Goal: Task Accomplishment & Management: Use online tool/utility

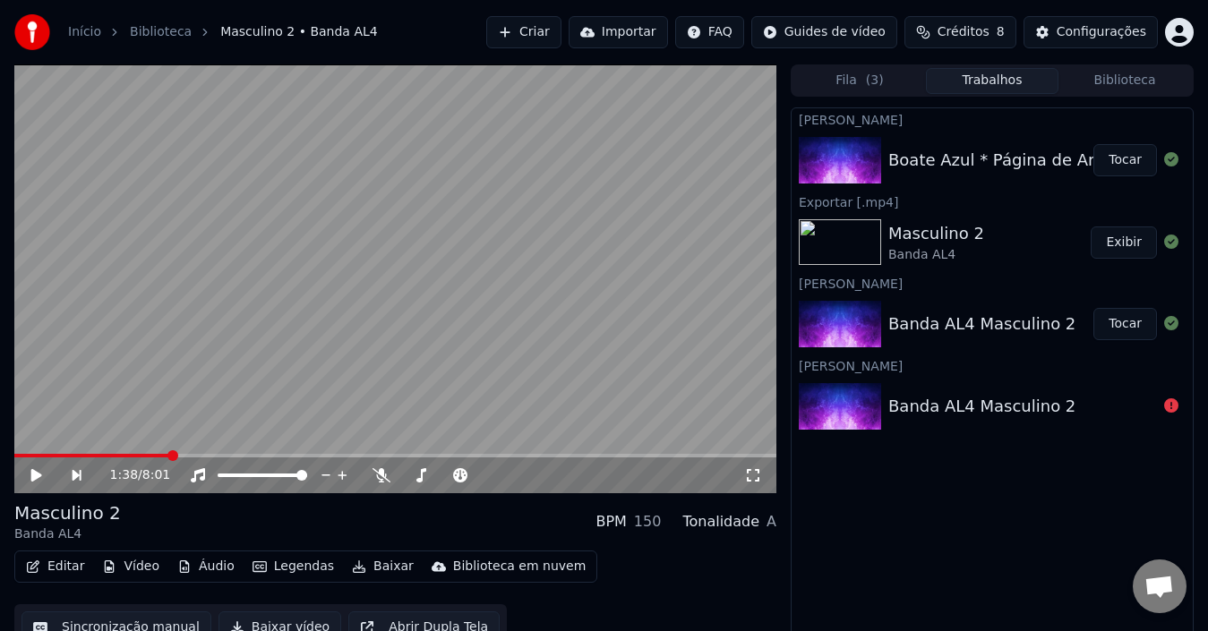
click at [1124, 156] on button "Tocar" at bounding box center [1126, 160] width 64 height 32
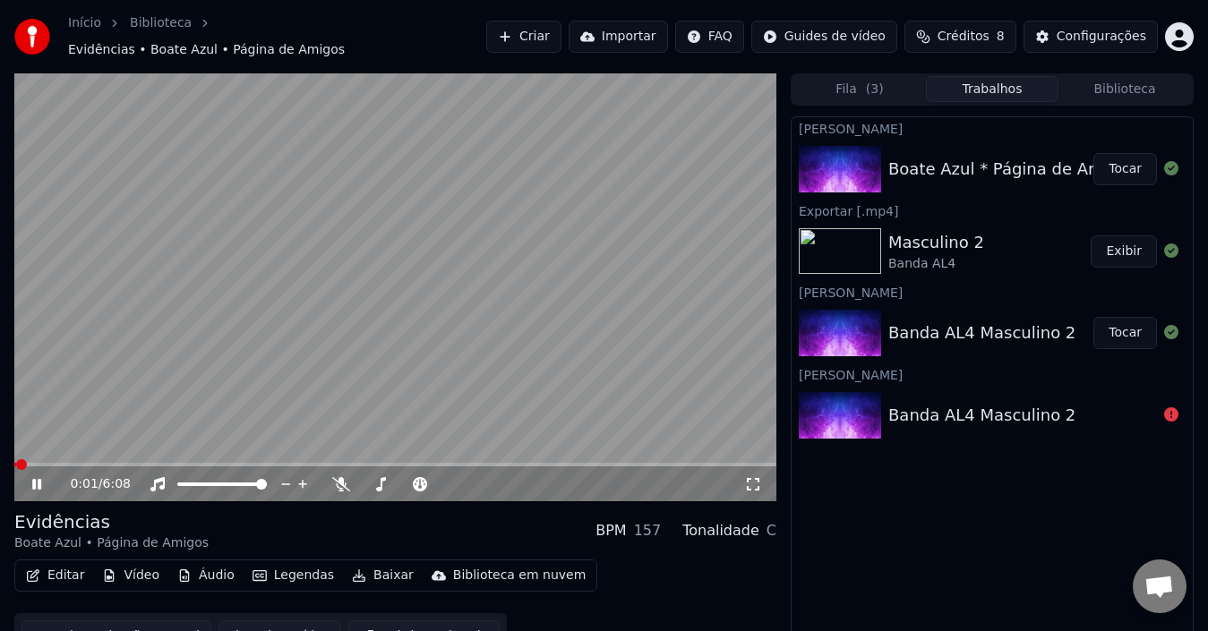
click at [42, 477] on icon at bounding box center [49, 484] width 41 height 14
click at [58, 568] on button "Editar" at bounding box center [55, 575] width 73 height 25
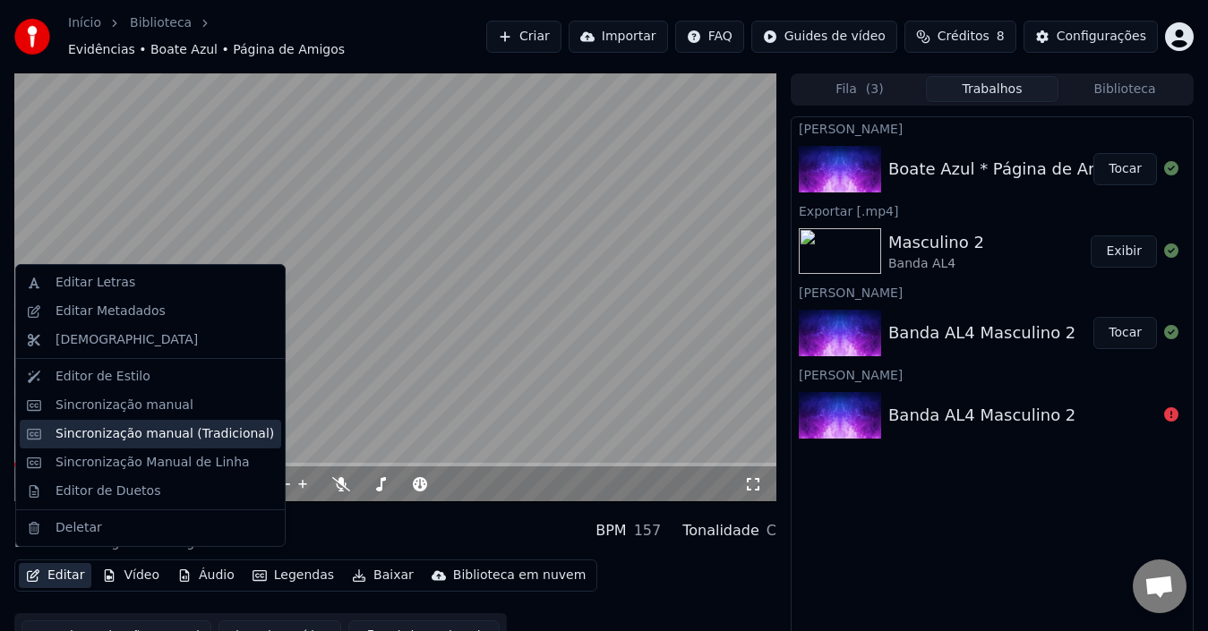
click at [113, 437] on div "Sincronização manual (Tradicional)" at bounding box center [165, 434] width 219 height 18
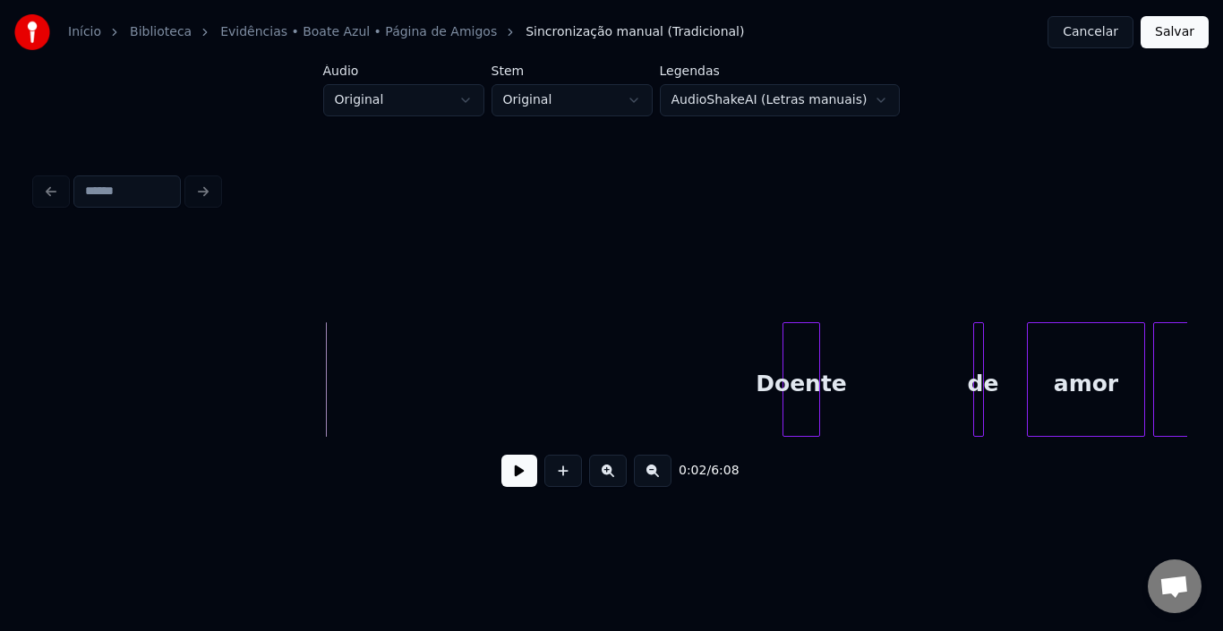
click at [786, 370] on div at bounding box center [786, 379] width 5 height 113
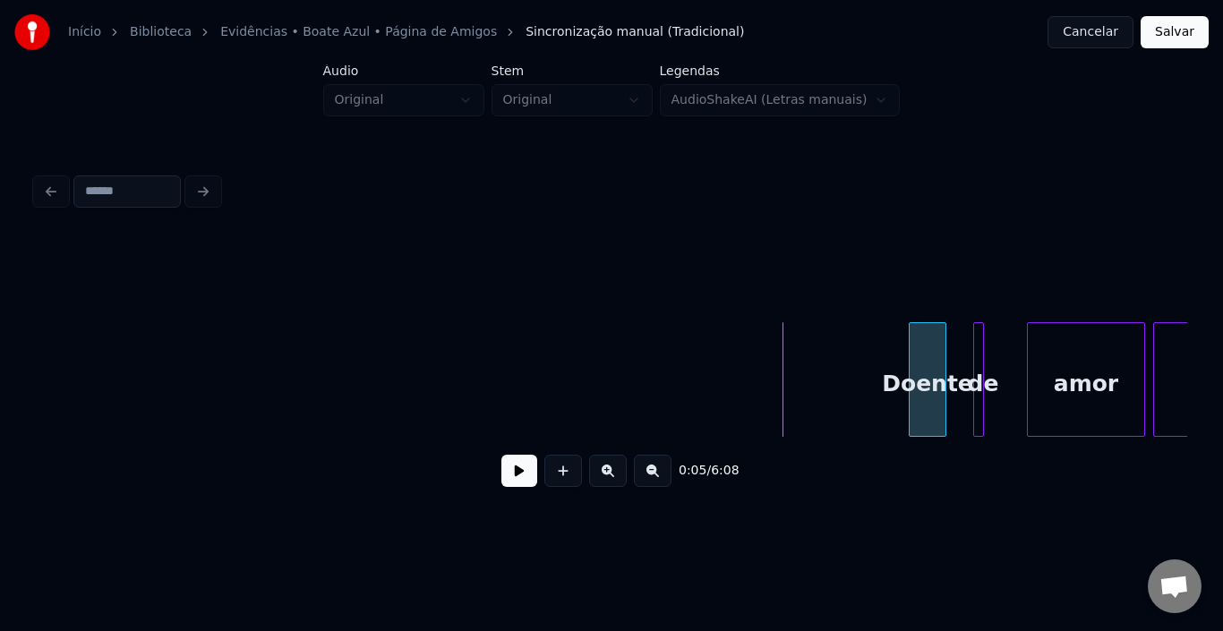
click at [928, 355] on div "Doente" at bounding box center [928, 384] width 36 height 122
click at [521, 484] on button at bounding box center [520, 471] width 36 height 32
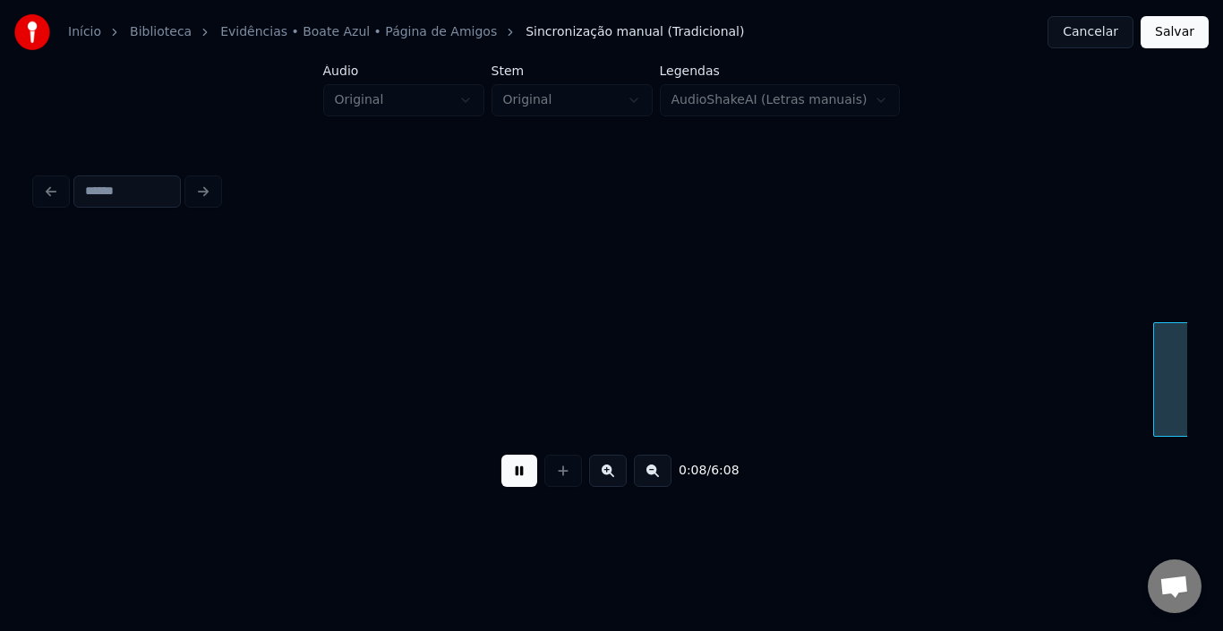
scroll to position [0, 1153]
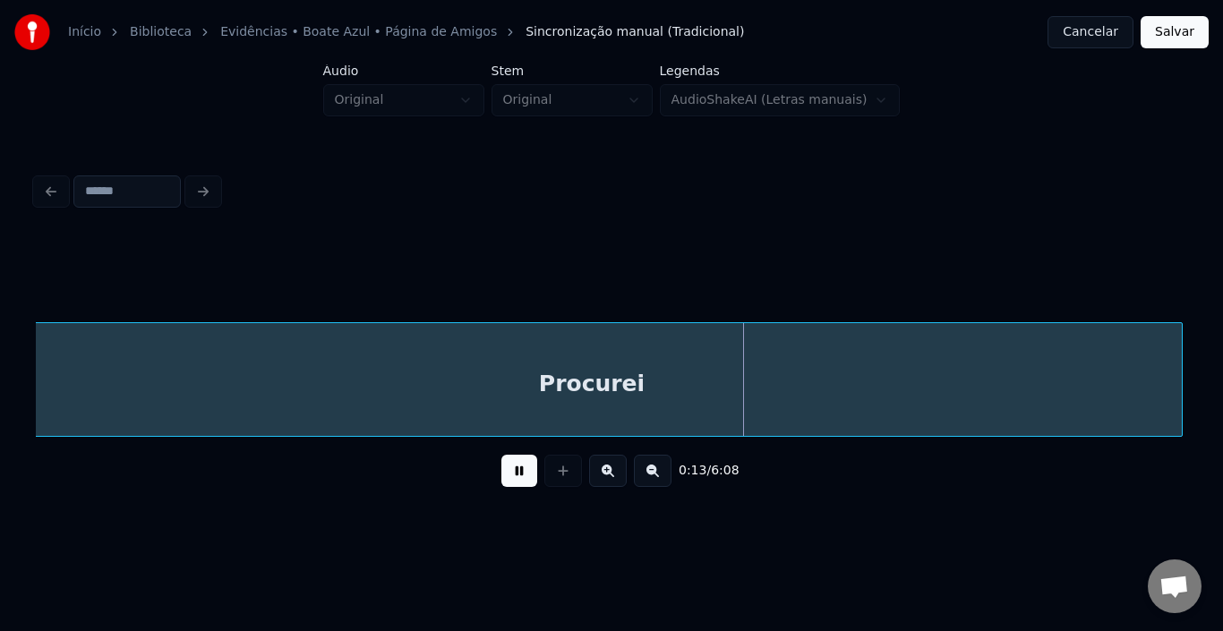
click at [512, 475] on button at bounding box center [520, 471] width 36 height 32
click at [650, 476] on button at bounding box center [653, 471] width 38 height 32
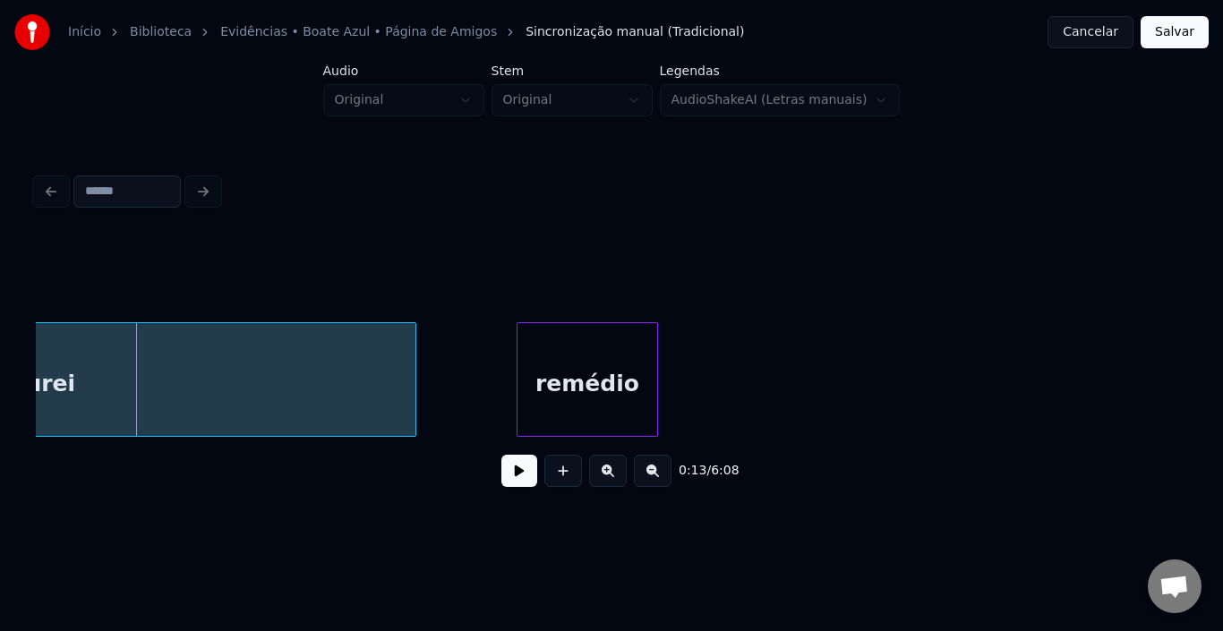
scroll to position [0, 526]
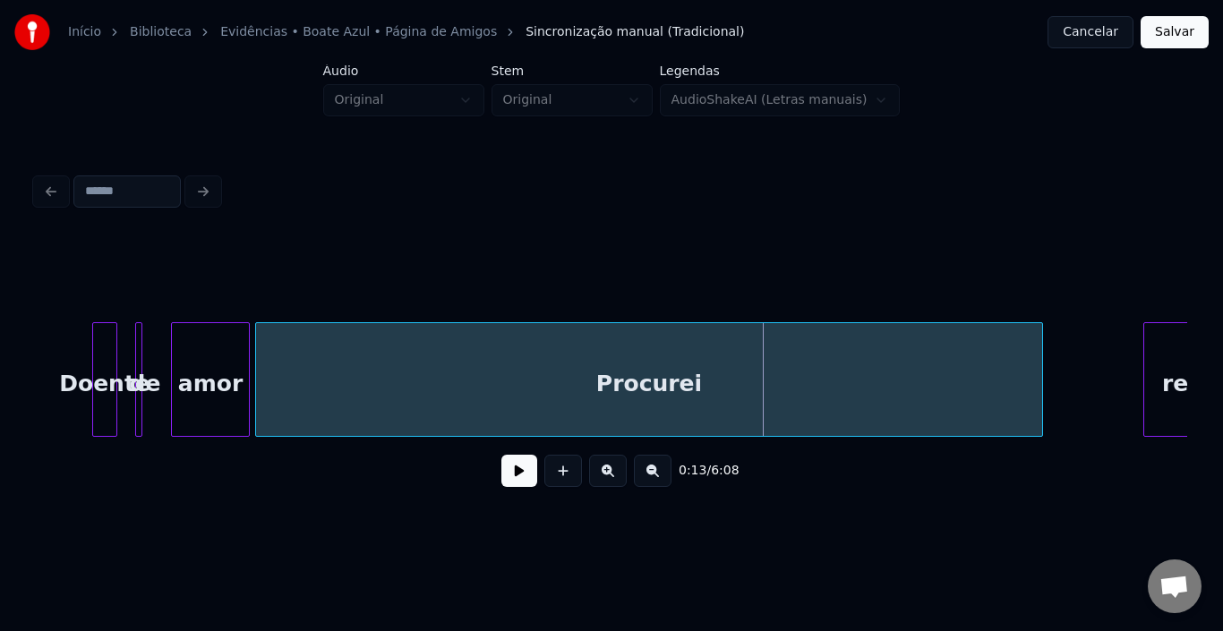
click at [519, 481] on button at bounding box center [520, 471] width 36 height 32
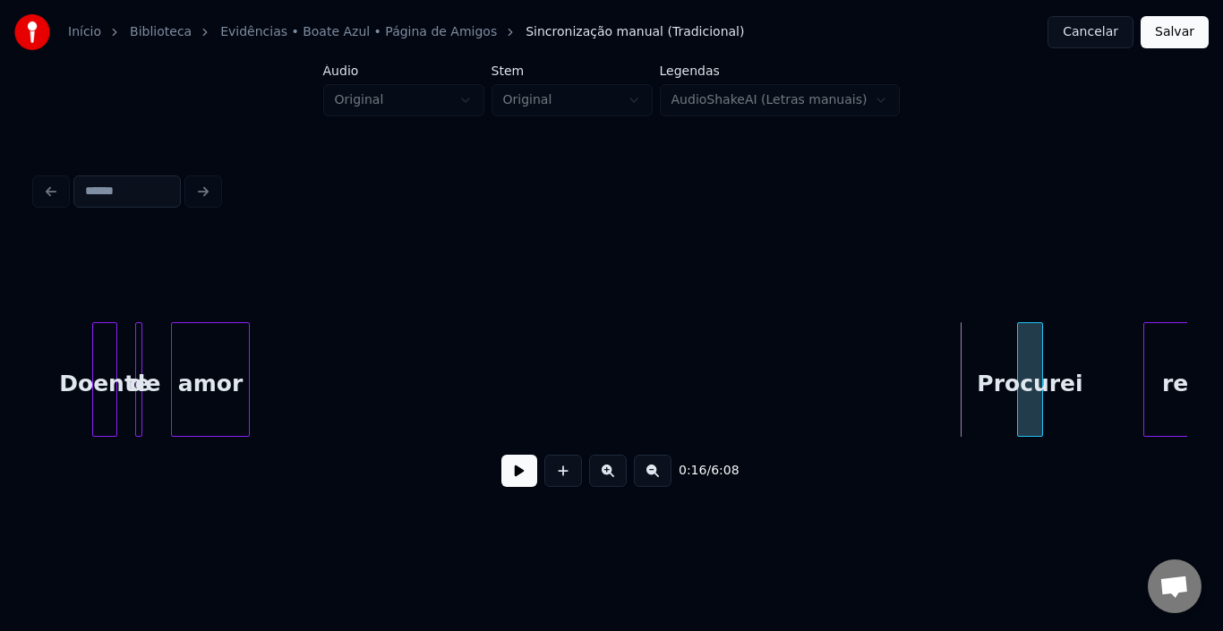
click at [1023, 374] on div at bounding box center [1020, 379] width 5 height 113
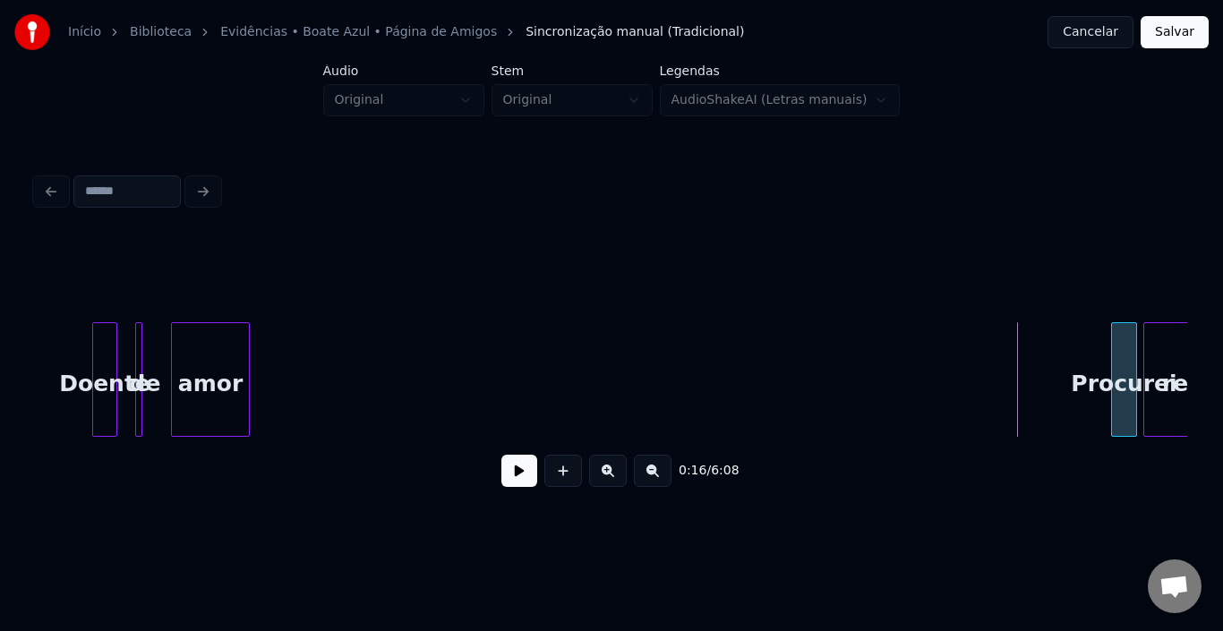
click at [1122, 360] on div "Procurei" at bounding box center [1124, 384] width 24 height 122
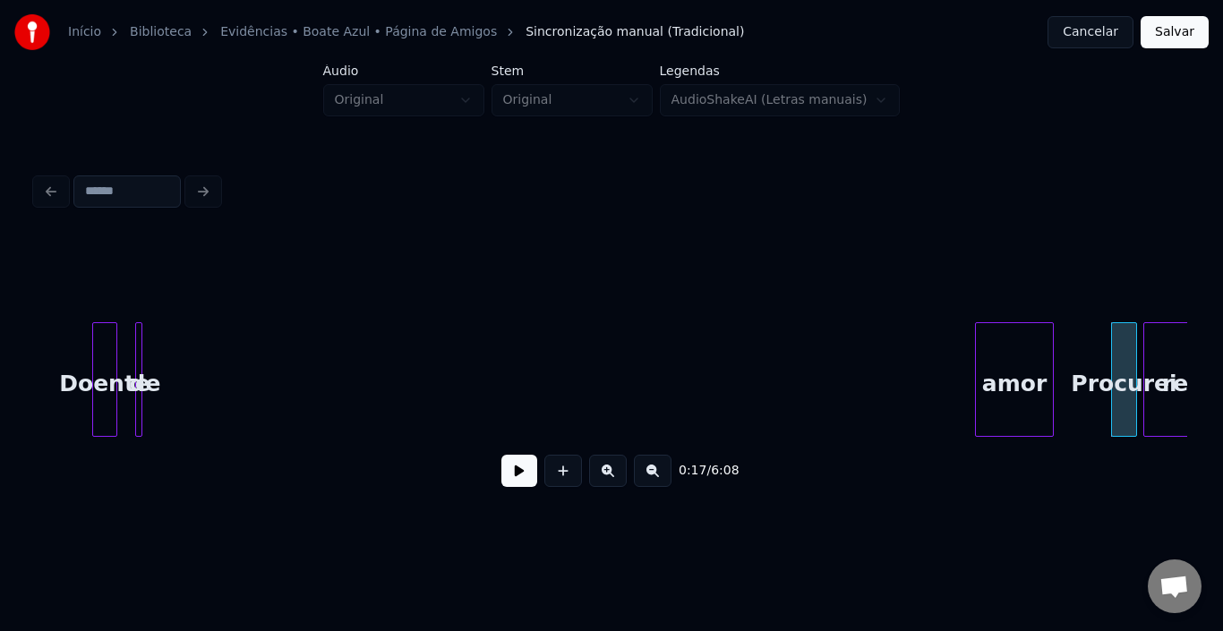
click at [1015, 383] on div "amor" at bounding box center [1014, 384] width 77 height 122
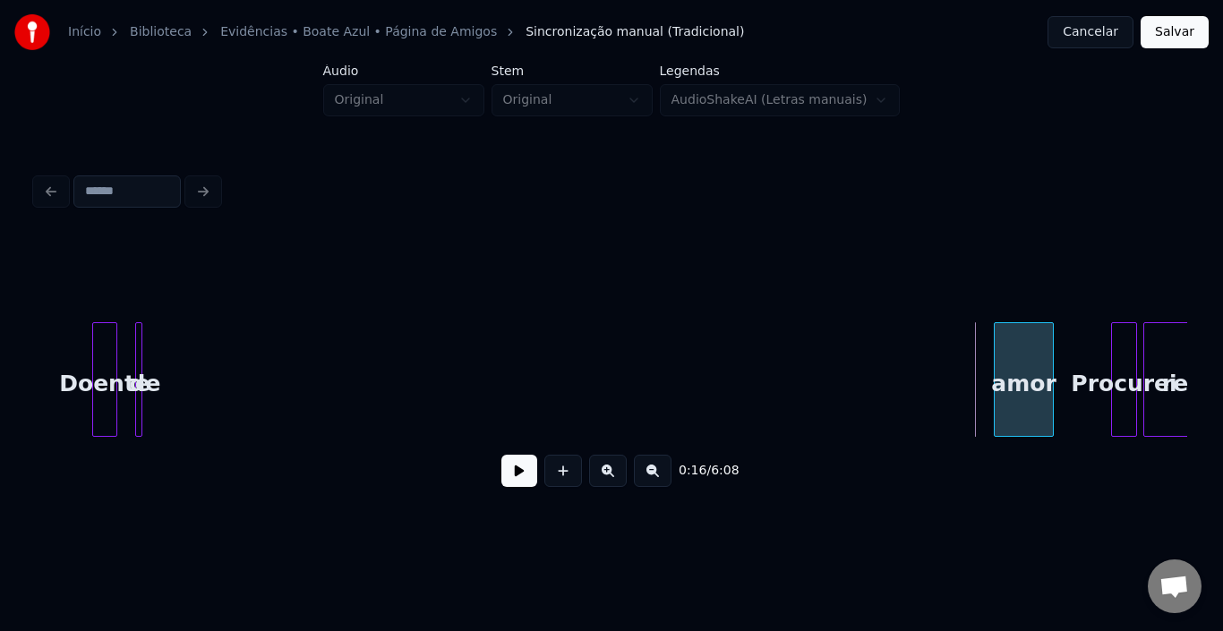
click at [997, 366] on div at bounding box center [997, 379] width 5 height 113
click at [985, 354] on div "de" at bounding box center [986, 384] width 18 height 122
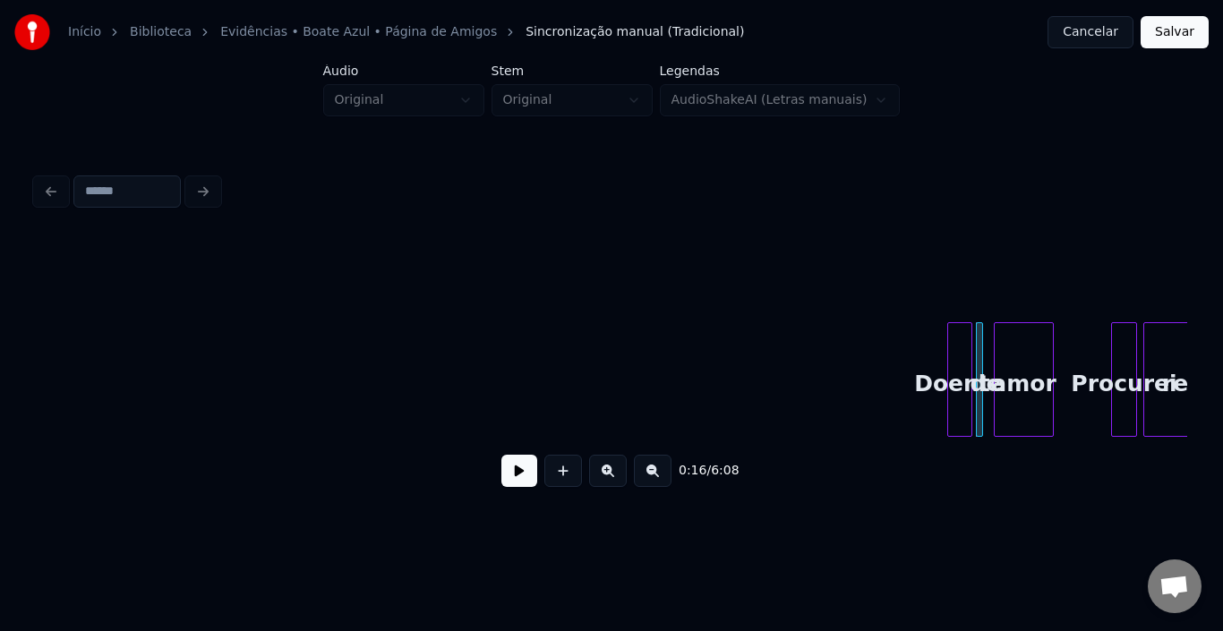
click at [961, 377] on div "Doente" at bounding box center [959, 384] width 23 height 122
click at [599, 479] on button at bounding box center [608, 471] width 38 height 32
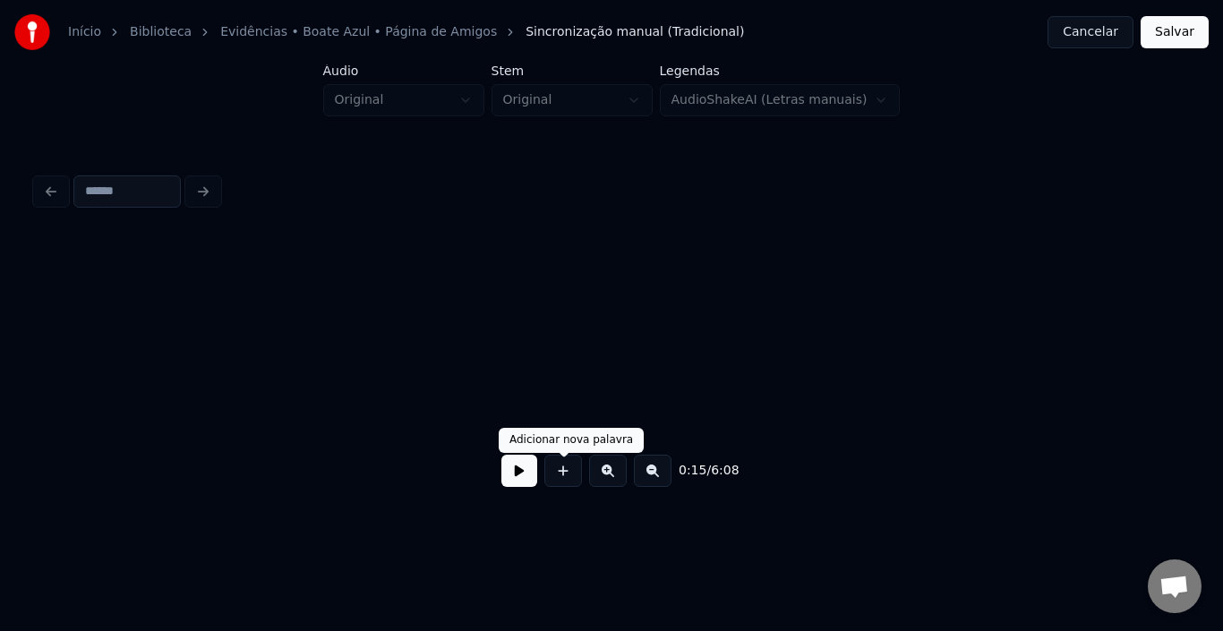
scroll to position [0, 1222]
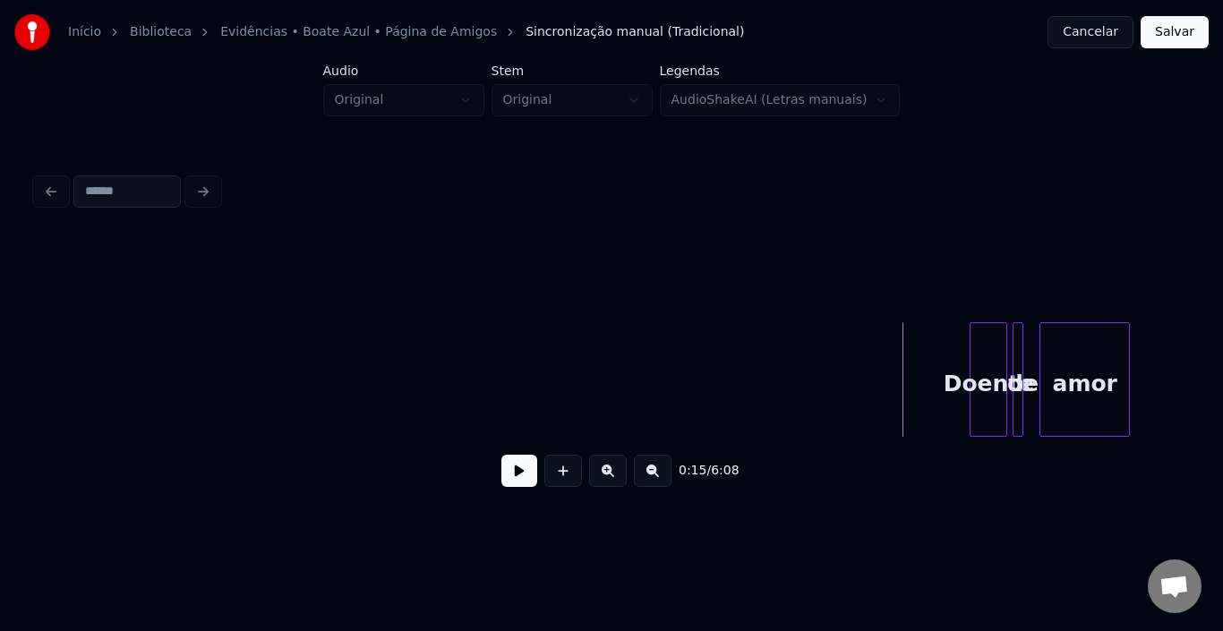
click at [521, 480] on button at bounding box center [520, 471] width 36 height 32
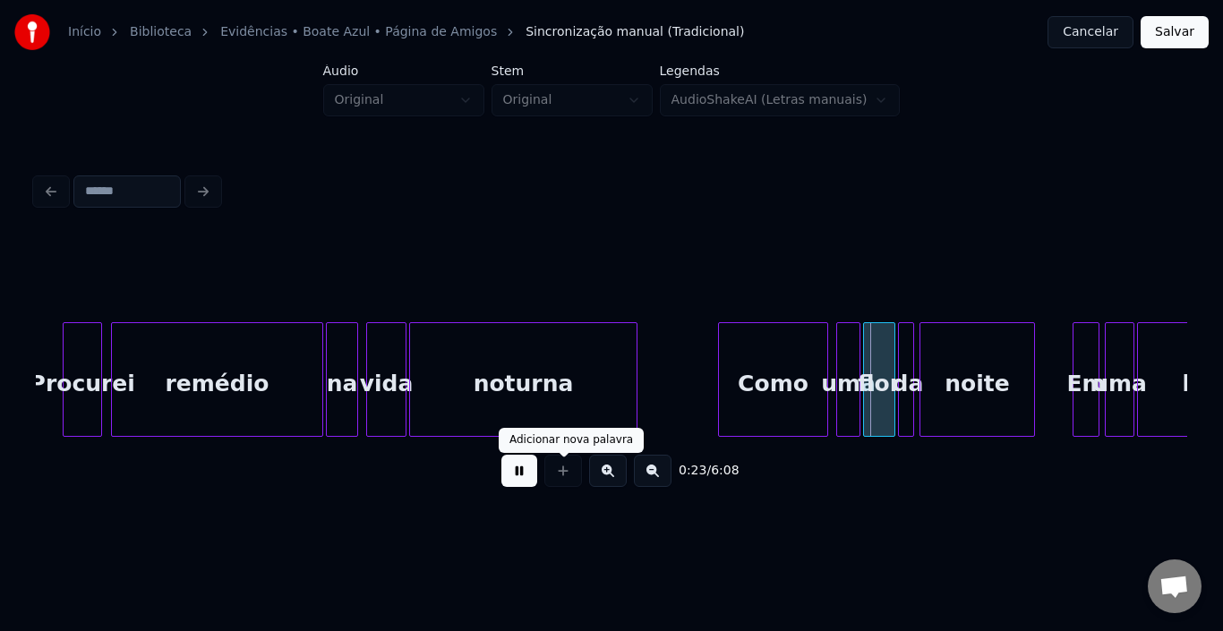
click at [502, 485] on button at bounding box center [520, 471] width 36 height 32
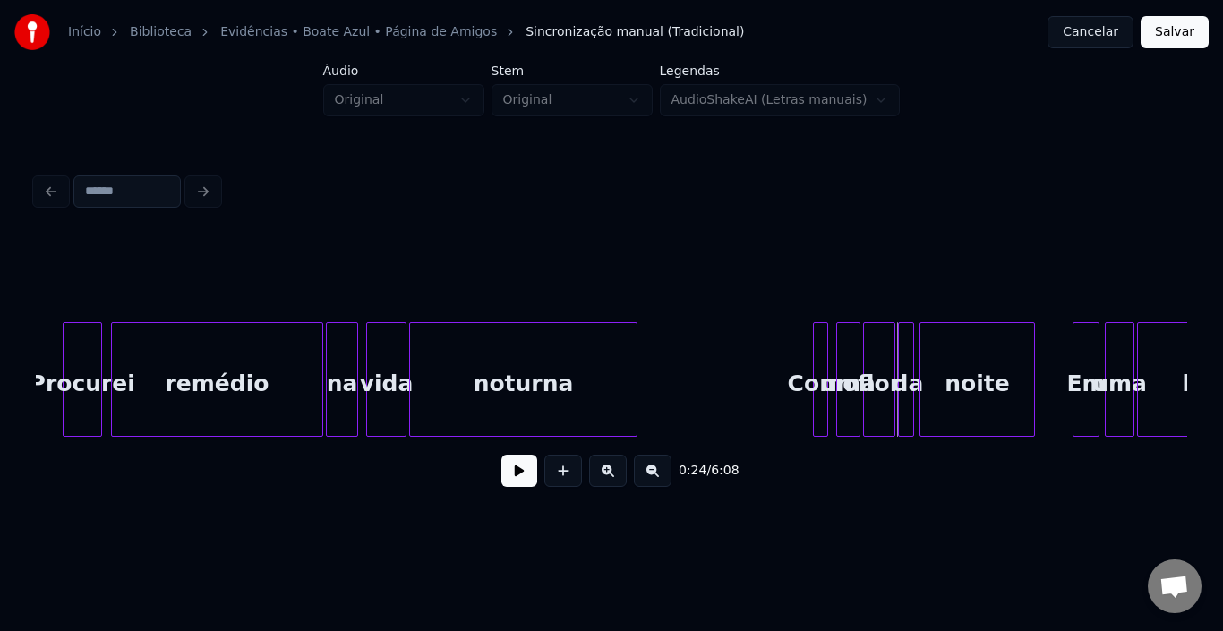
click at [817, 365] on div at bounding box center [816, 379] width 5 height 113
click at [829, 366] on div at bounding box center [831, 379] width 5 height 113
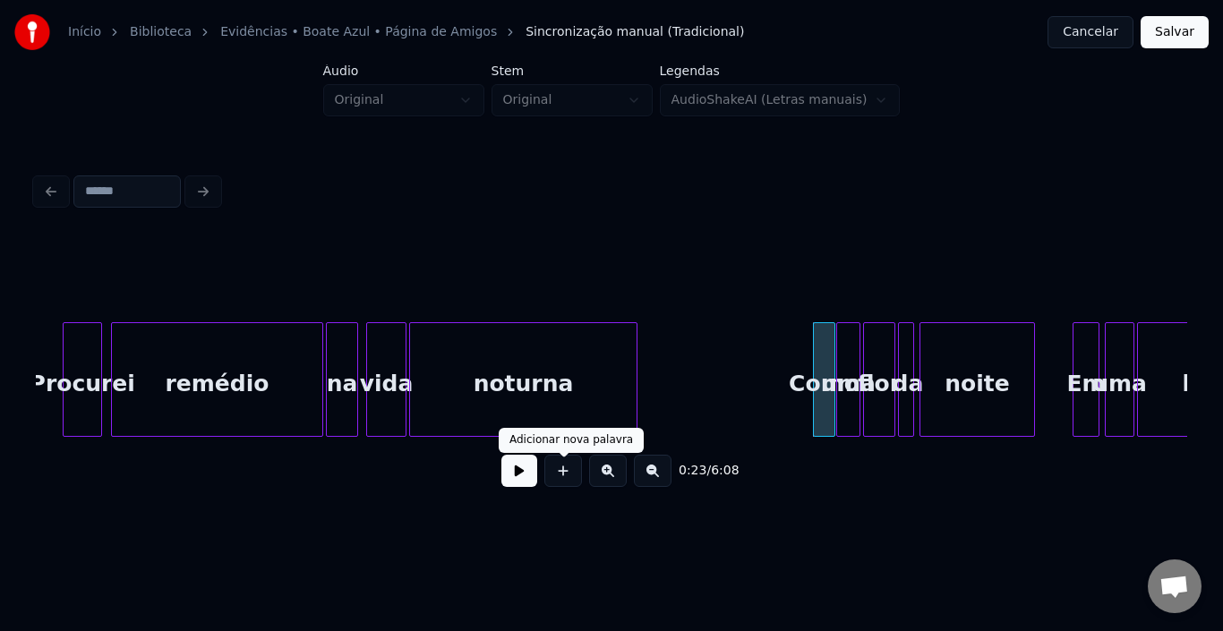
click at [520, 473] on button at bounding box center [520, 471] width 36 height 32
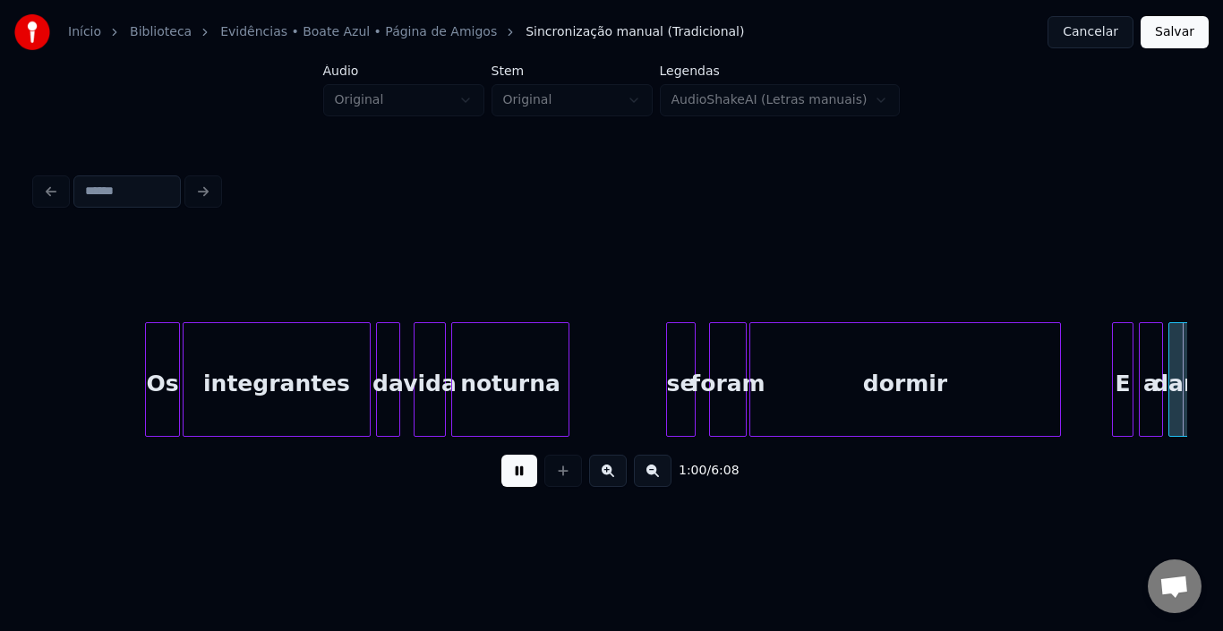
scroll to position [0, 8140]
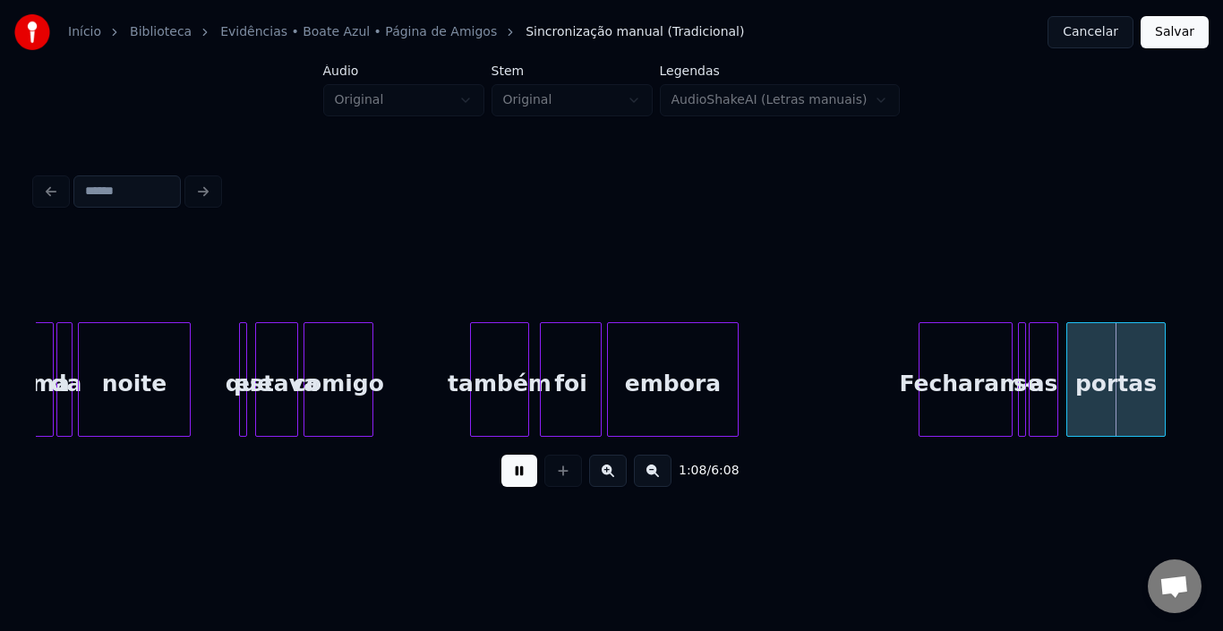
click at [513, 481] on button at bounding box center [520, 471] width 36 height 32
click at [891, 368] on div at bounding box center [892, 379] width 5 height 113
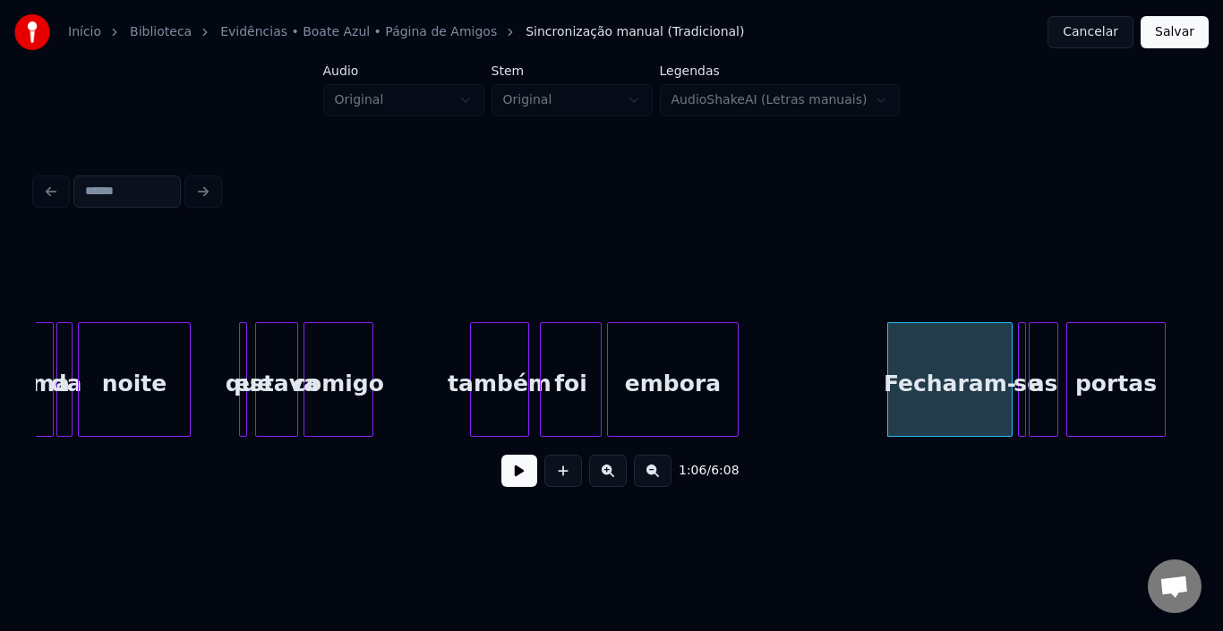
click at [519, 485] on button at bounding box center [520, 471] width 36 height 32
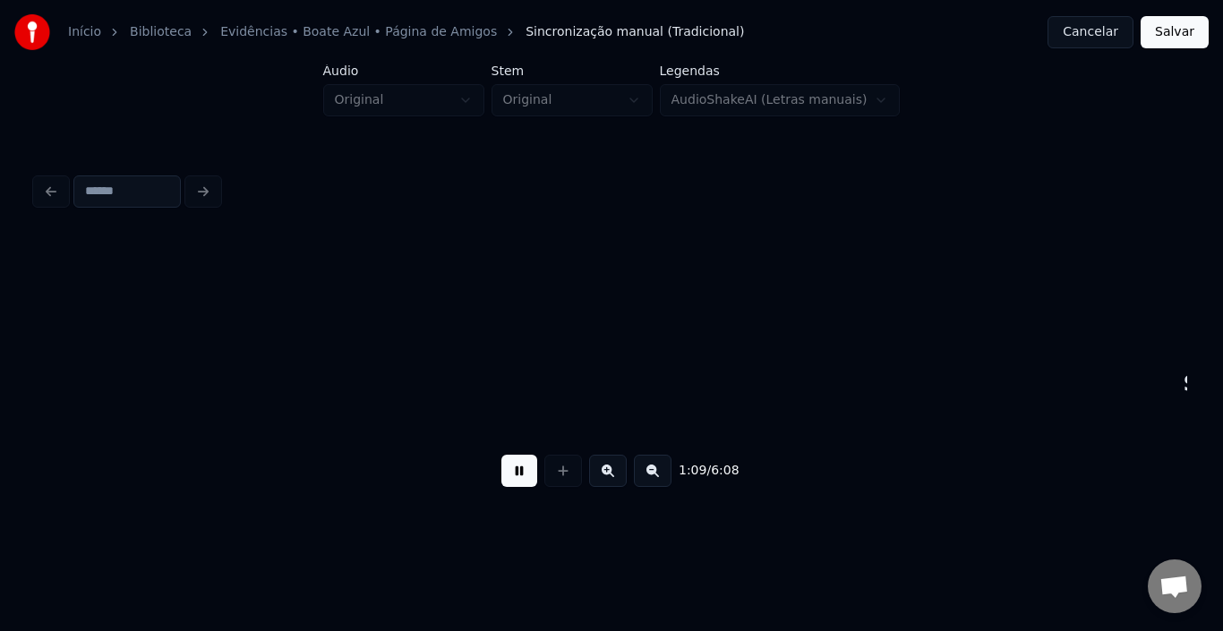
scroll to position [0, 9294]
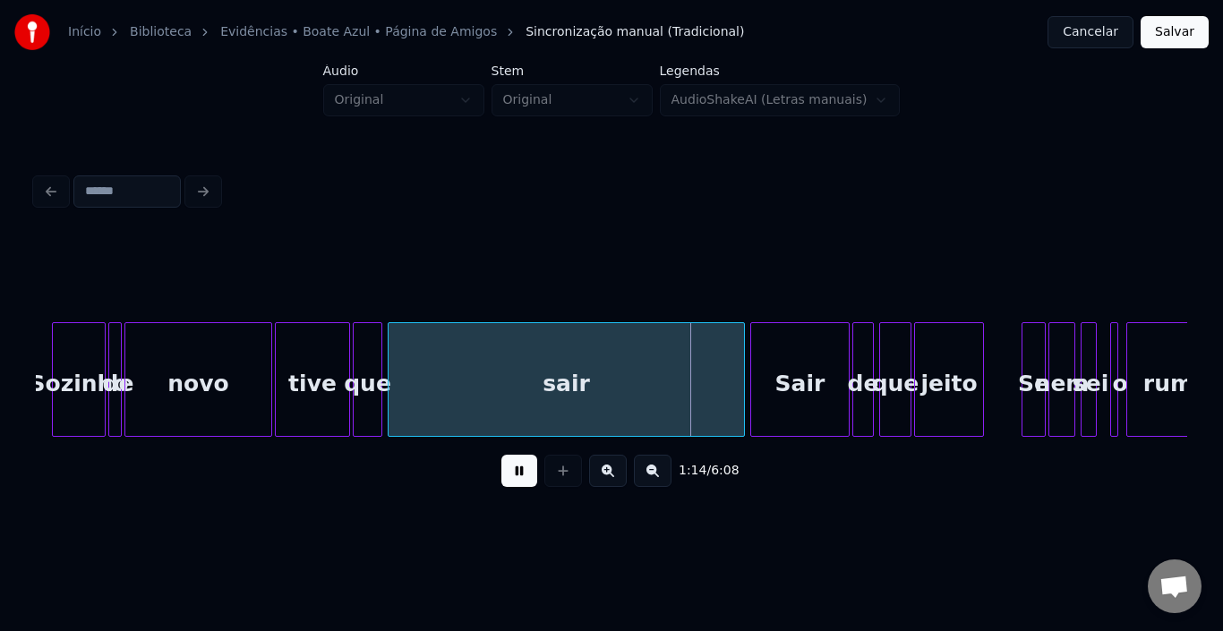
click at [519, 485] on button at bounding box center [520, 471] width 36 height 32
click at [707, 374] on div at bounding box center [706, 379] width 5 height 113
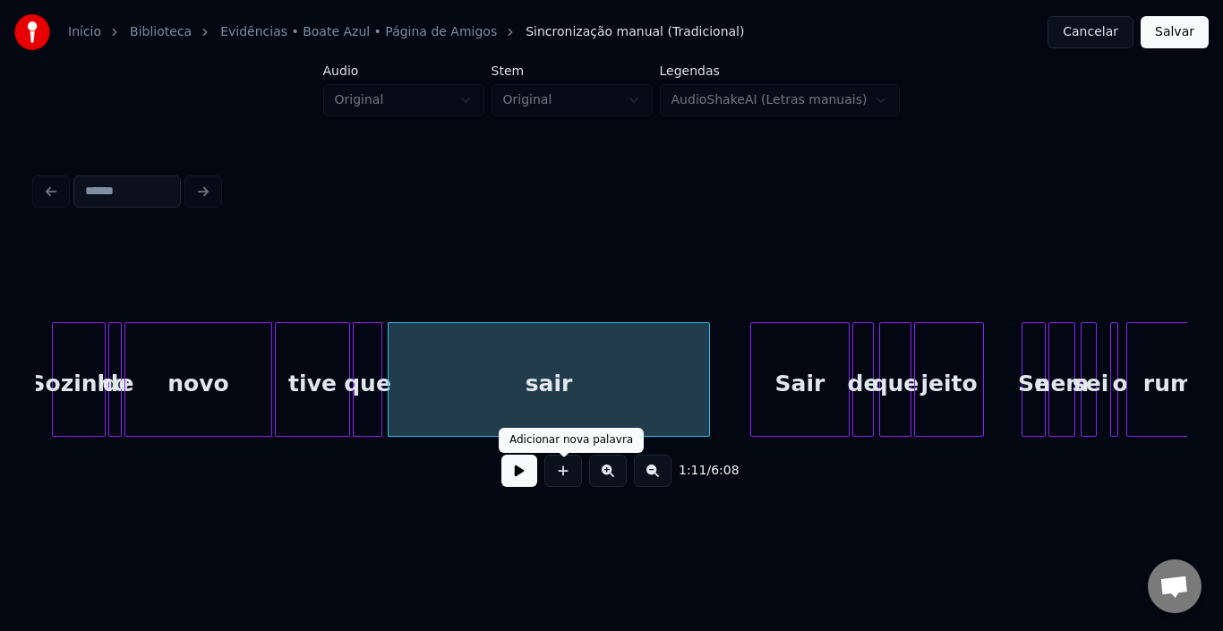
click at [524, 476] on button at bounding box center [520, 471] width 36 height 32
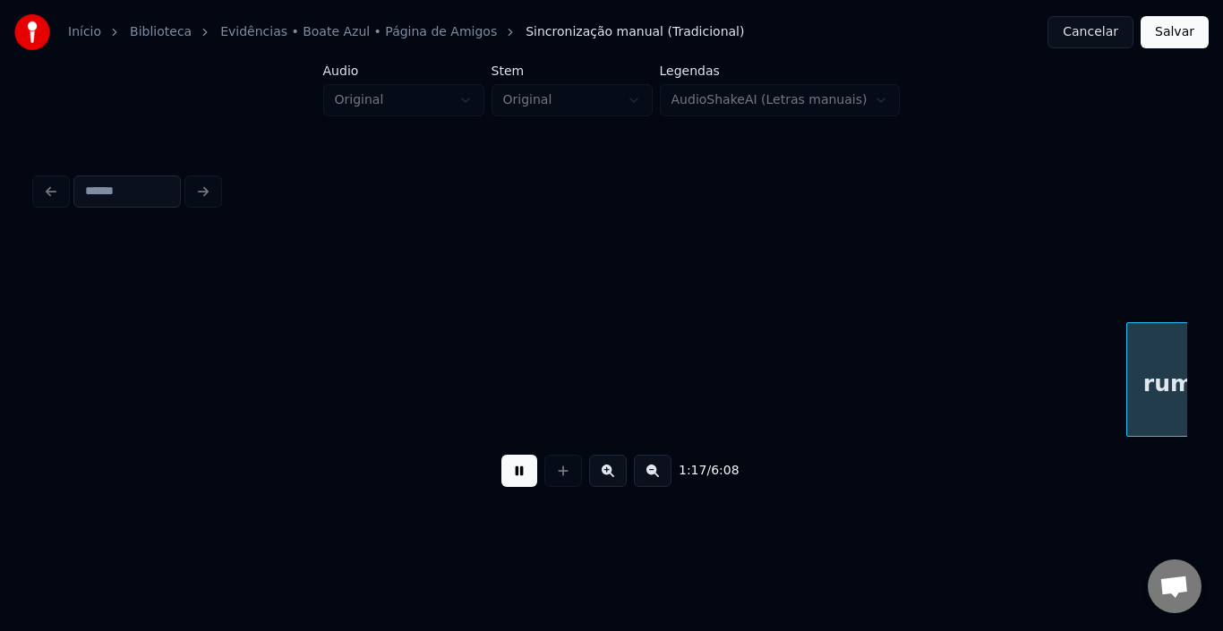
scroll to position [0, 10446]
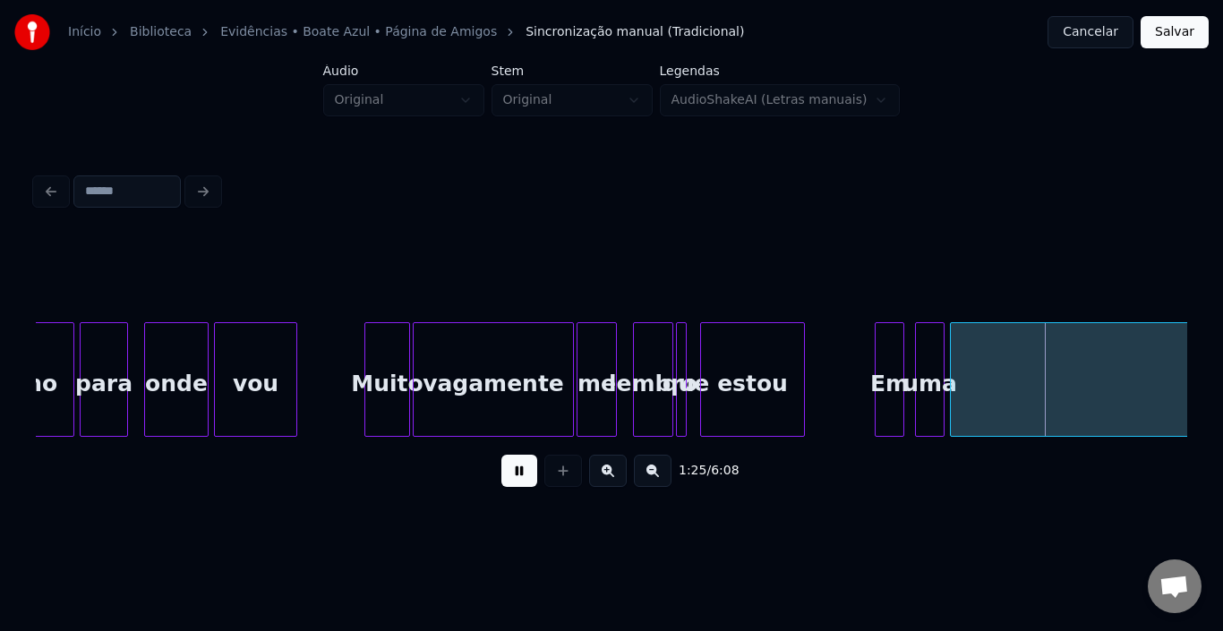
click at [524, 476] on button at bounding box center [520, 471] width 36 height 32
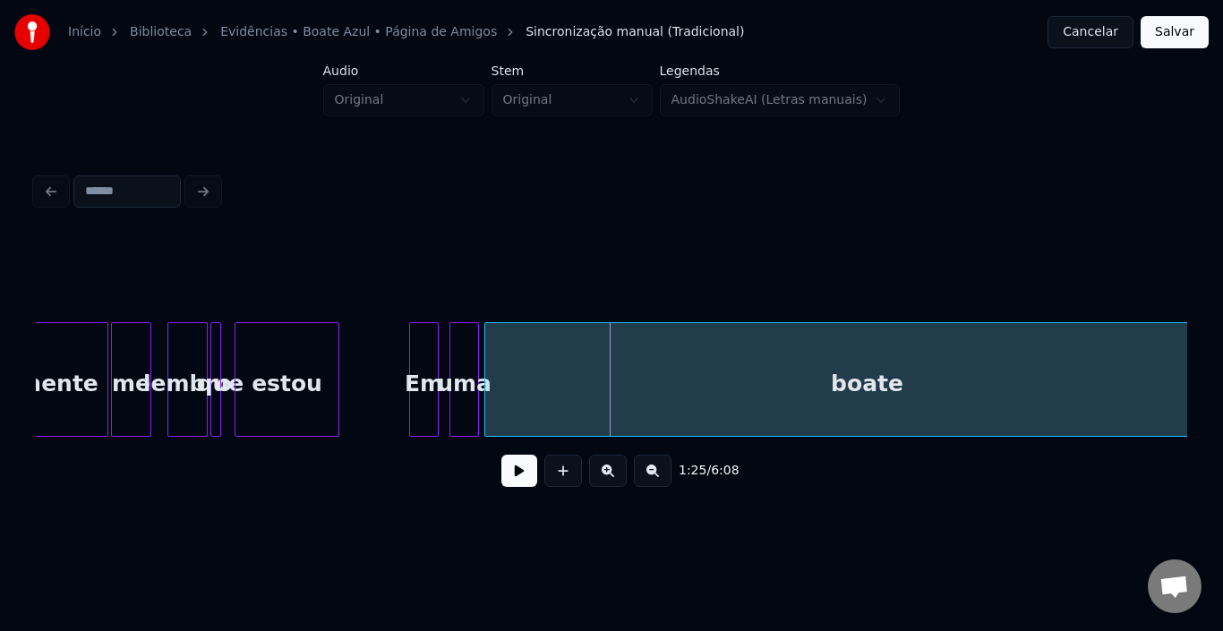
scroll to position [0, 11127]
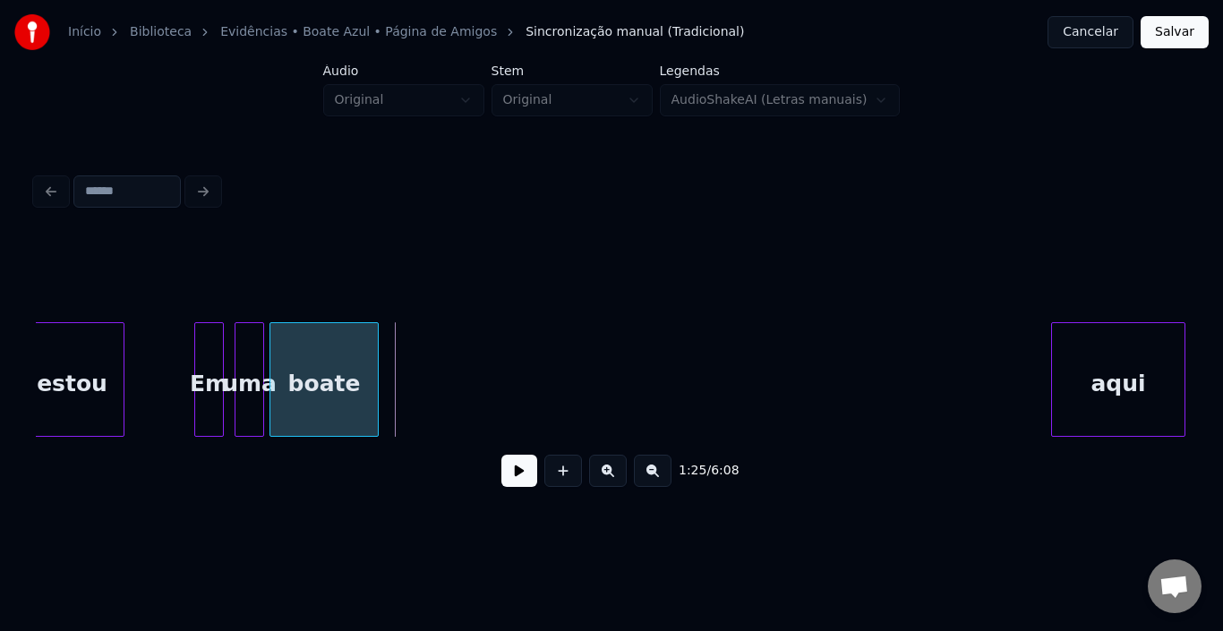
click at [376, 377] on div at bounding box center [375, 379] width 5 height 113
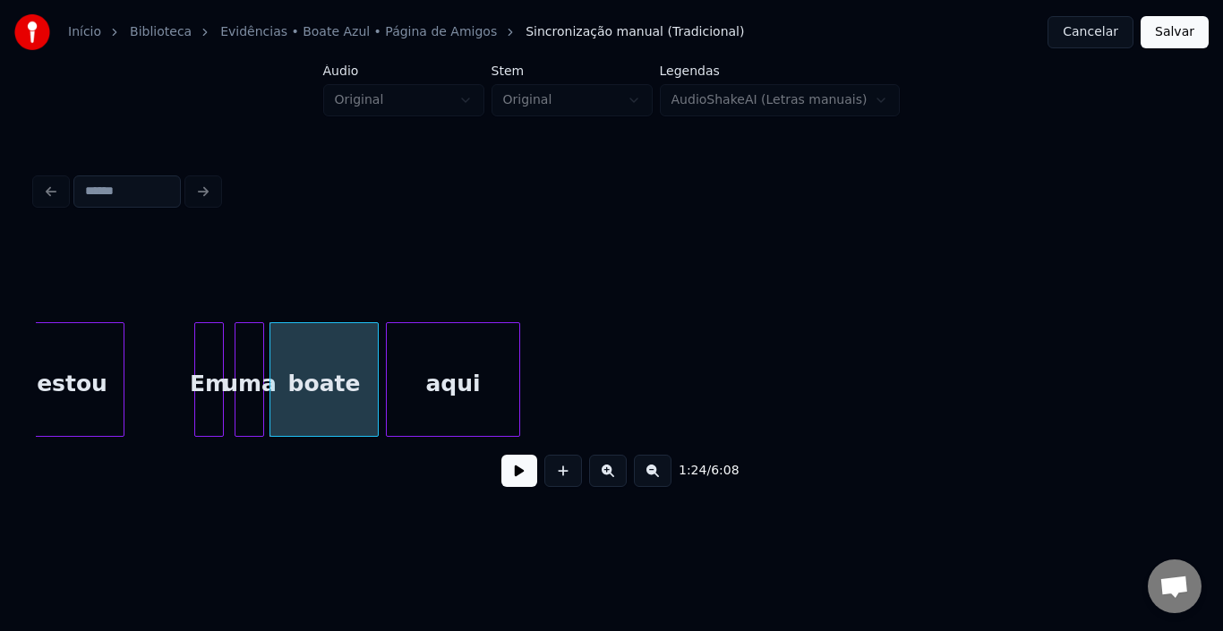
click at [430, 368] on div "aqui" at bounding box center [453, 384] width 133 height 122
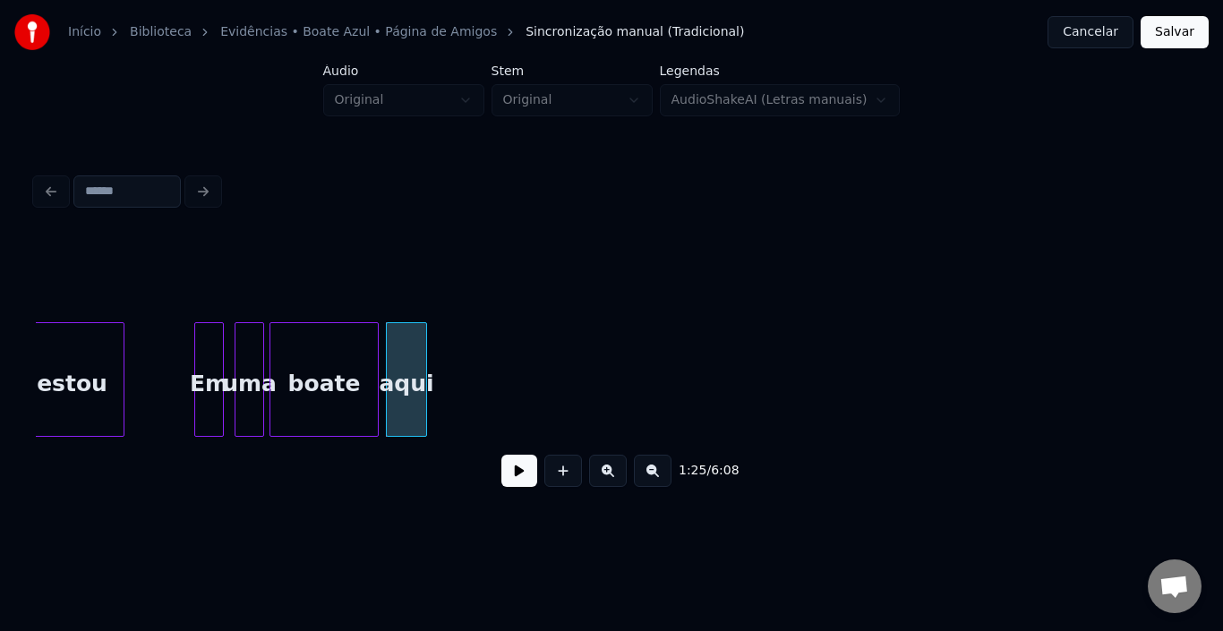
click at [424, 370] on div at bounding box center [423, 379] width 5 height 113
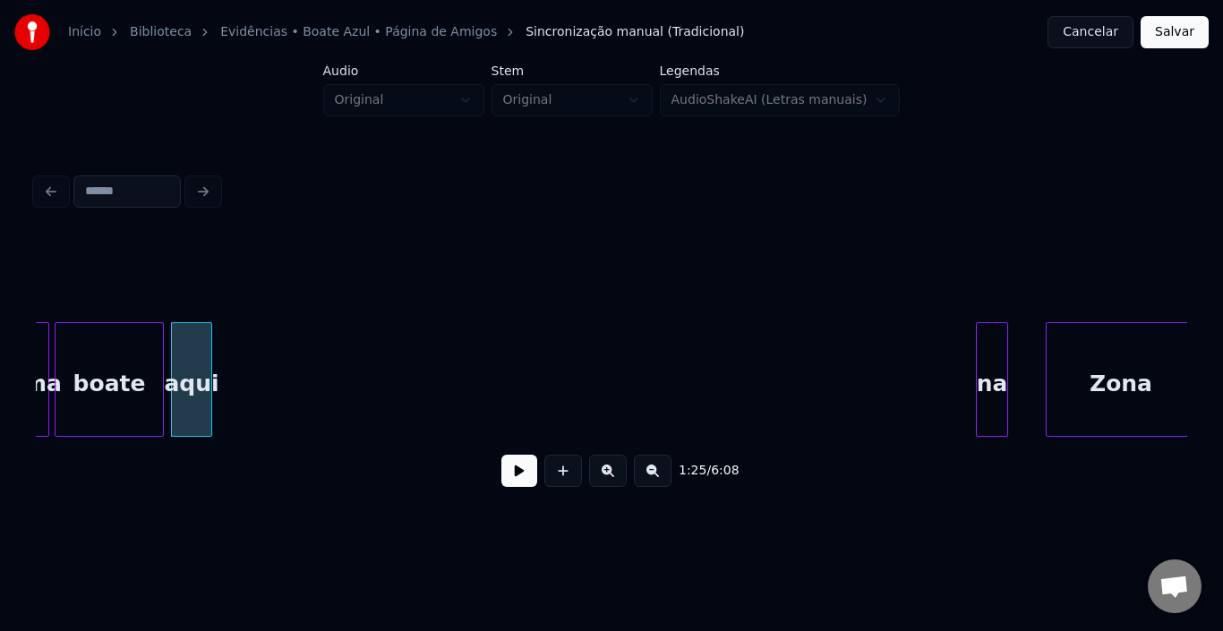
scroll to position [0, 11413]
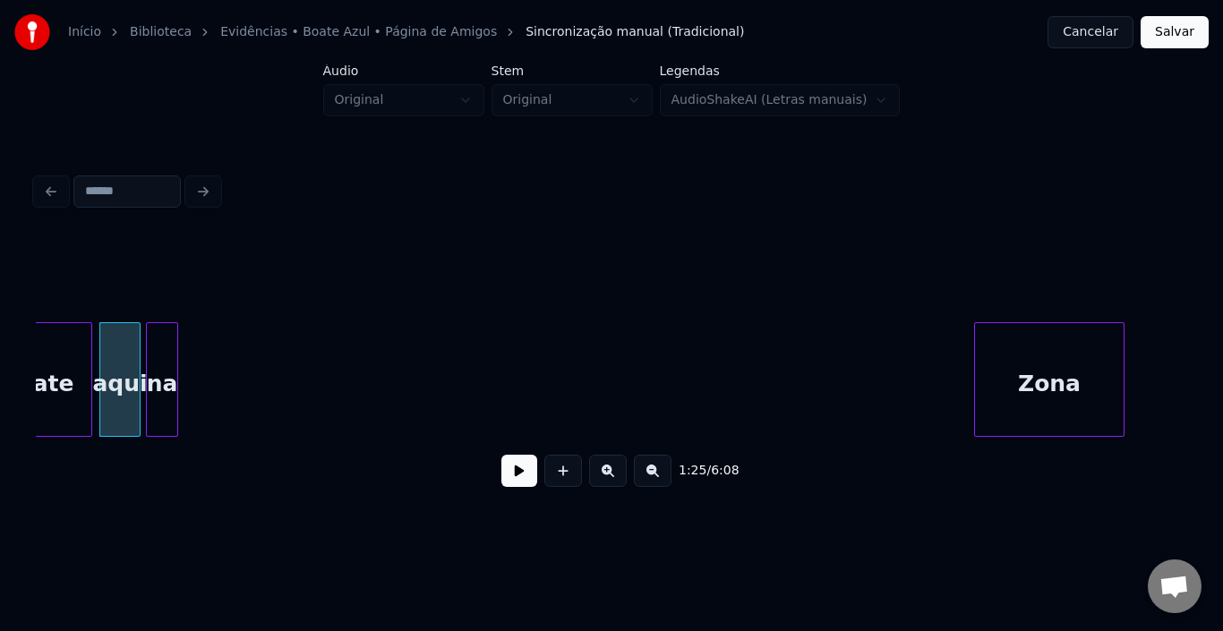
click at [160, 375] on div "na" at bounding box center [162, 384] width 30 height 122
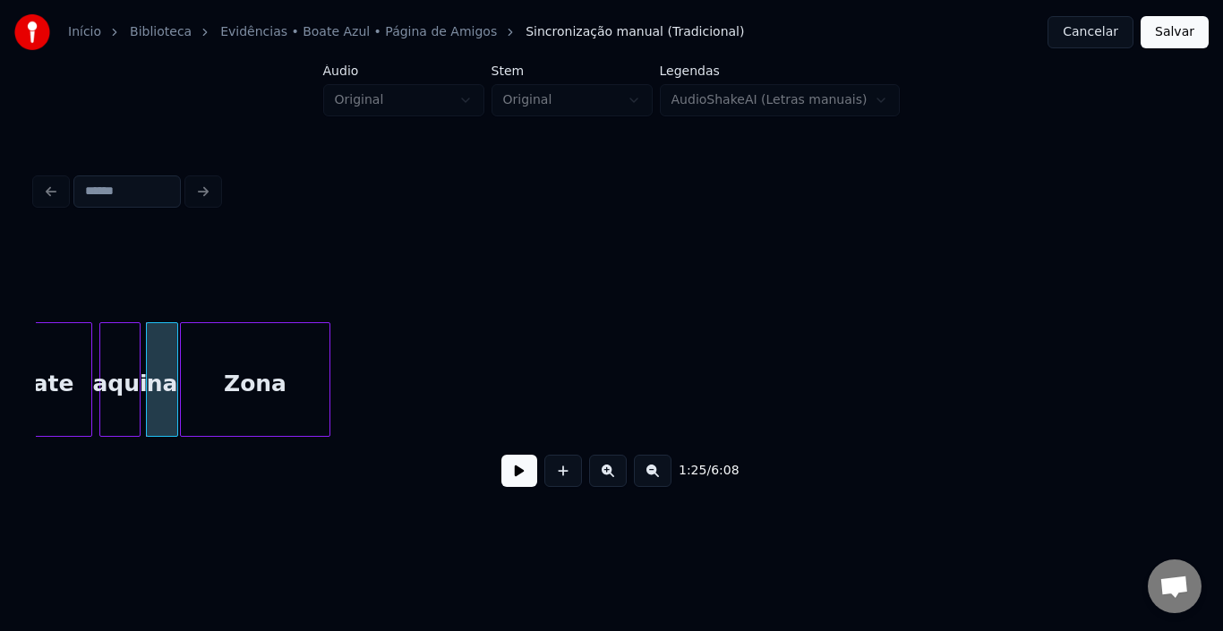
click at [241, 382] on div "Zona" at bounding box center [255, 384] width 149 height 122
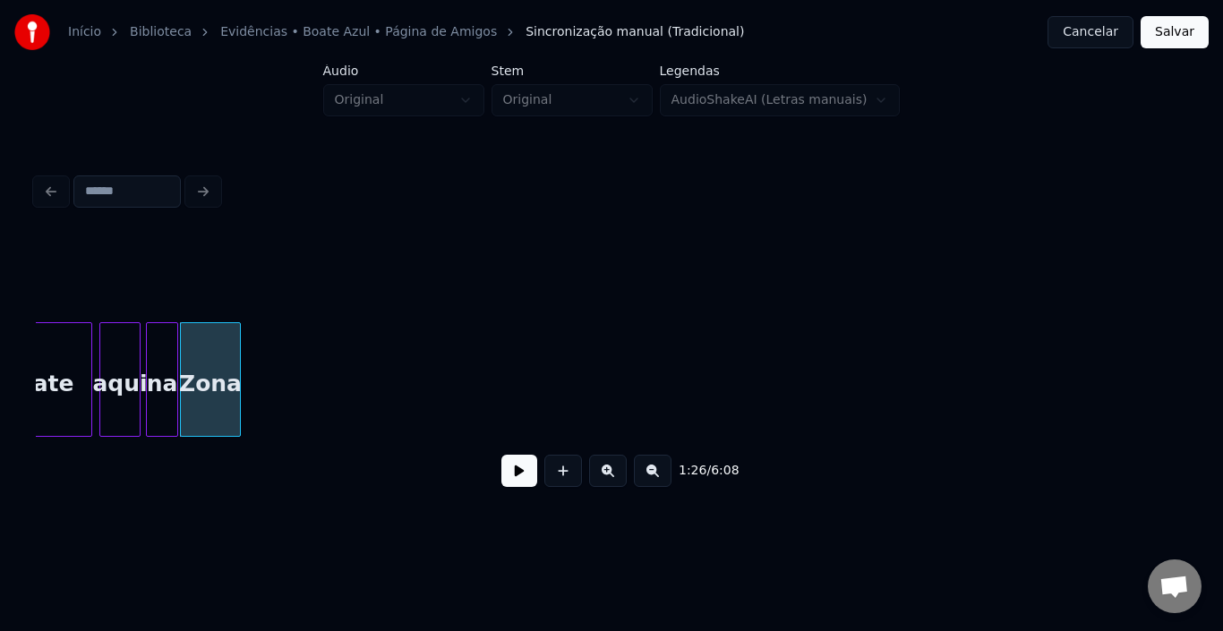
click at [238, 375] on div at bounding box center [237, 379] width 5 height 113
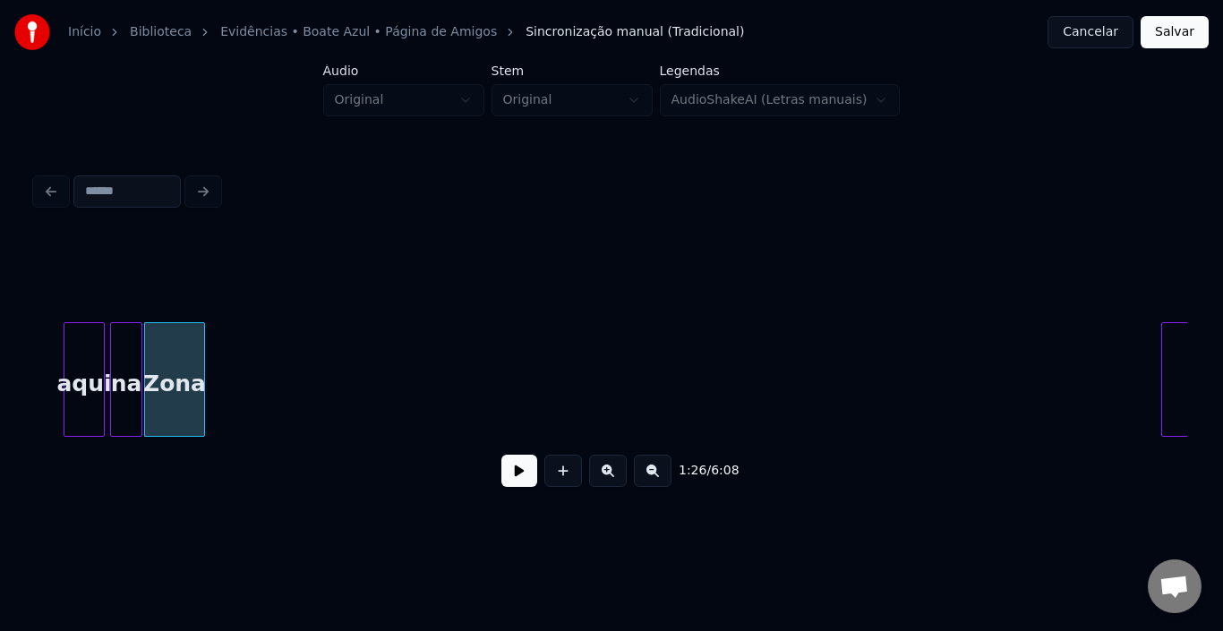
scroll to position [0, 11628]
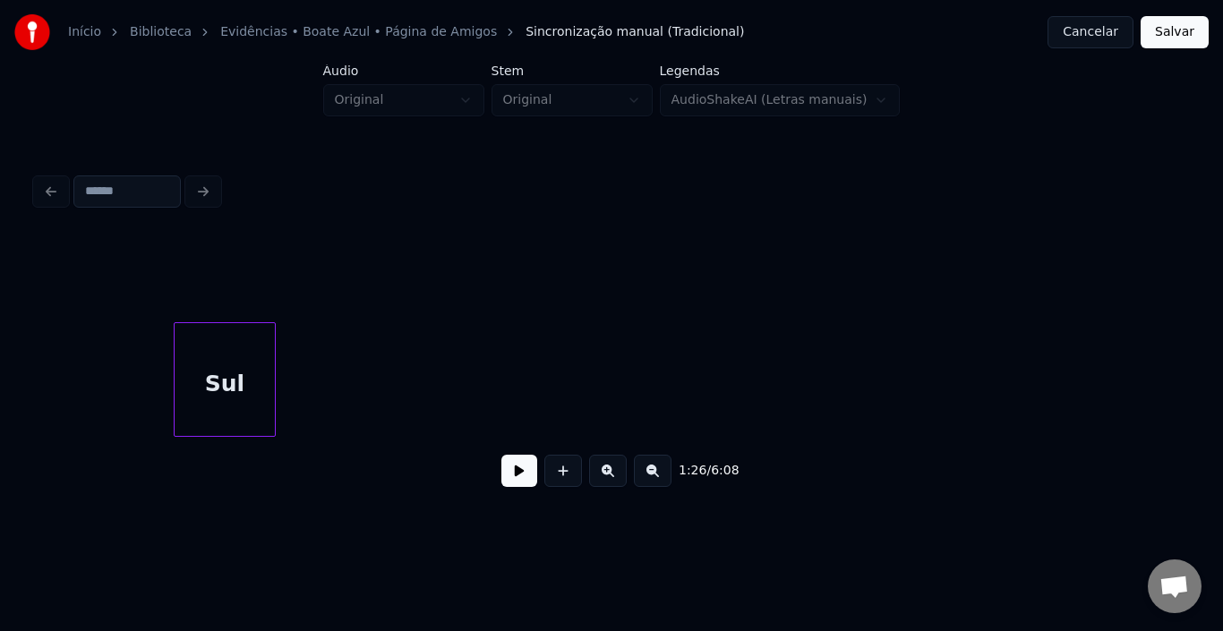
click at [223, 407] on div "Sul" at bounding box center [225, 384] width 100 height 122
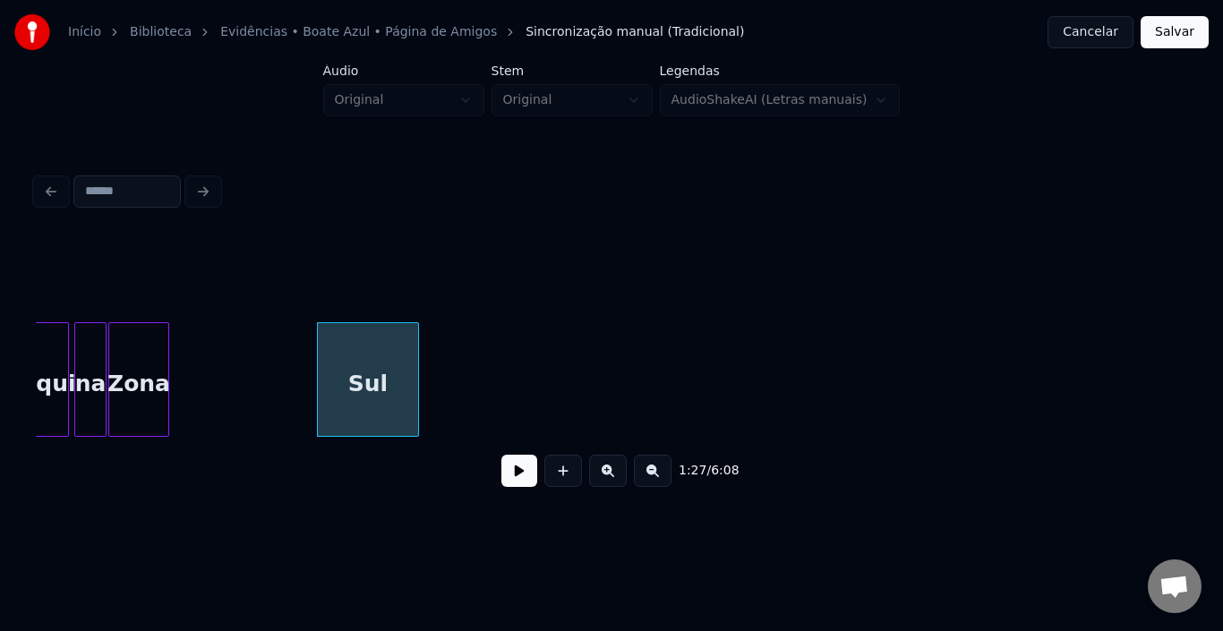
scroll to position [0, 11413]
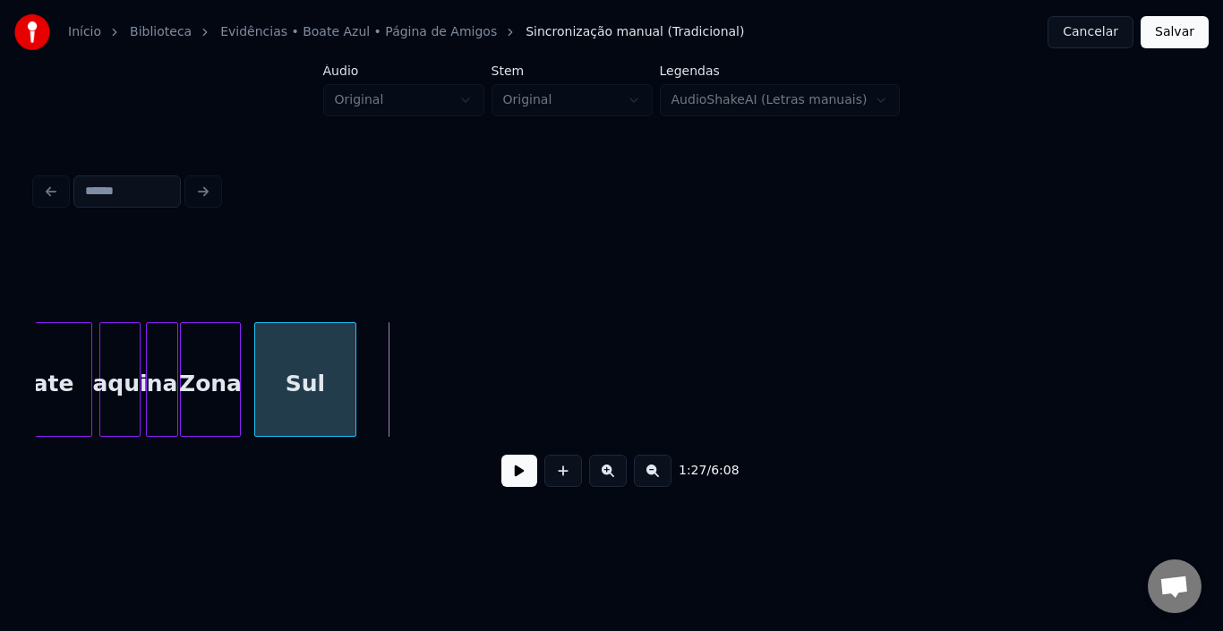
click at [306, 372] on div "Sul" at bounding box center [305, 384] width 100 height 122
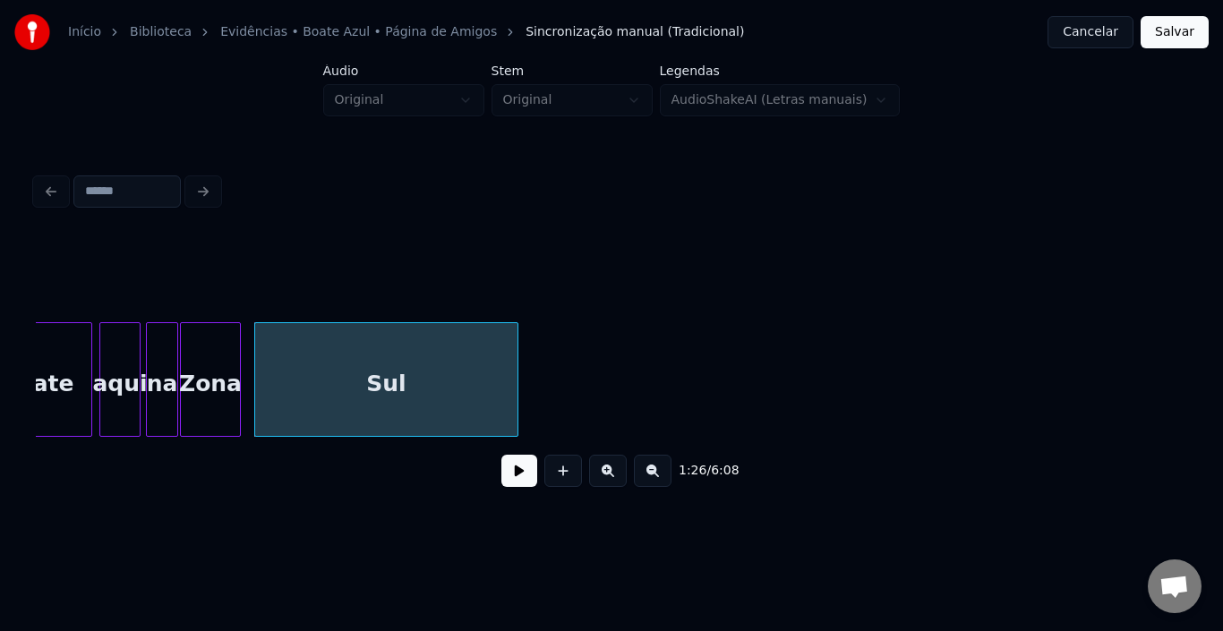
click at [516, 362] on div at bounding box center [514, 379] width 5 height 113
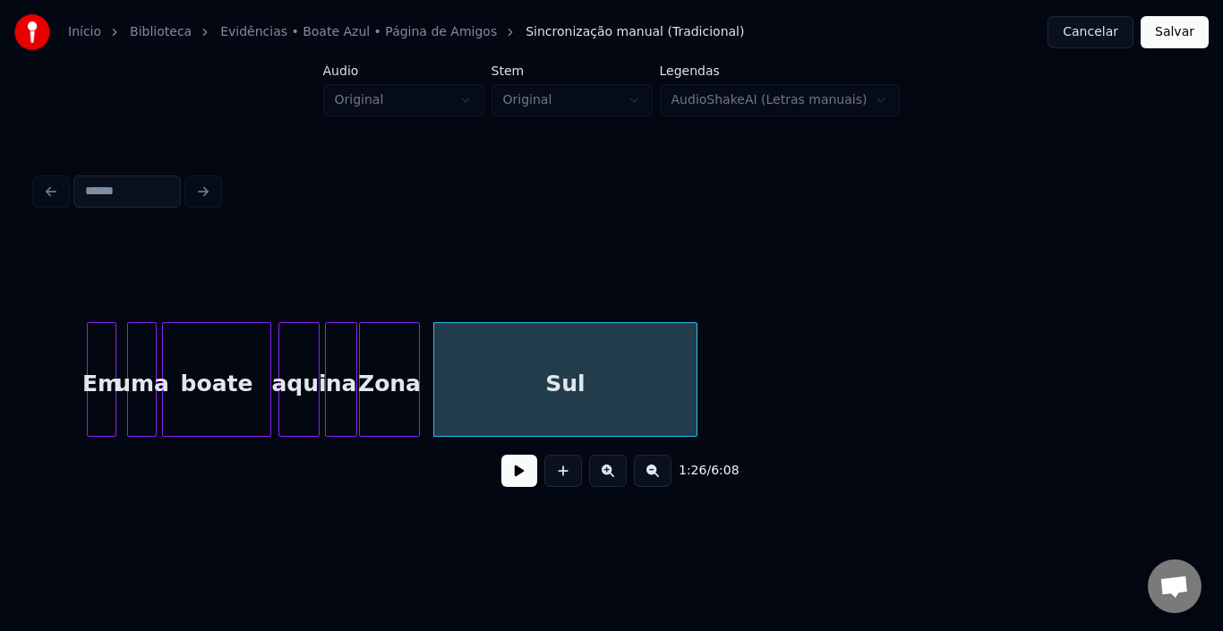
scroll to position [0, 11127]
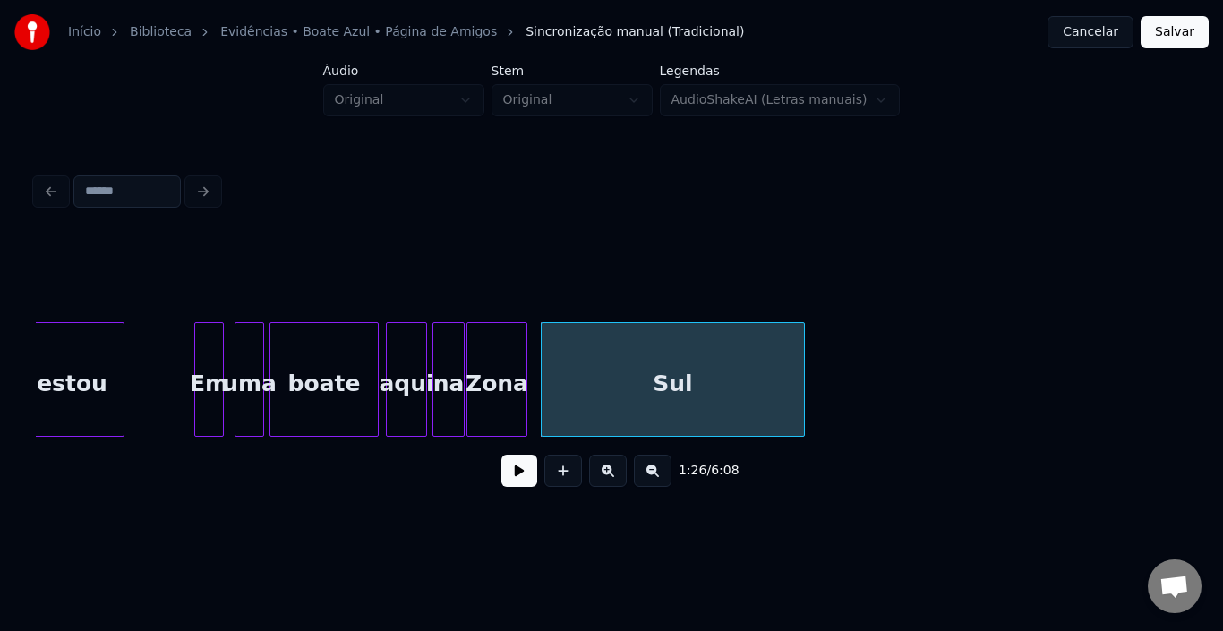
click at [206, 368] on div "Em" at bounding box center [209, 384] width 28 height 122
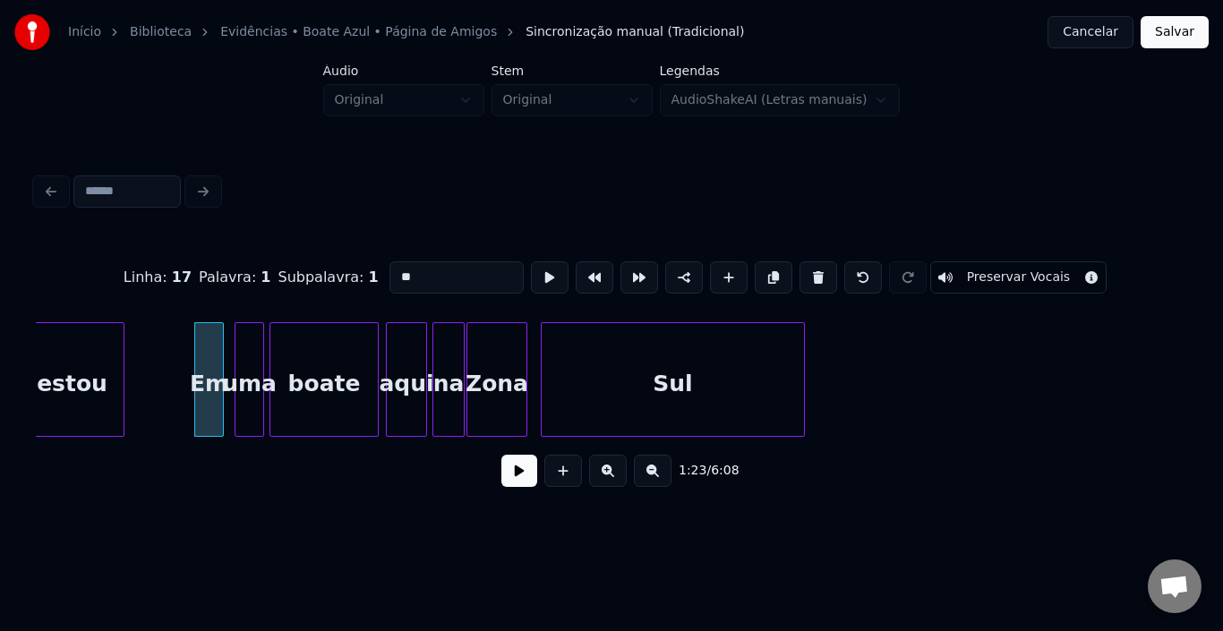
click at [528, 476] on button at bounding box center [520, 471] width 36 height 32
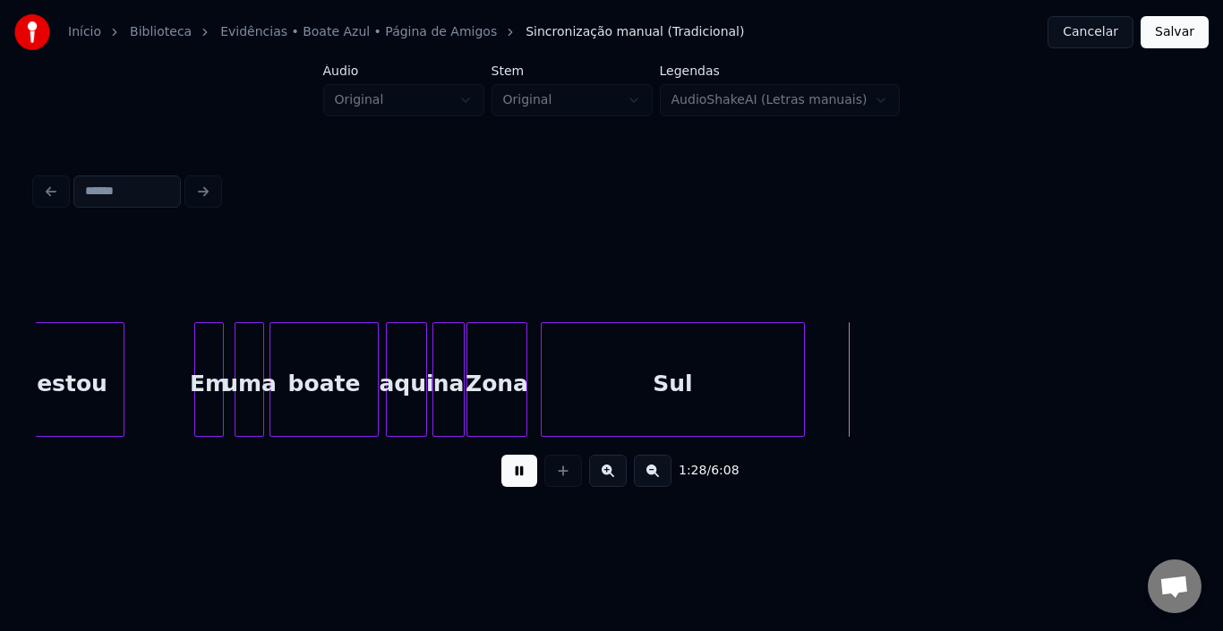
click at [528, 476] on button at bounding box center [520, 471] width 36 height 32
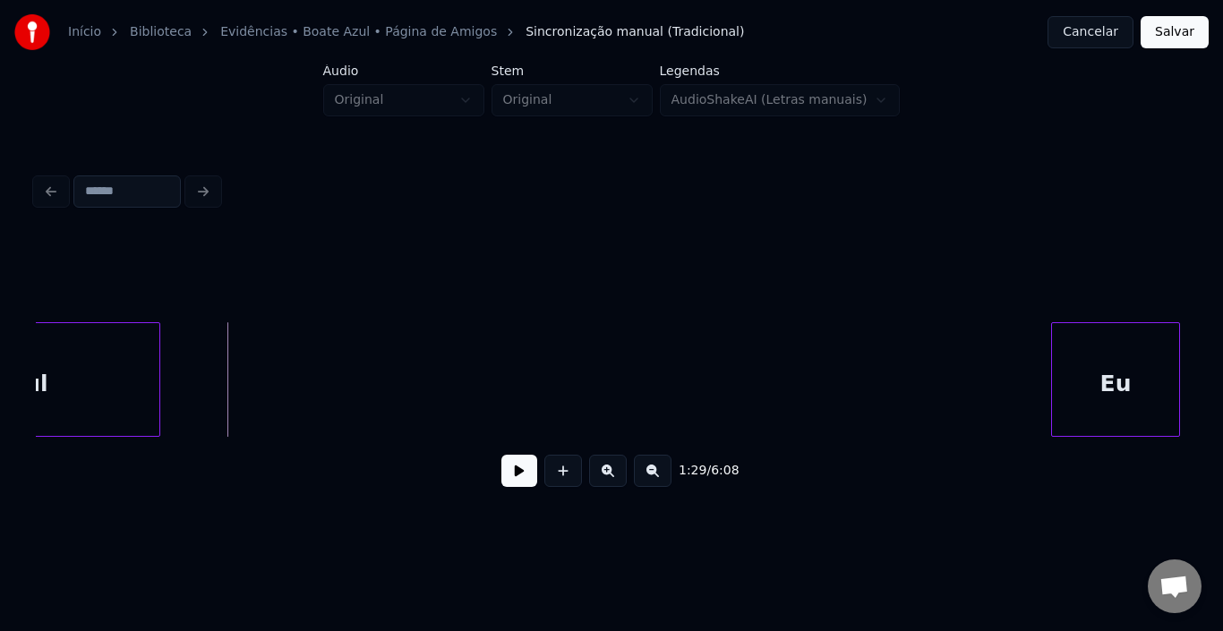
scroll to position [0, 11843]
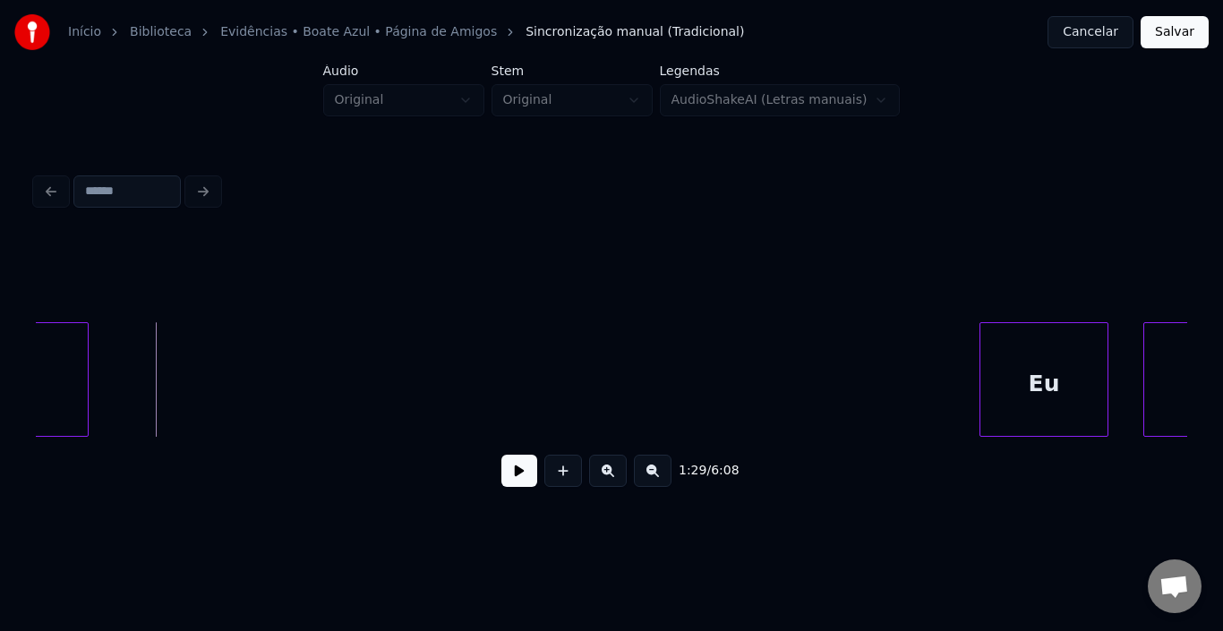
click at [1165, 446] on div "1:29 / 6:08" at bounding box center [612, 471] width 1152 height 68
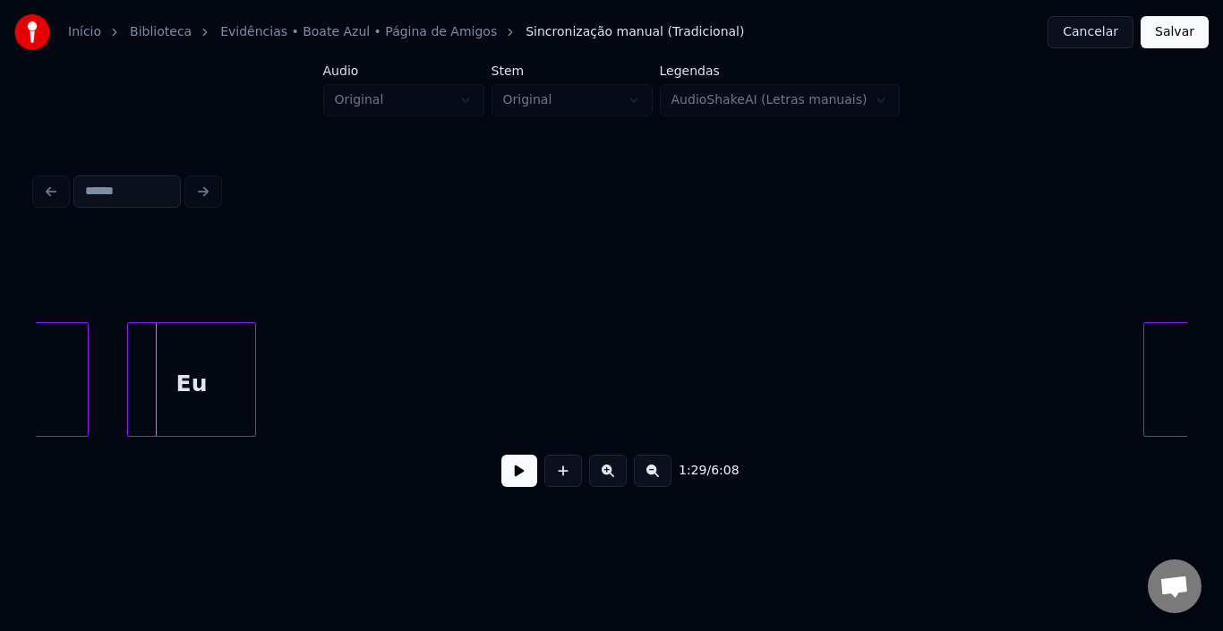
click at [194, 391] on div "Eu" at bounding box center [191, 384] width 127 height 122
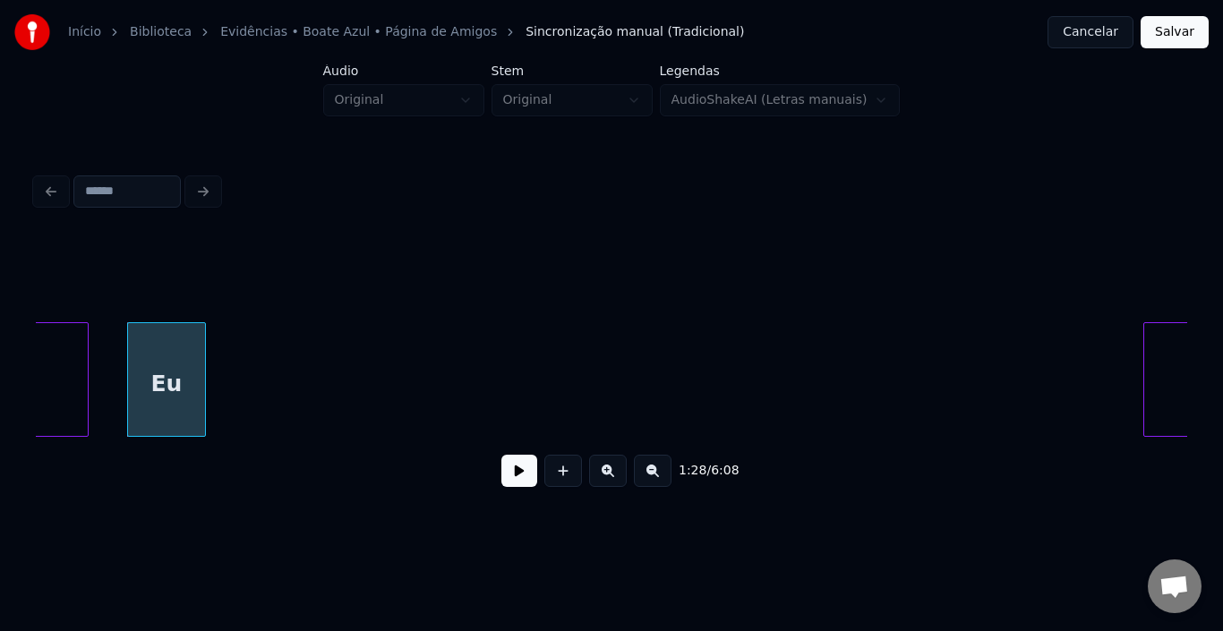
click at [202, 379] on div at bounding box center [202, 379] width 5 height 113
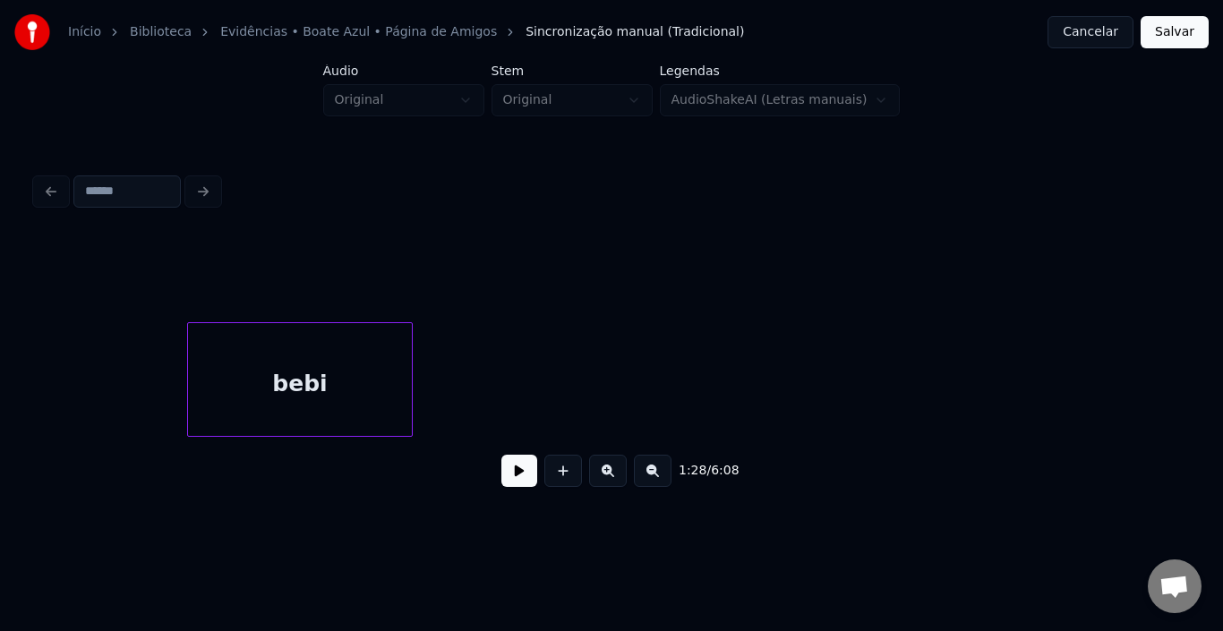
scroll to position [0, 11987]
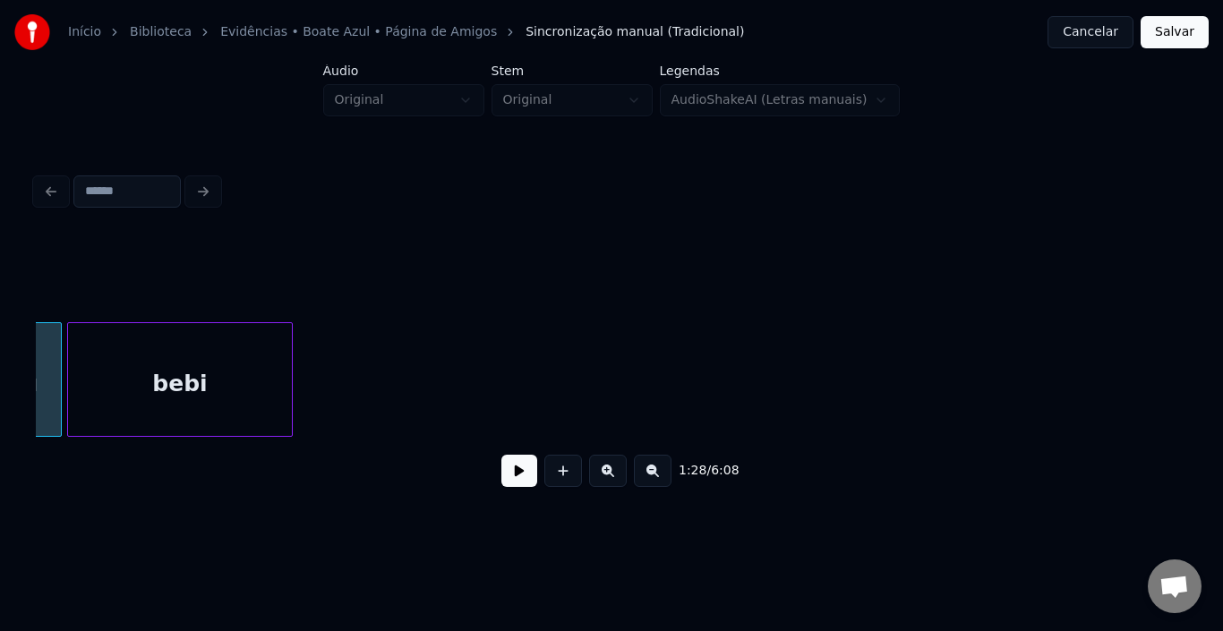
click at [228, 353] on div "bebi" at bounding box center [180, 384] width 224 height 122
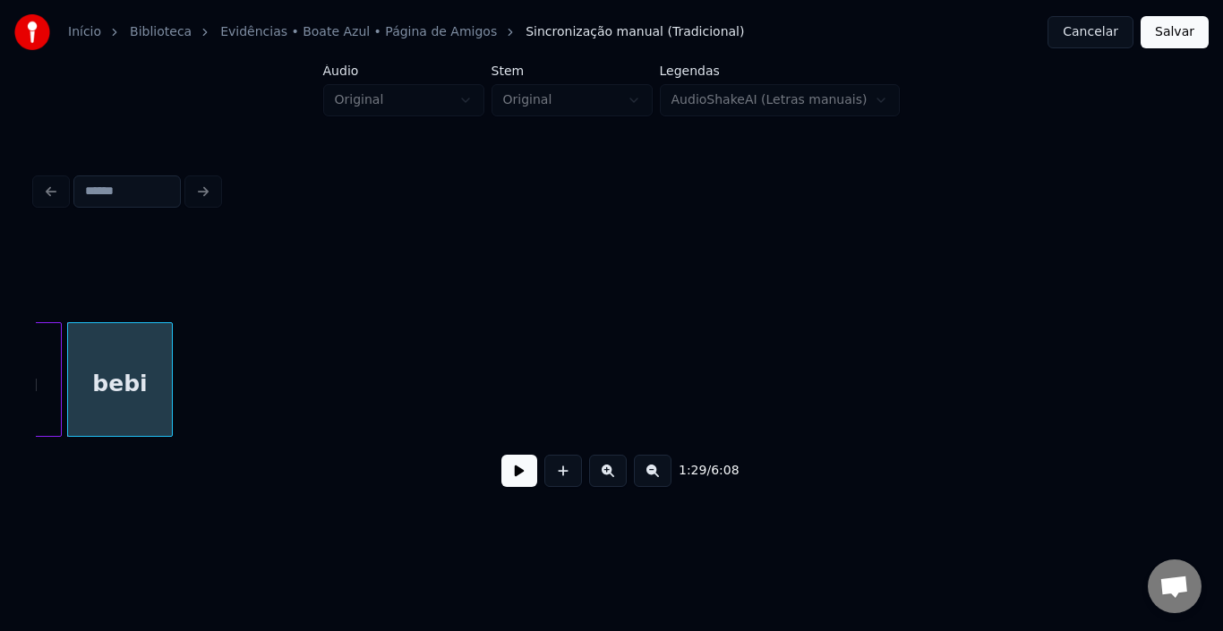
click at [167, 371] on div at bounding box center [169, 379] width 5 height 113
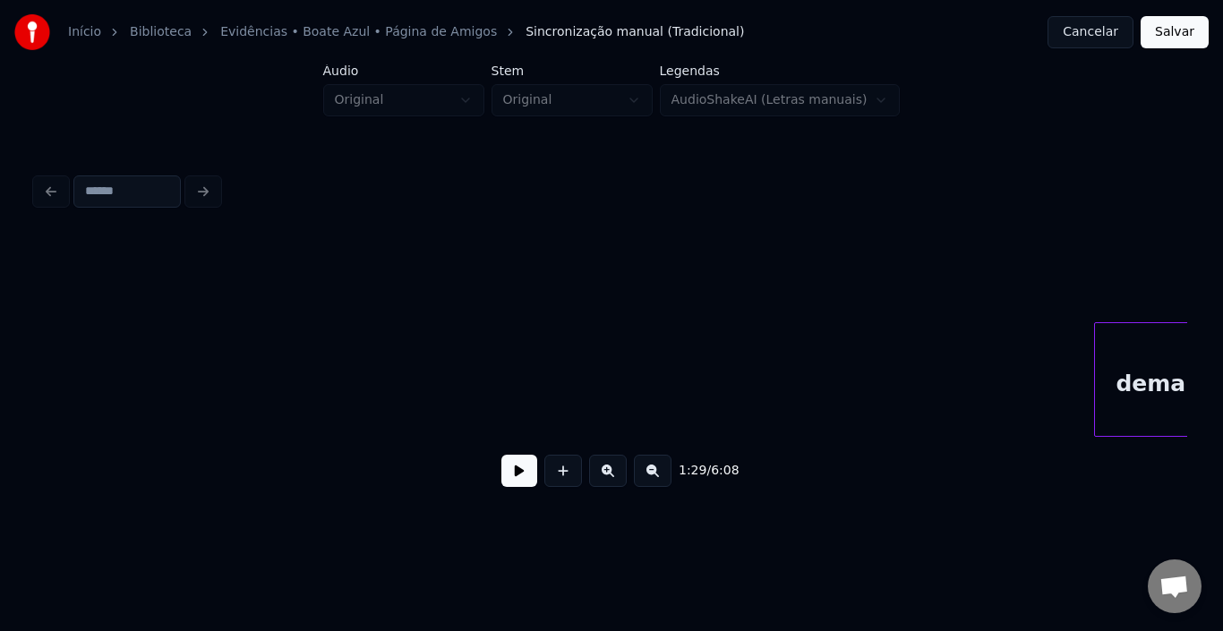
scroll to position [0, 12310]
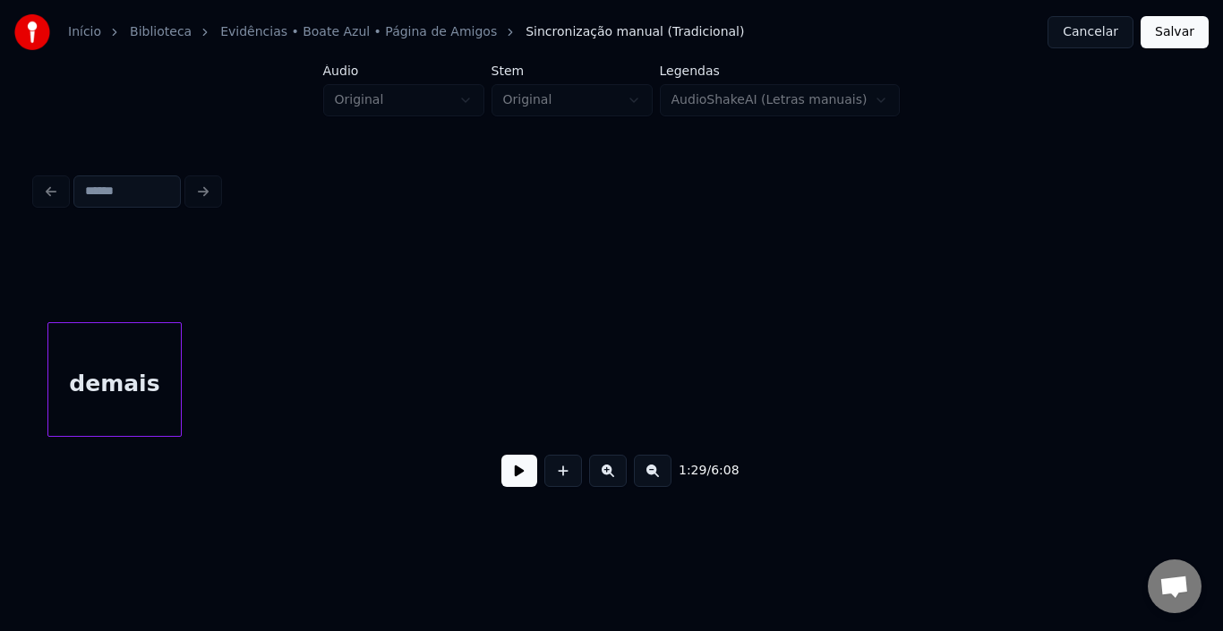
click at [109, 408] on div "demais" at bounding box center [114, 384] width 133 height 122
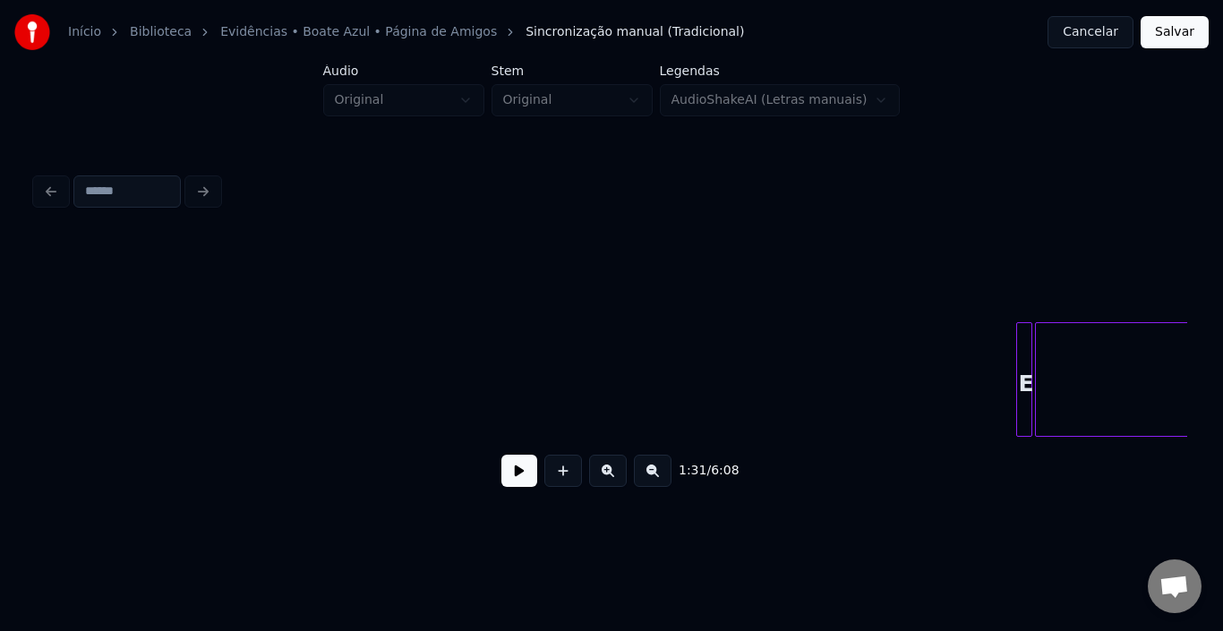
scroll to position [0, 12561]
click at [43, 350] on div "E" at bounding box center [45, 379] width 16 height 115
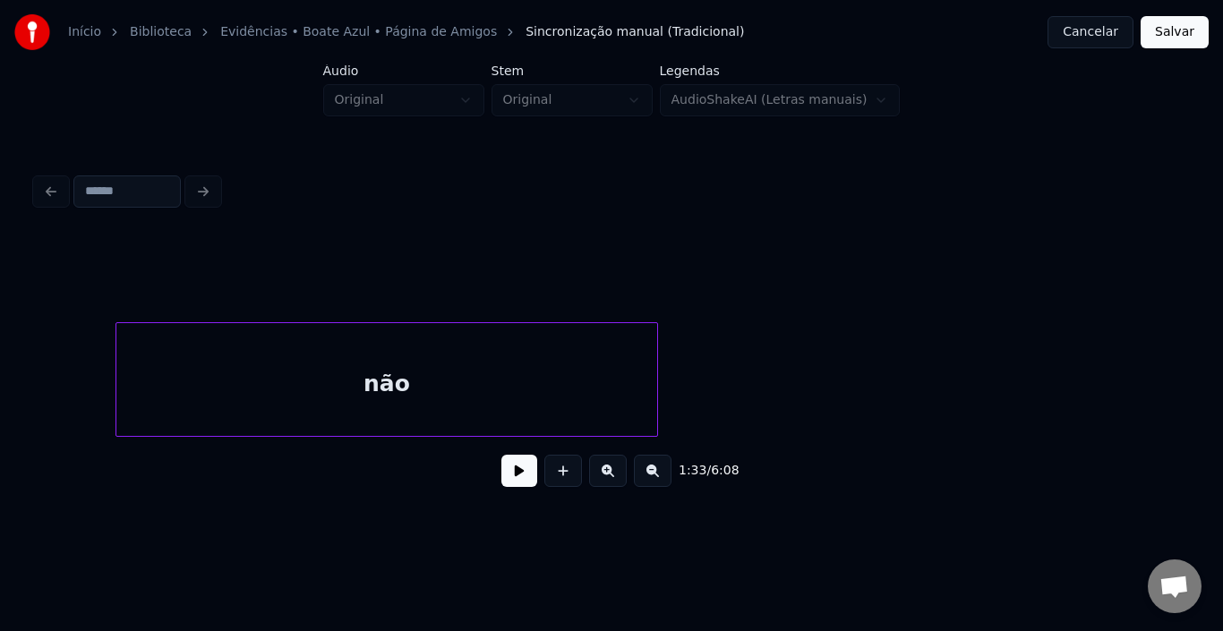
click at [485, 370] on div "não" at bounding box center [386, 384] width 541 height 122
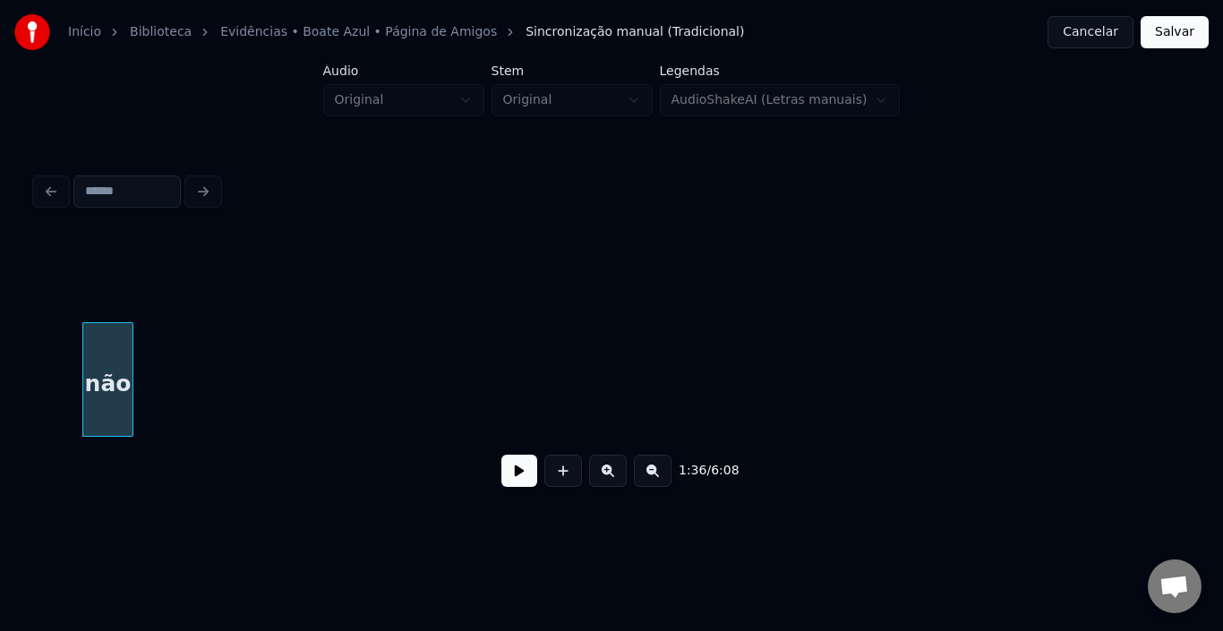
click at [127, 371] on div at bounding box center [129, 379] width 5 height 113
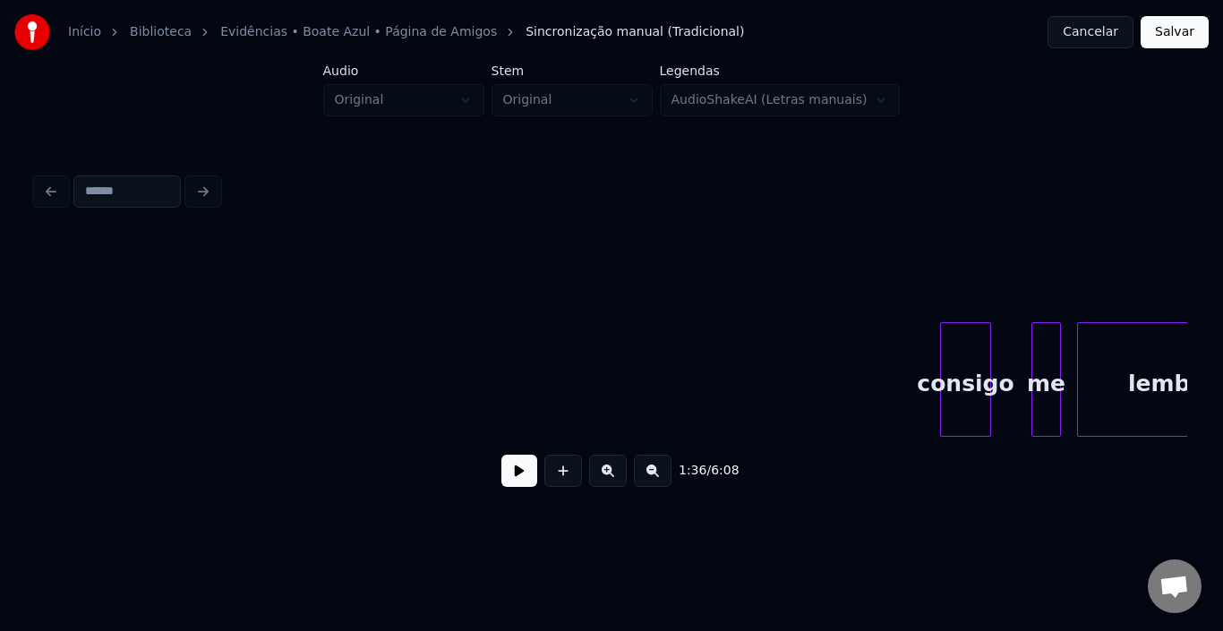
scroll to position [0, 13736]
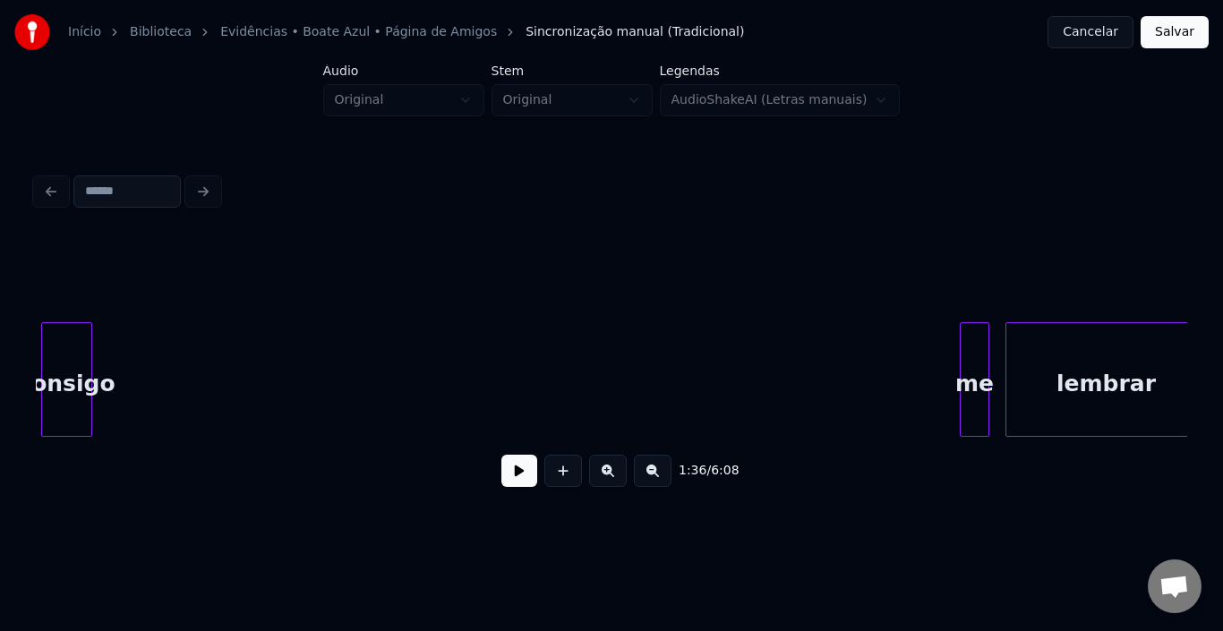
click at [64, 363] on div "consigo" at bounding box center [66, 384] width 49 height 122
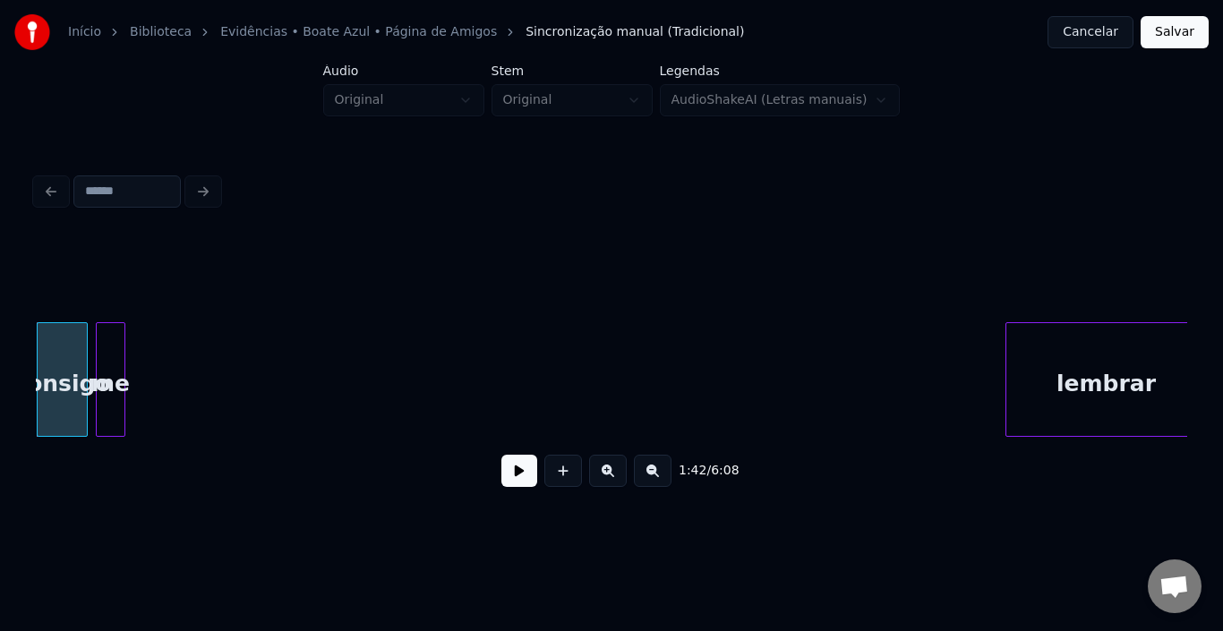
click at [104, 349] on div "me" at bounding box center [111, 384] width 28 height 122
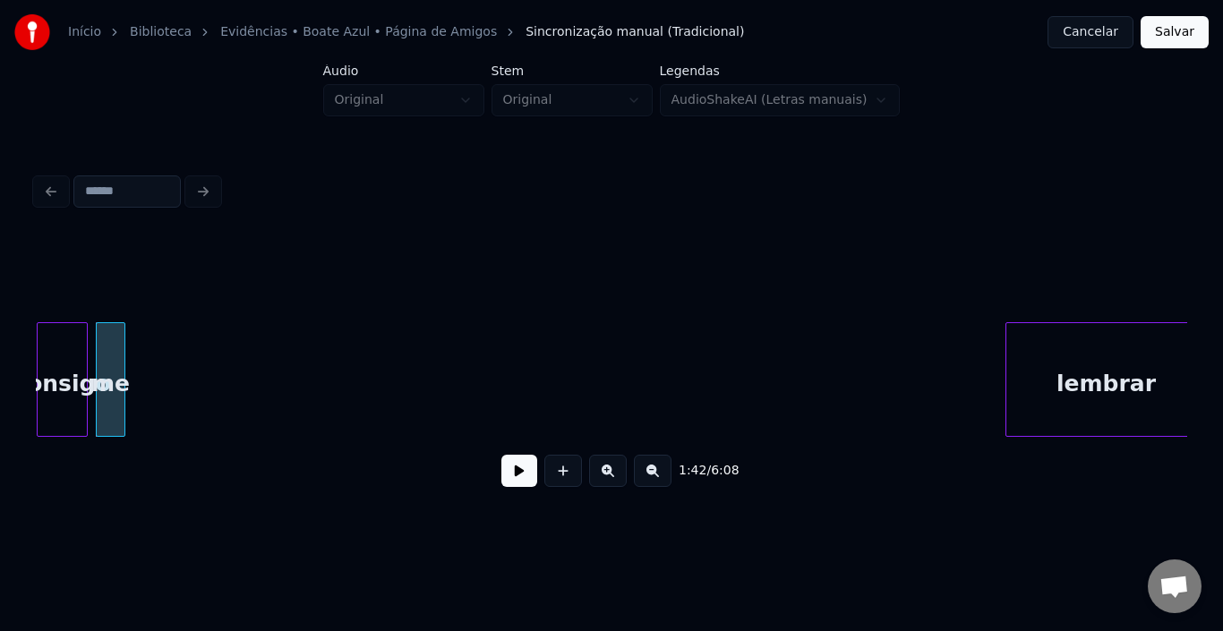
scroll to position [0, 13746]
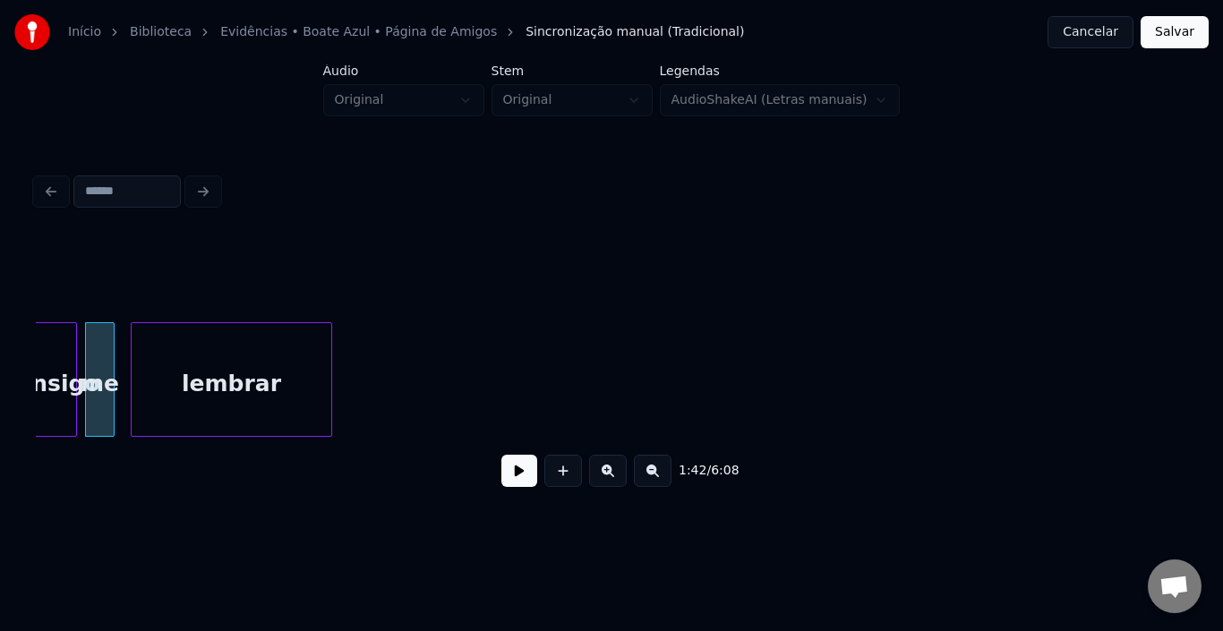
click at [234, 374] on div "lembrar" at bounding box center [232, 384] width 200 height 122
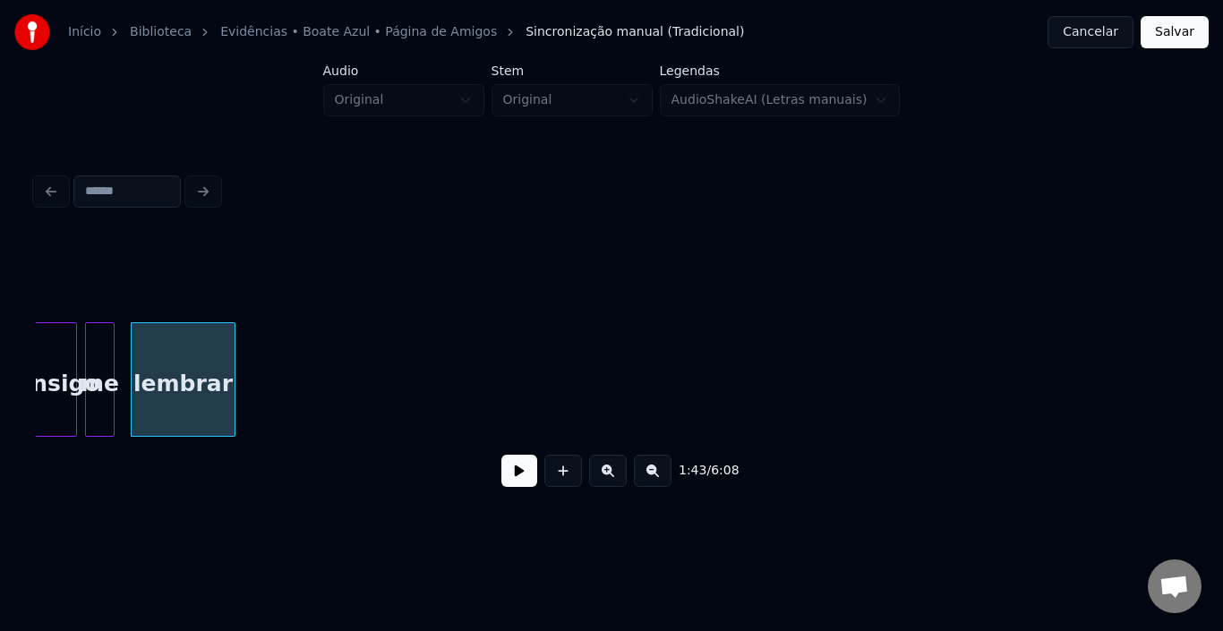
click at [231, 362] on div at bounding box center [231, 379] width 5 height 113
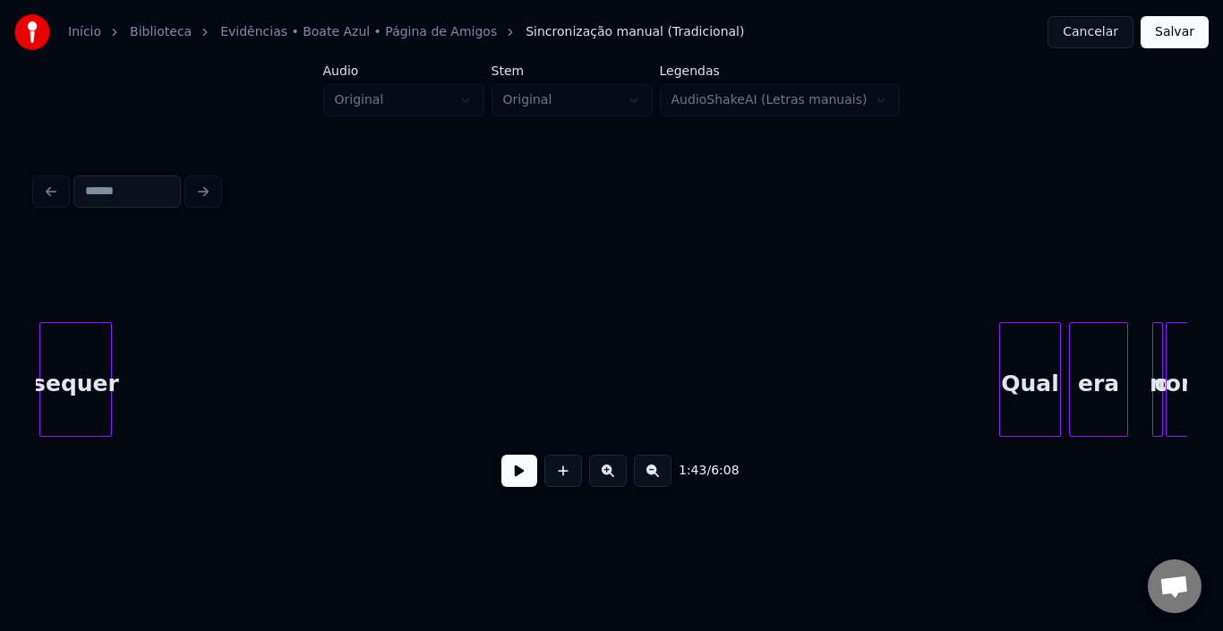
scroll to position [0, 14101]
click at [77, 401] on div "sequer" at bounding box center [79, 384] width 71 height 122
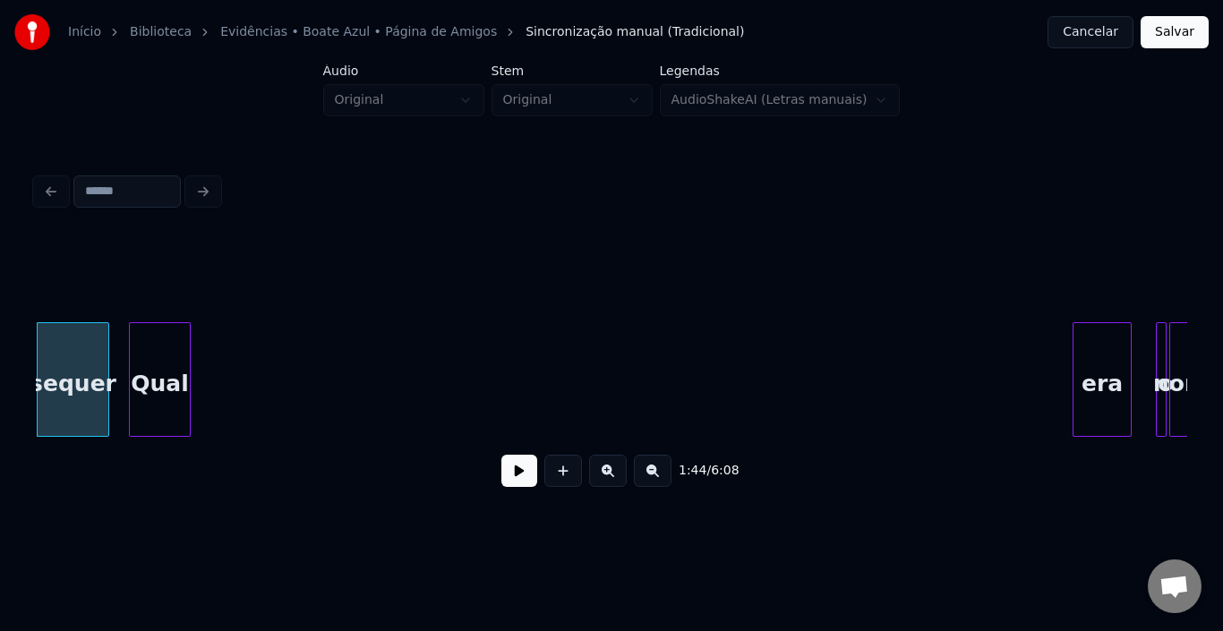
click at [165, 366] on div "Qual" at bounding box center [160, 384] width 60 height 122
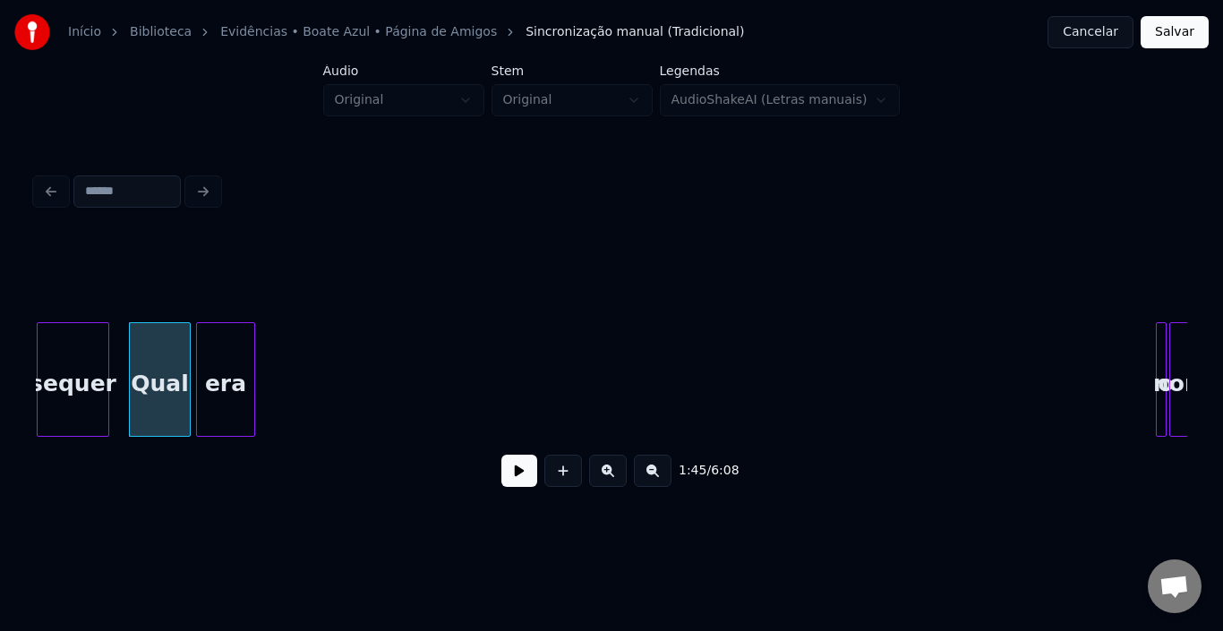
click at [225, 385] on div "era" at bounding box center [225, 384] width 57 height 122
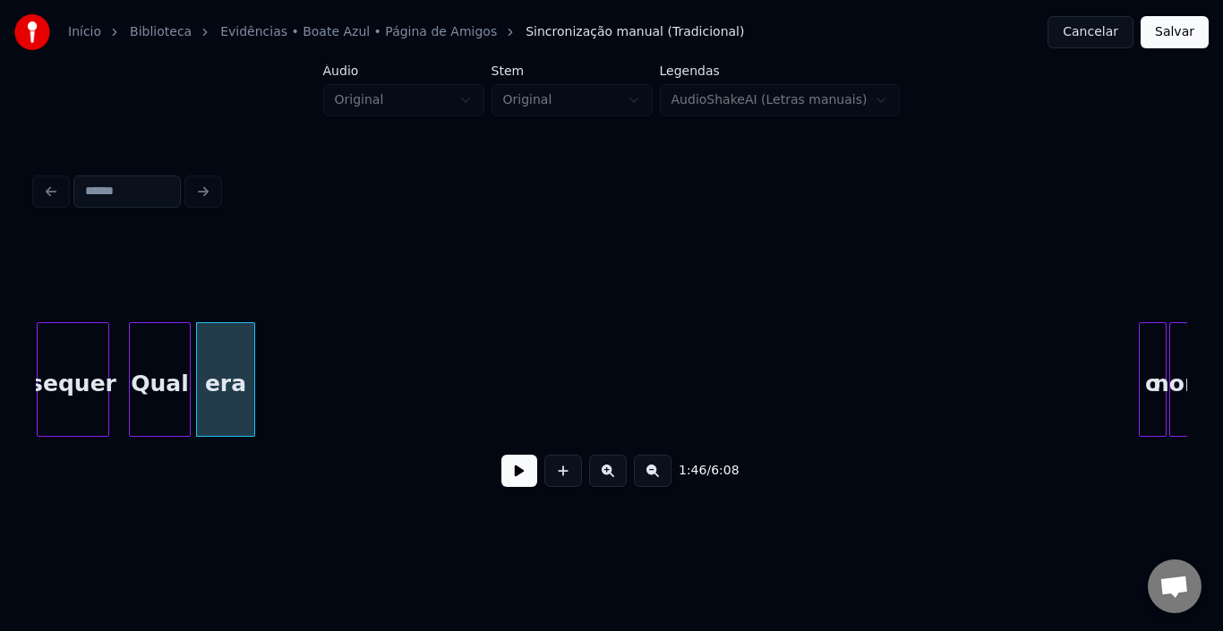
click at [1142, 351] on div at bounding box center [1142, 379] width 5 height 113
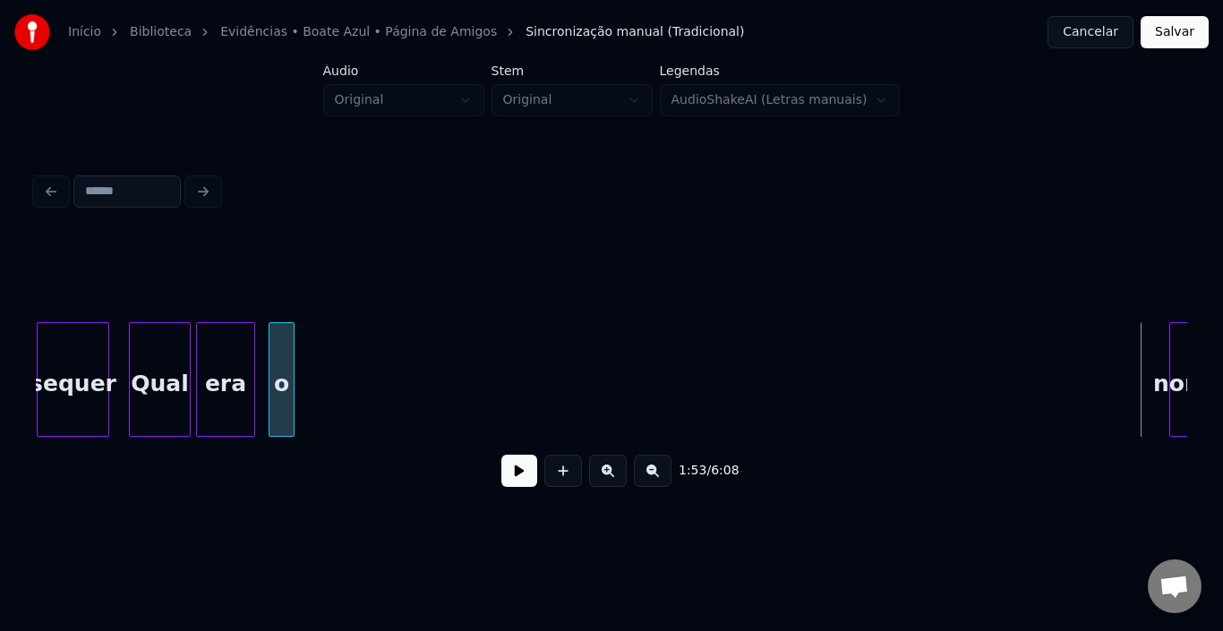
click at [279, 380] on div "o" at bounding box center [282, 384] width 24 height 122
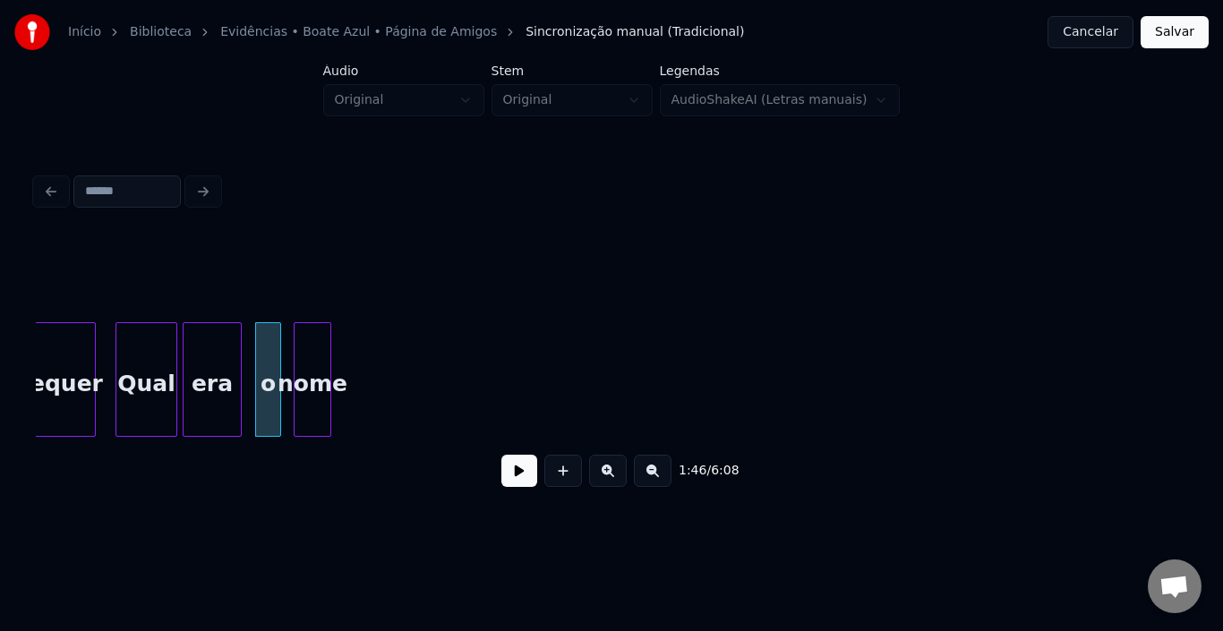
click at [315, 374] on div "nome" at bounding box center [313, 384] width 36 height 122
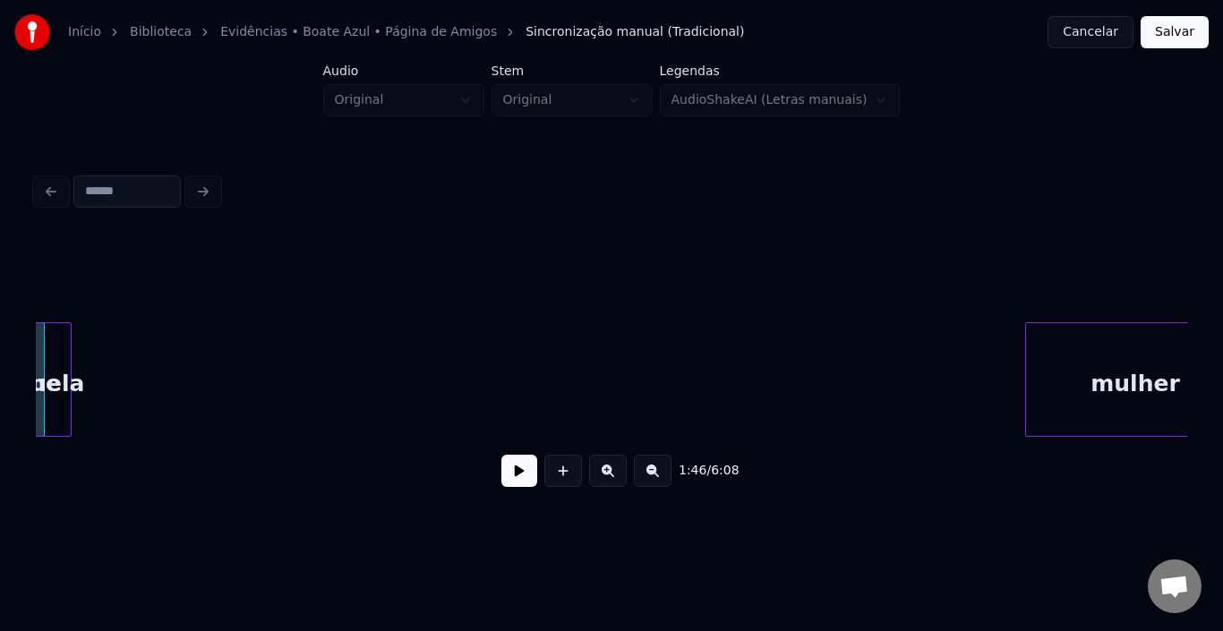
scroll to position [0, 14358]
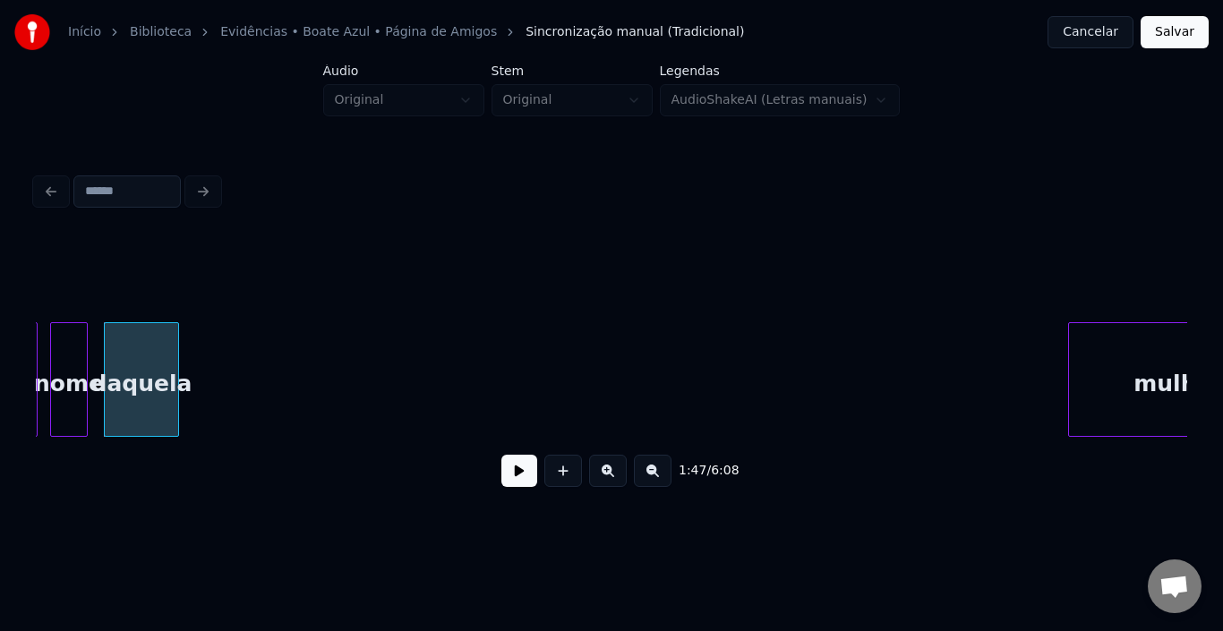
scroll to position [0, 14455]
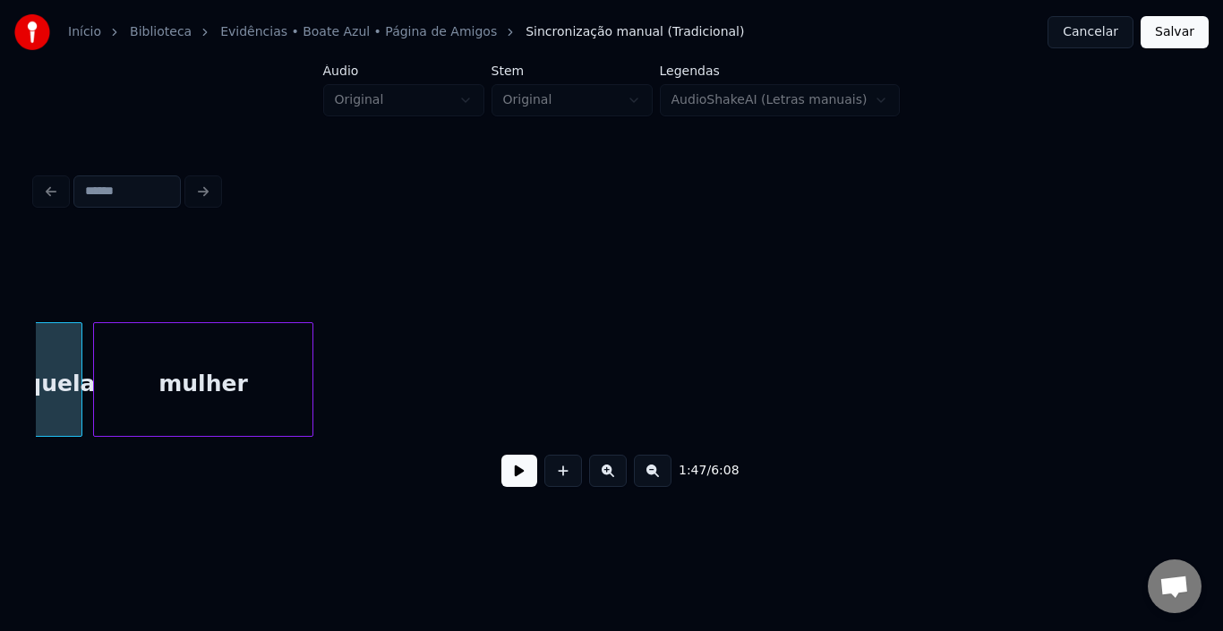
click at [236, 353] on div "mulher" at bounding box center [203, 384] width 219 height 122
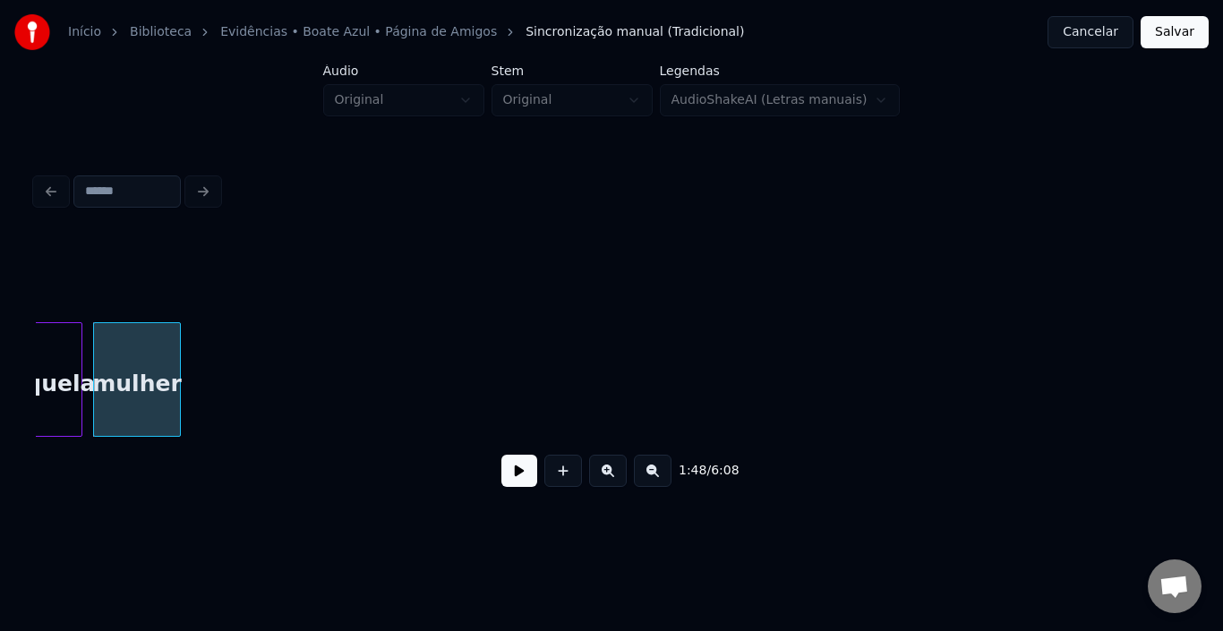
click at [175, 356] on div at bounding box center [177, 379] width 5 height 113
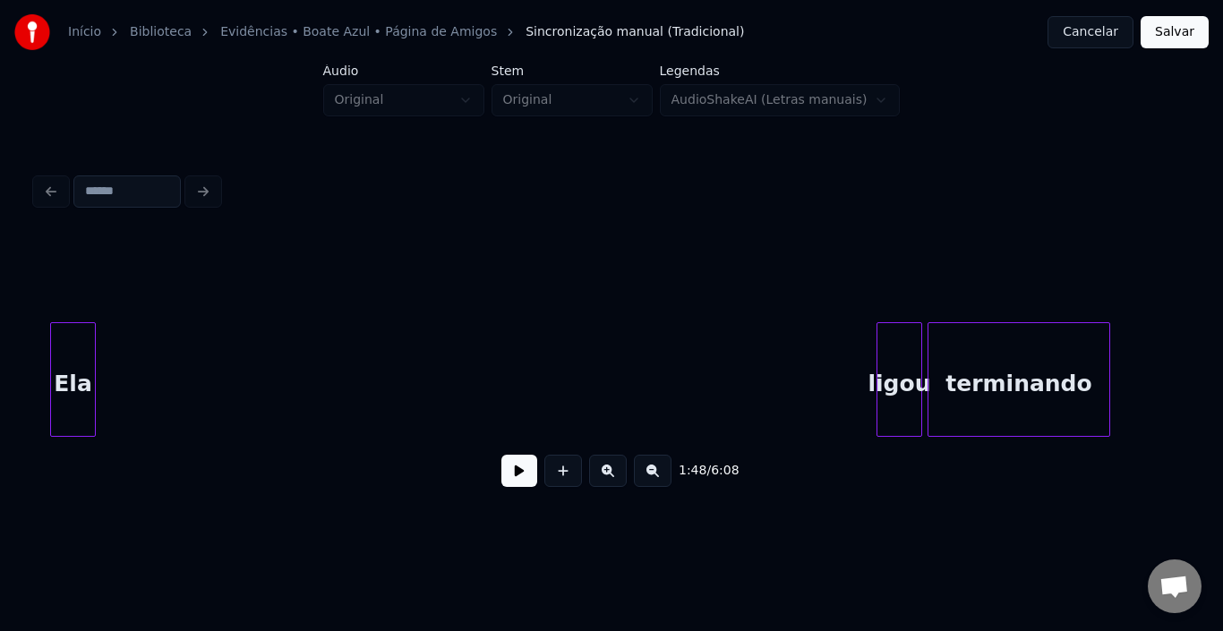
scroll to position [0, 14896]
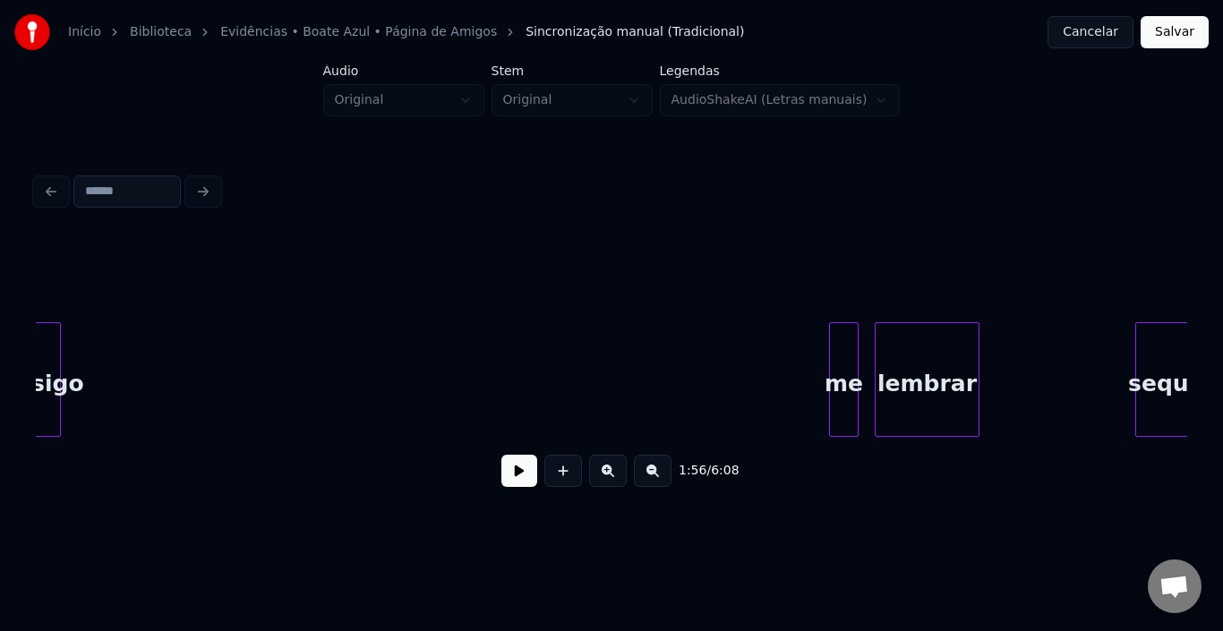
scroll to position [0, 12942]
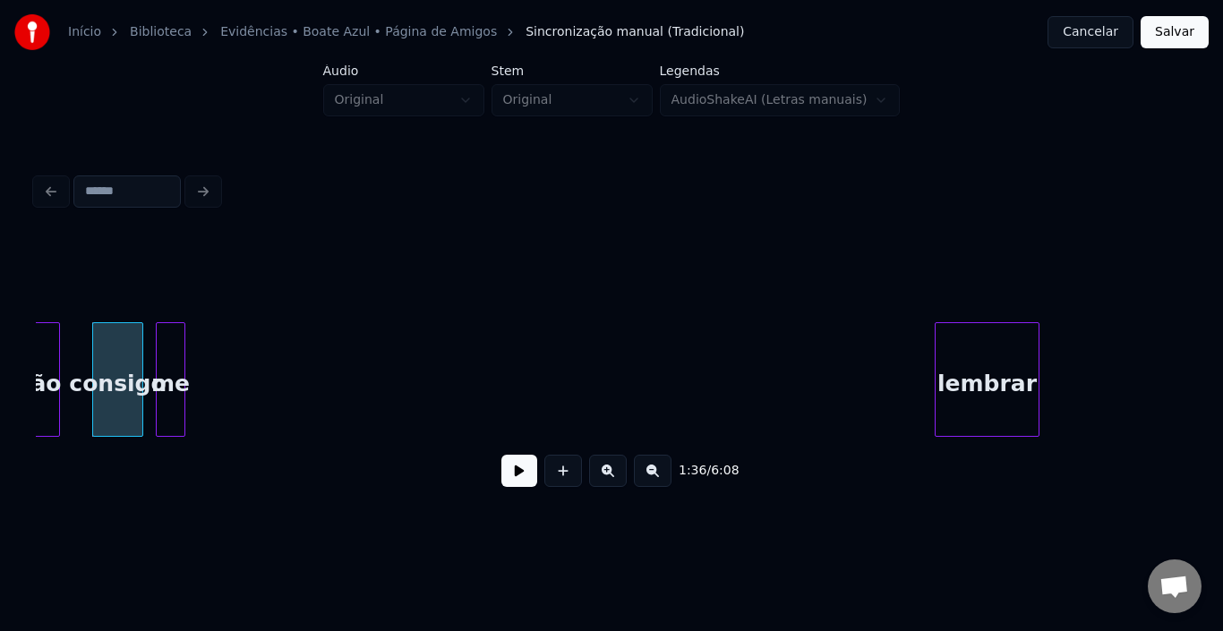
click at [171, 365] on div "me" at bounding box center [171, 384] width 28 height 122
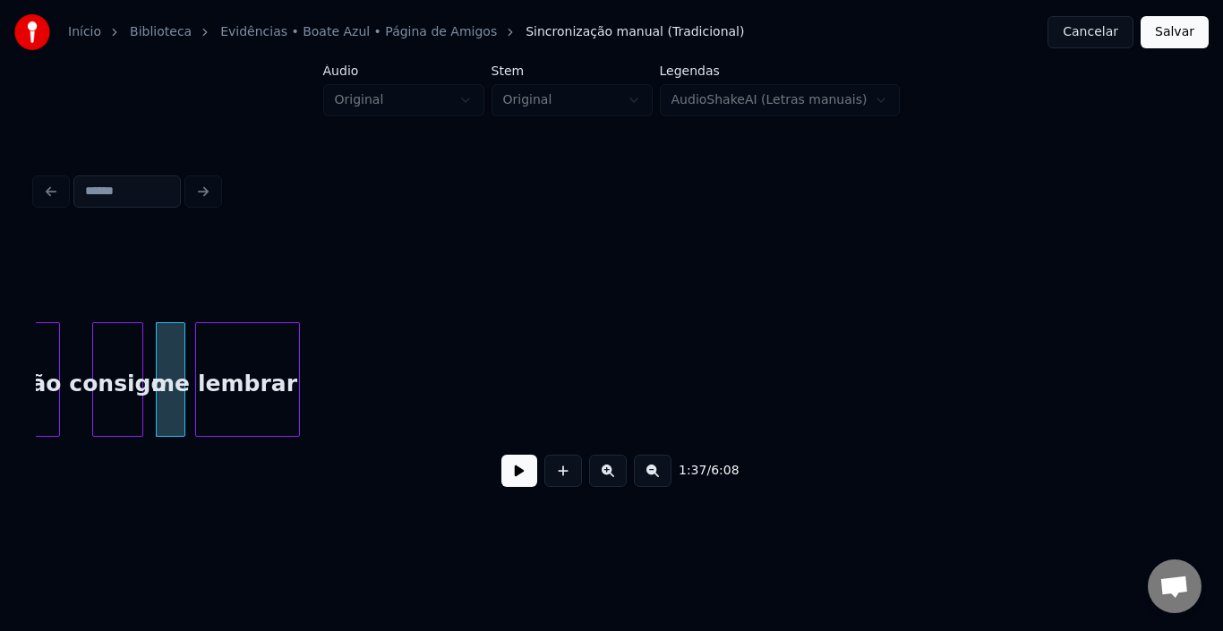
click at [241, 363] on div "lembrar" at bounding box center [247, 384] width 103 height 122
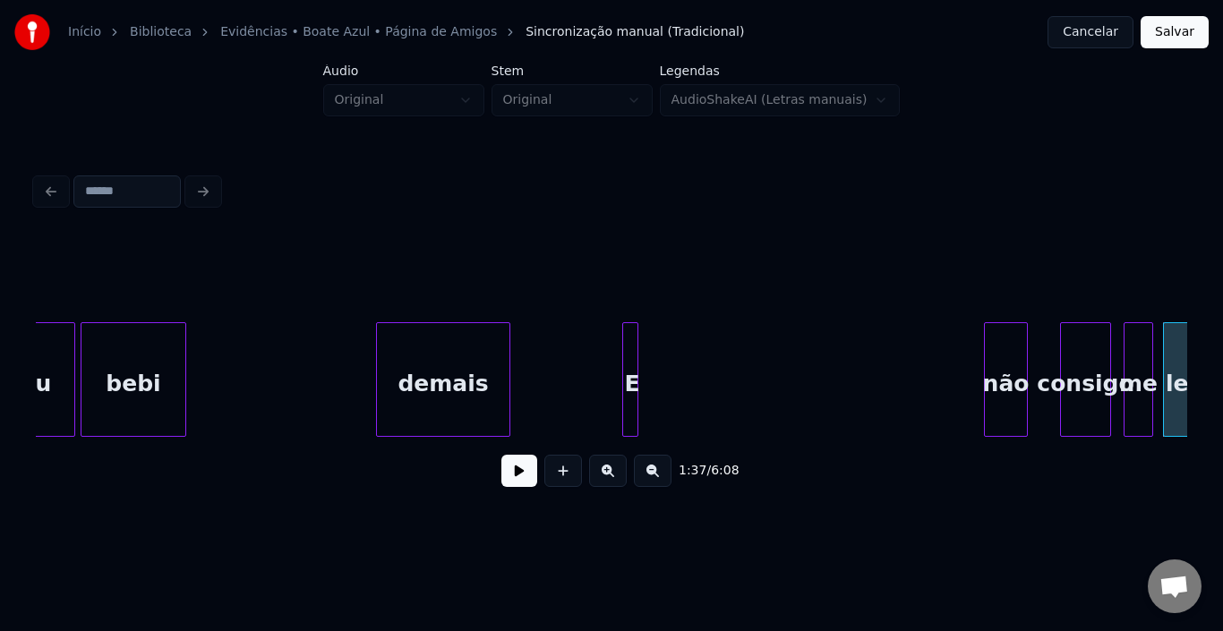
scroll to position [0, 11895]
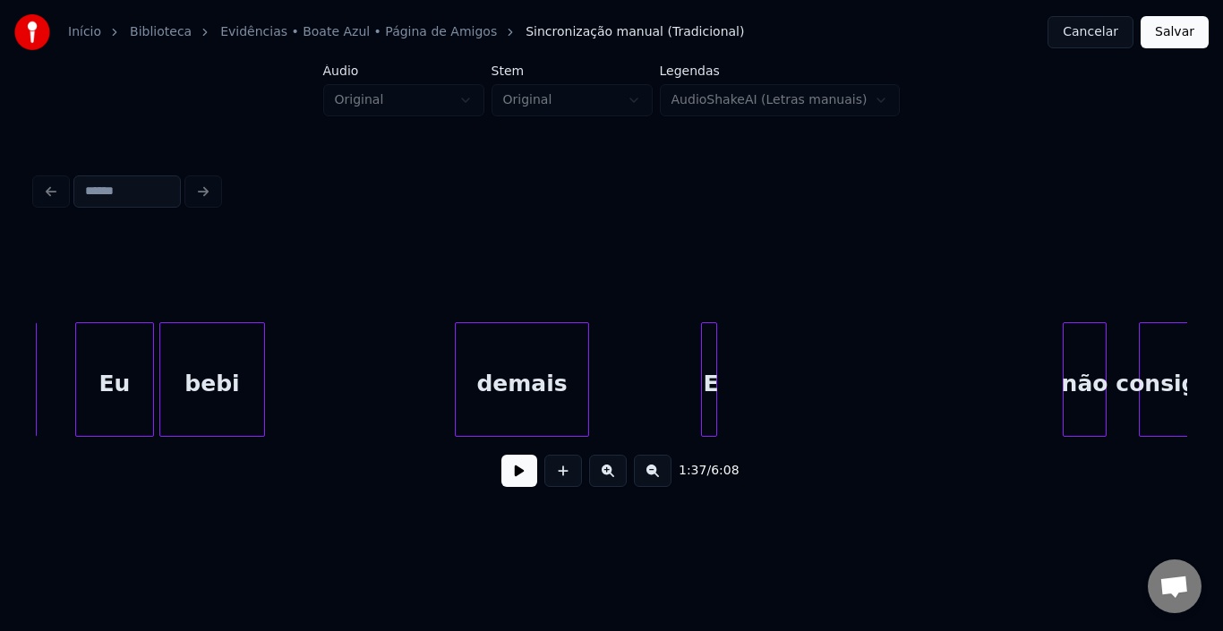
click at [524, 482] on button at bounding box center [520, 471] width 36 height 32
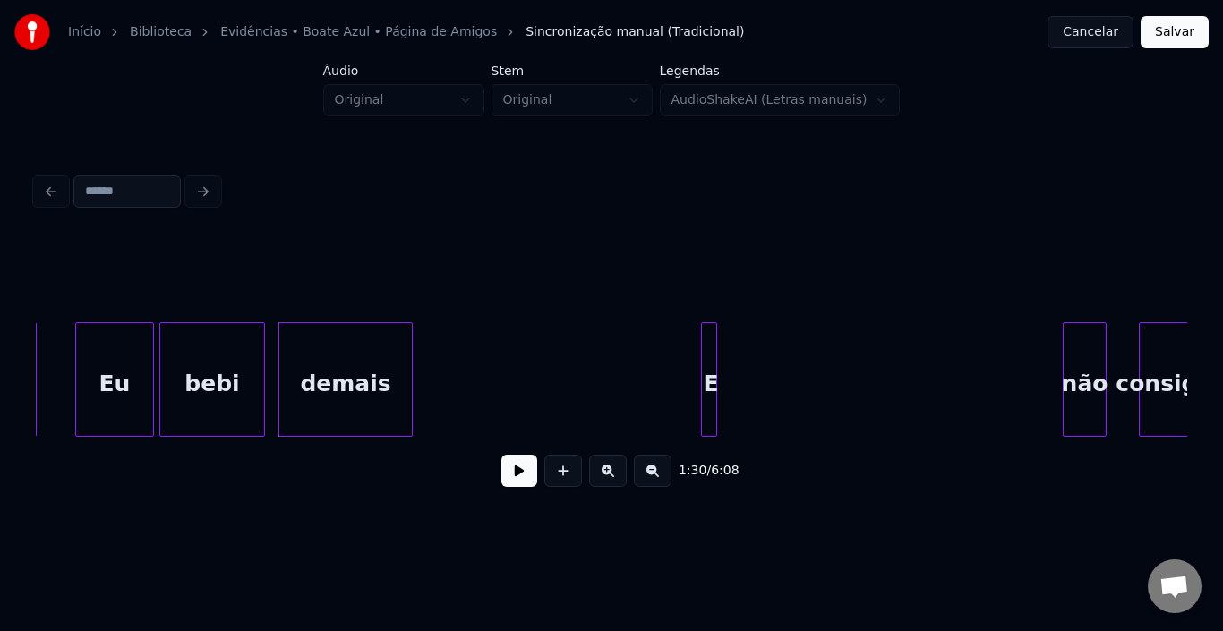
click at [309, 354] on div "demais" at bounding box center [345, 384] width 133 height 122
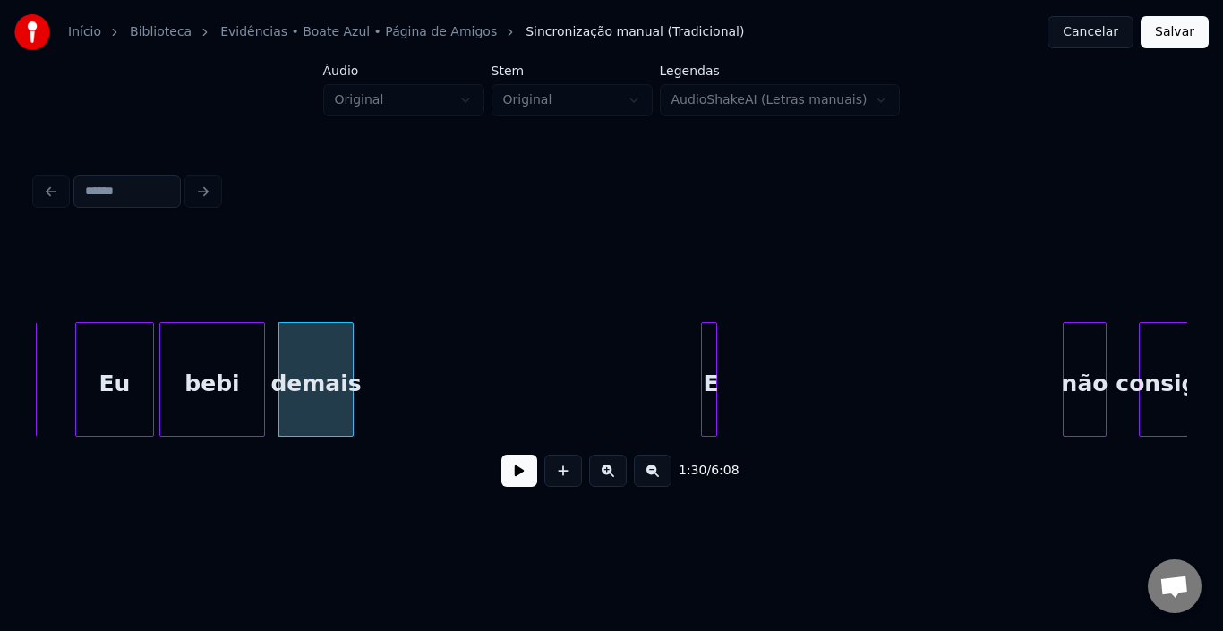
click at [350, 364] on div at bounding box center [350, 379] width 5 height 113
click at [517, 477] on button at bounding box center [520, 471] width 36 height 32
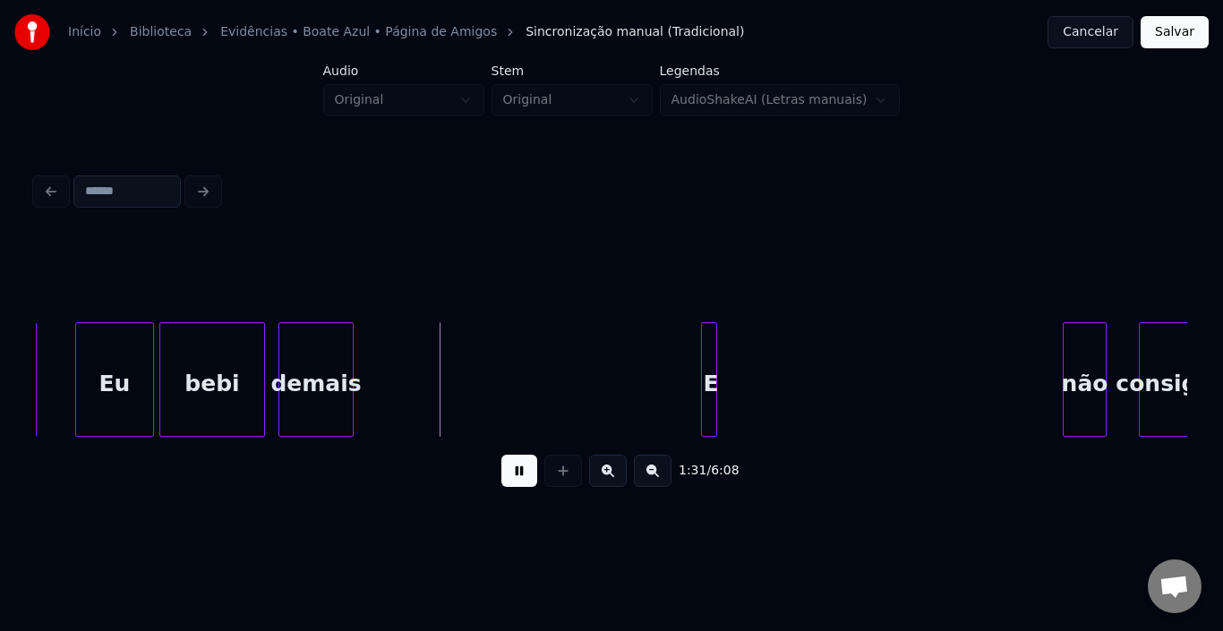
click at [517, 477] on button at bounding box center [520, 471] width 36 height 32
click at [403, 360] on div "E" at bounding box center [404, 384] width 18 height 122
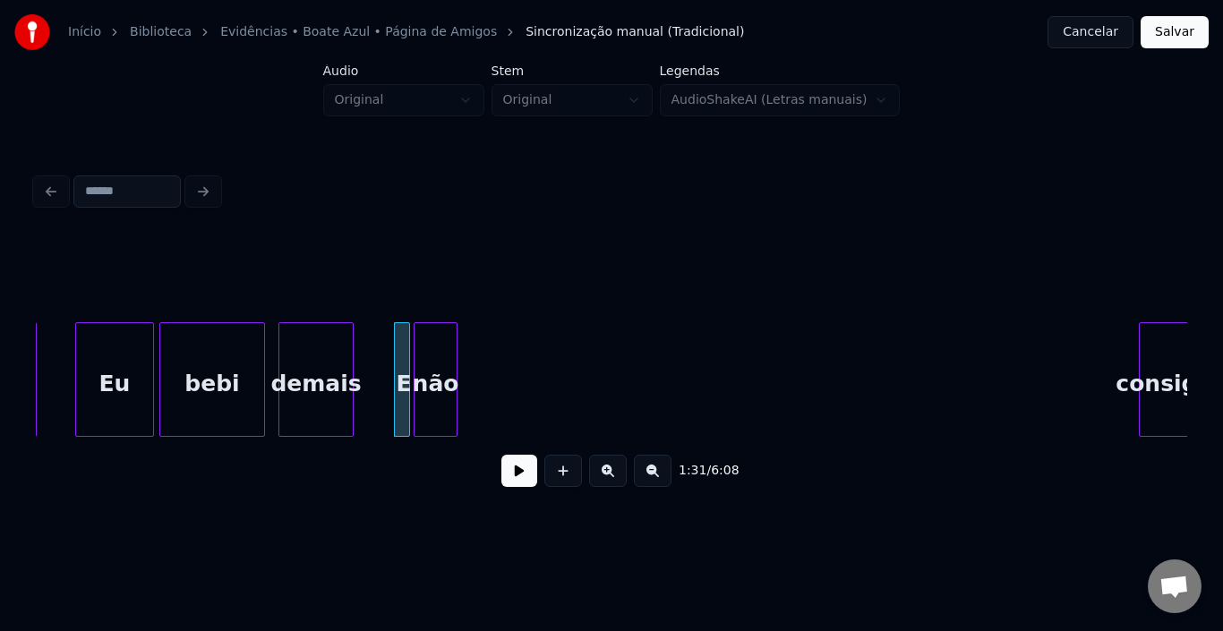
click at [446, 357] on div "não" at bounding box center [436, 384] width 42 height 122
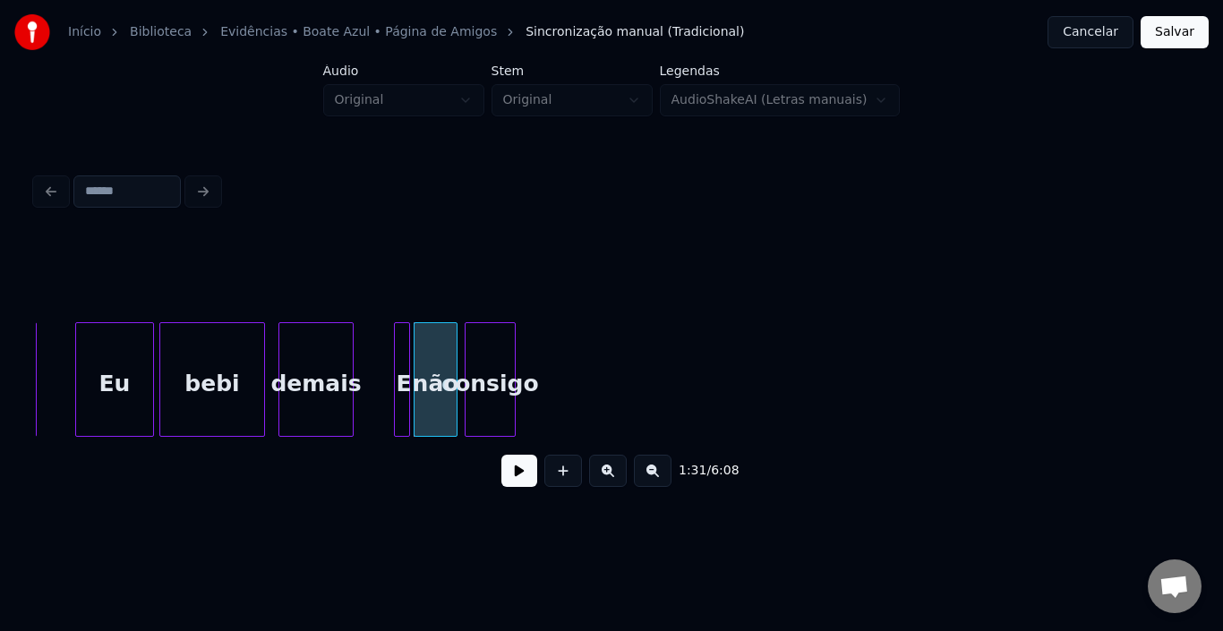
click at [478, 349] on div "consigo" at bounding box center [490, 384] width 49 height 122
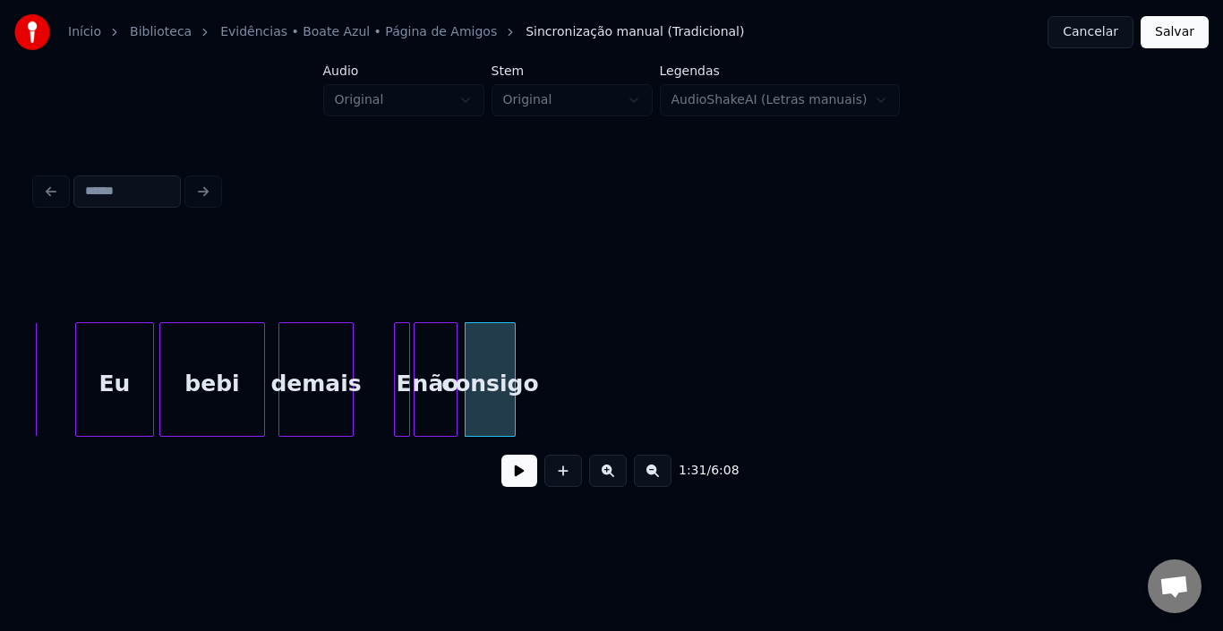
click at [504, 476] on button at bounding box center [520, 471] width 36 height 32
click at [472, 348] on div "consigo" at bounding box center [490, 384] width 49 height 122
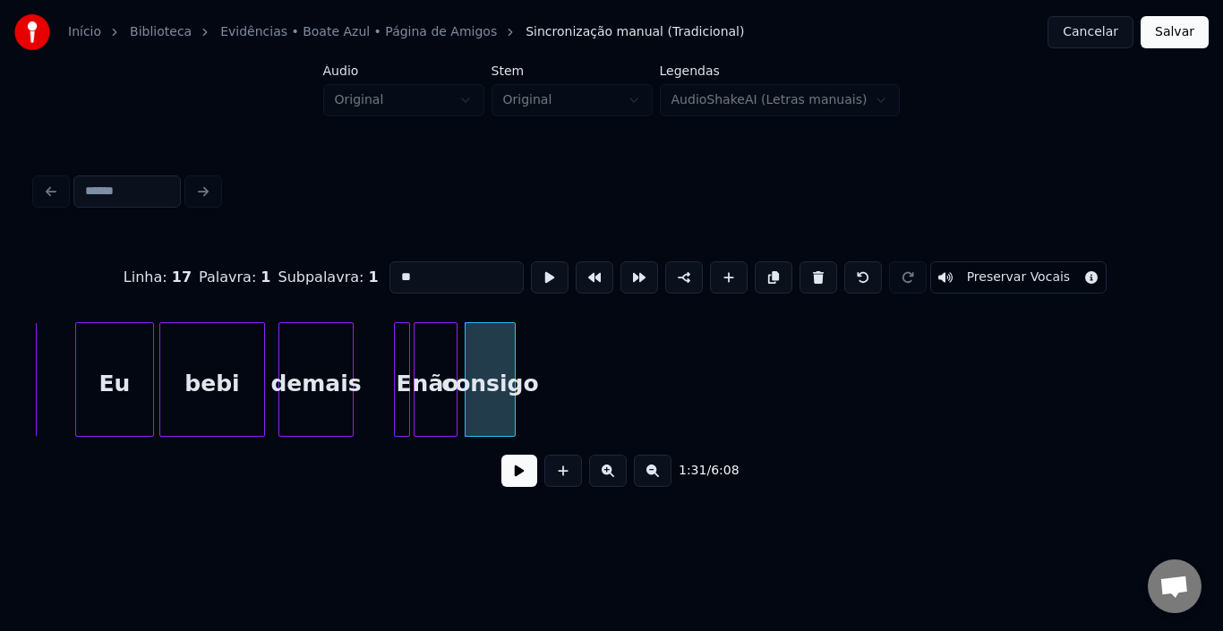
type input "*******"
click at [520, 485] on button at bounding box center [520, 471] width 36 height 32
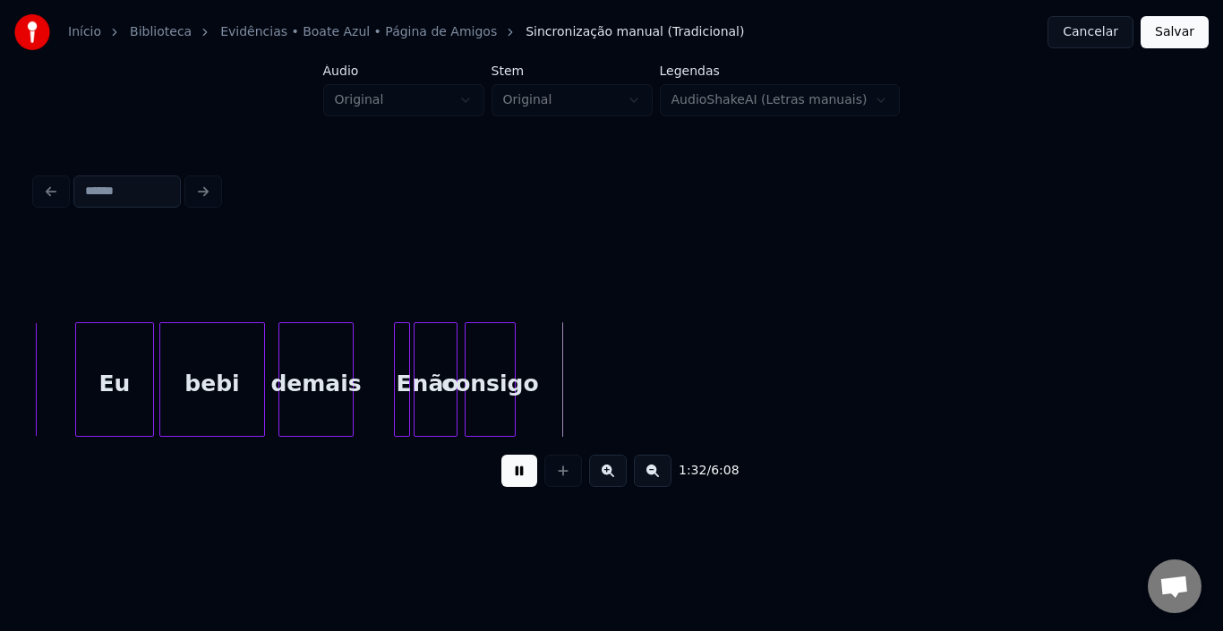
click at [520, 485] on button at bounding box center [520, 471] width 36 height 32
click at [562, 348] on div at bounding box center [561, 379] width 5 height 113
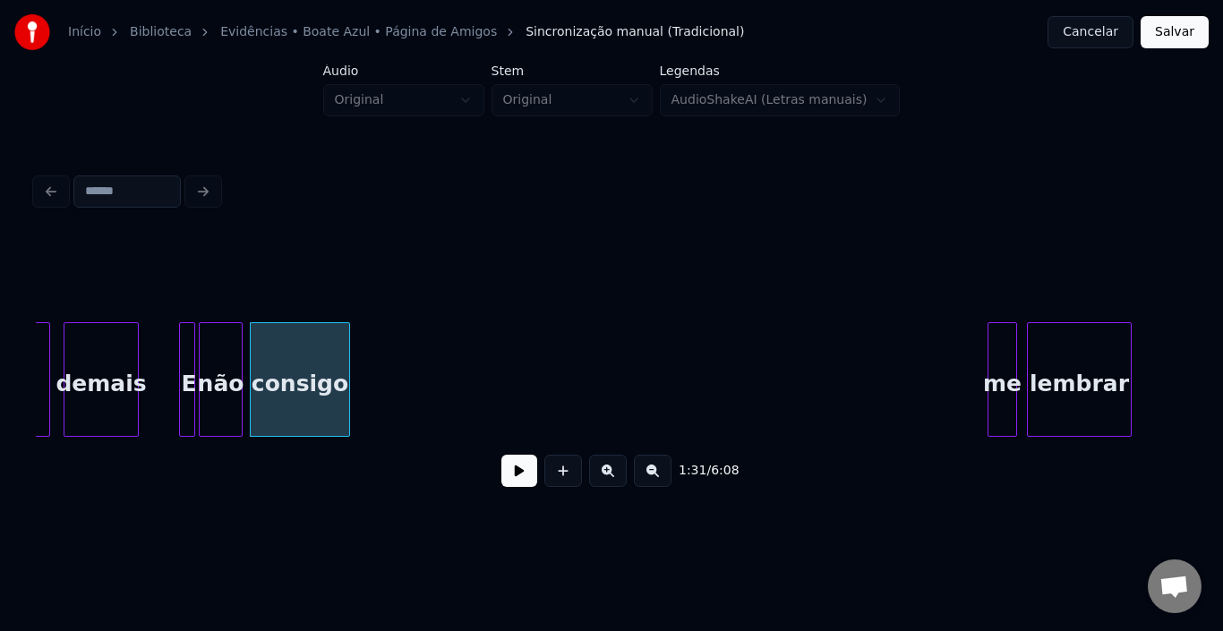
scroll to position [0, 12146]
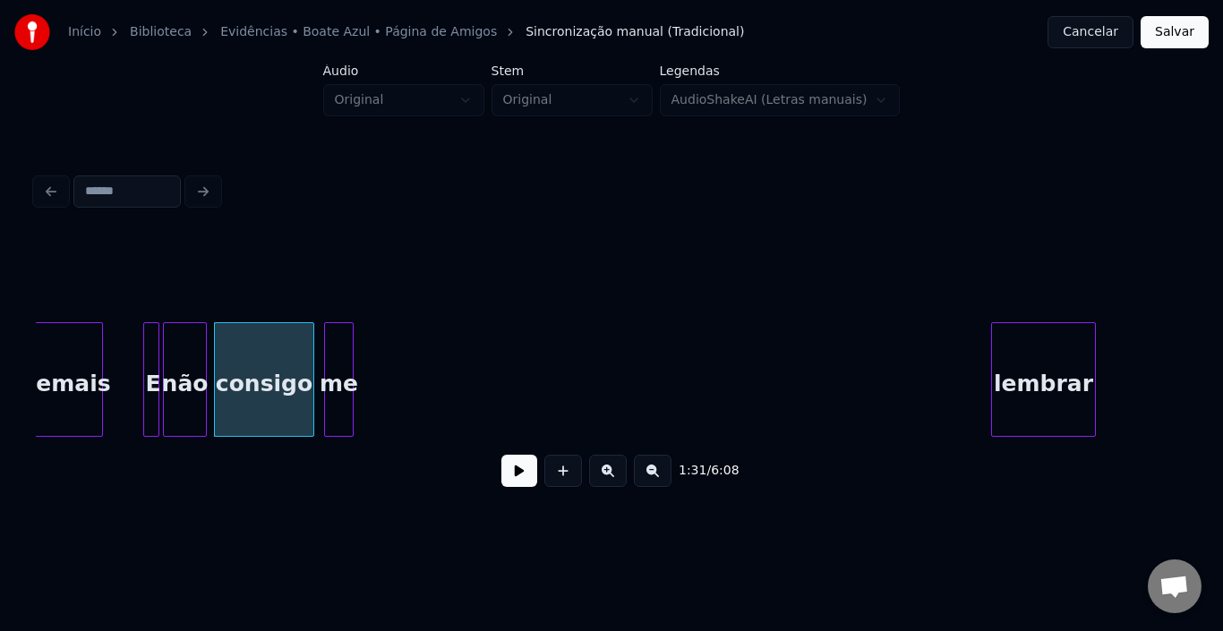
click at [346, 345] on div "me" at bounding box center [339, 384] width 28 height 122
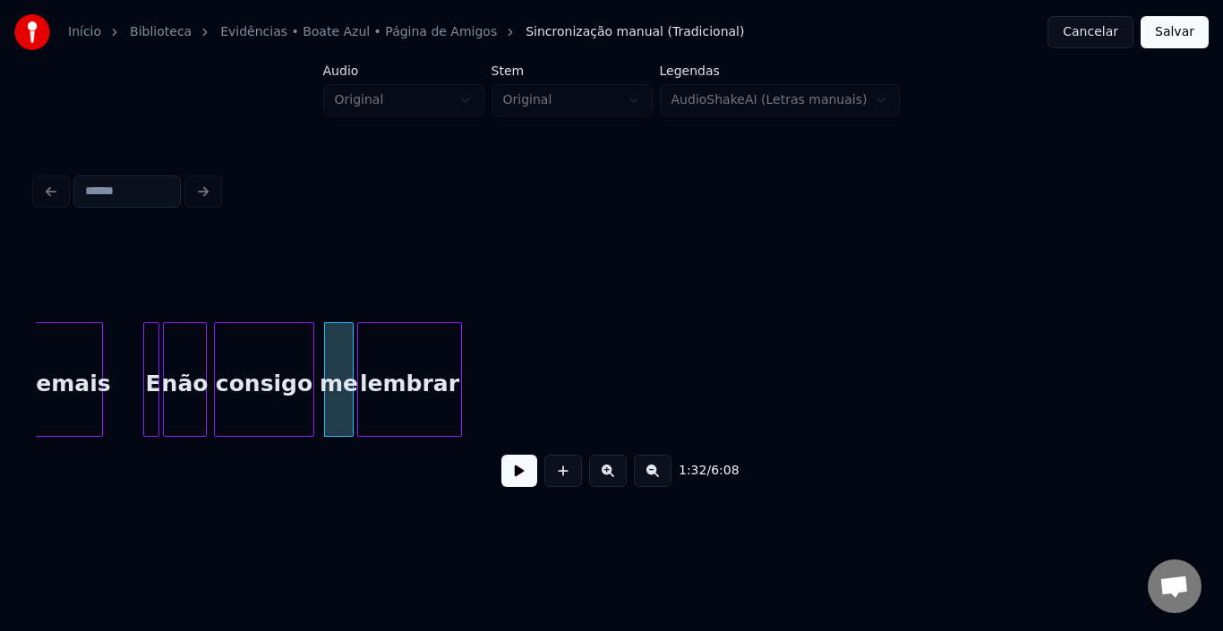
click at [405, 376] on div "lembrar" at bounding box center [409, 384] width 103 height 122
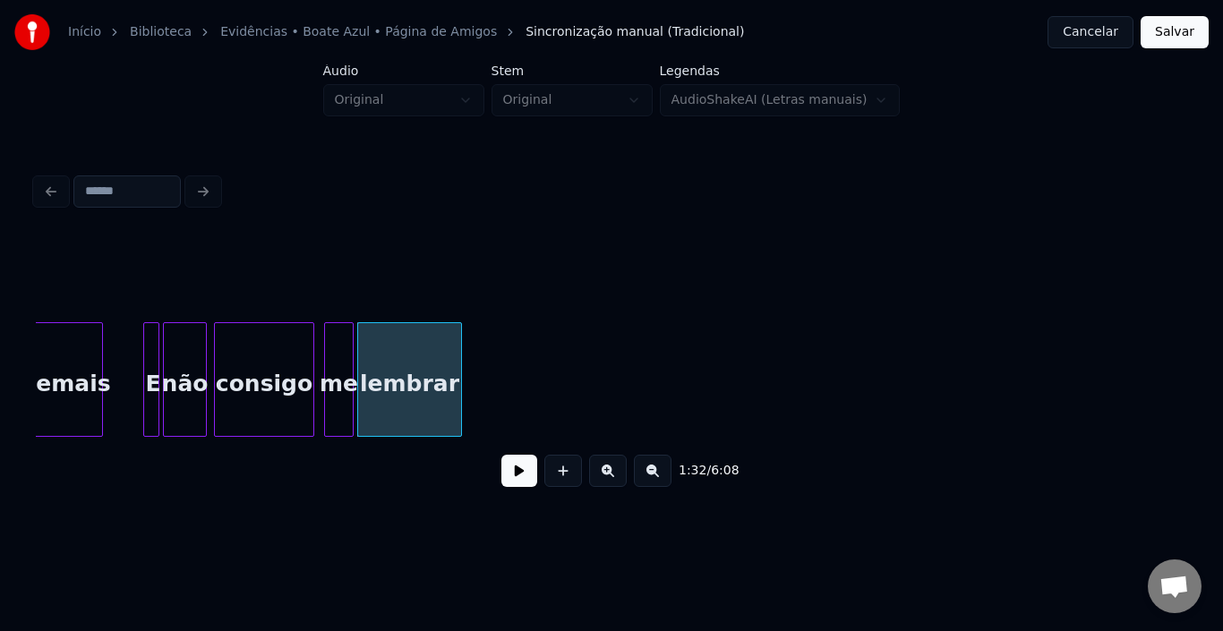
click at [331, 373] on div "me" at bounding box center [339, 384] width 28 height 122
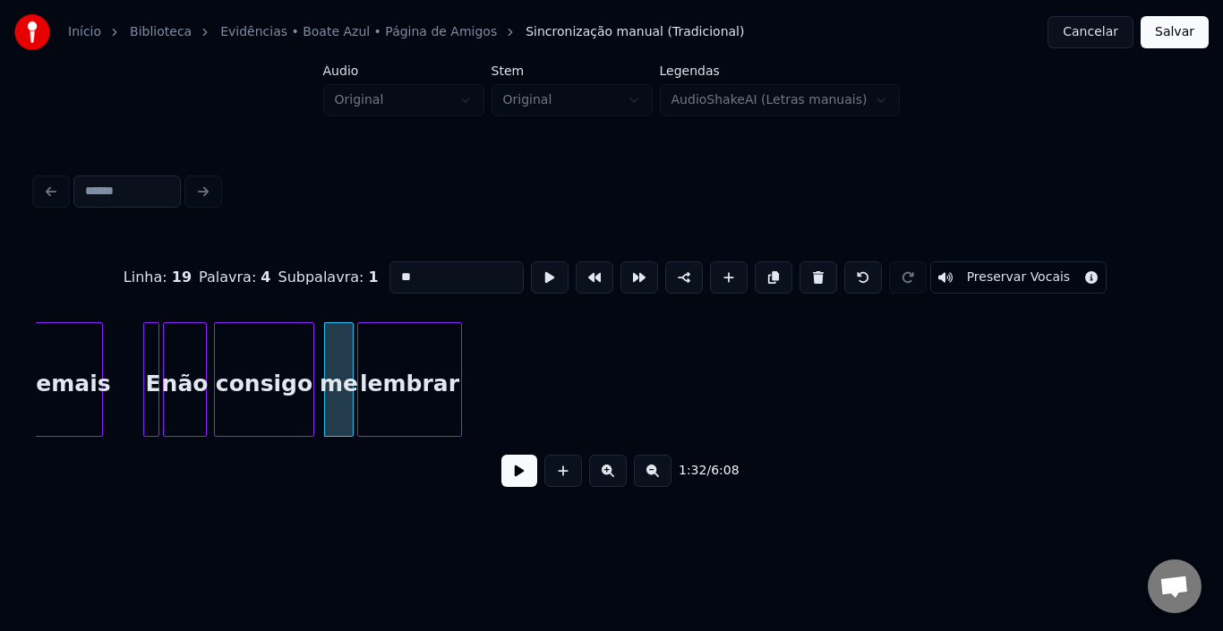
click at [521, 476] on button at bounding box center [520, 471] width 36 height 32
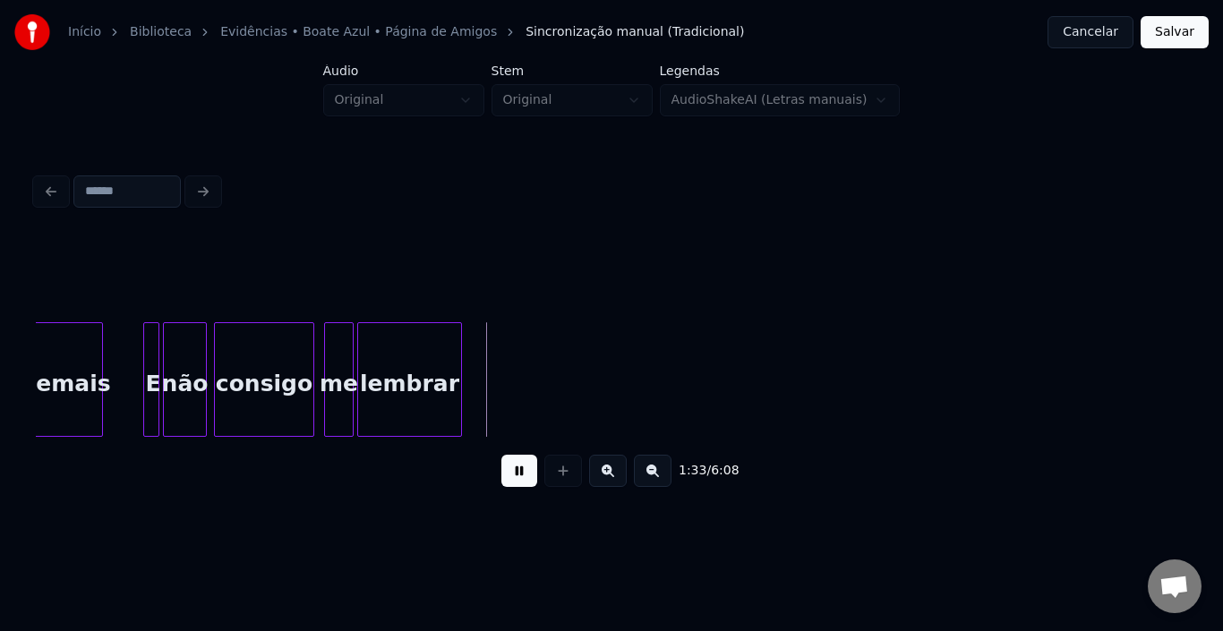
click at [521, 476] on button at bounding box center [520, 471] width 36 height 32
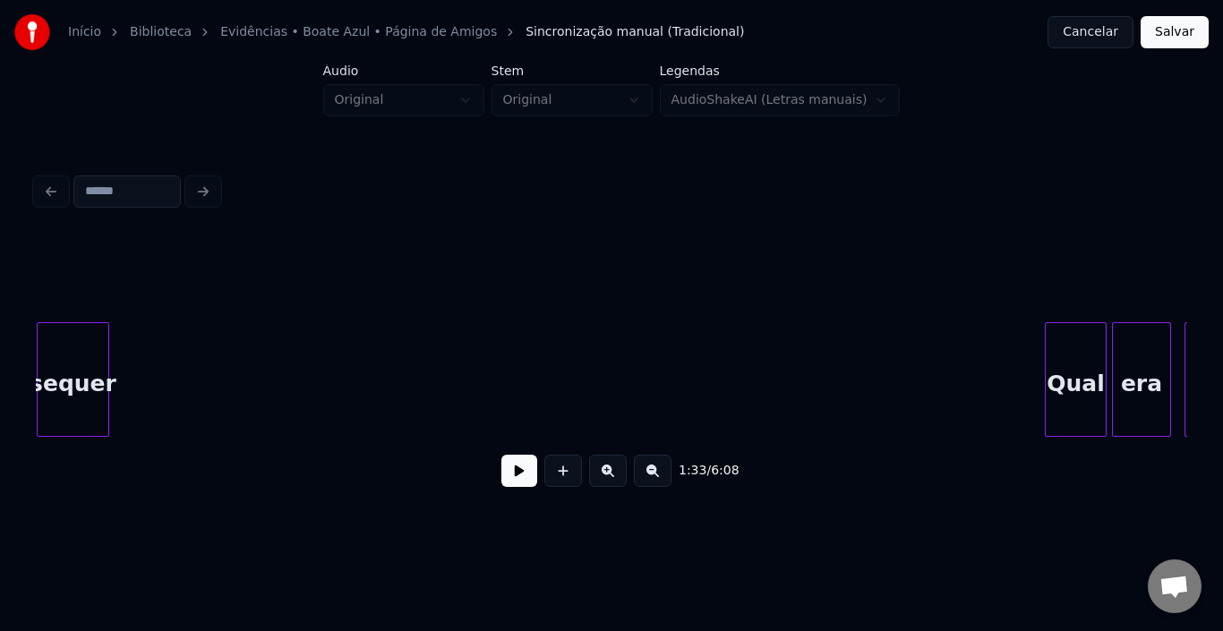
scroll to position [0, 13168]
click at [70, 370] on div "sequer" at bounding box center [73, 384] width 71 height 122
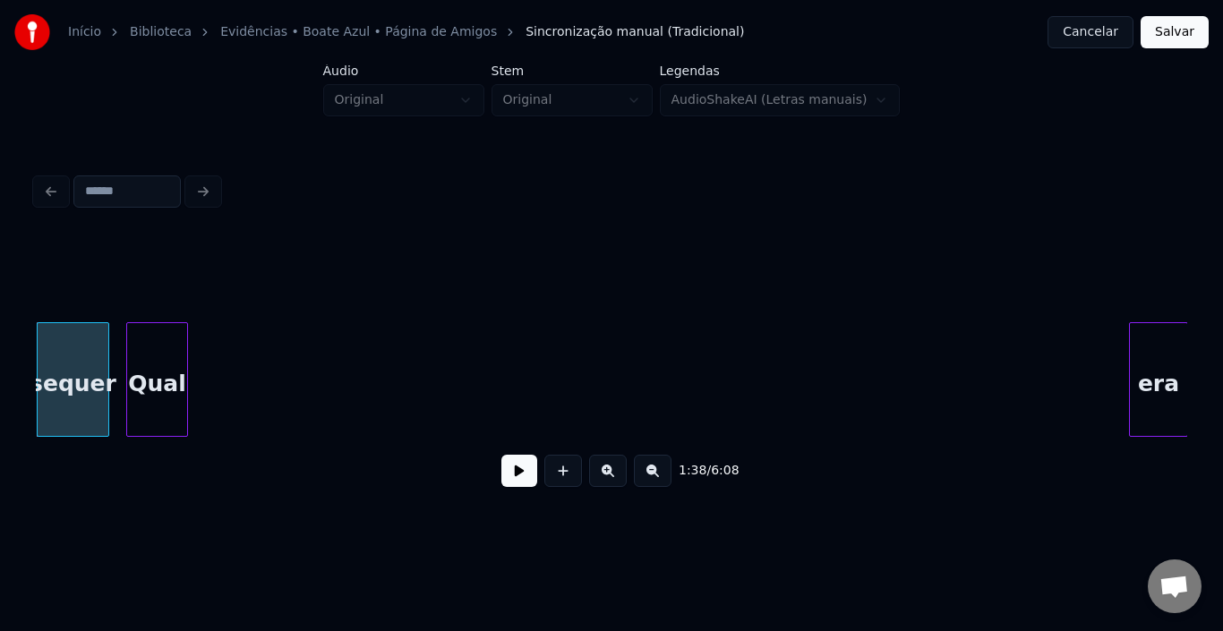
click at [145, 346] on div "Qual" at bounding box center [157, 384] width 60 height 122
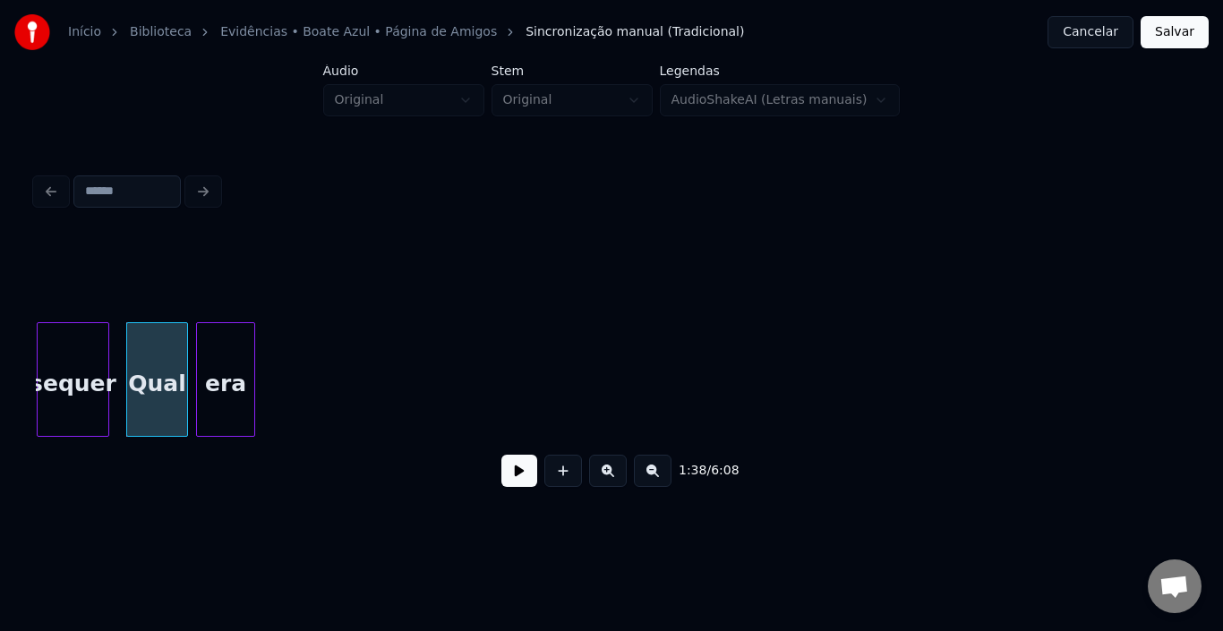
click at [228, 339] on div "era" at bounding box center [225, 384] width 57 height 122
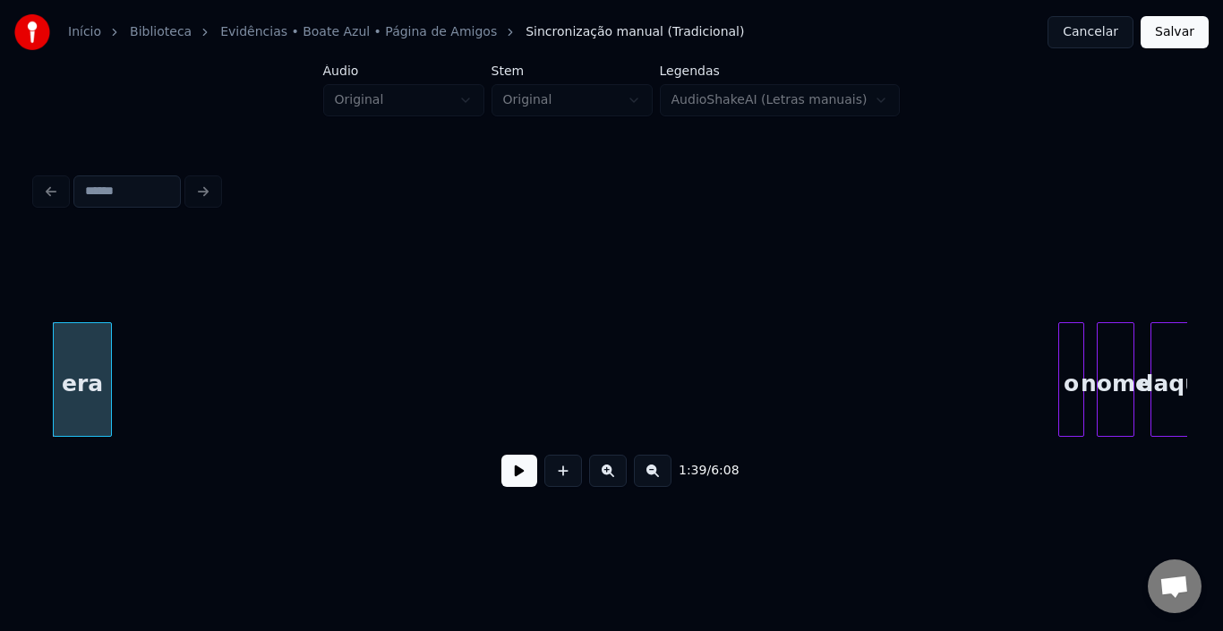
scroll to position [0, 13383]
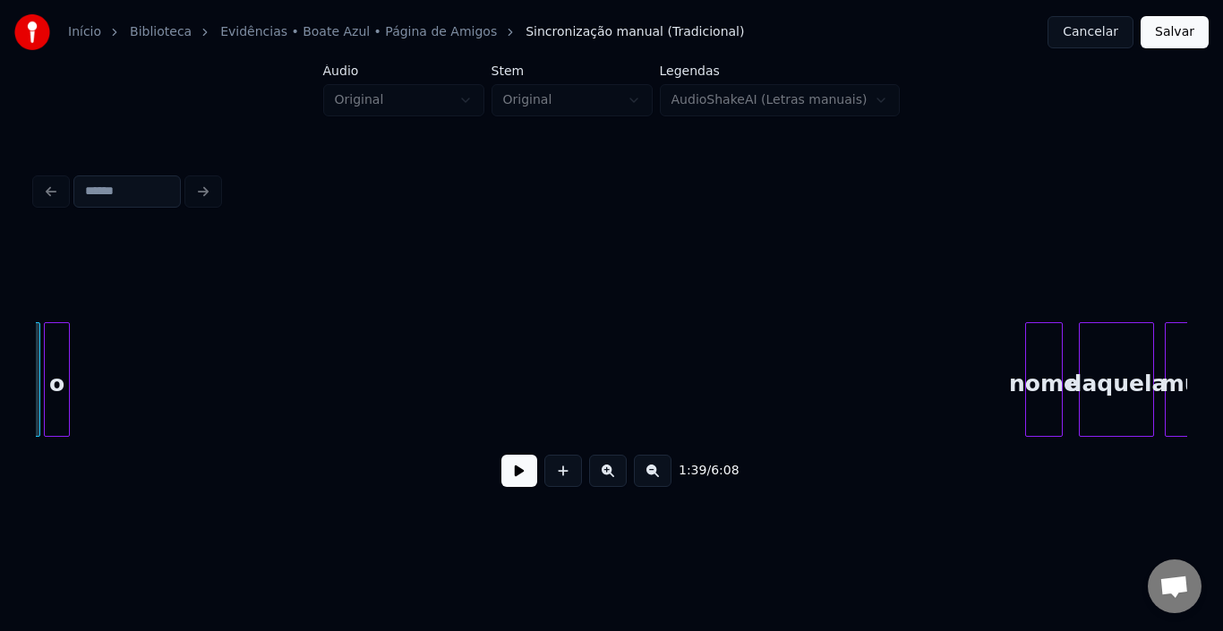
click at [54, 350] on div "o" at bounding box center [57, 384] width 24 height 122
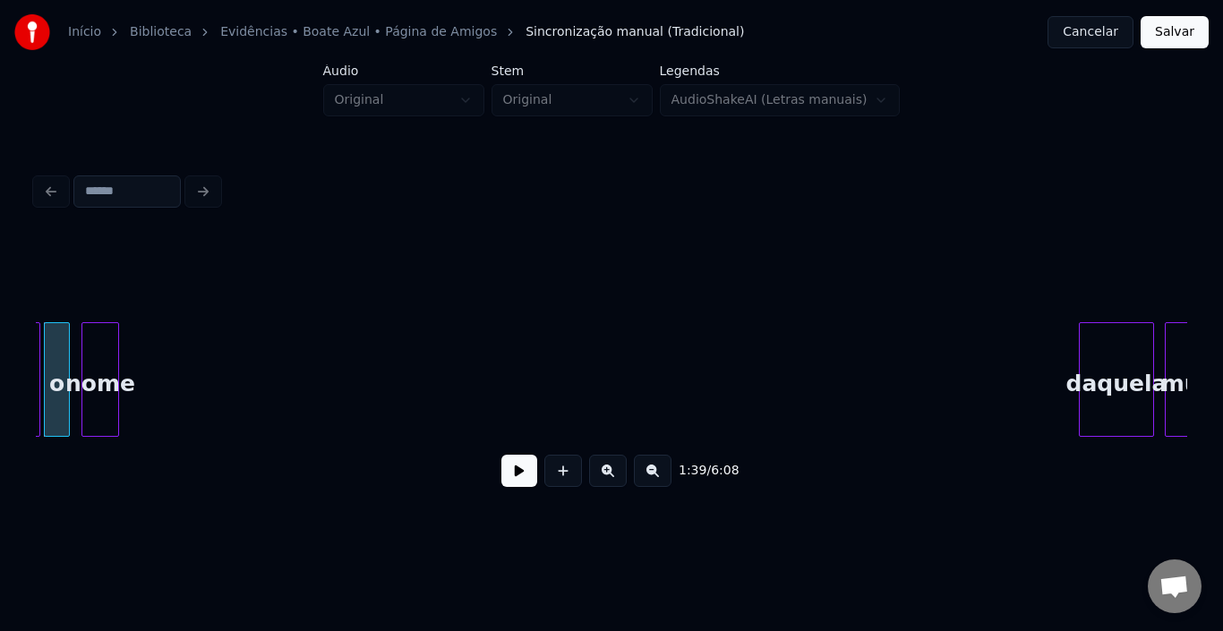
click at [95, 351] on div "nome" at bounding box center [100, 384] width 36 height 122
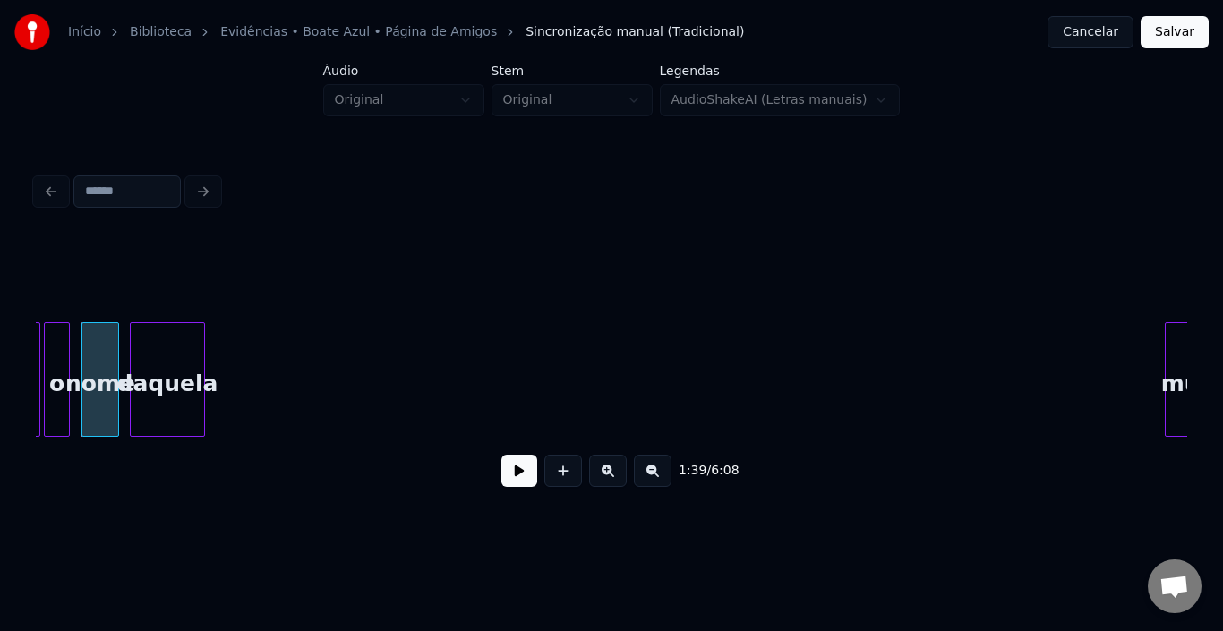
click at [166, 352] on div "daquela" at bounding box center [167, 384] width 73 height 122
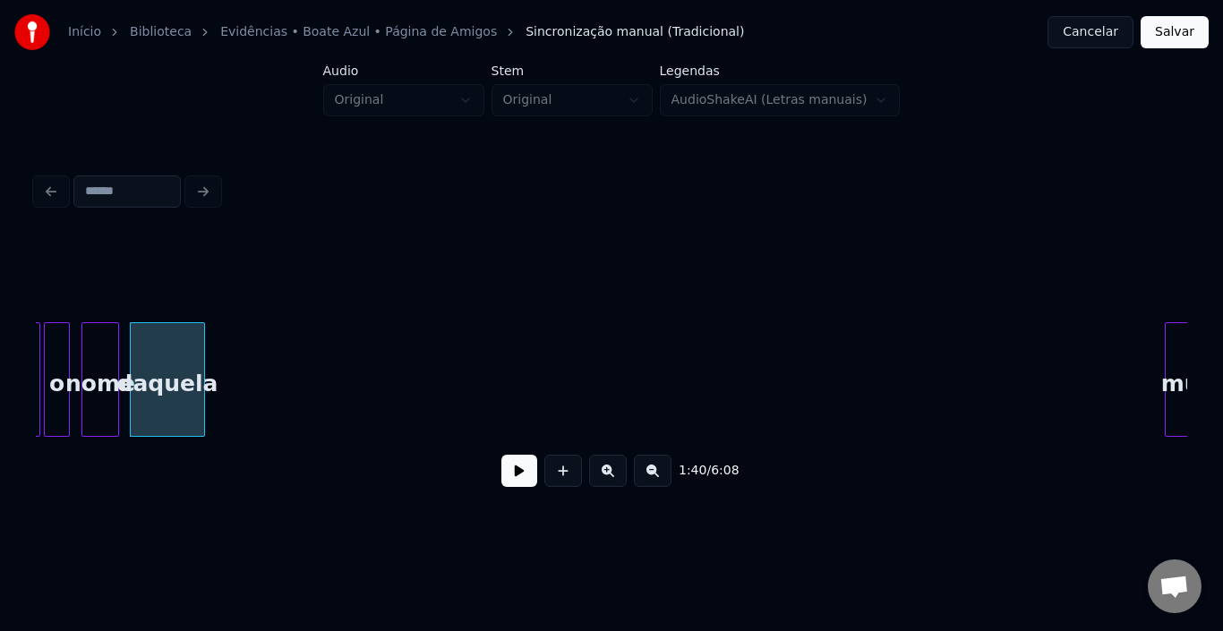
scroll to position [0, 13438]
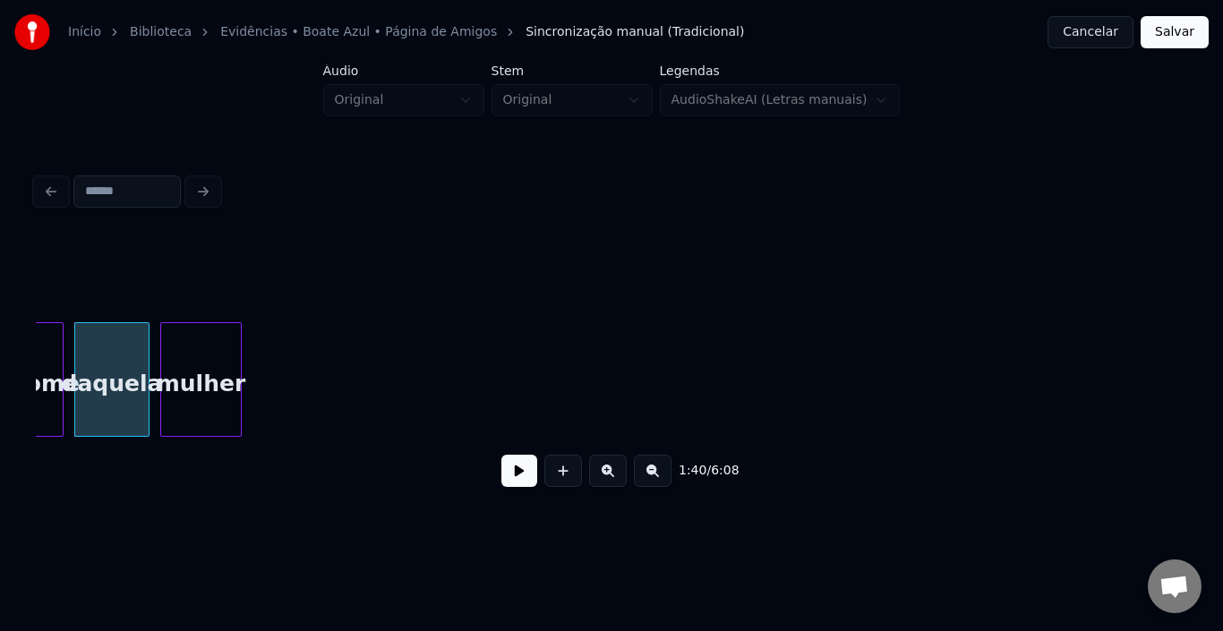
click at [226, 366] on div "mulher" at bounding box center [201, 384] width 80 height 122
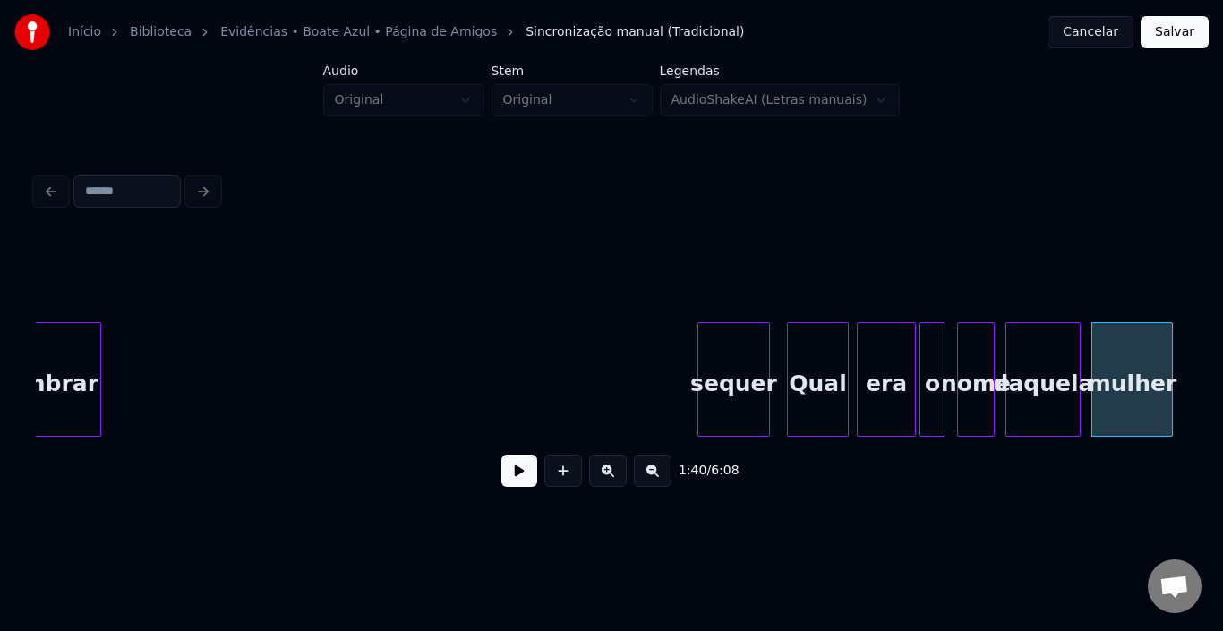
scroll to position [0, 12292]
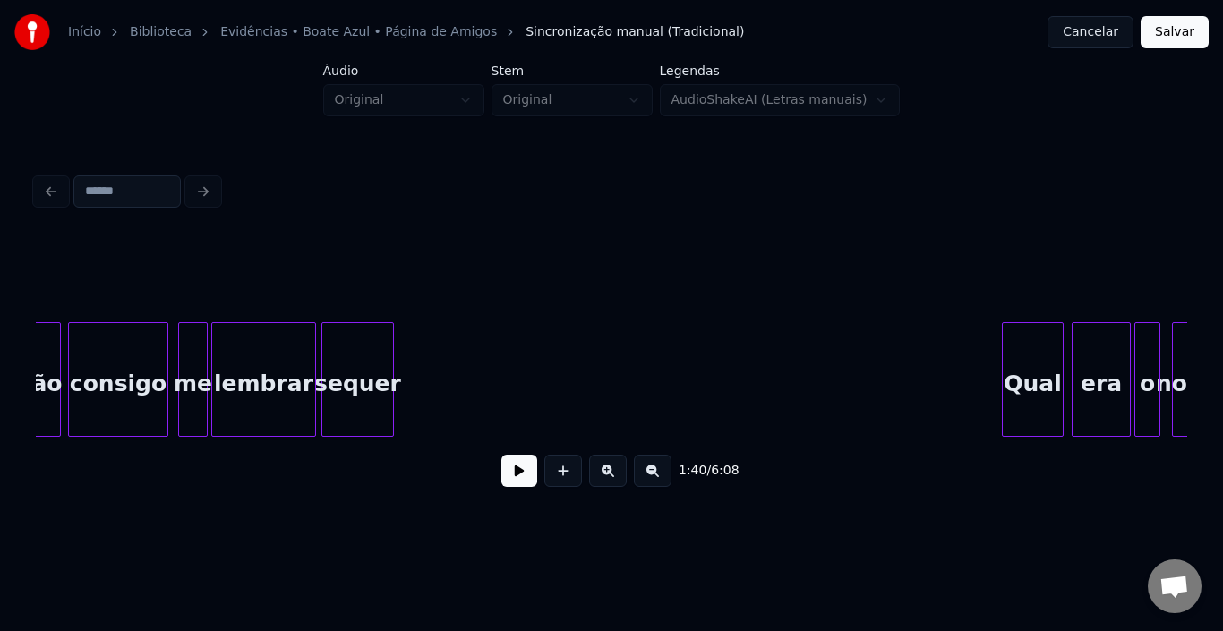
click at [340, 332] on div "sequer" at bounding box center [357, 384] width 71 height 122
click at [259, 380] on div "lembrar" at bounding box center [263, 384] width 103 height 122
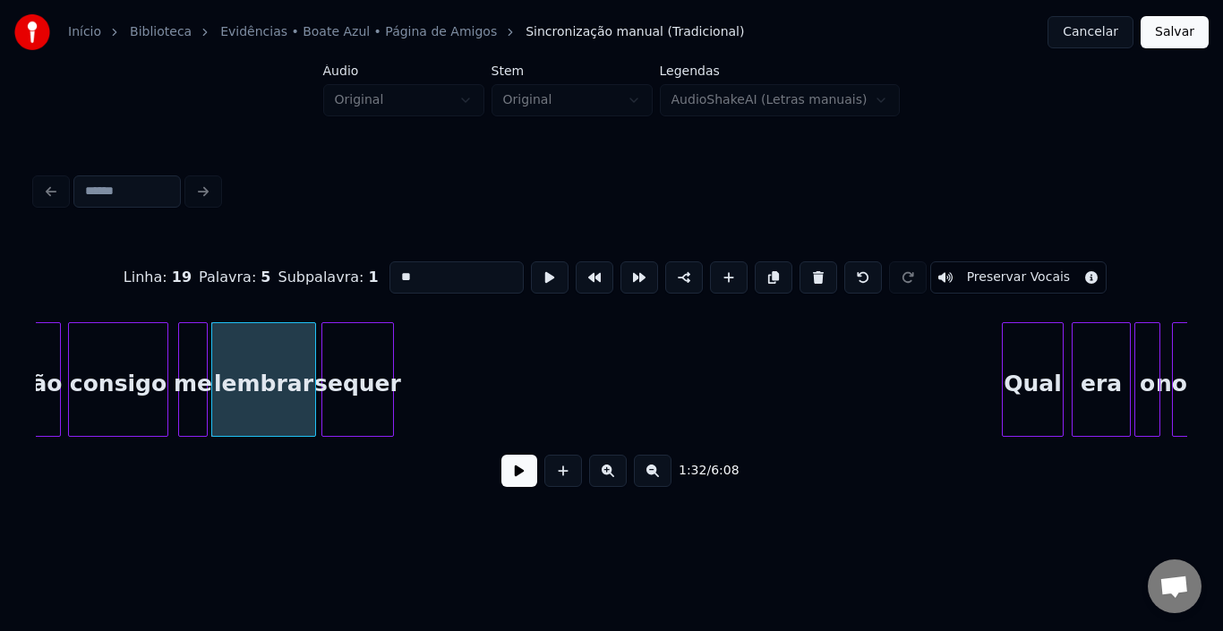
type input "*******"
click at [519, 465] on button at bounding box center [520, 471] width 36 height 32
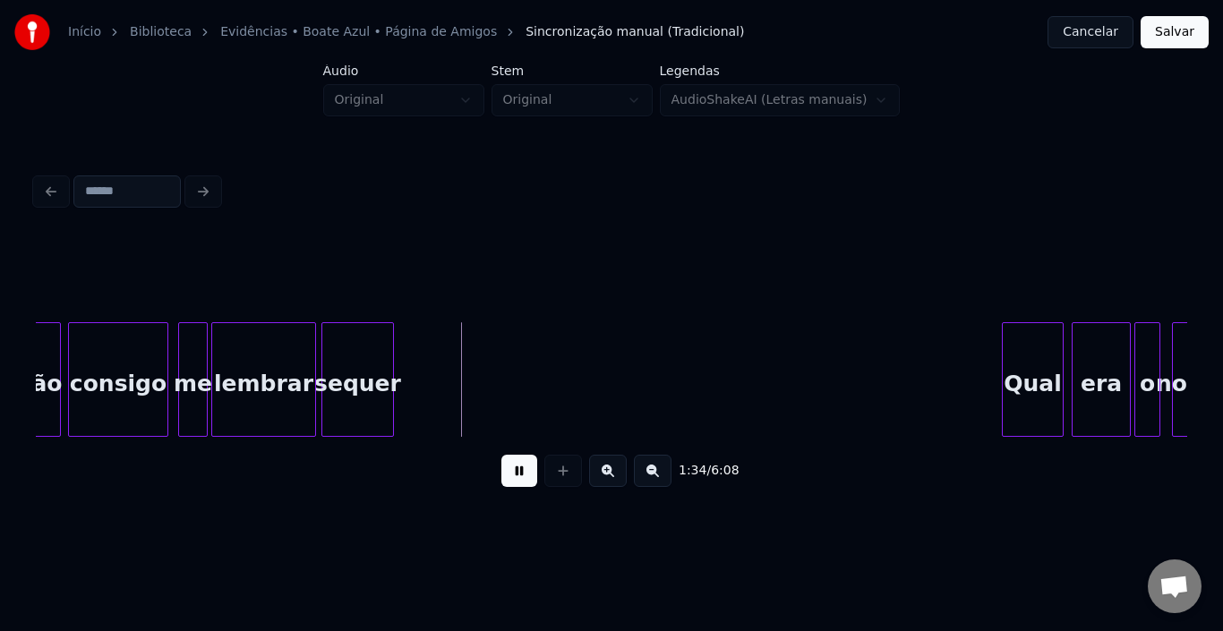
click at [519, 466] on button at bounding box center [520, 471] width 36 height 32
click at [411, 368] on div at bounding box center [410, 379] width 5 height 113
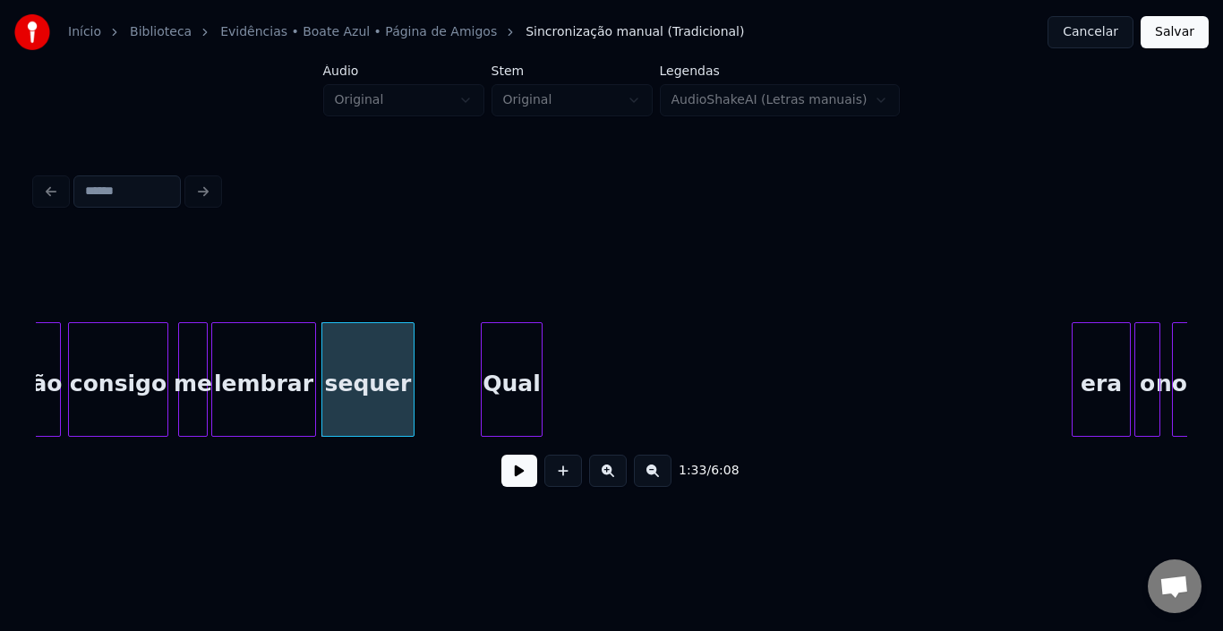
click at [505, 363] on div "Qual" at bounding box center [512, 384] width 60 height 122
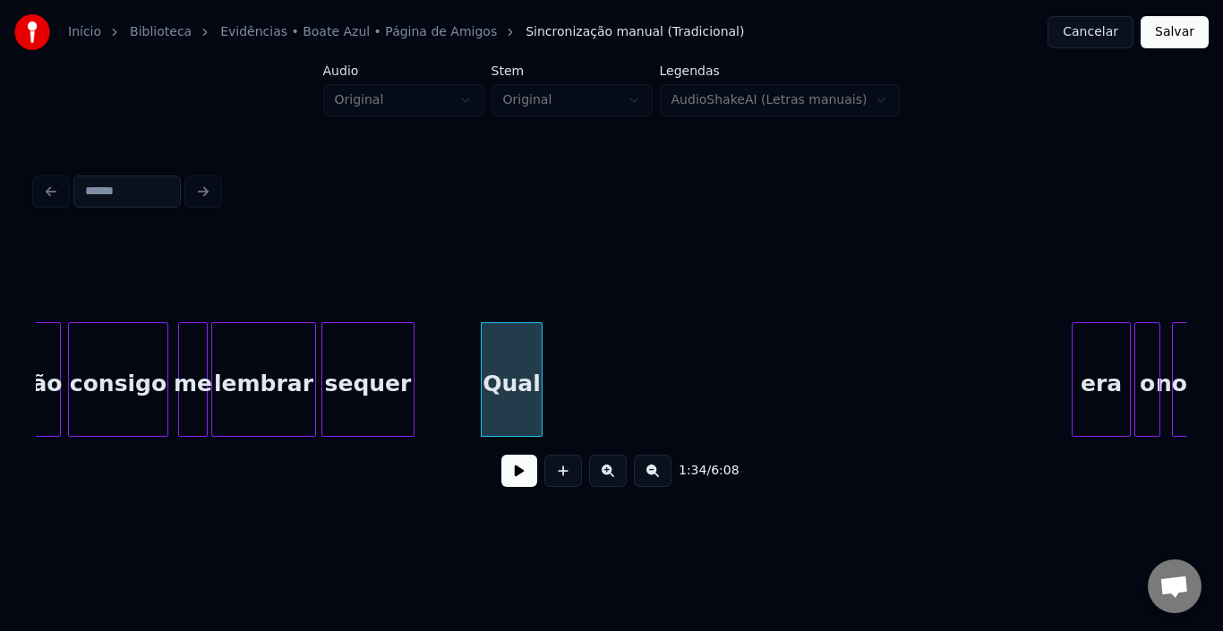
click at [526, 487] on button at bounding box center [520, 471] width 36 height 32
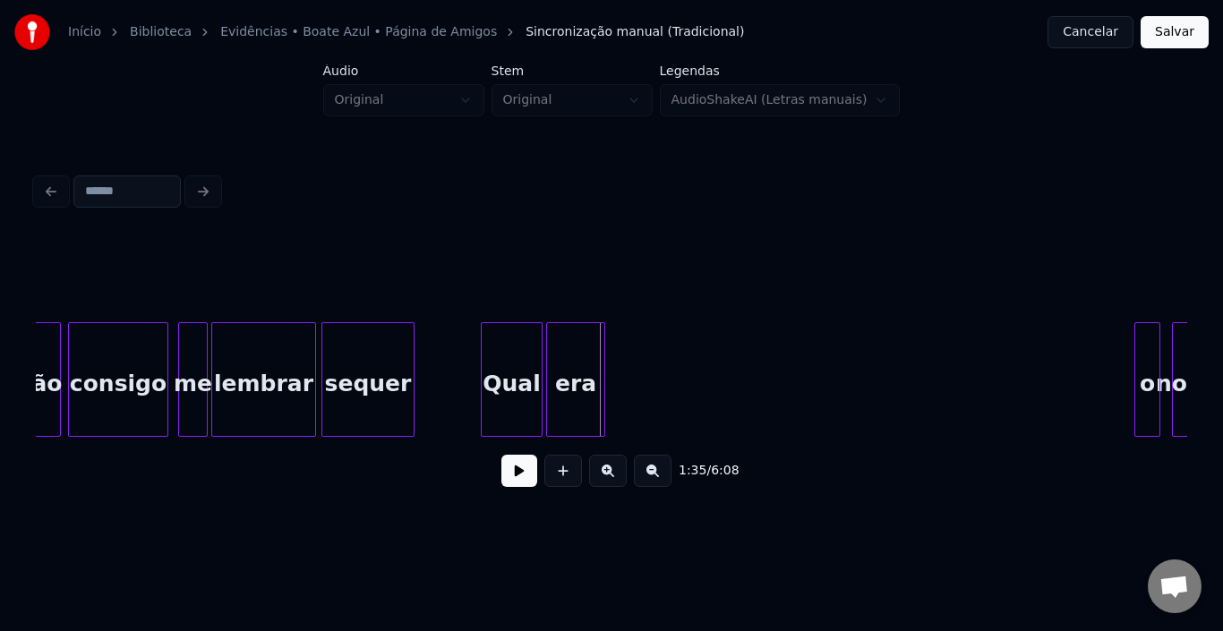
click at [576, 365] on div "era" at bounding box center [575, 384] width 57 height 122
click at [571, 361] on div at bounding box center [568, 379] width 5 height 113
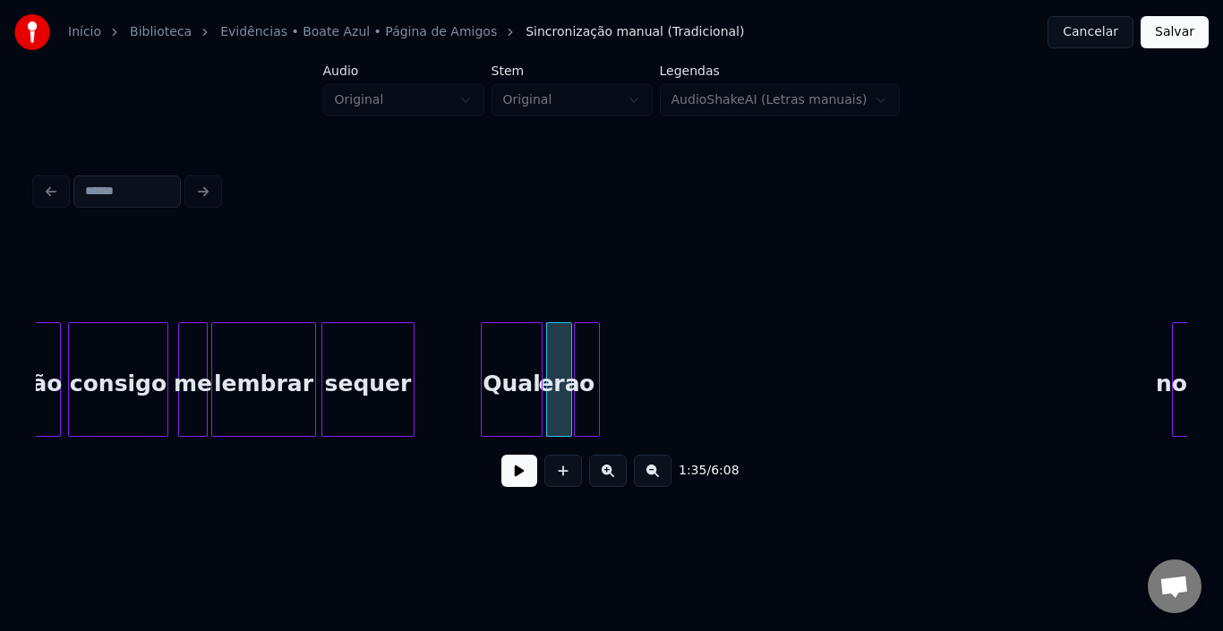
click at [591, 361] on div "o" at bounding box center [587, 384] width 24 height 122
click at [498, 360] on div "Qual" at bounding box center [512, 384] width 60 height 122
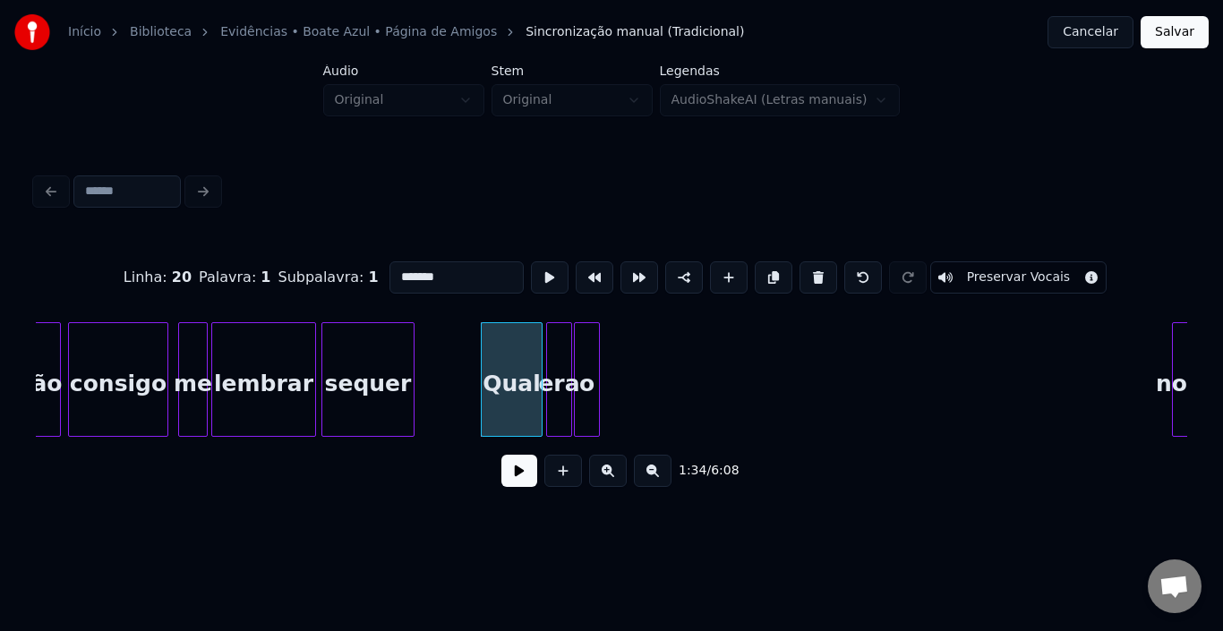
type input "****"
click at [516, 479] on button at bounding box center [520, 471] width 36 height 32
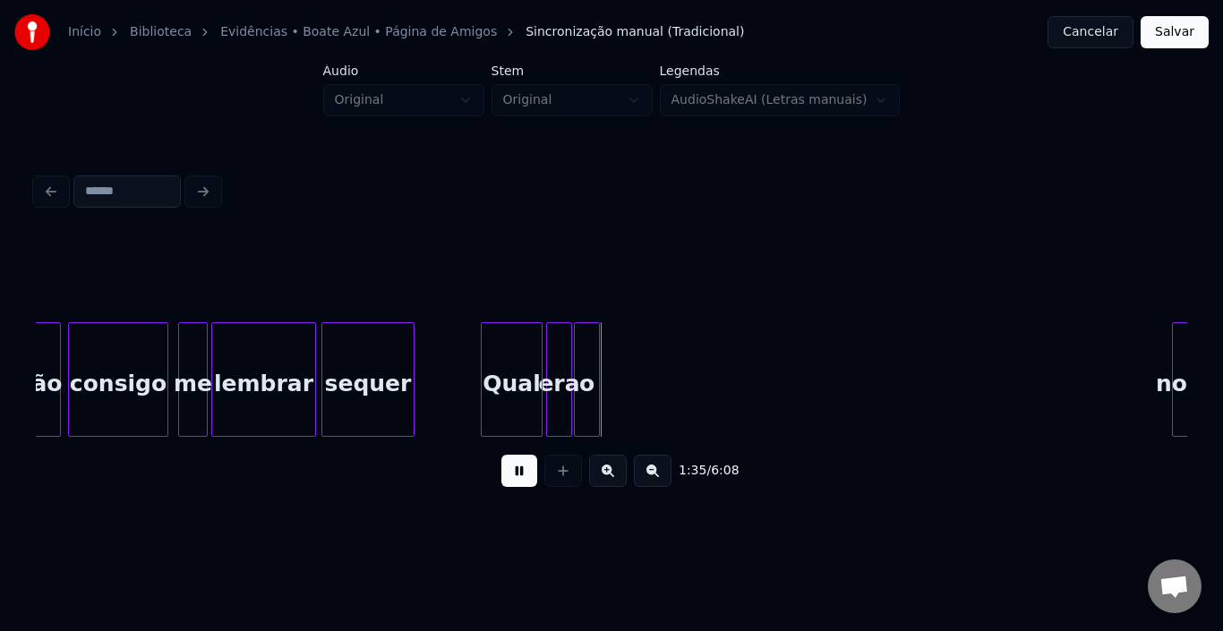
click at [516, 479] on button at bounding box center [520, 471] width 36 height 32
click at [526, 366] on div at bounding box center [526, 379] width 5 height 113
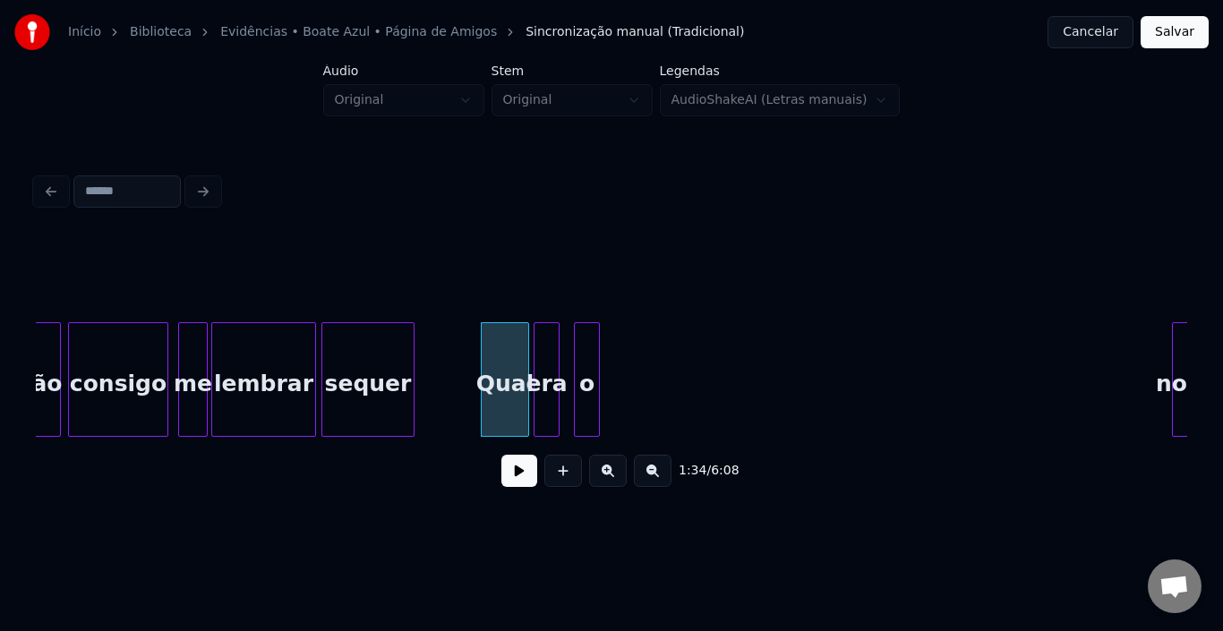
click at [540, 356] on div "era" at bounding box center [547, 384] width 24 height 122
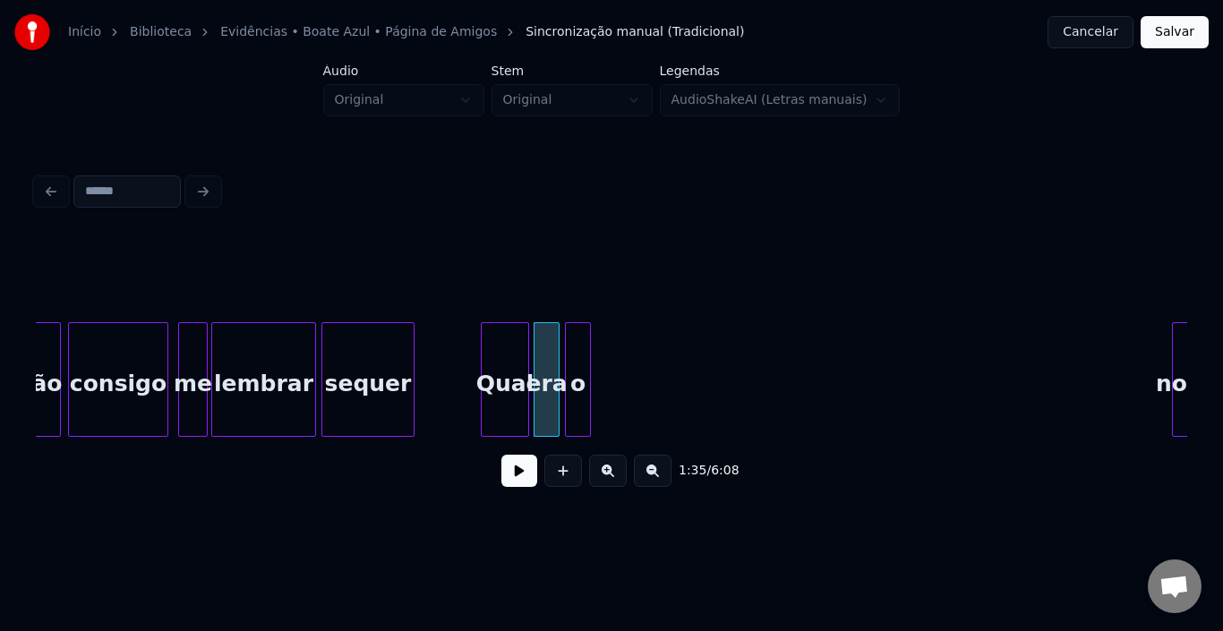
click at [576, 355] on div "o" at bounding box center [578, 384] width 24 height 122
click at [498, 376] on div "Qual" at bounding box center [505, 384] width 47 height 122
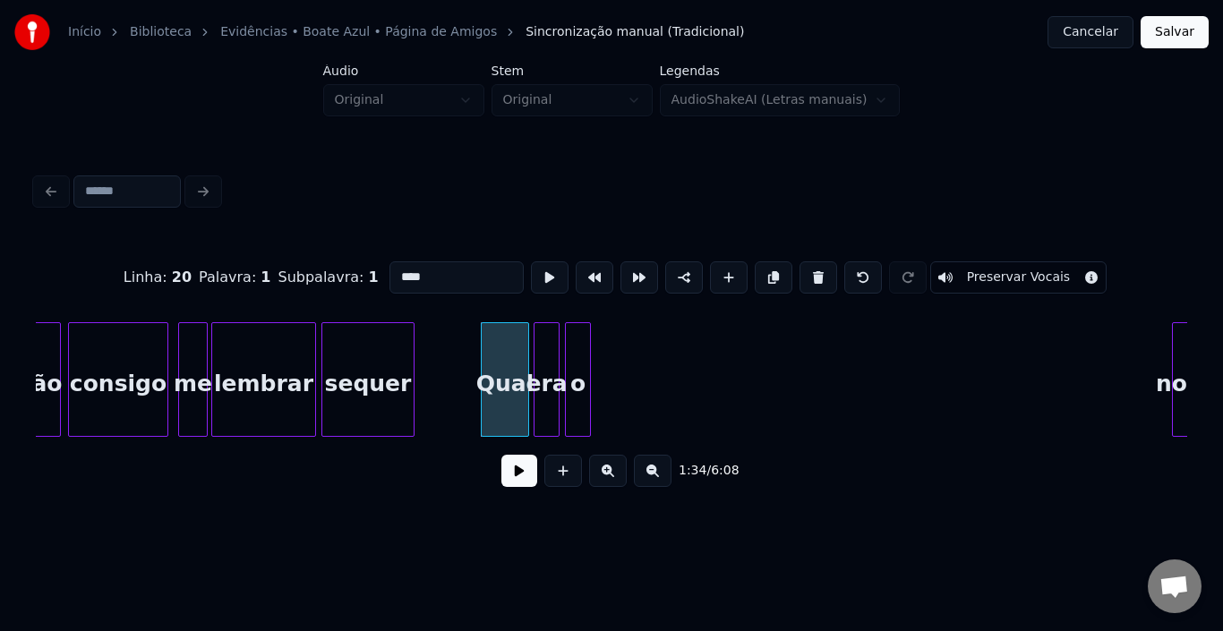
click at [511, 480] on button at bounding box center [520, 471] width 36 height 32
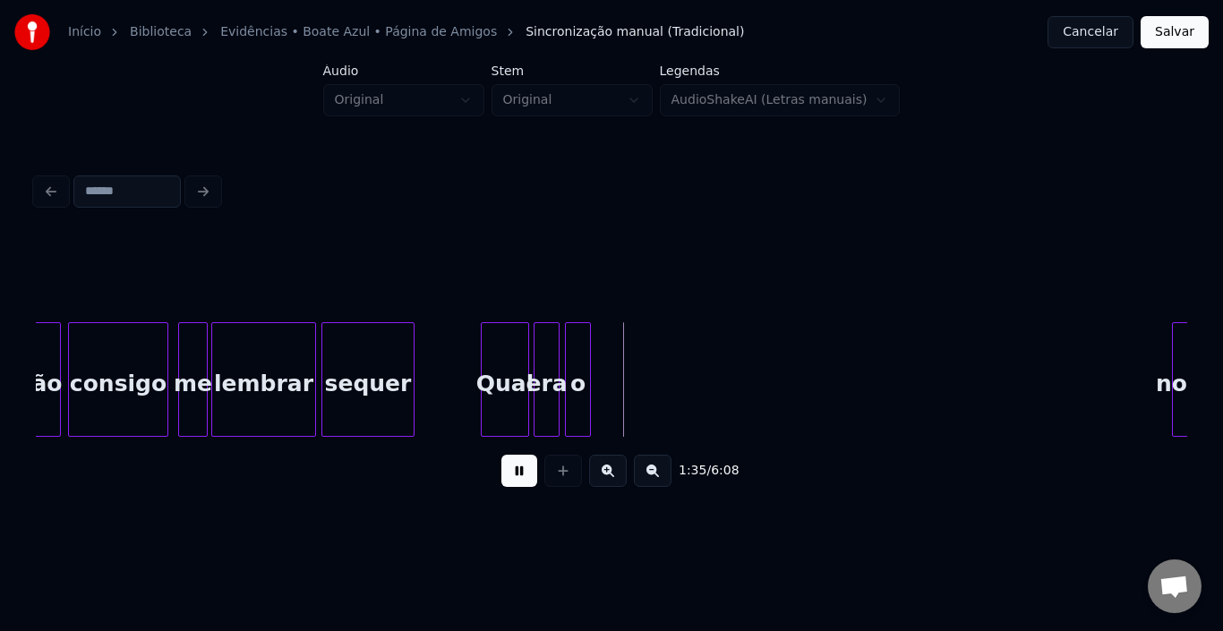
click at [511, 480] on button at bounding box center [520, 471] width 36 height 32
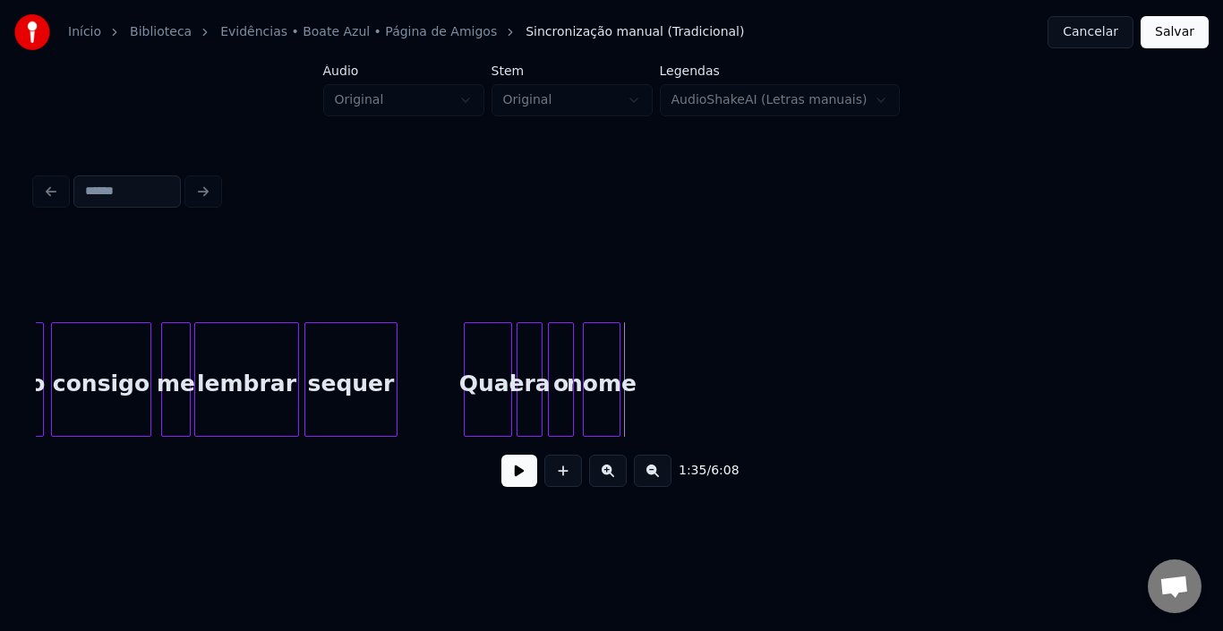
click at [611, 347] on div "nome" at bounding box center [602, 384] width 36 height 122
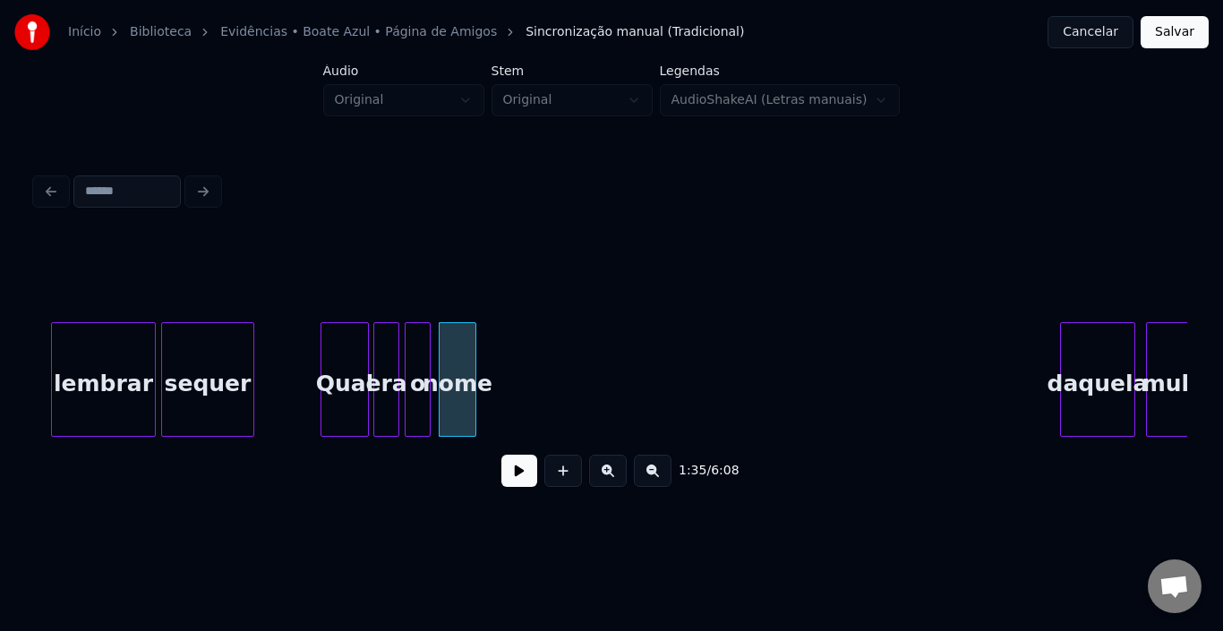
scroll to position [0, 12488]
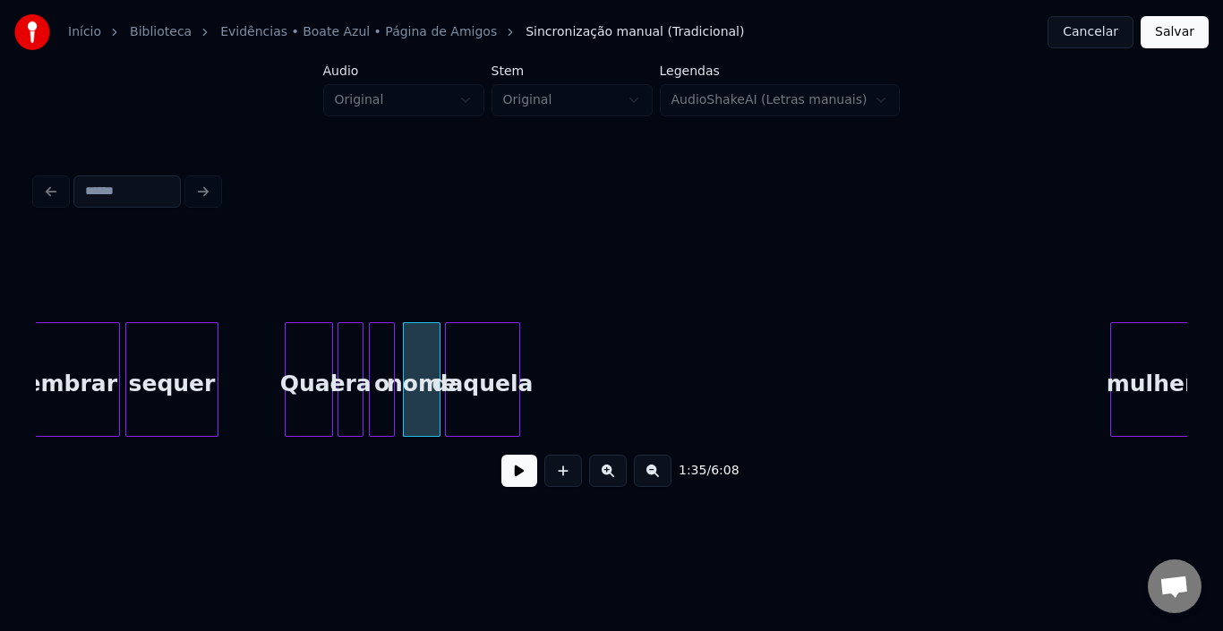
click at [468, 349] on div "daquela" at bounding box center [482, 384] width 73 height 122
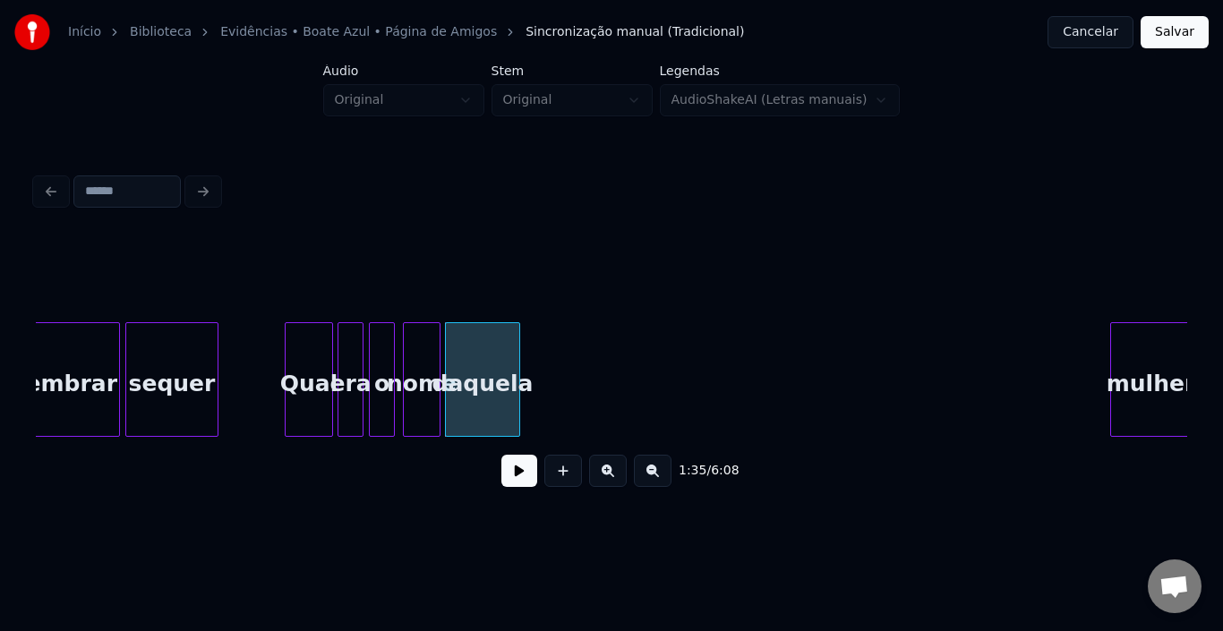
click at [416, 342] on div "nome" at bounding box center [422, 384] width 36 height 122
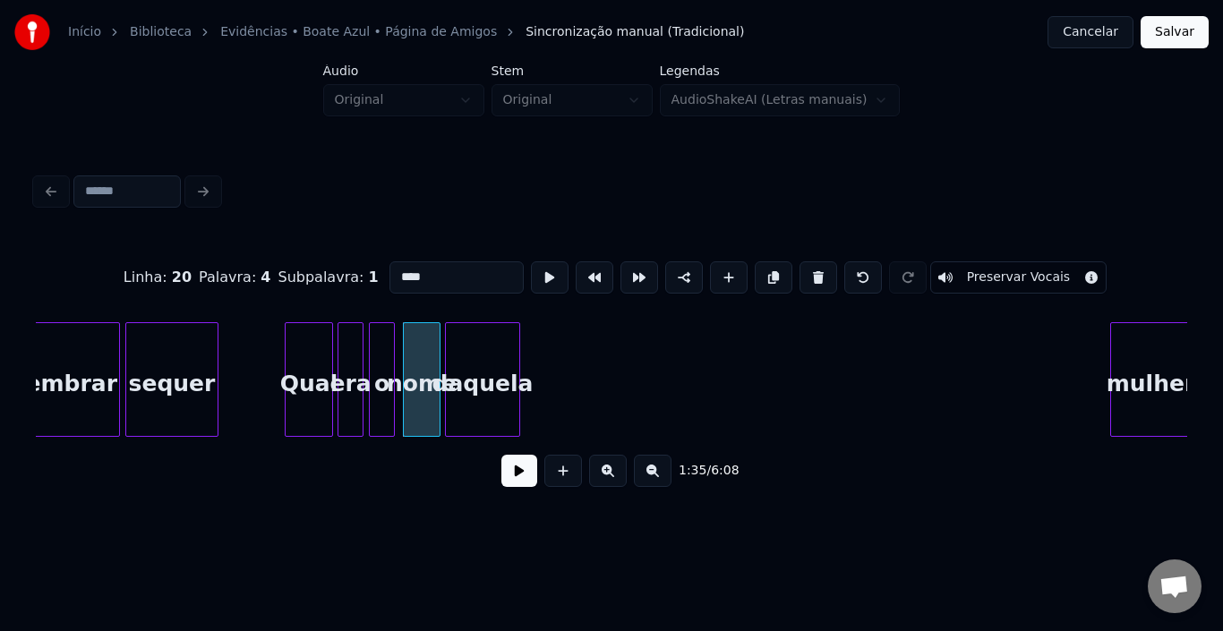
click at [516, 487] on button at bounding box center [520, 471] width 36 height 32
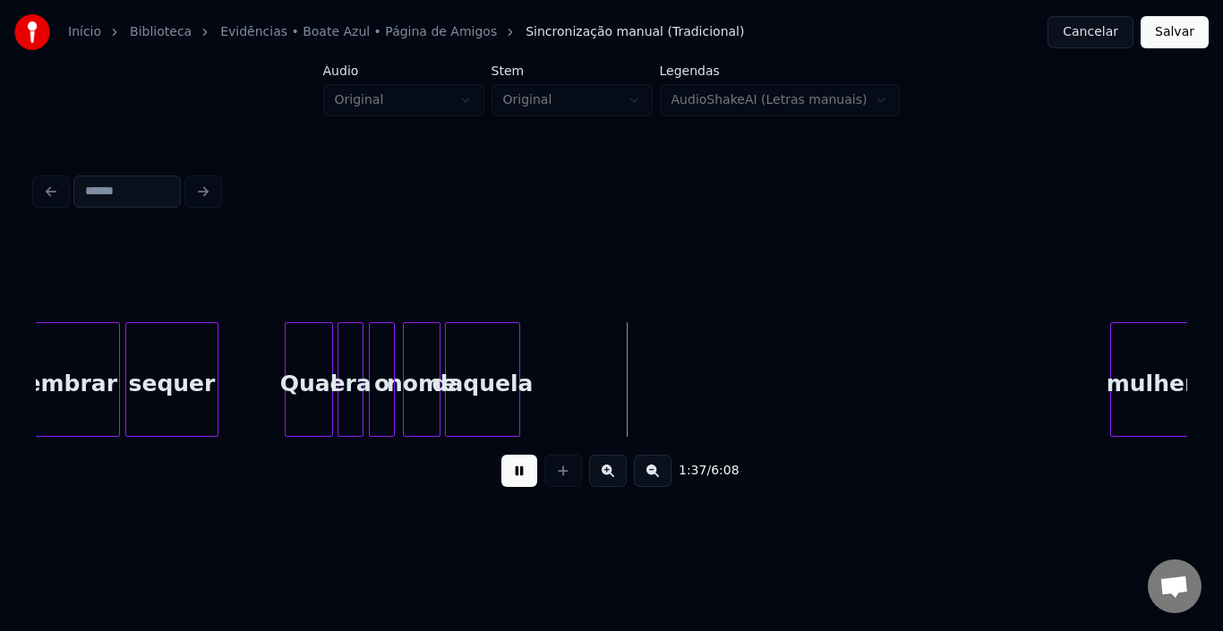
click at [516, 487] on button at bounding box center [520, 471] width 36 height 32
click at [419, 366] on div "nome" at bounding box center [422, 384] width 36 height 122
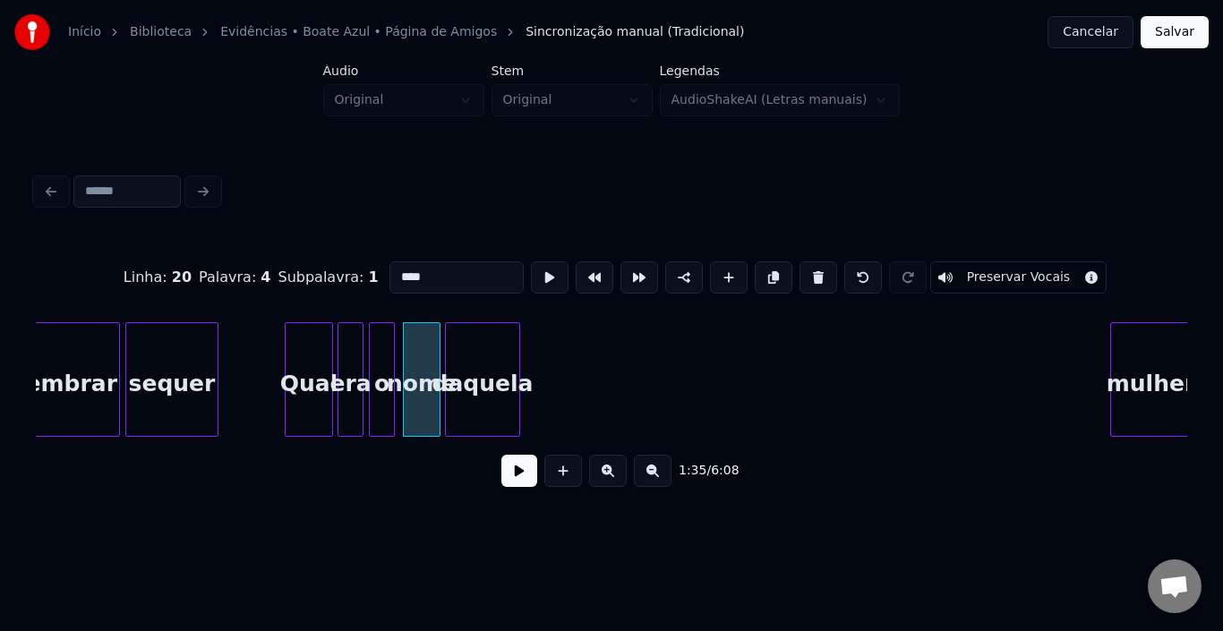
click at [511, 485] on button at bounding box center [520, 471] width 36 height 32
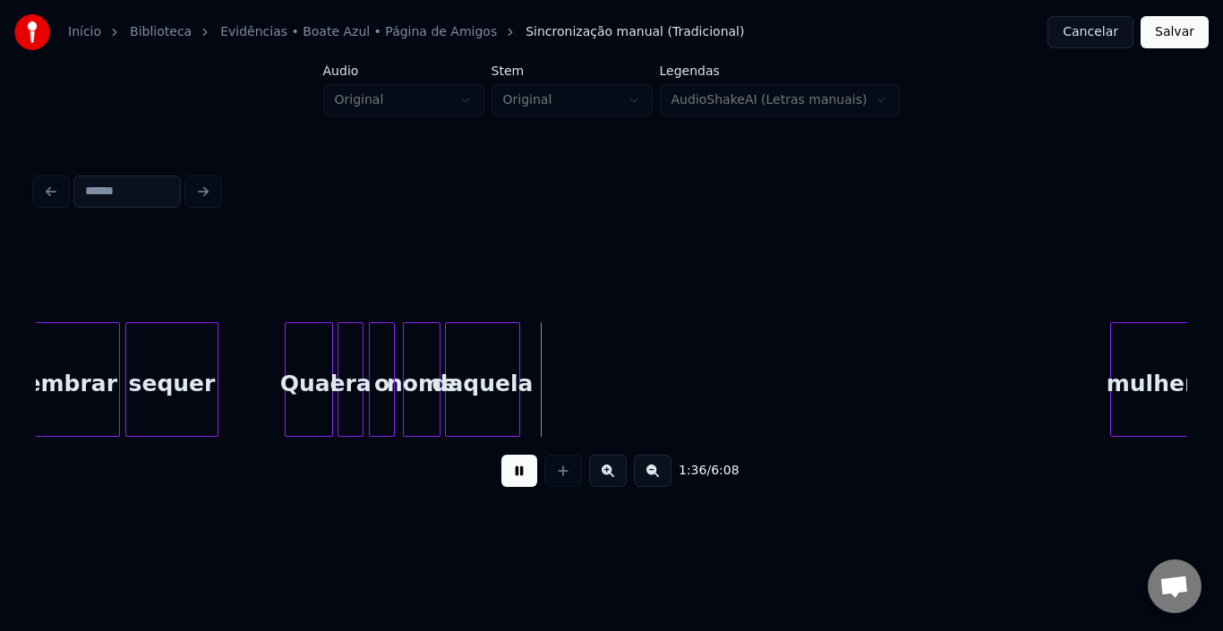
click at [511, 485] on button at bounding box center [520, 471] width 36 height 32
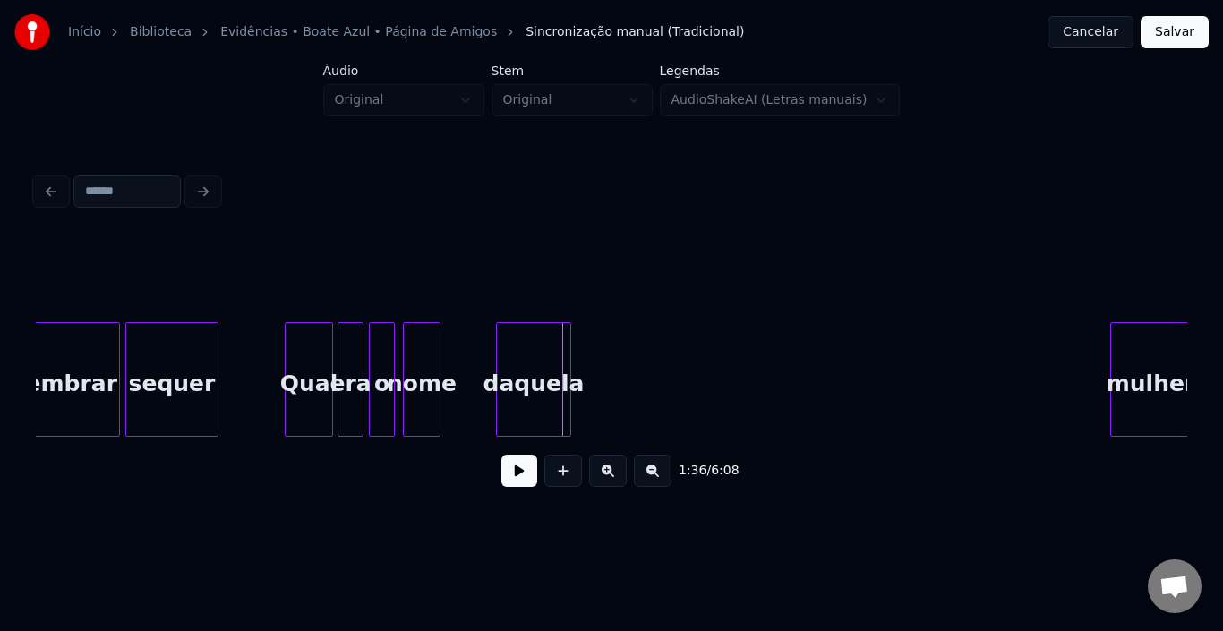
click at [519, 348] on div "daquela" at bounding box center [533, 384] width 73 height 122
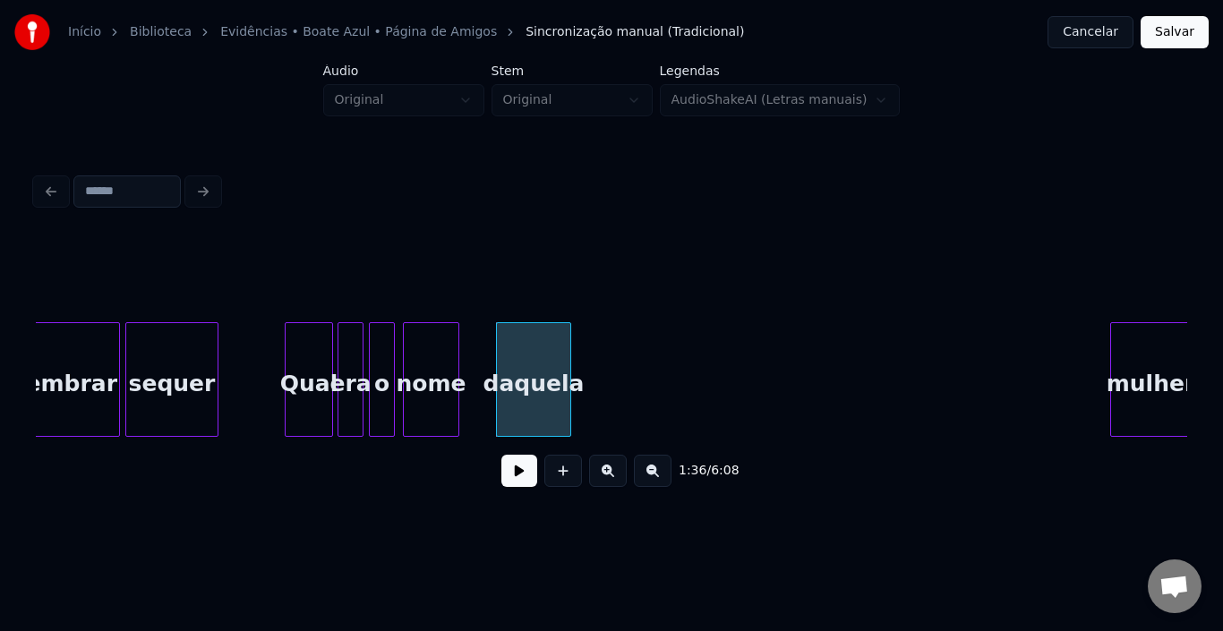
click at [456, 350] on div at bounding box center [455, 379] width 5 height 113
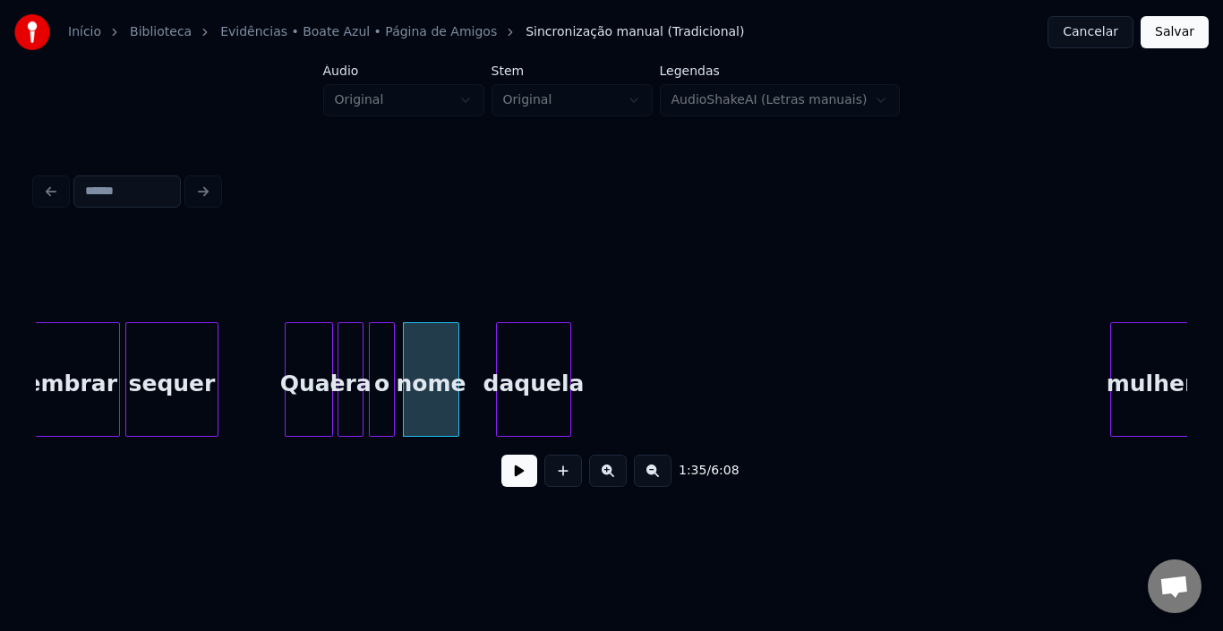
click at [519, 479] on button at bounding box center [520, 471] width 36 height 32
click at [517, 360] on div "daquela" at bounding box center [533, 384] width 73 height 122
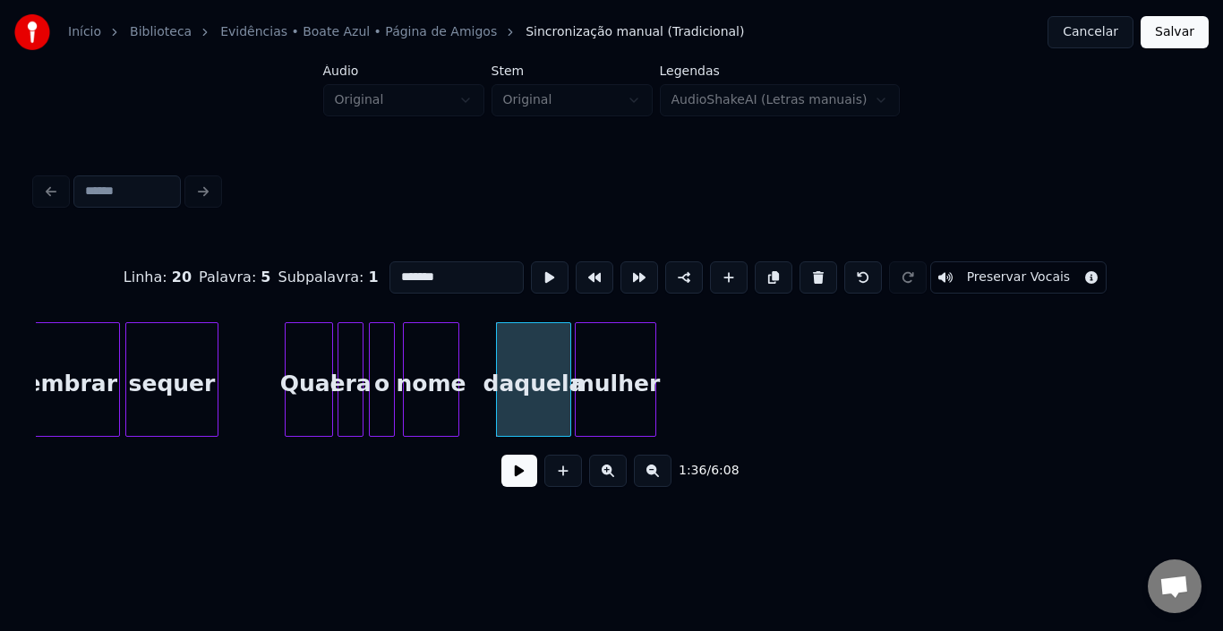
click at [603, 373] on div "mulher" at bounding box center [616, 384] width 80 height 122
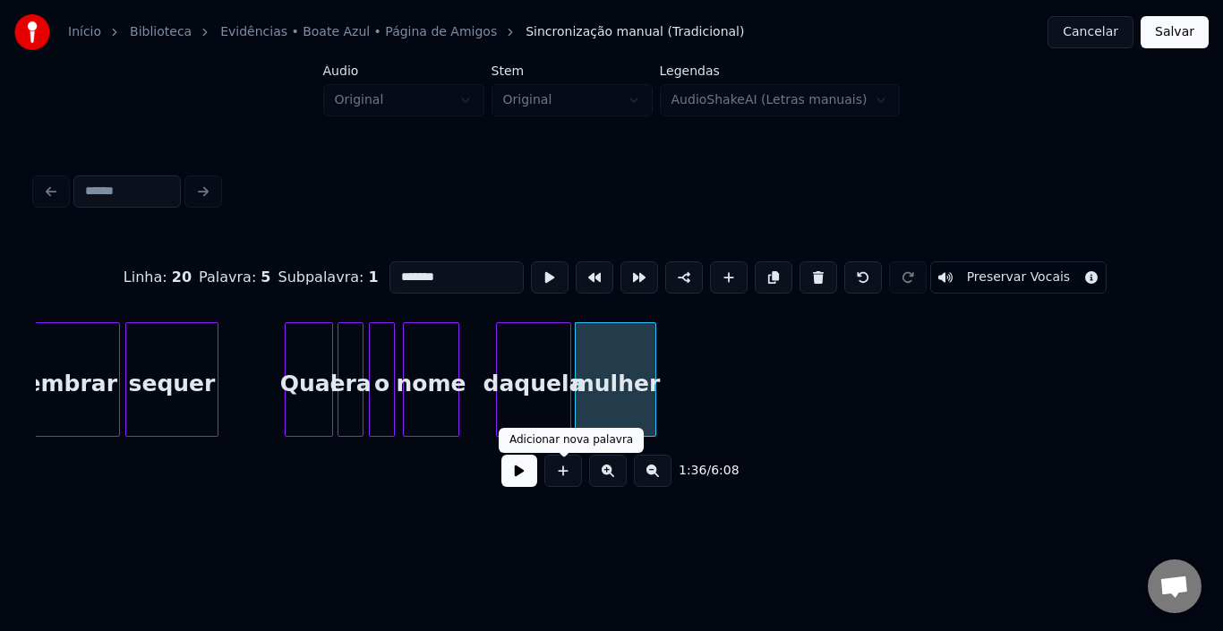
click at [532, 483] on button at bounding box center [520, 471] width 36 height 32
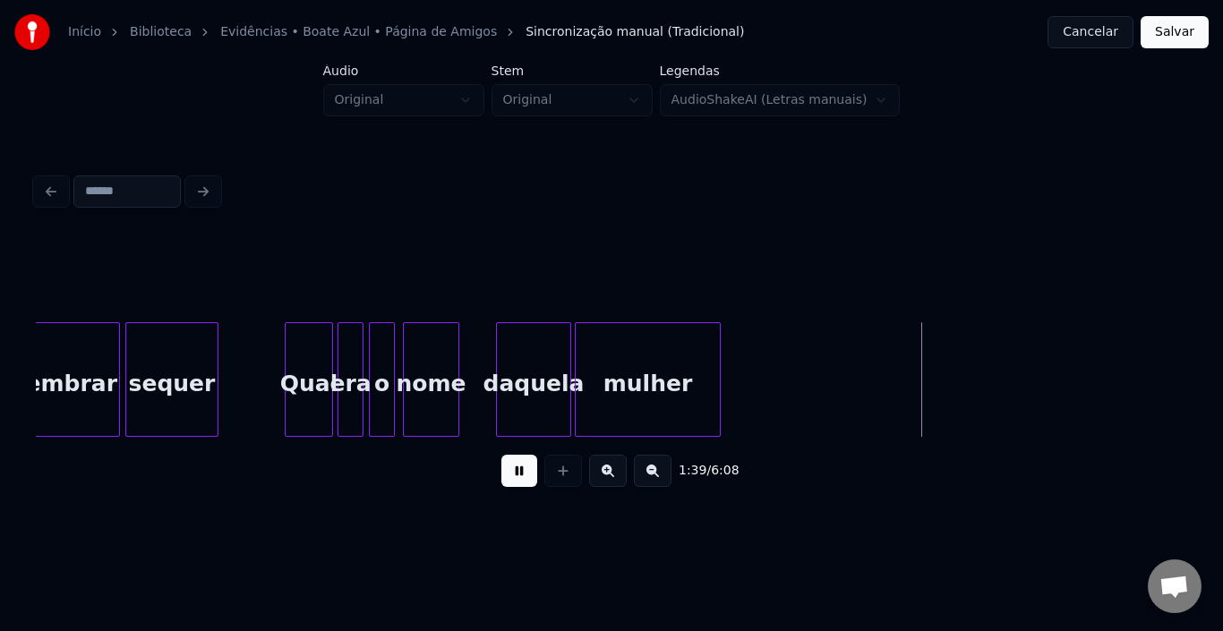
click at [719, 356] on div at bounding box center [717, 379] width 5 height 113
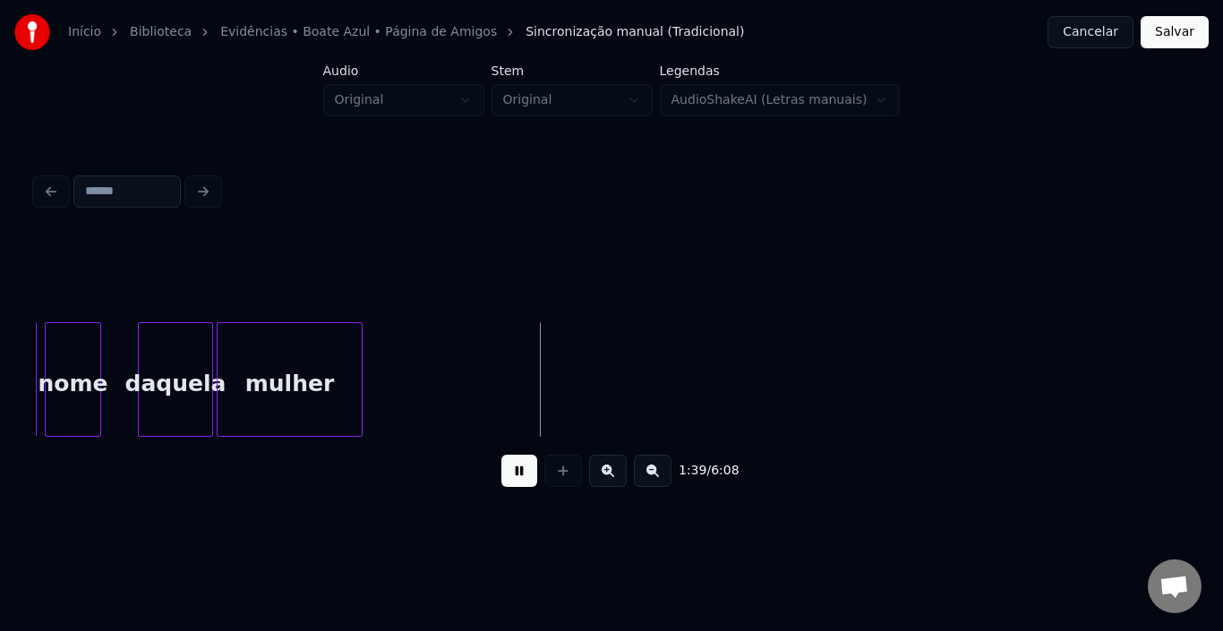
scroll to position [0, 12918]
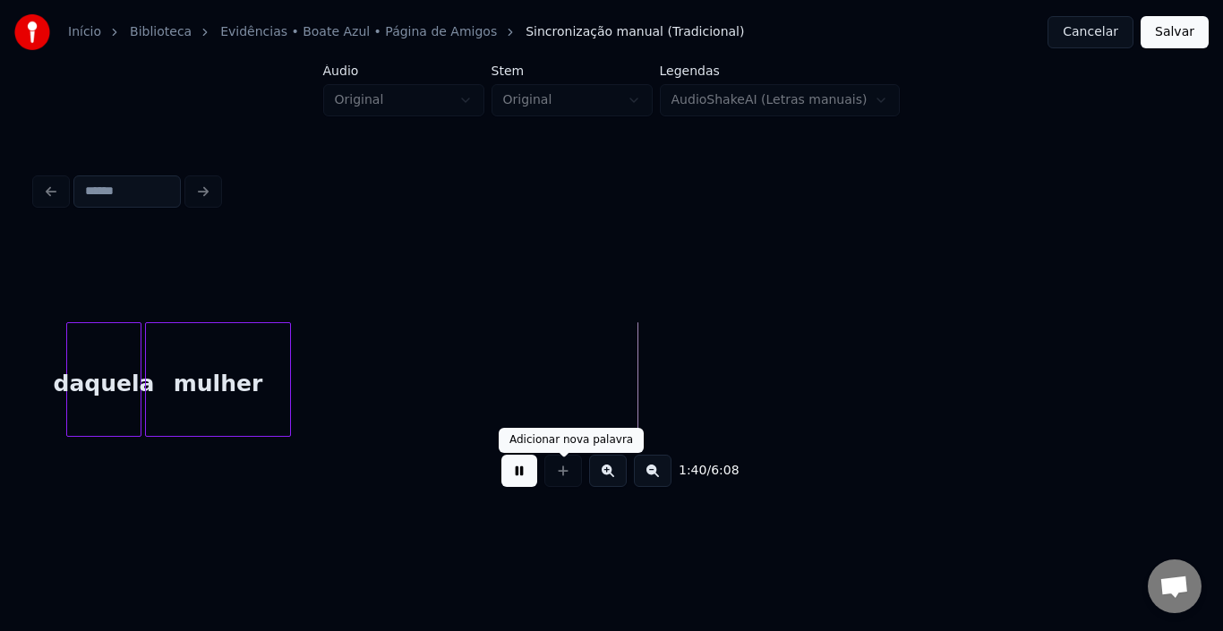
click at [529, 474] on button at bounding box center [520, 471] width 36 height 32
click at [242, 360] on div "mulher" at bounding box center [218, 384] width 144 height 122
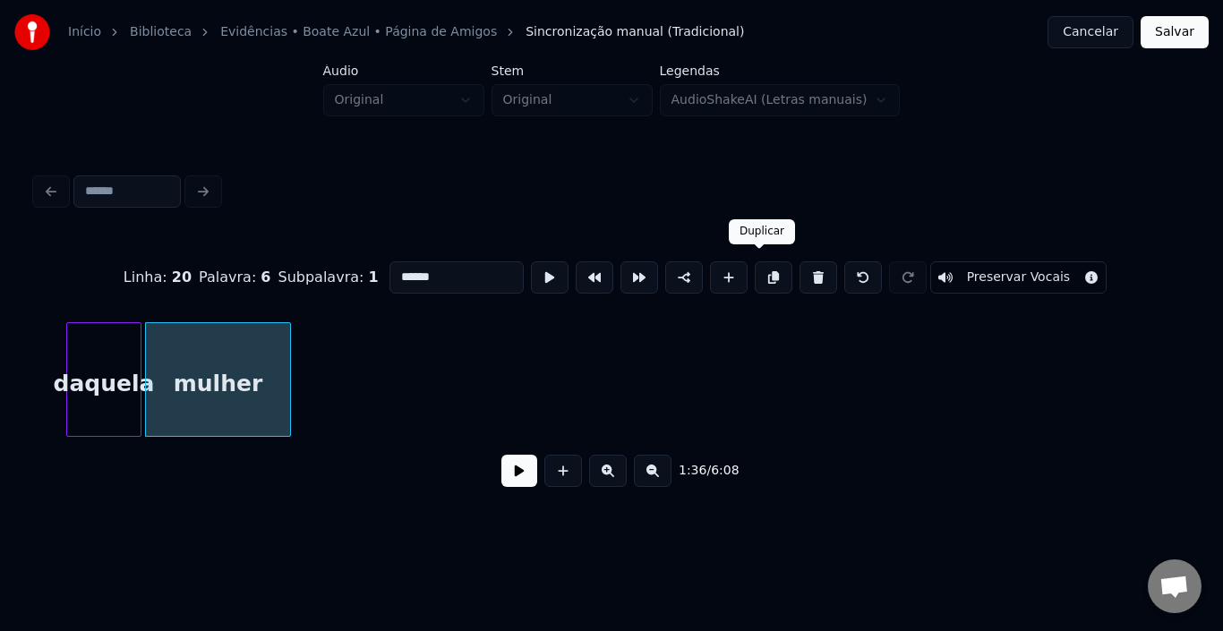
click at [760, 269] on button at bounding box center [774, 278] width 38 height 32
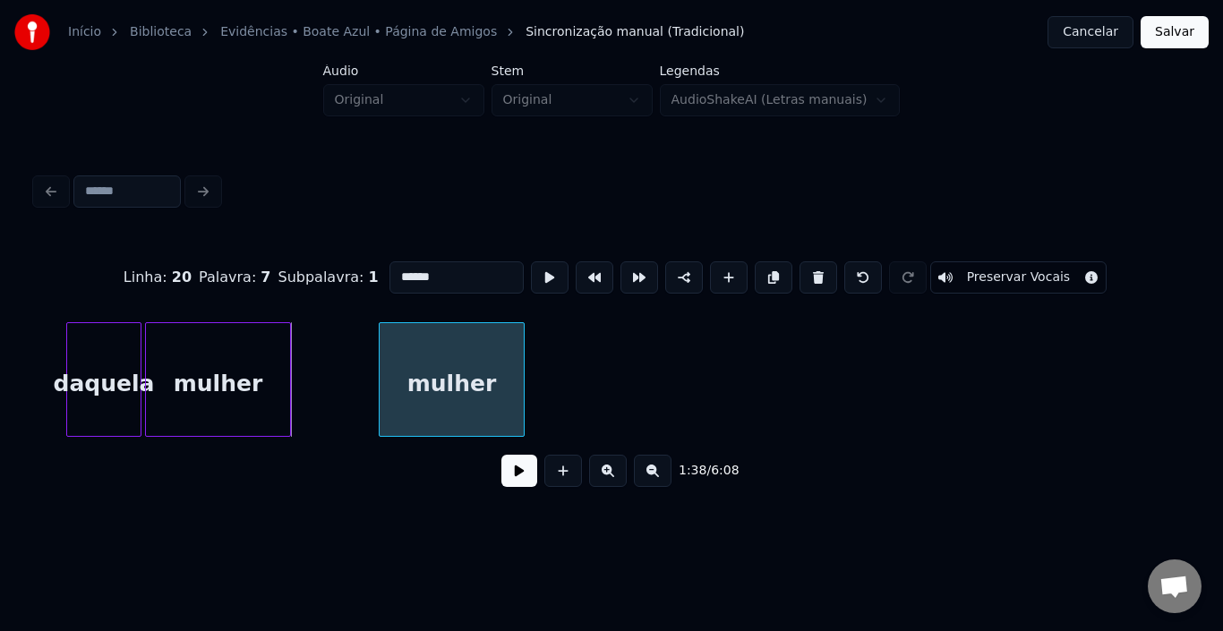
click at [449, 376] on div "mulher" at bounding box center [452, 384] width 144 height 122
drag, startPoint x: 436, startPoint y: 268, endPoint x: 346, endPoint y: 271, distance: 90.5
click at [346, 271] on div "Linha : 20 Palavra : 7 Subpalavra : 1 ****** Preservar Vocais" at bounding box center [612, 278] width 1152 height 90
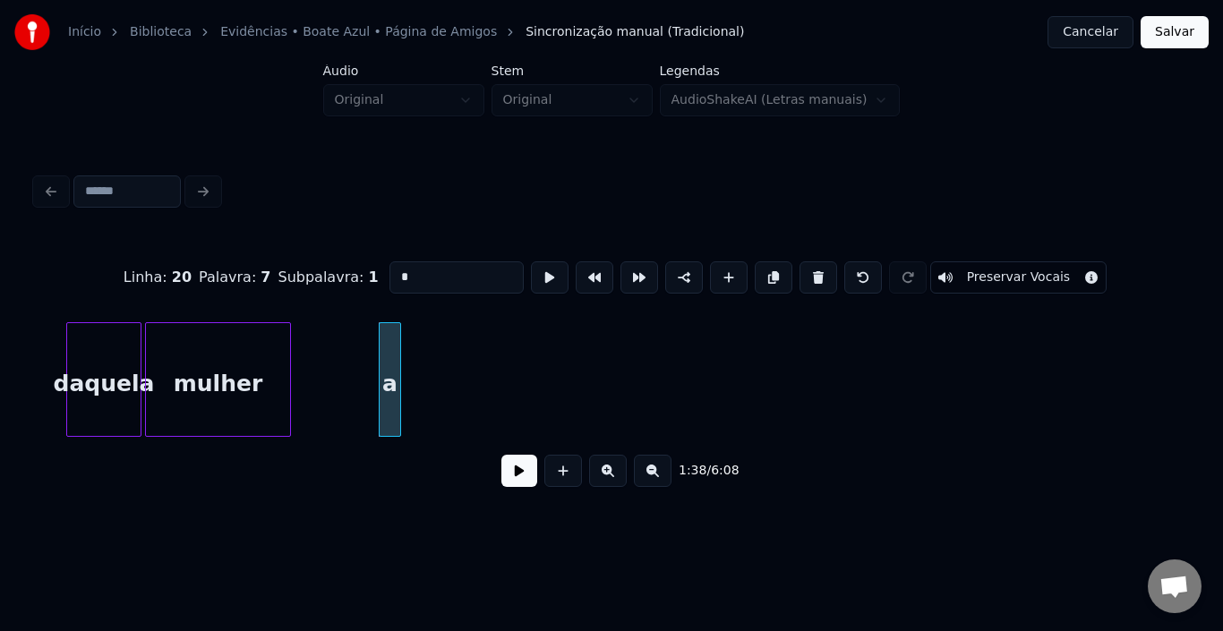
click at [397, 378] on div at bounding box center [397, 379] width 5 height 113
click at [355, 357] on div "a" at bounding box center [356, 384] width 21 height 122
click at [761, 270] on button at bounding box center [774, 278] width 38 height 32
drag, startPoint x: 434, startPoint y: 279, endPoint x: 341, endPoint y: 279, distance: 93.2
click at [341, 279] on div "Linha : 20 [GEOGRAPHIC_DATA] : 8 Subpalavra : 1 * Preservar Vocais" at bounding box center [612, 278] width 1152 height 90
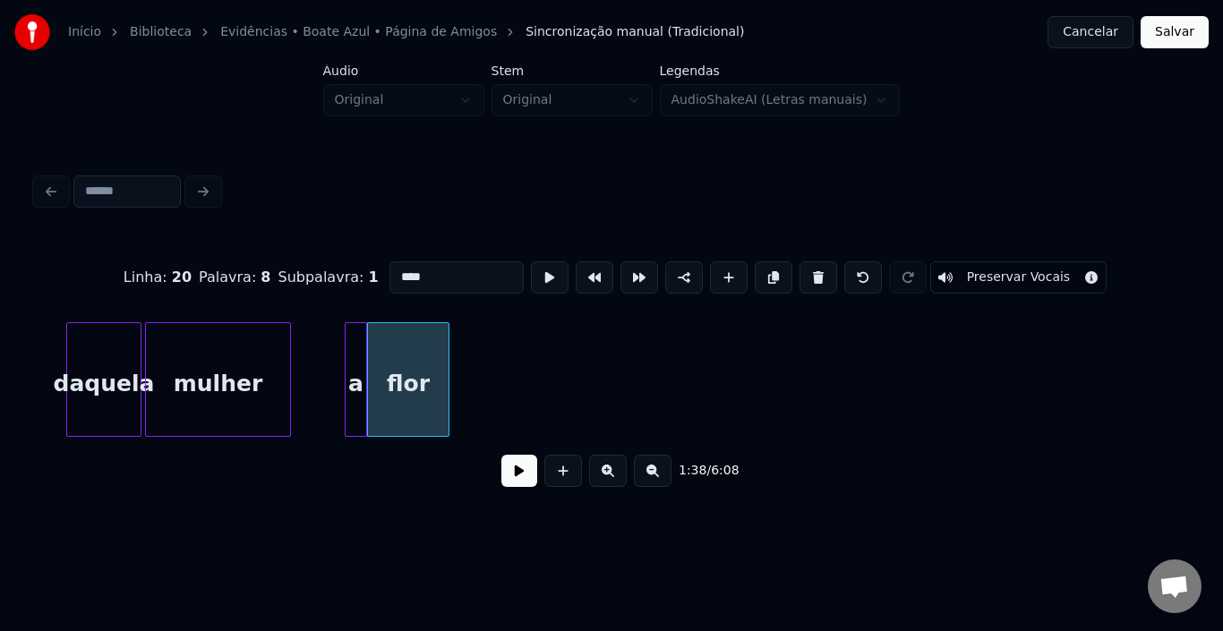
click at [445, 368] on div at bounding box center [445, 379] width 5 height 113
click at [402, 357] on div "flor" at bounding box center [416, 384] width 79 height 122
click at [449, 358] on div at bounding box center [446, 379] width 5 height 113
click at [357, 351] on div "a" at bounding box center [356, 384] width 21 height 122
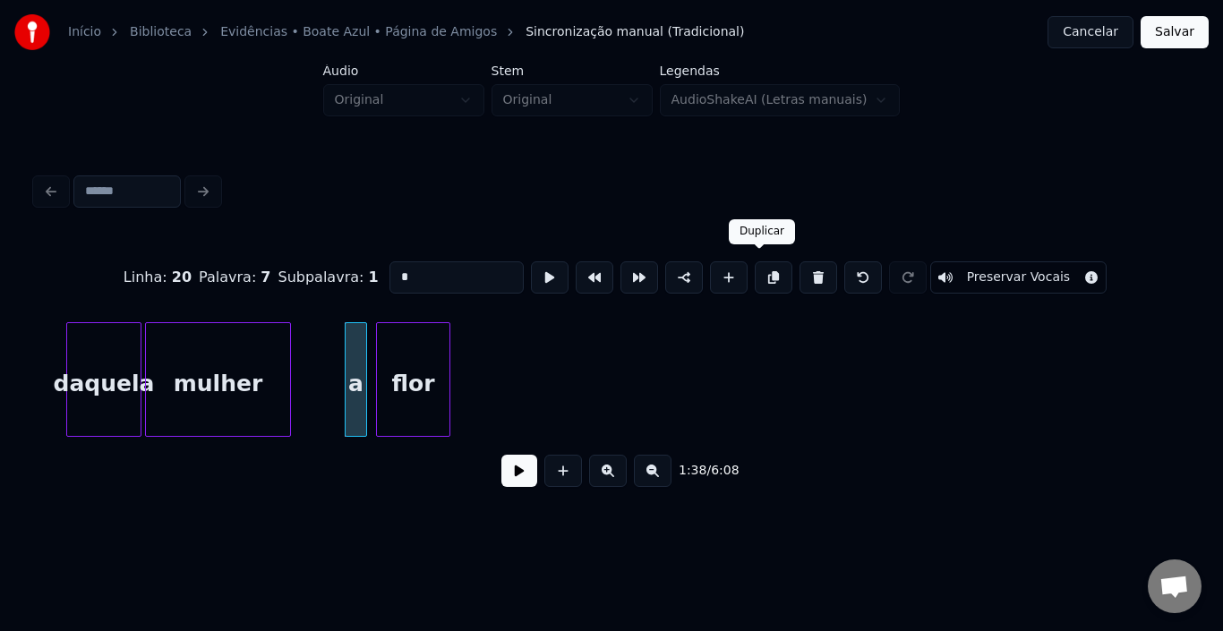
click at [755, 268] on button at bounding box center [774, 278] width 38 height 32
drag, startPoint x: 426, startPoint y: 279, endPoint x: 282, endPoint y: 279, distance: 144.2
click at [282, 279] on div "Linha : 20 [GEOGRAPHIC_DATA] : 8 Subpalavra : 1 * Preservar Vocais" at bounding box center [612, 278] width 1152 height 90
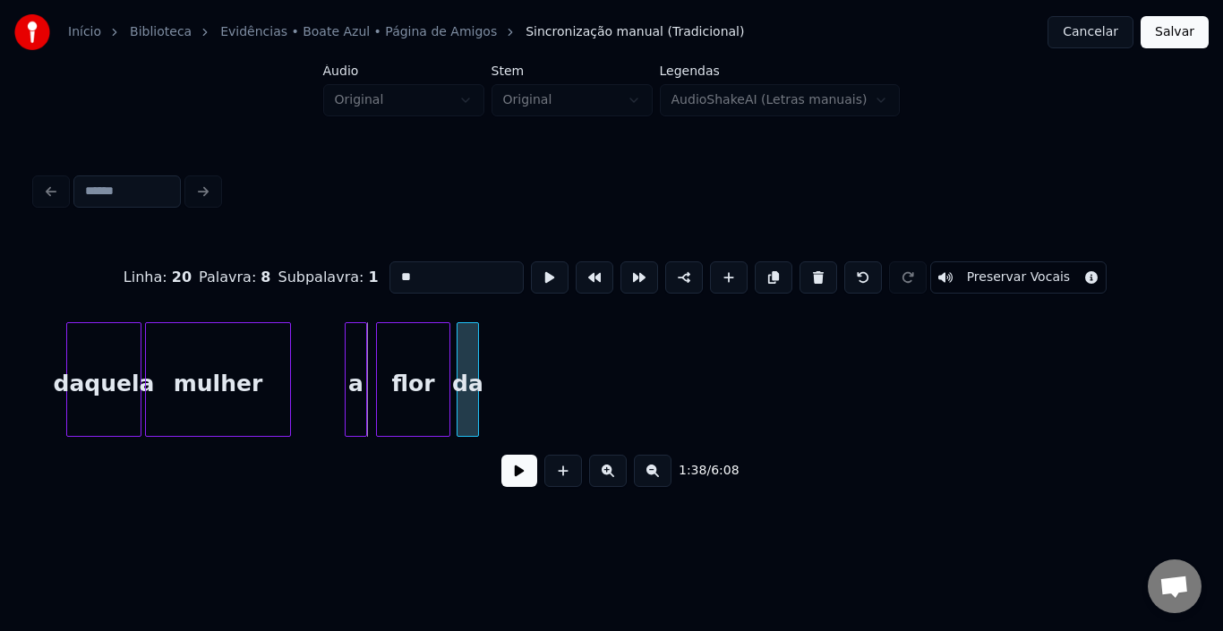
click at [472, 366] on div "da" at bounding box center [468, 384] width 21 height 122
click at [408, 363] on div "flor" at bounding box center [413, 384] width 73 height 122
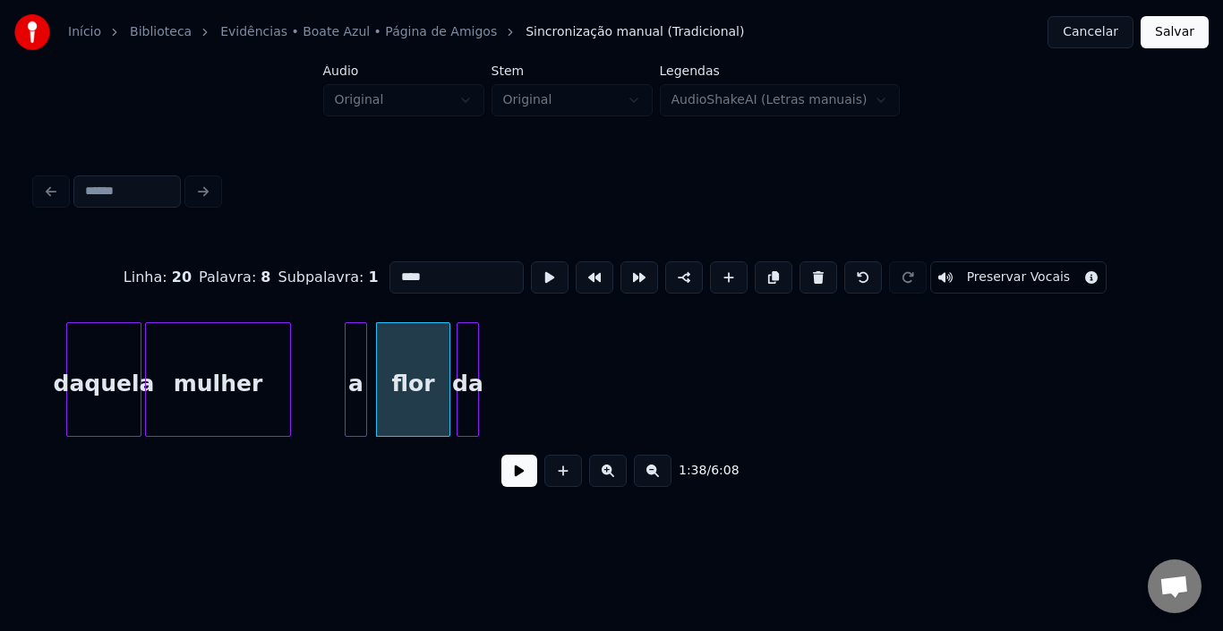
drag, startPoint x: 423, startPoint y: 277, endPoint x: 237, endPoint y: 277, distance: 185.4
click at [238, 277] on div "Linha : 20 [GEOGRAPHIC_DATA] : 8 Subpalavra : 1 **** Preservar Vocais" at bounding box center [612, 278] width 1152 height 90
click at [758, 263] on button at bounding box center [774, 278] width 38 height 32
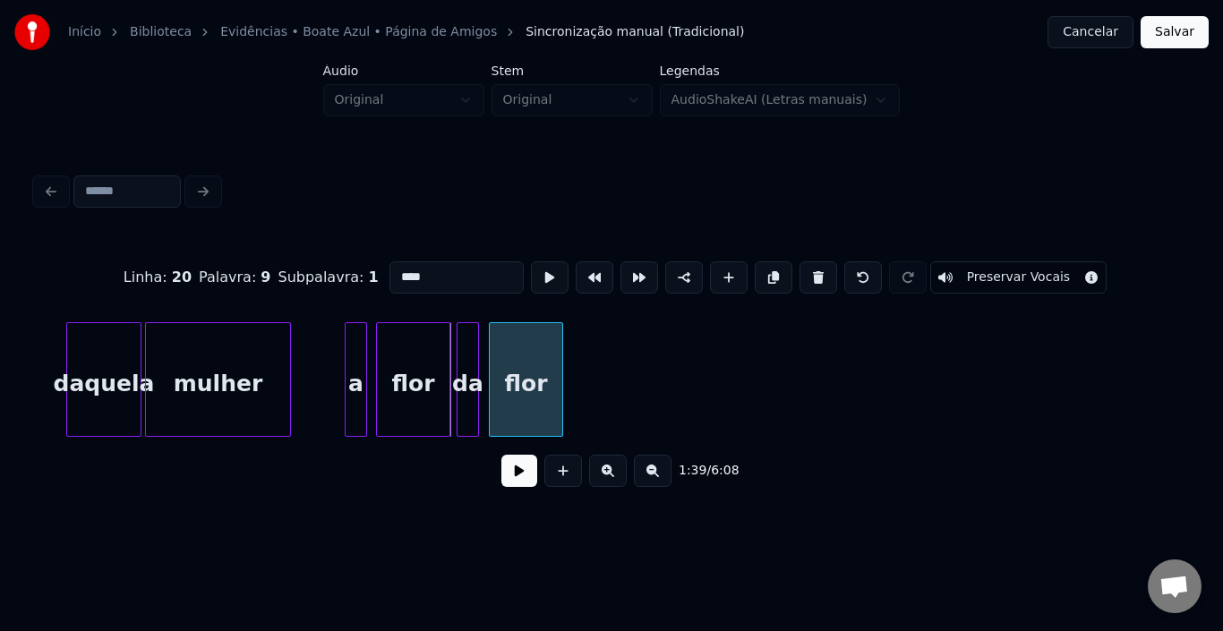
click at [533, 374] on div "flor" at bounding box center [526, 384] width 73 height 122
drag, startPoint x: 451, startPoint y: 279, endPoint x: 295, endPoint y: 293, distance: 156.4
click at [256, 275] on div "Linha : 20 Palavra : 9 Subpalavra : 1 **** Preservar Vocais" at bounding box center [612, 278] width 1152 height 90
click at [548, 363] on div "flore" at bounding box center [526, 384] width 73 height 122
click at [805, 266] on button at bounding box center [819, 278] width 38 height 32
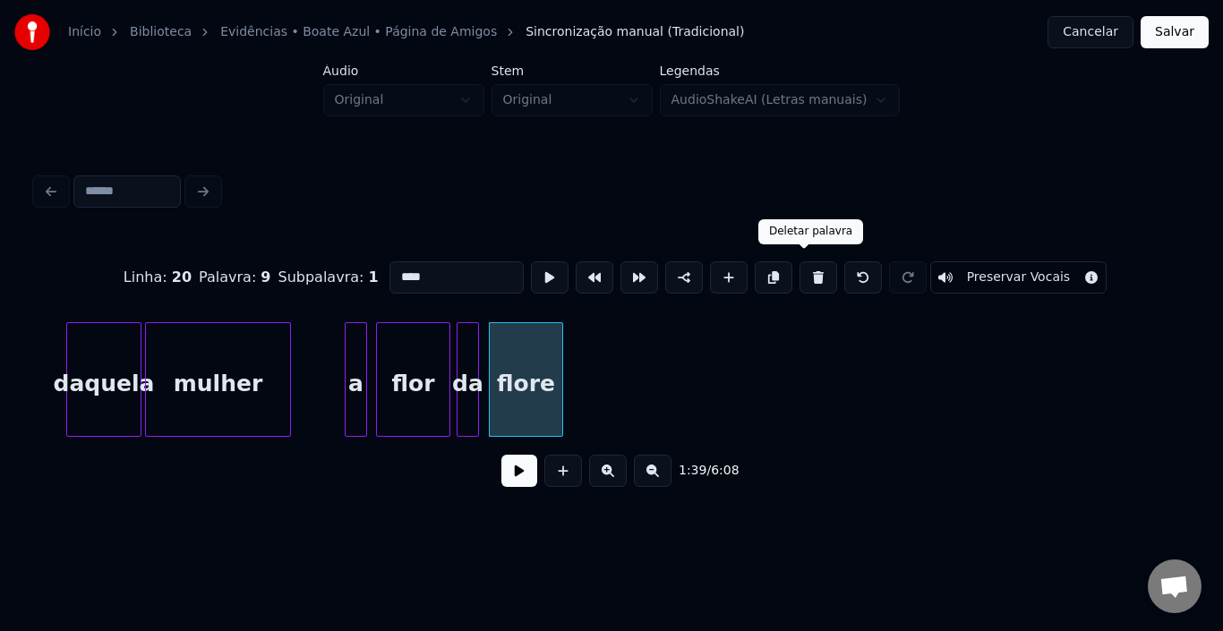
type input "*****"
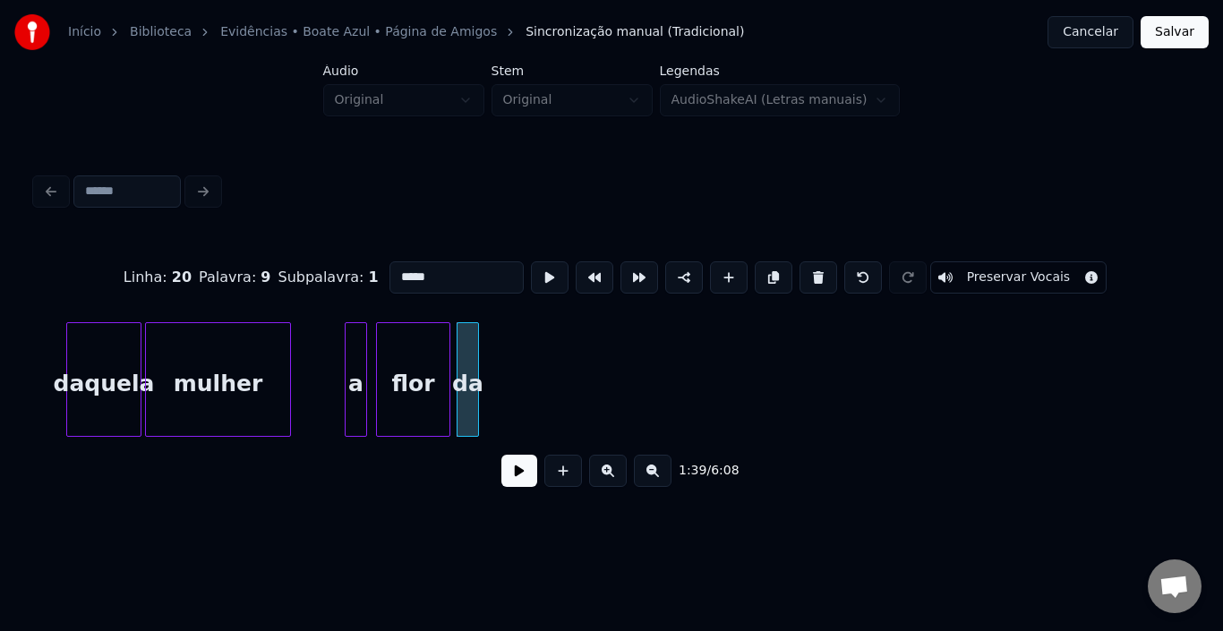
click at [462, 362] on div at bounding box center [460, 379] width 5 height 113
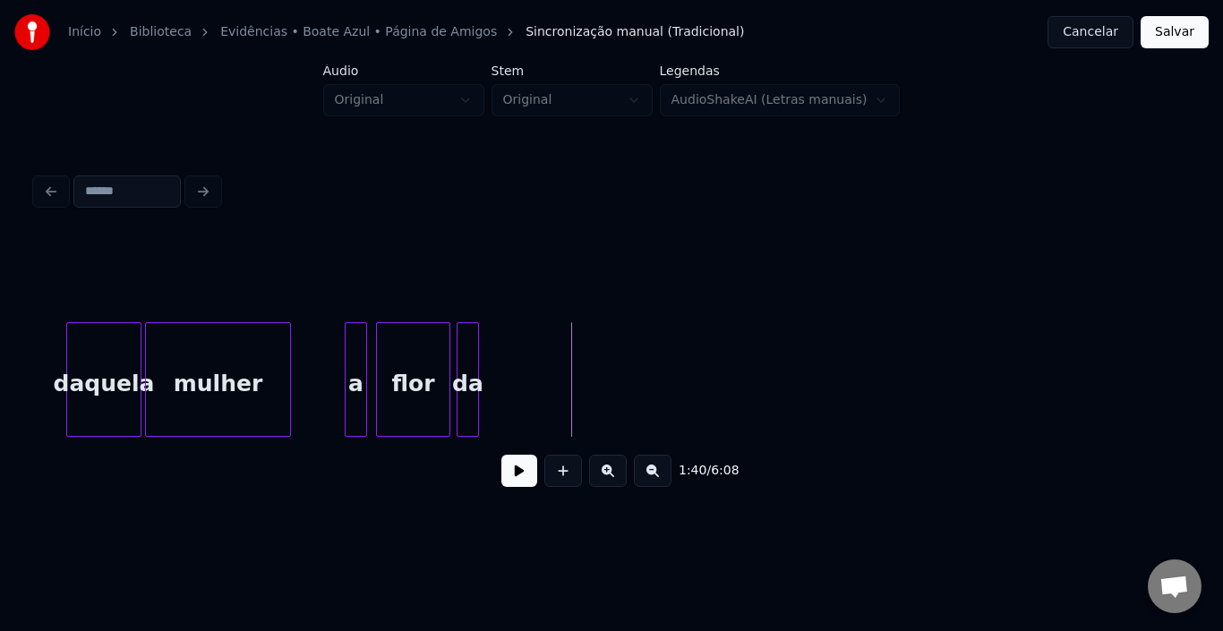
click at [470, 359] on div "da" at bounding box center [468, 384] width 21 height 122
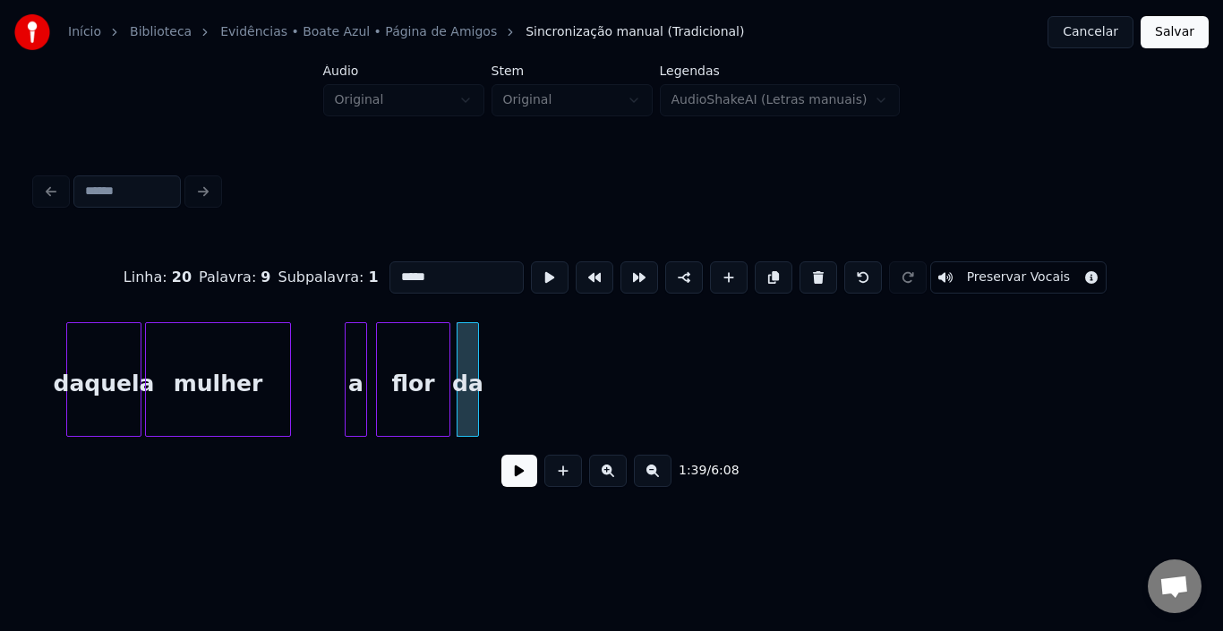
click at [430, 353] on div "flor" at bounding box center [413, 384] width 73 height 122
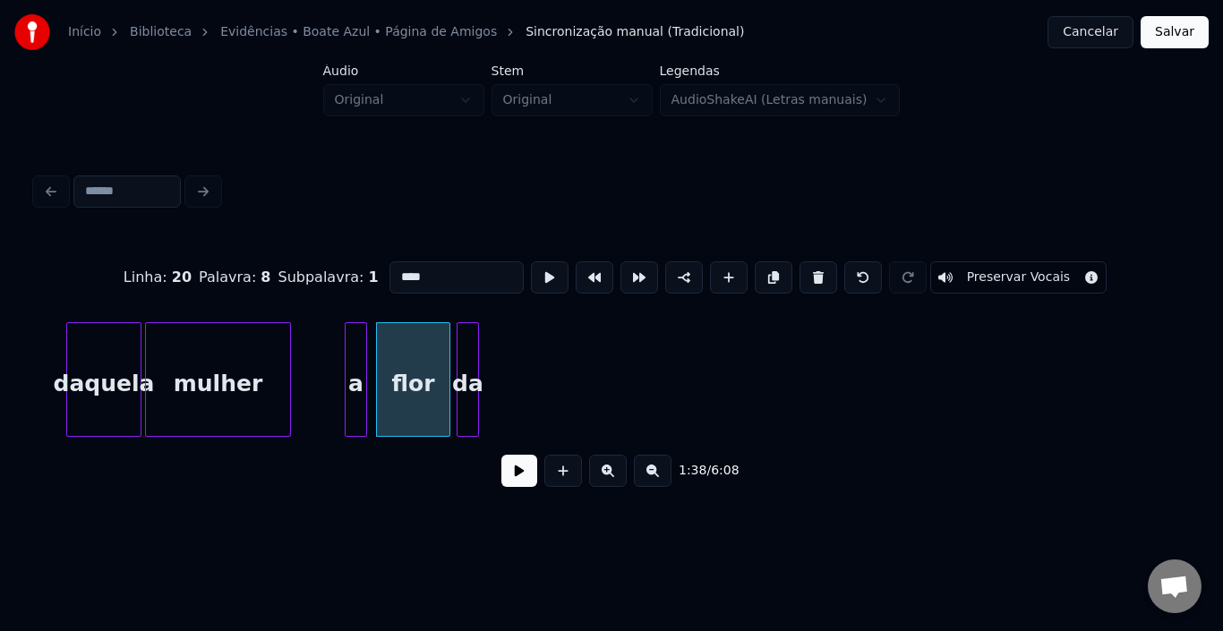
click at [351, 369] on div "a" at bounding box center [356, 384] width 21 height 122
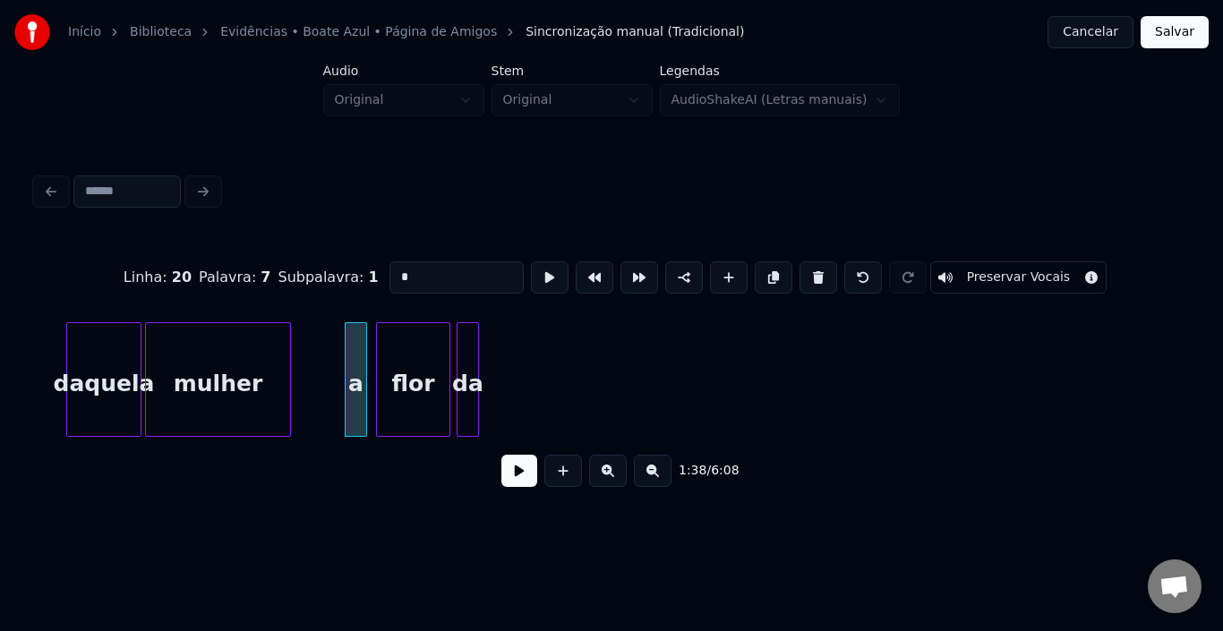
click at [234, 368] on div "mulher" at bounding box center [218, 384] width 144 height 122
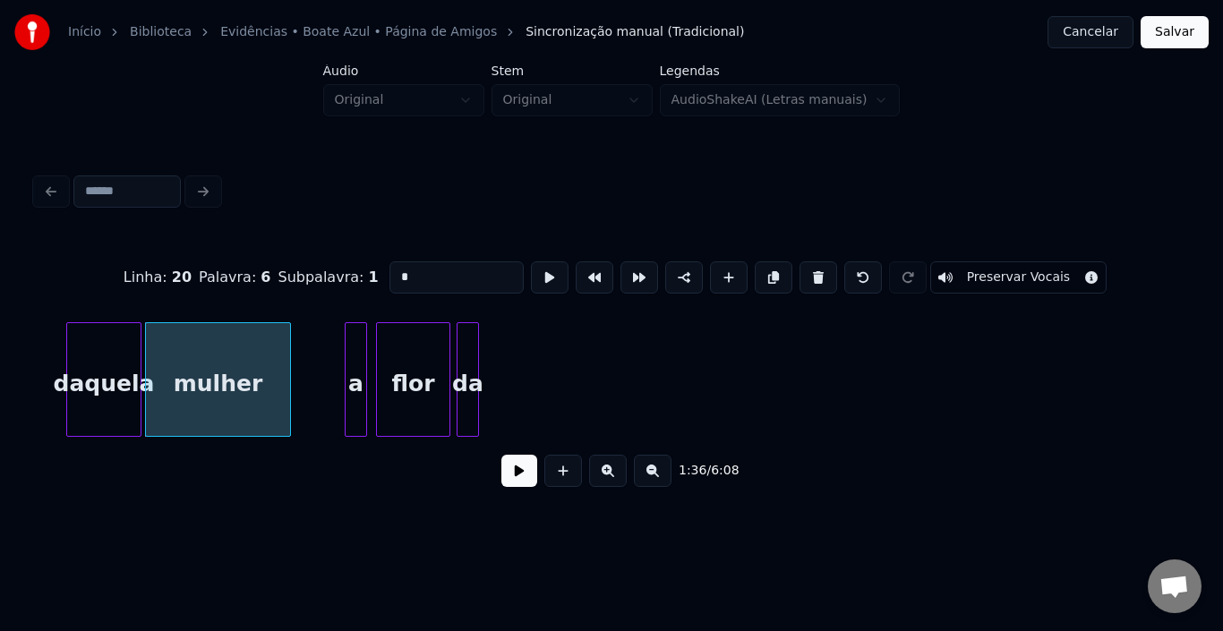
type input "******"
click at [513, 472] on button at bounding box center [520, 471] width 36 height 32
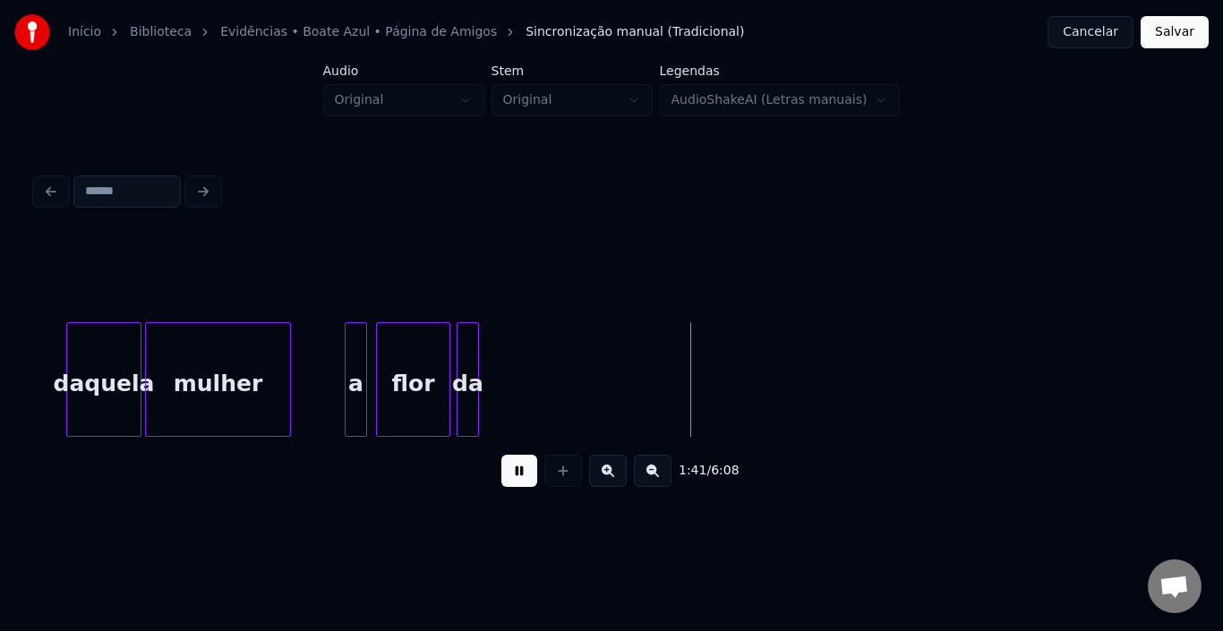
click at [513, 475] on button at bounding box center [520, 471] width 36 height 32
click at [464, 344] on div "da" at bounding box center [468, 384] width 21 height 122
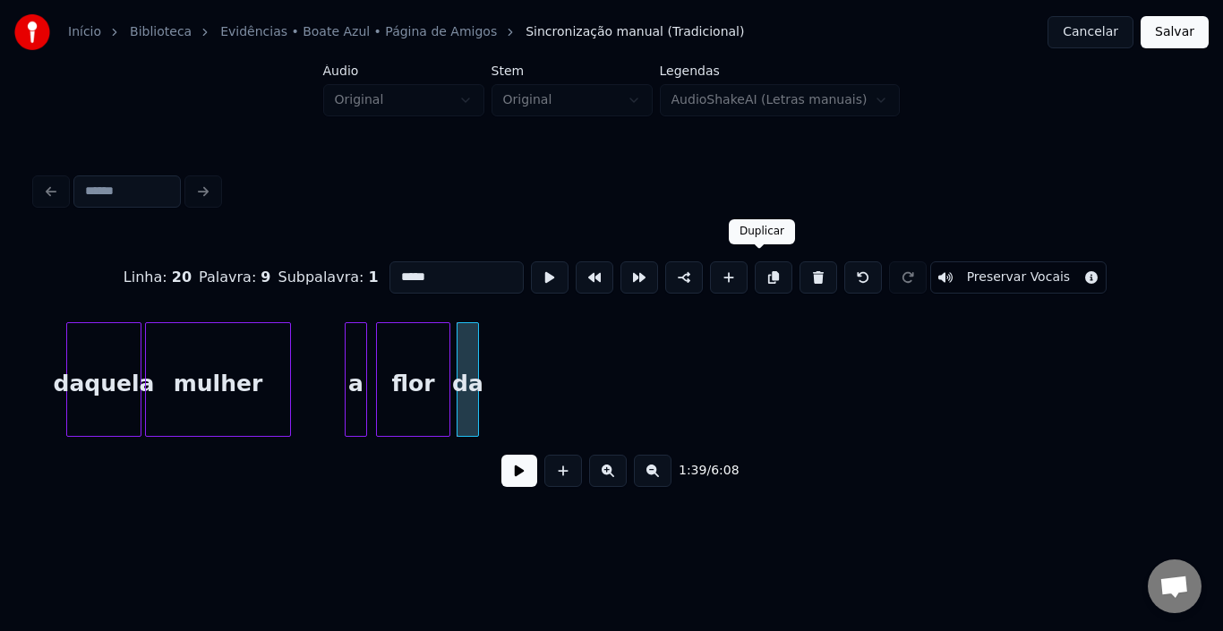
click at [760, 266] on button at bounding box center [774, 278] width 38 height 32
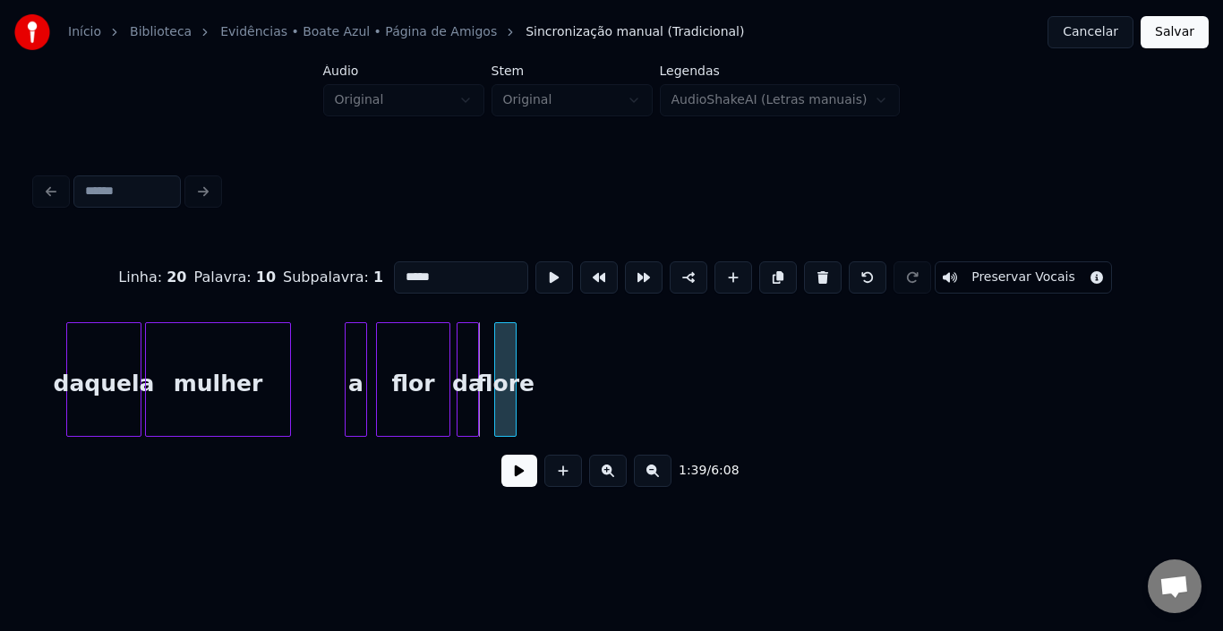
click at [505, 336] on div "flore" at bounding box center [505, 384] width 21 height 122
click at [569, 352] on div at bounding box center [566, 379] width 5 height 113
drag, startPoint x: 429, startPoint y: 272, endPoint x: 348, endPoint y: 270, distance: 80.7
click at [348, 270] on div "Linha : 20 Palavra : 10 Subpalavra : 1 ***** Preservar Vocais" at bounding box center [612, 278] width 1152 height 90
type input "*****"
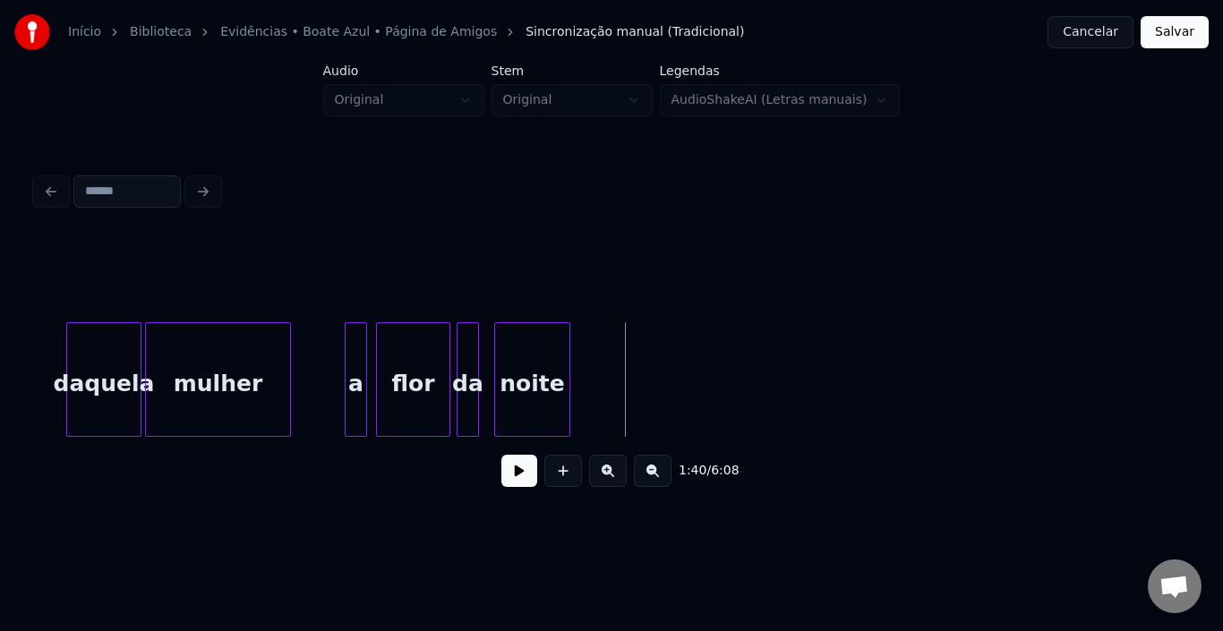
click at [548, 370] on div "noite" at bounding box center [532, 384] width 74 height 122
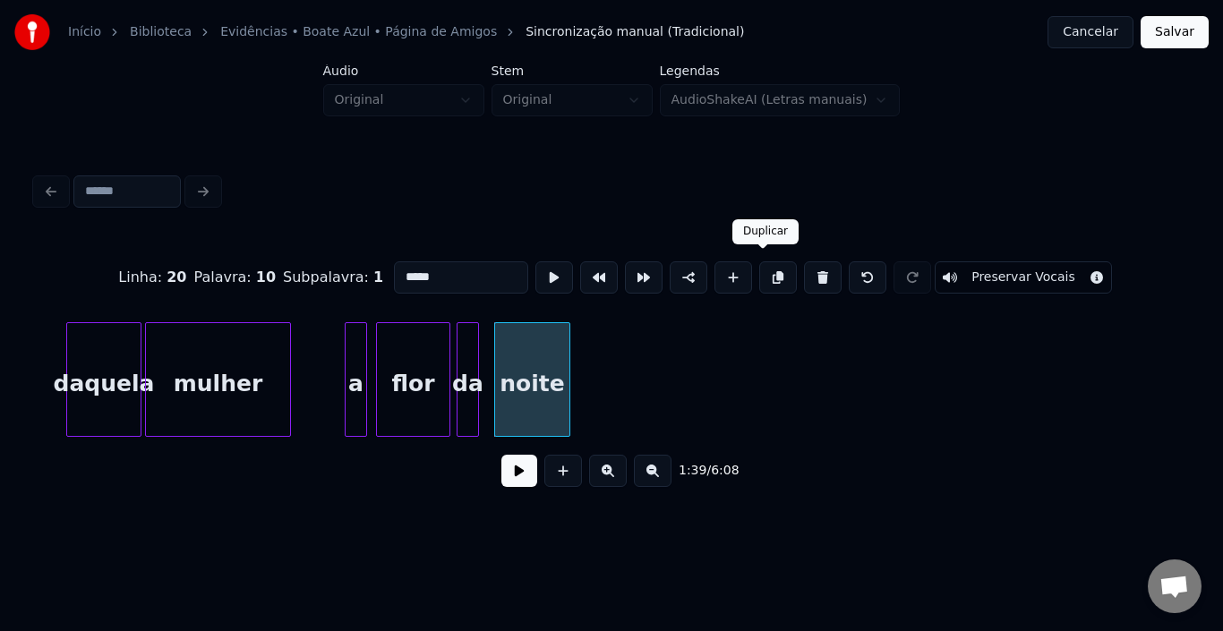
click at [760, 267] on button at bounding box center [779, 278] width 38 height 32
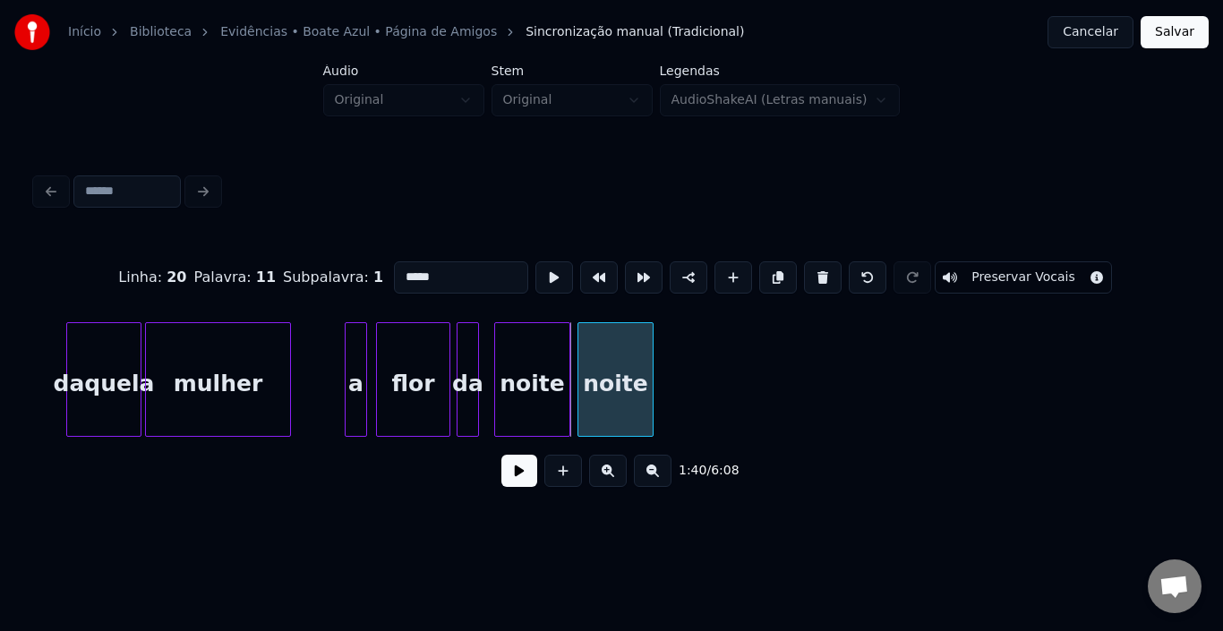
click at [591, 360] on div "noite" at bounding box center [616, 384] width 74 height 122
click at [597, 363] on div at bounding box center [596, 379] width 5 height 113
drag, startPoint x: 438, startPoint y: 271, endPoint x: 286, endPoint y: 271, distance: 152.3
click at [286, 271] on div "Linha : 20 Palavra : 11 Subpalavra : 1 ***** Preservar Vocais" at bounding box center [612, 278] width 1152 height 90
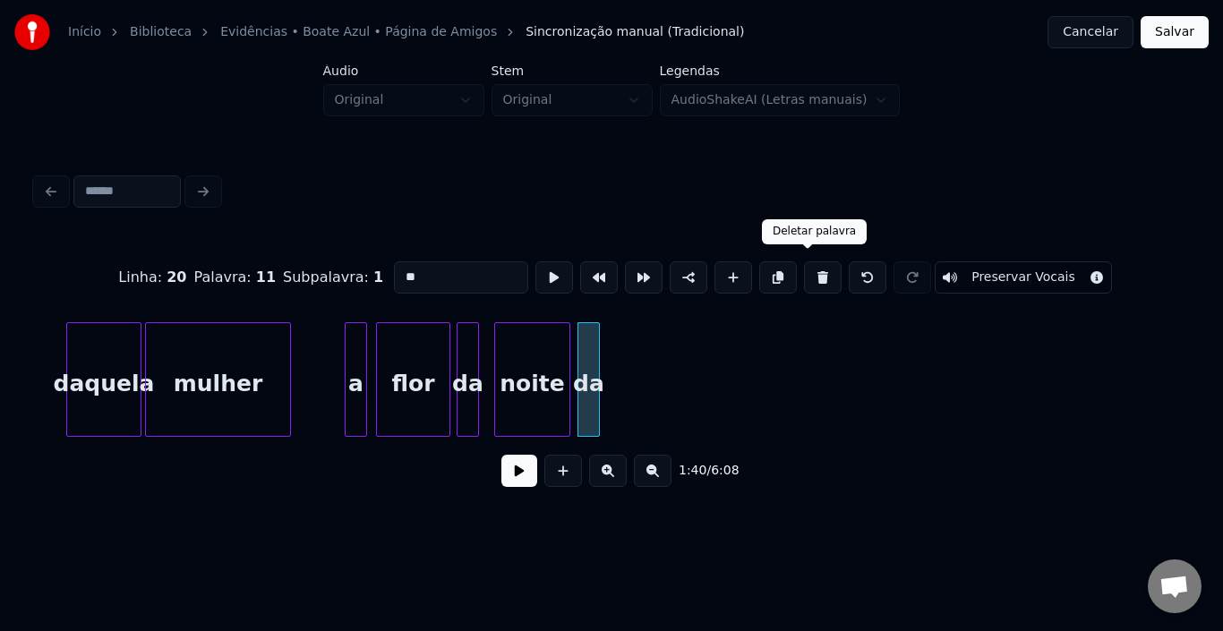
type input "**"
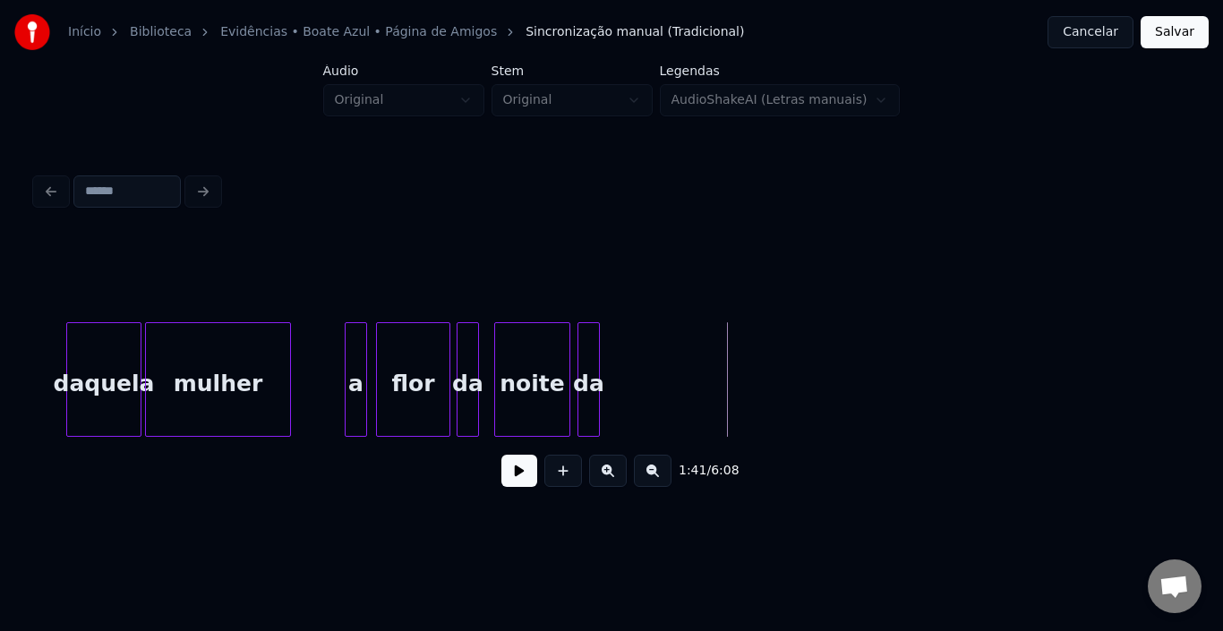
click at [586, 367] on div "da" at bounding box center [589, 384] width 21 height 122
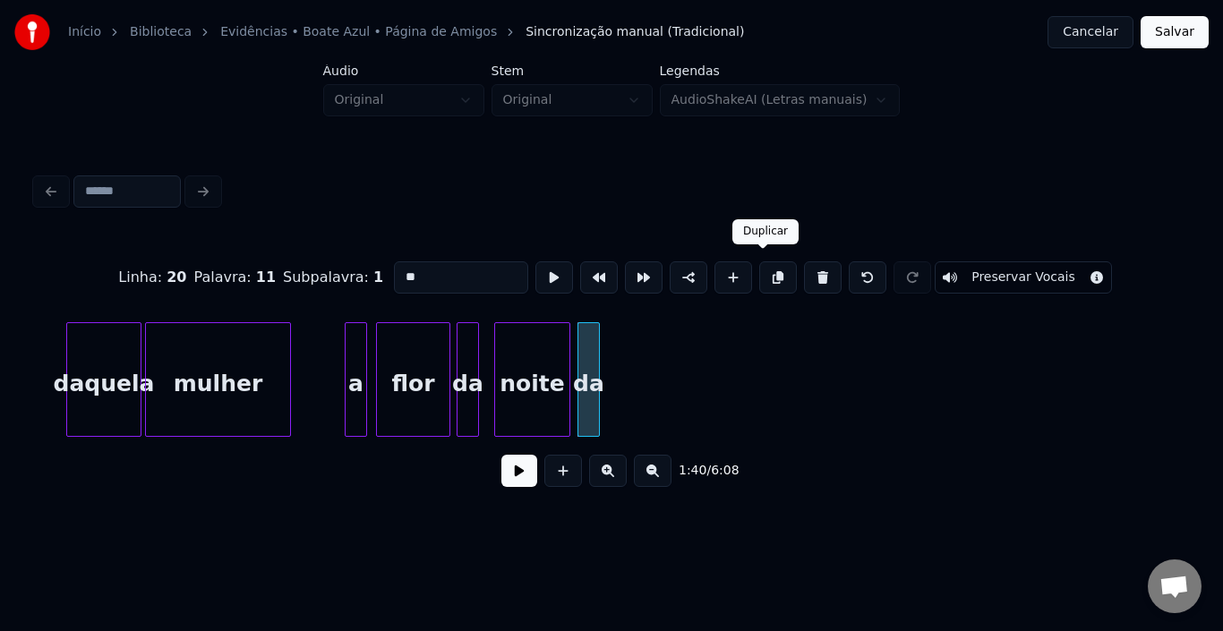
click at [761, 270] on button at bounding box center [779, 278] width 38 height 32
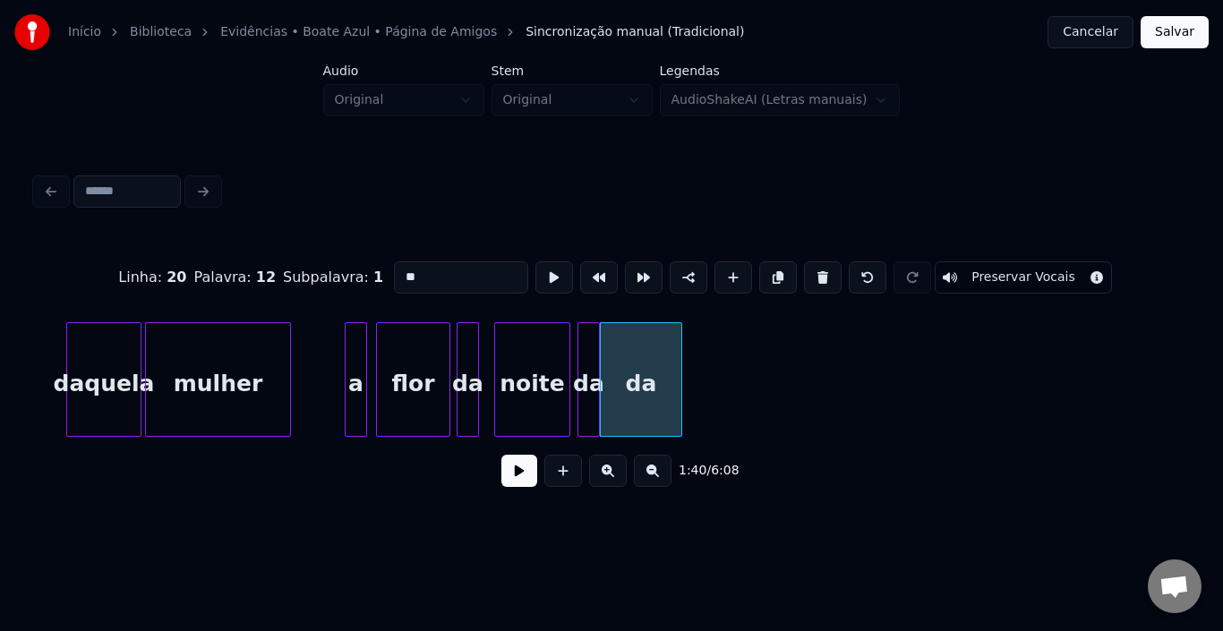
click at [677, 353] on div at bounding box center [678, 379] width 5 height 113
drag, startPoint x: 472, startPoint y: 279, endPoint x: 293, endPoint y: 279, distance: 179.1
click at [293, 279] on div "Linha : 20 [GEOGRAPHIC_DATA] : 12 Subpalavra : 1 ** Preservar Vocais" at bounding box center [612, 278] width 1152 height 90
click at [644, 365] on div "boate" at bounding box center [649, 384] width 81 height 122
click at [358, 359] on div "a" at bounding box center [356, 384] width 21 height 122
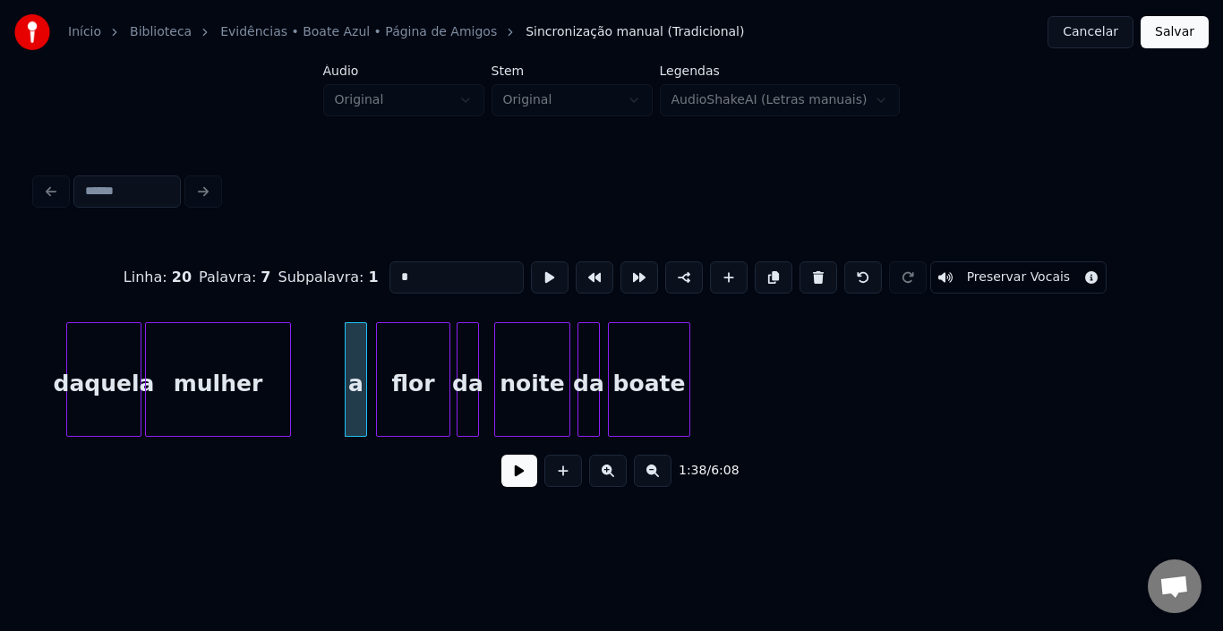
type input "*"
click at [527, 480] on button at bounding box center [520, 471] width 36 height 32
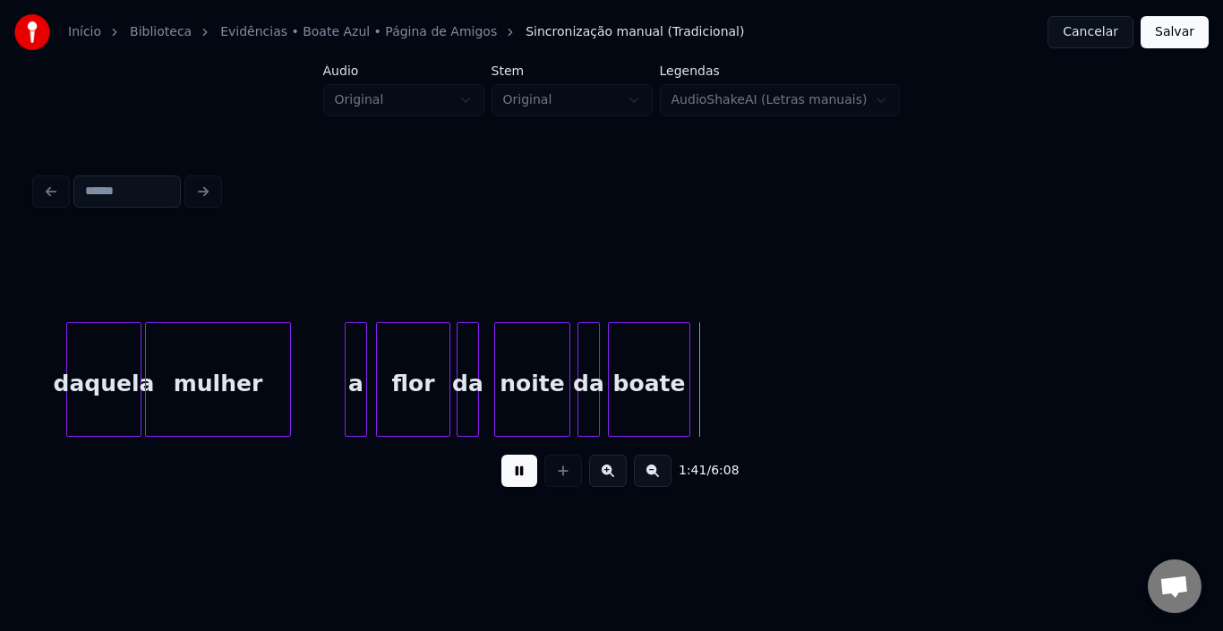
click at [527, 480] on button at bounding box center [520, 471] width 36 height 32
click at [588, 384] on div "da" at bounding box center [589, 384] width 21 height 122
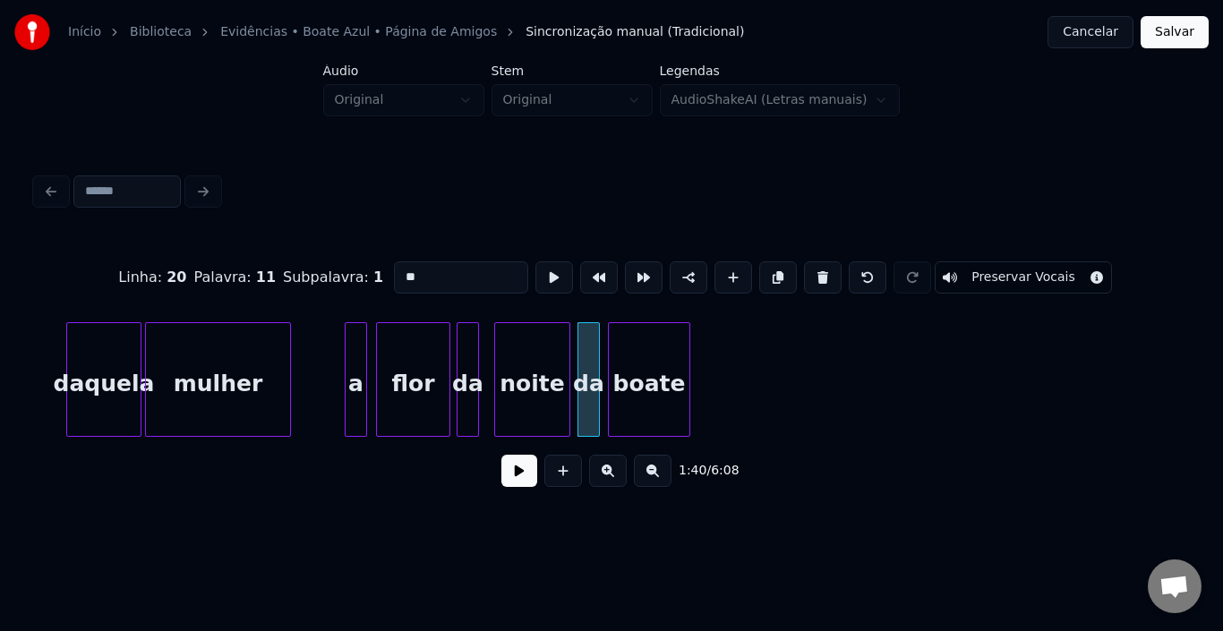
drag, startPoint x: 399, startPoint y: 270, endPoint x: 349, endPoint y: 270, distance: 49.3
click at [349, 270] on div "Linha : 20 [GEOGRAPHIC_DATA] : 11 Subpalavra : 1 ** Preservar Vocais" at bounding box center [612, 278] width 1152 height 90
click at [652, 351] on div "boate" at bounding box center [649, 384] width 81 height 122
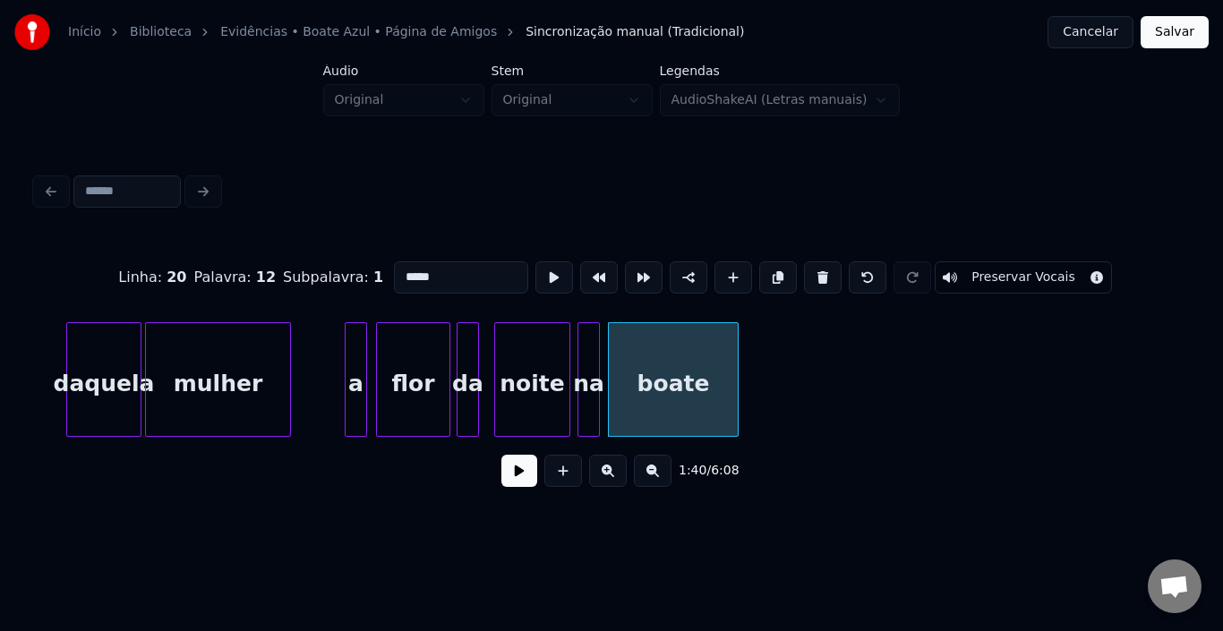
click at [736, 359] on div at bounding box center [735, 379] width 5 height 113
click at [692, 359] on div "boate" at bounding box center [673, 384] width 129 height 122
click at [766, 271] on button at bounding box center [779, 278] width 38 height 32
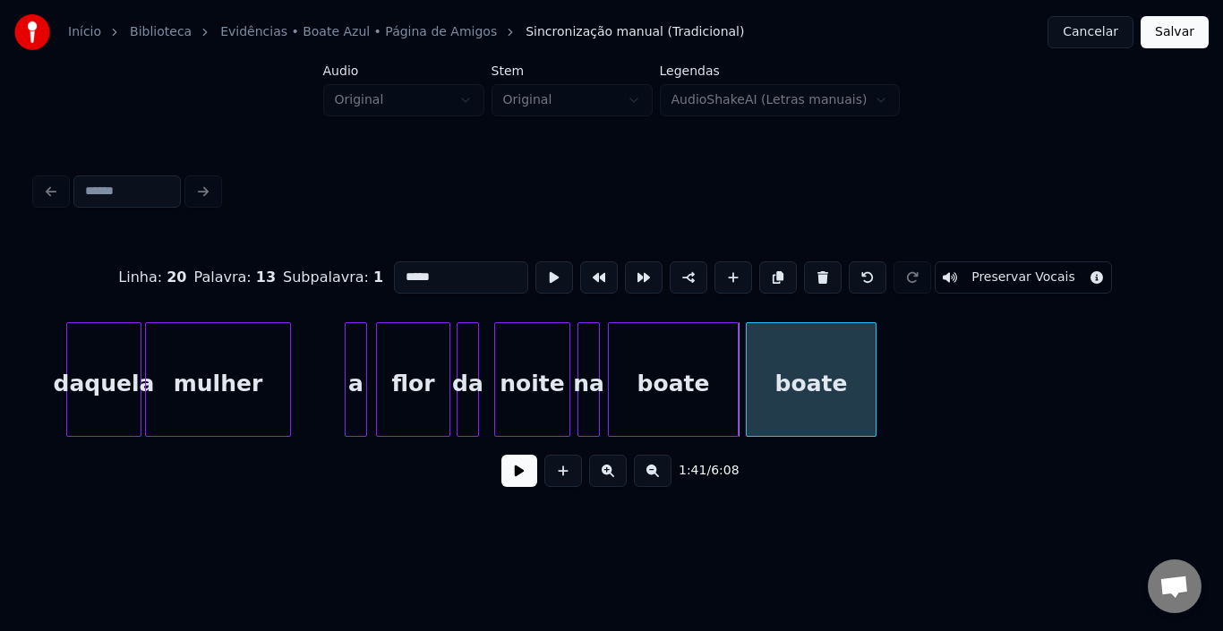
click at [791, 370] on div "boate" at bounding box center [811, 384] width 129 height 122
drag, startPoint x: 450, startPoint y: 272, endPoint x: 280, endPoint y: 272, distance: 169.3
click at [280, 272] on div "Linha : 20 Palavra : 13 Subpalavra : 1 ***** Preservar Vocais" at bounding box center [612, 278] width 1152 height 90
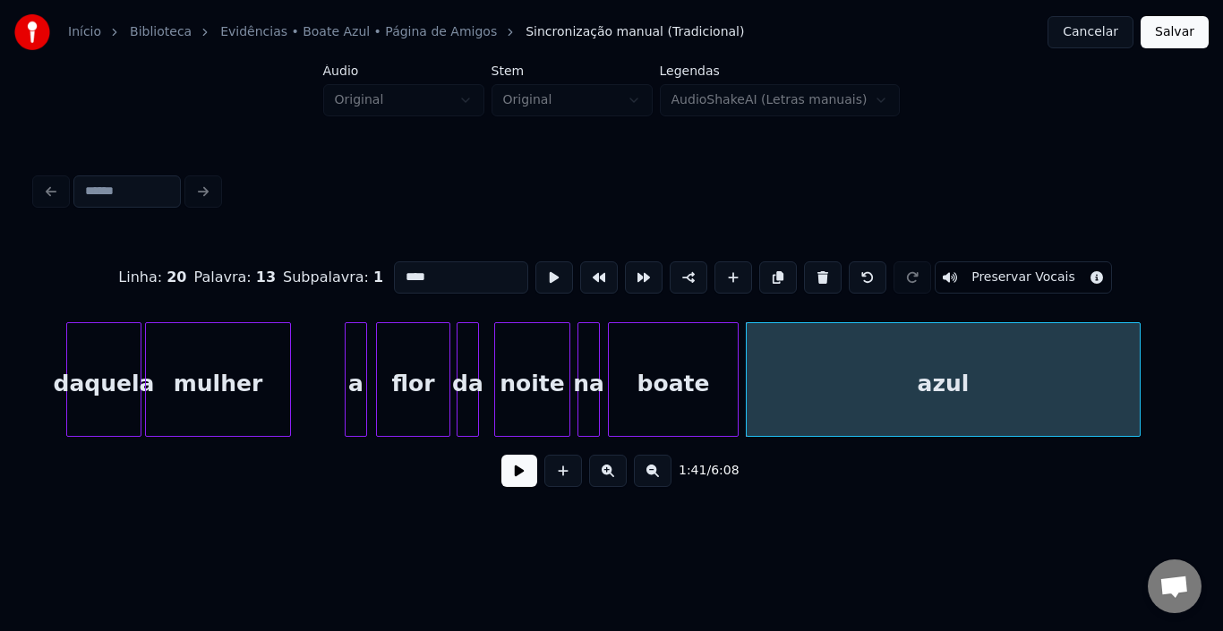
click at [1137, 373] on div at bounding box center [1137, 379] width 5 height 113
type input "****"
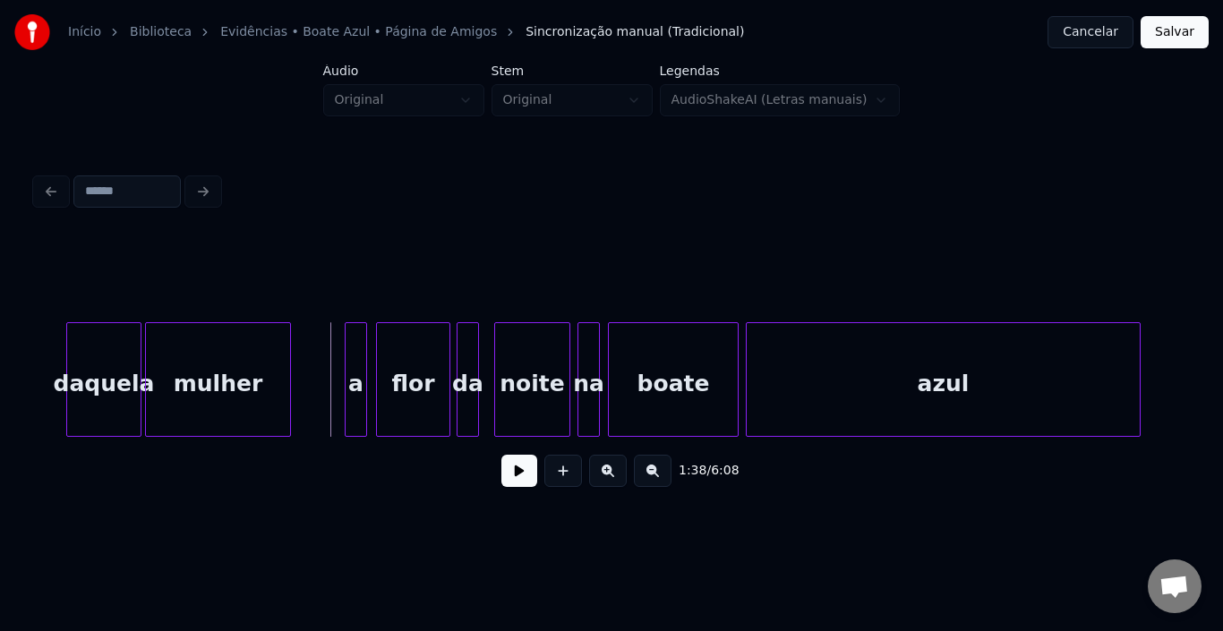
click at [520, 480] on button at bounding box center [520, 471] width 36 height 32
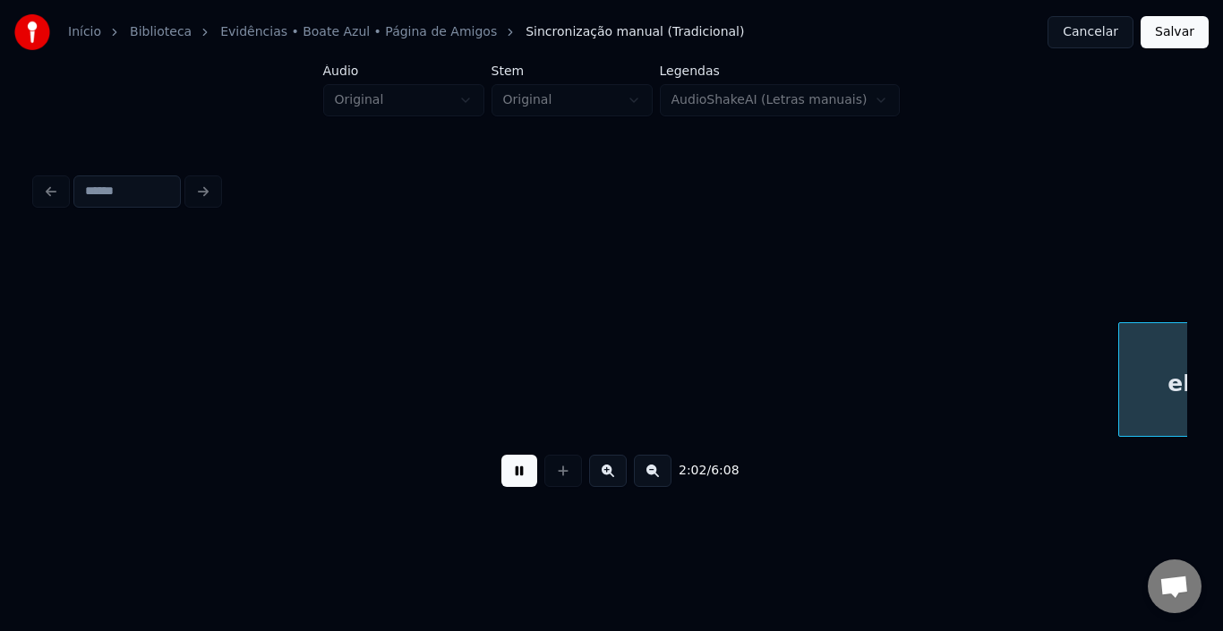
scroll to position [0, 16377]
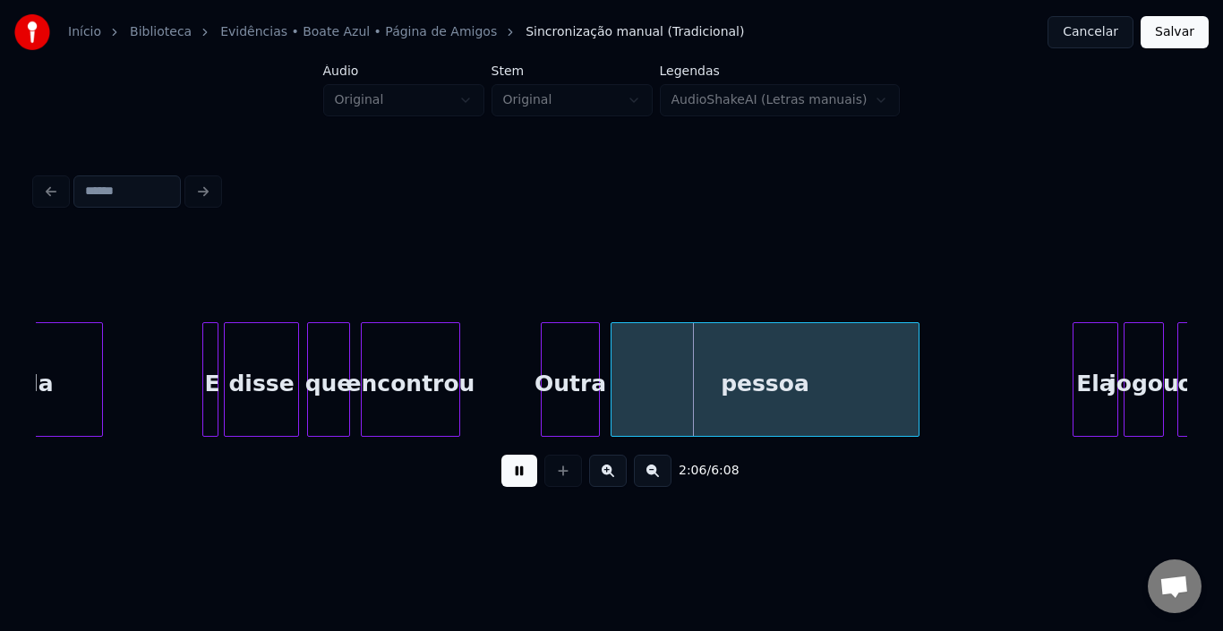
click at [522, 475] on button at bounding box center [520, 471] width 36 height 32
click at [518, 373] on div at bounding box center [519, 379] width 5 height 113
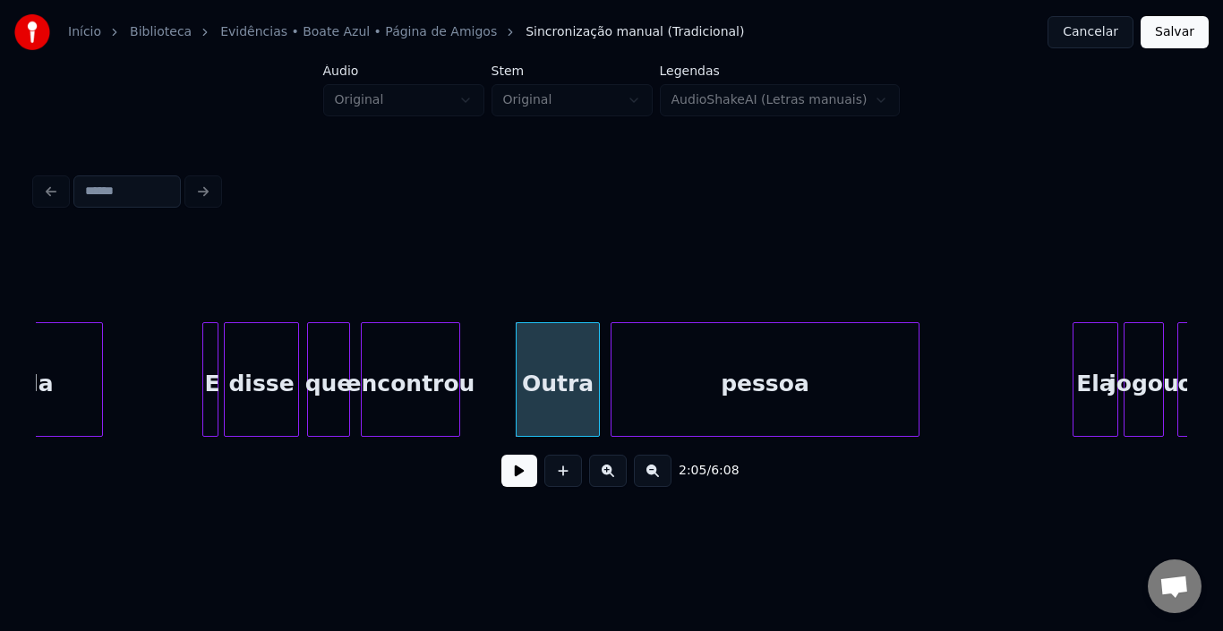
click at [500, 470] on div "2:05 / 6:08" at bounding box center [611, 470] width 1123 height 39
click at [536, 485] on button at bounding box center [520, 471] width 36 height 32
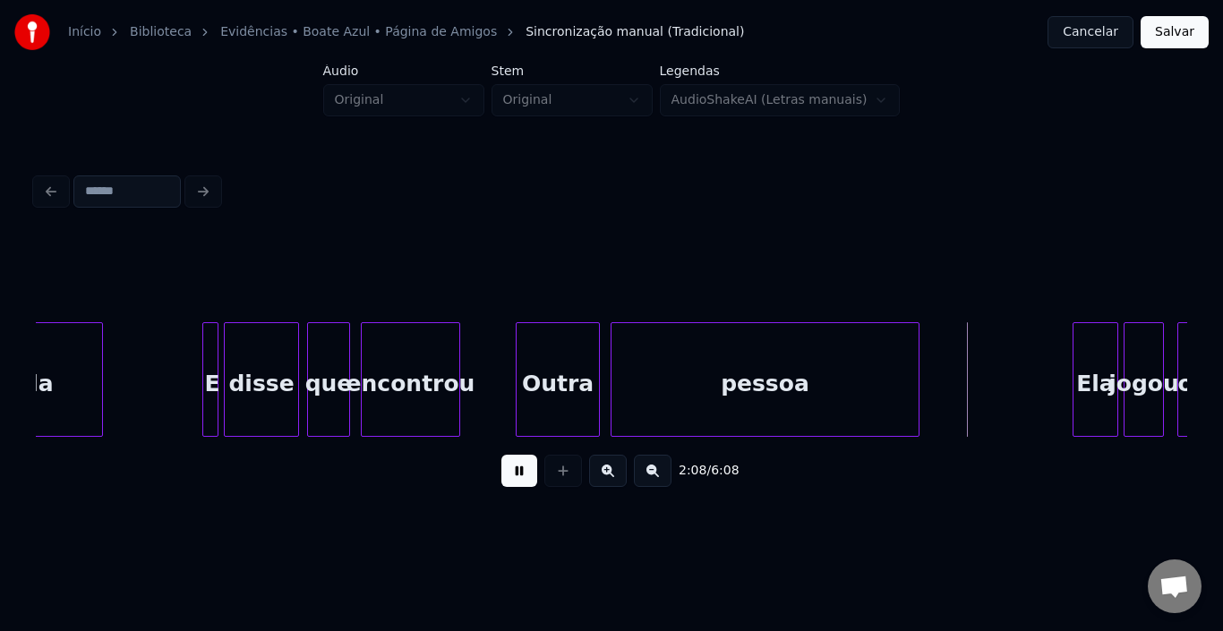
click at [528, 480] on button at bounding box center [520, 471] width 36 height 32
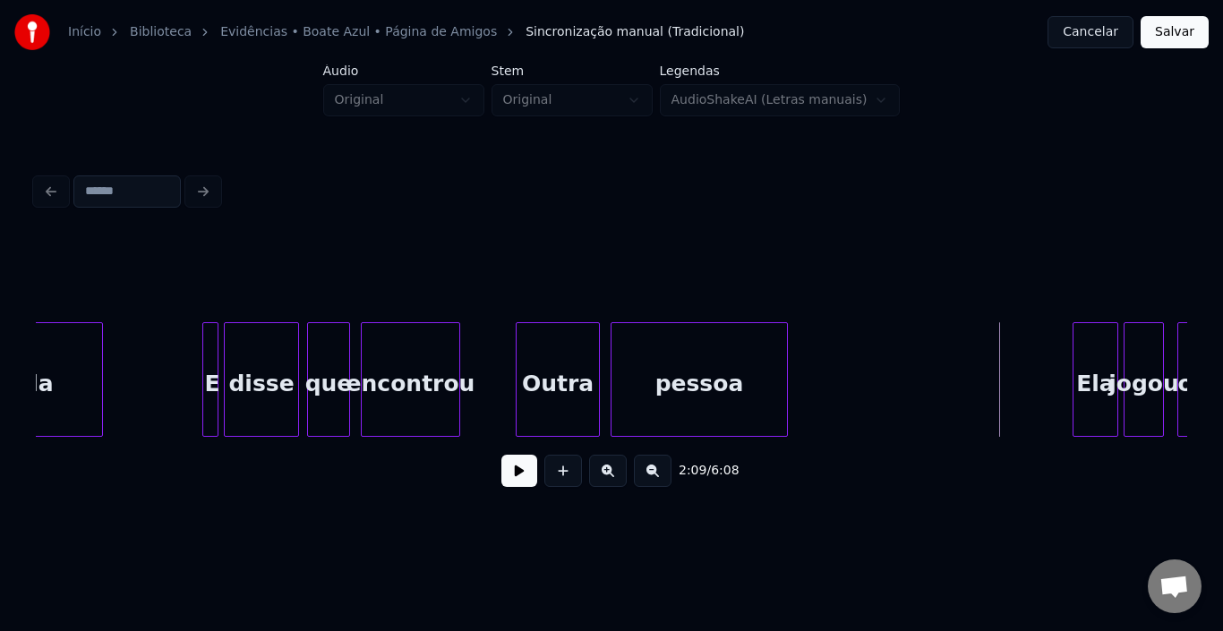
click at [785, 371] on div at bounding box center [784, 379] width 5 height 113
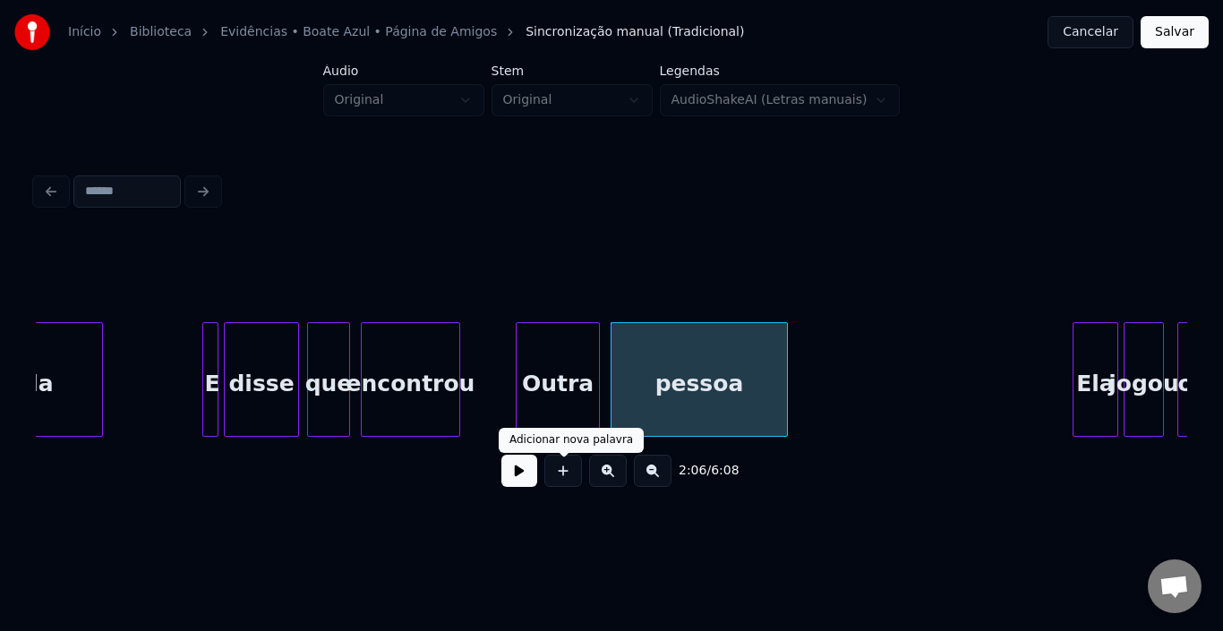
click at [522, 475] on button at bounding box center [520, 471] width 36 height 32
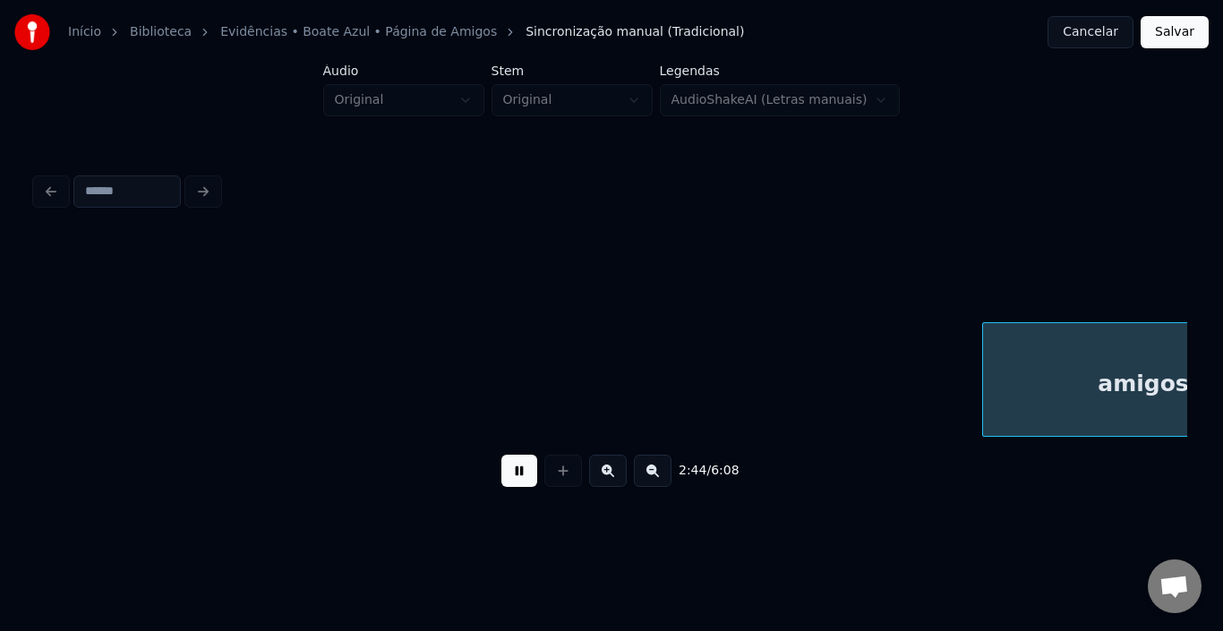
scroll to position [0, 22143]
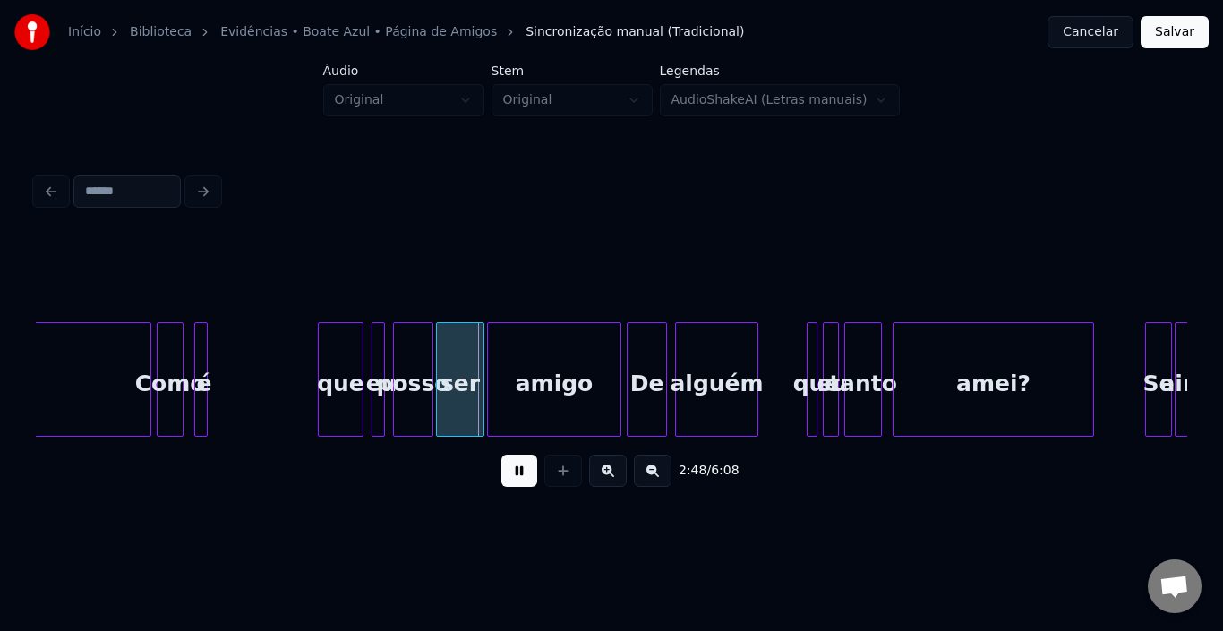
click at [516, 475] on button at bounding box center [520, 471] width 36 height 32
click at [348, 345] on div at bounding box center [350, 379] width 5 height 113
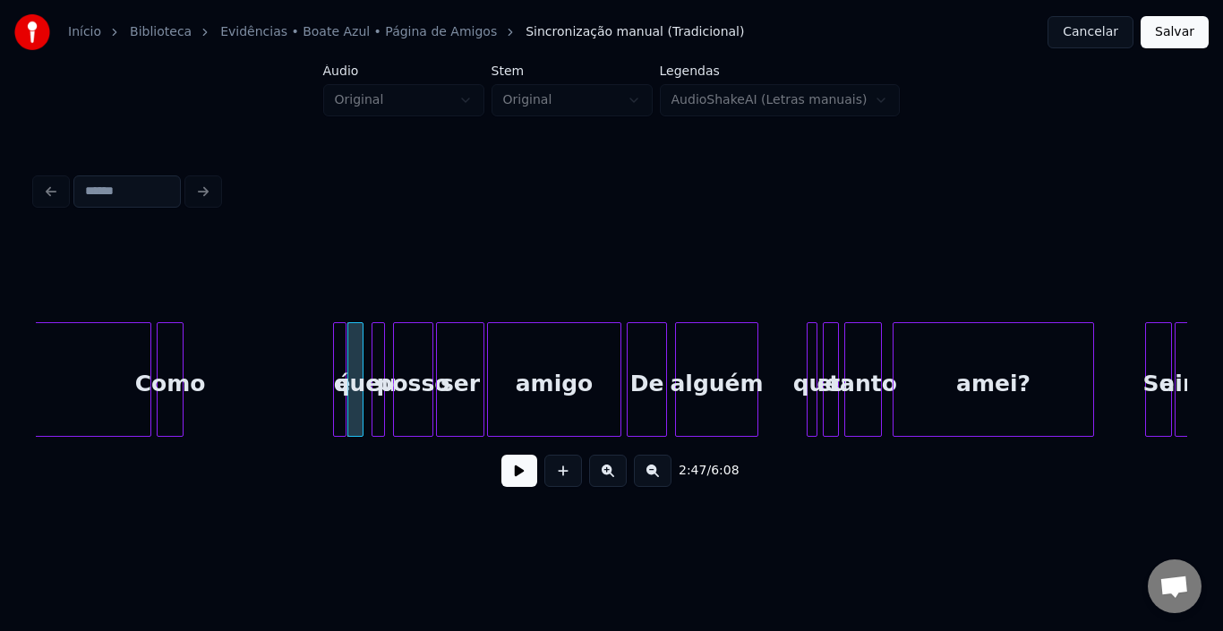
click at [333, 351] on div "é" at bounding box center [339, 379] width 13 height 115
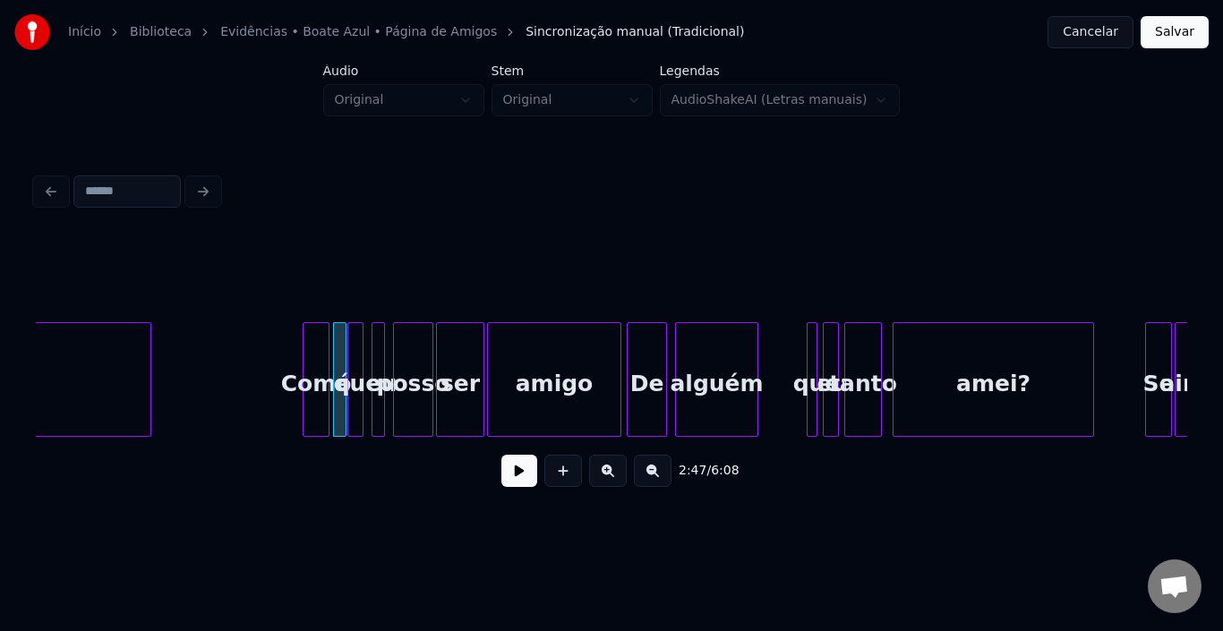
click at [310, 348] on div "Como" at bounding box center [316, 384] width 25 height 122
click at [508, 471] on button at bounding box center [520, 471] width 36 height 32
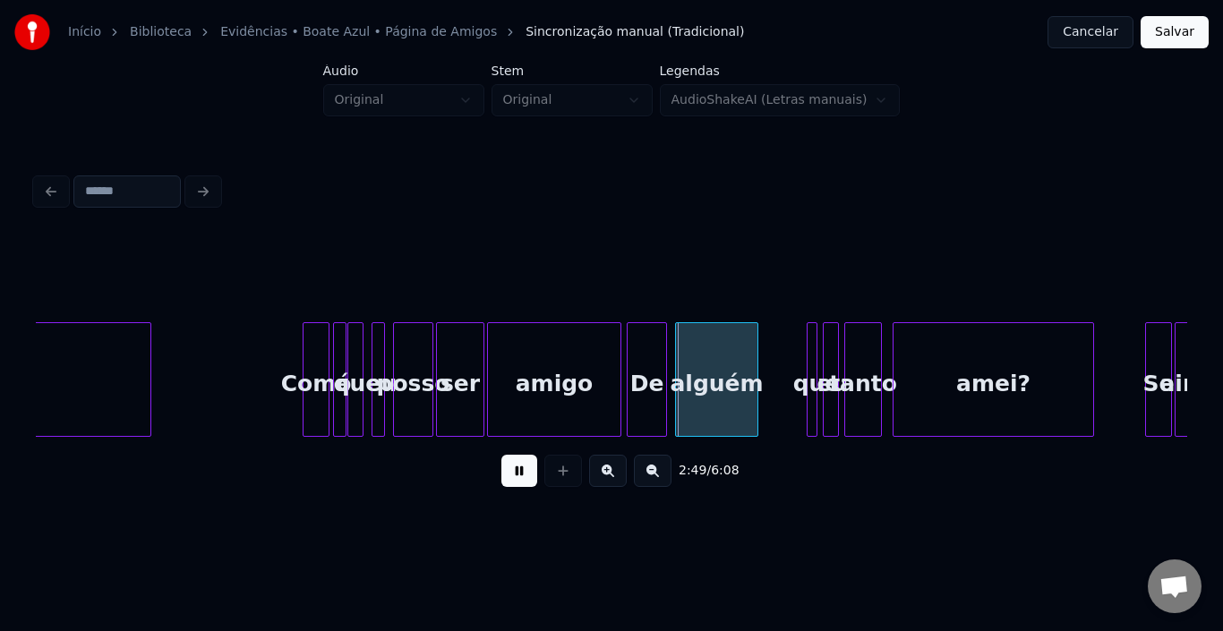
click at [508, 471] on button at bounding box center [520, 471] width 36 height 32
click at [315, 361] on div at bounding box center [316, 379] width 5 height 113
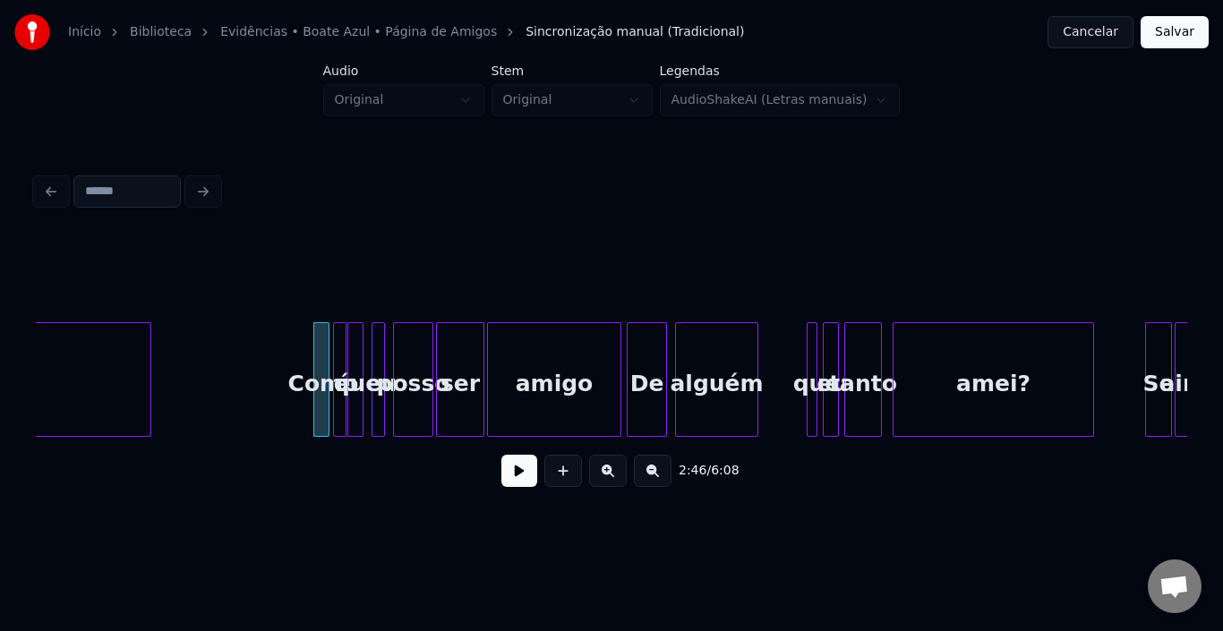
click at [522, 483] on button at bounding box center [520, 471] width 36 height 32
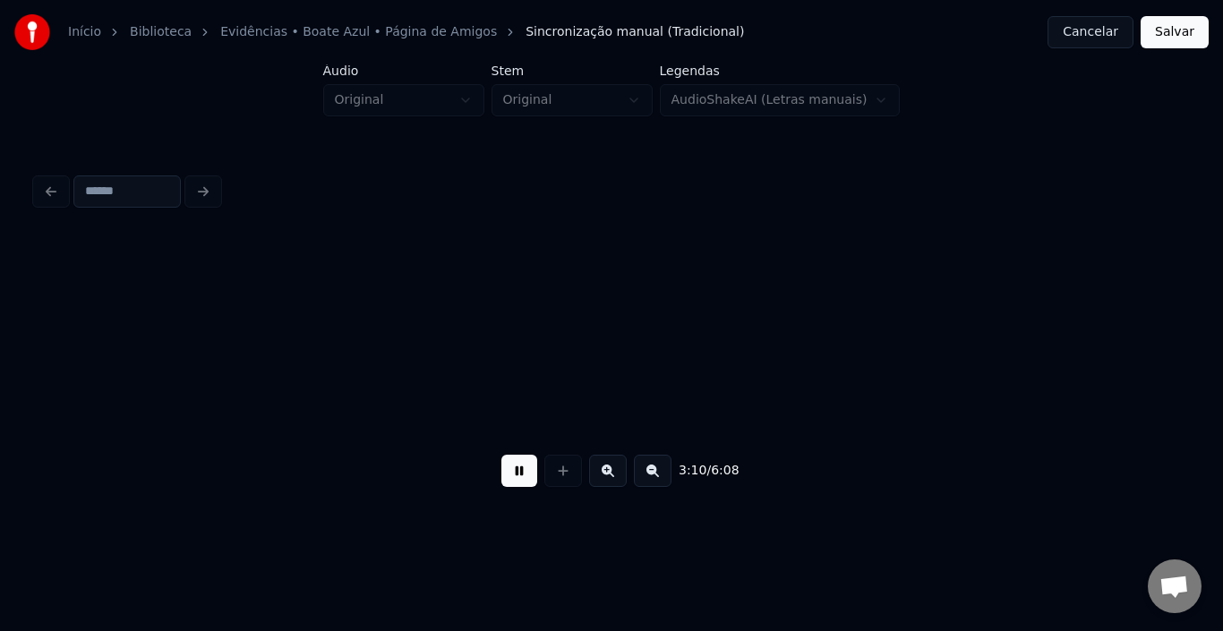
scroll to position [0, 25604]
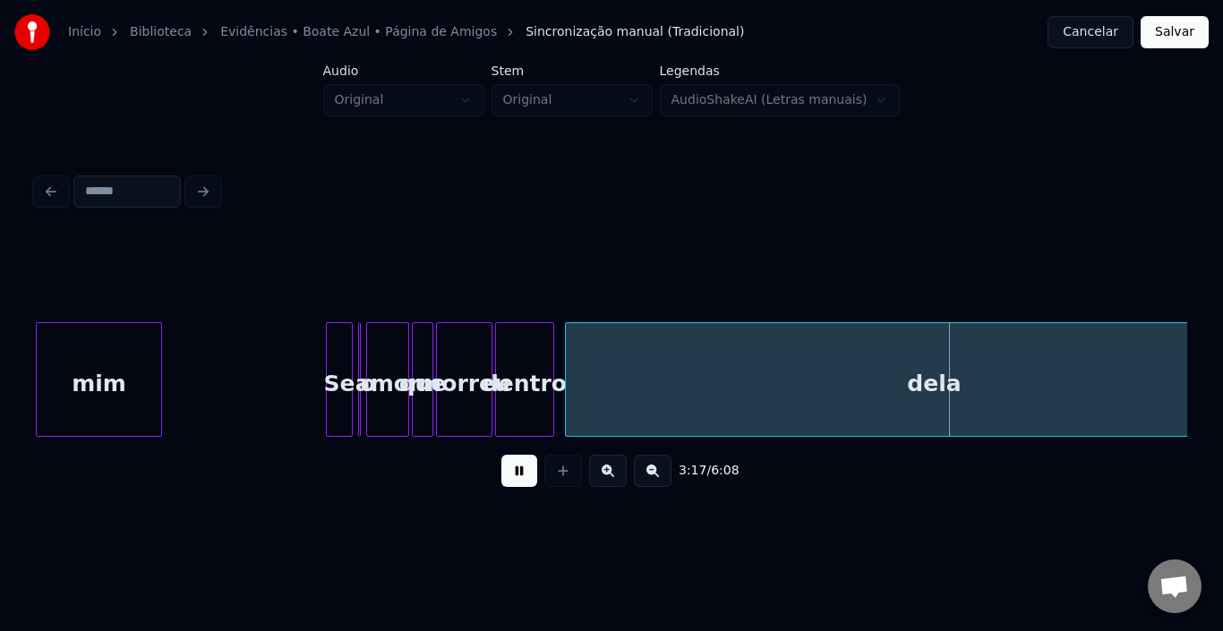
click at [521, 483] on button at bounding box center [520, 471] width 36 height 32
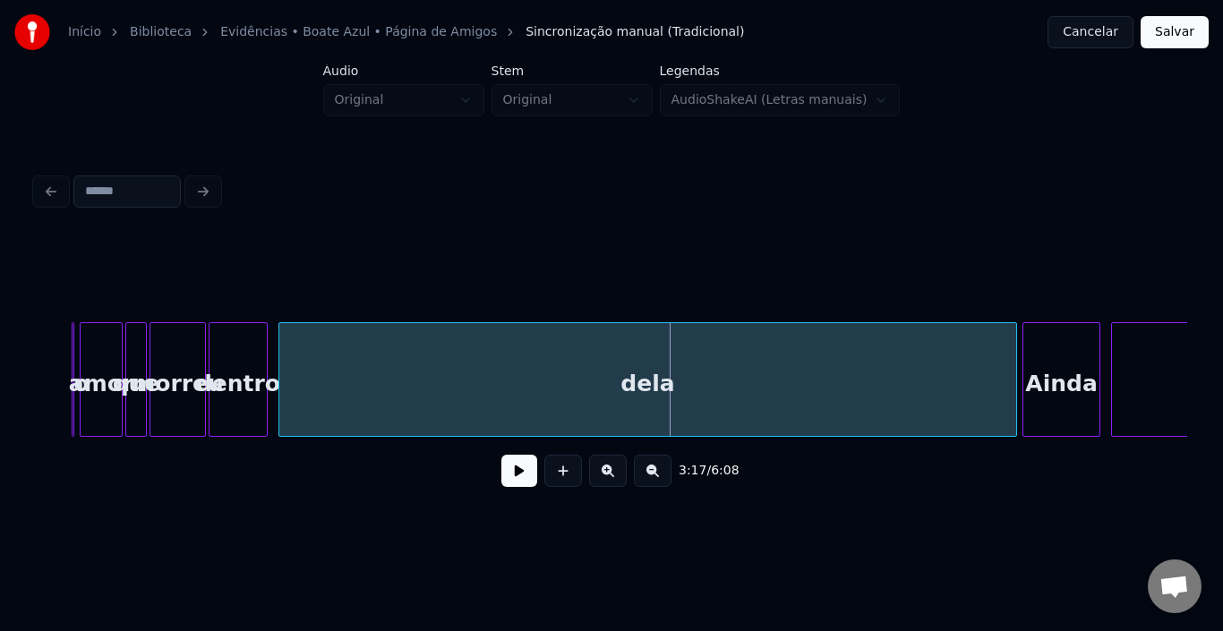
scroll to position [0, 25962]
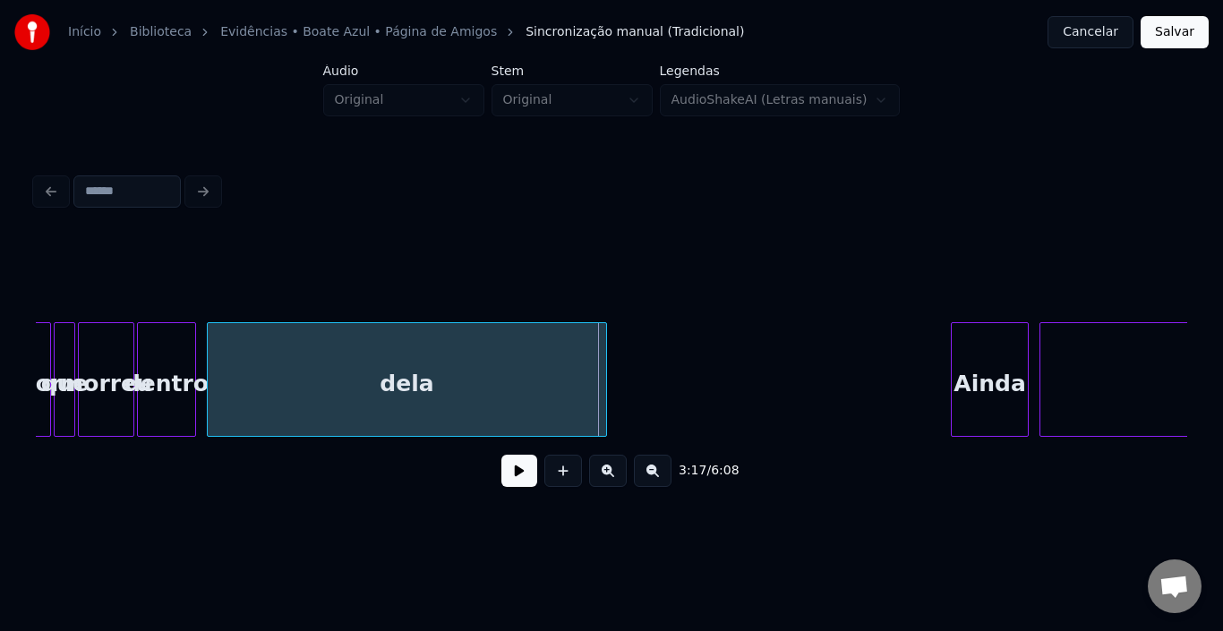
click at [605, 383] on div at bounding box center [603, 379] width 5 height 113
click at [501, 476] on div "3:14 / 6:08" at bounding box center [611, 470] width 1123 height 39
click at [523, 486] on button at bounding box center [520, 471] width 36 height 32
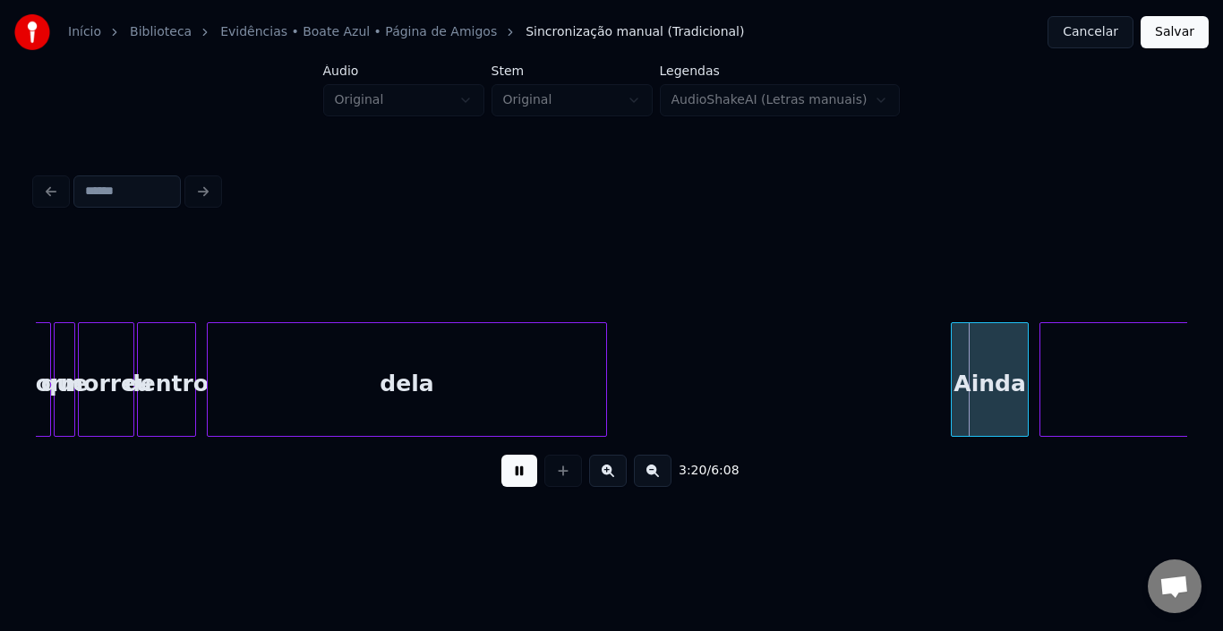
click at [519, 485] on button at bounding box center [520, 471] width 36 height 32
click at [909, 365] on div at bounding box center [908, 379] width 5 height 113
click at [519, 477] on button at bounding box center [520, 471] width 36 height 32
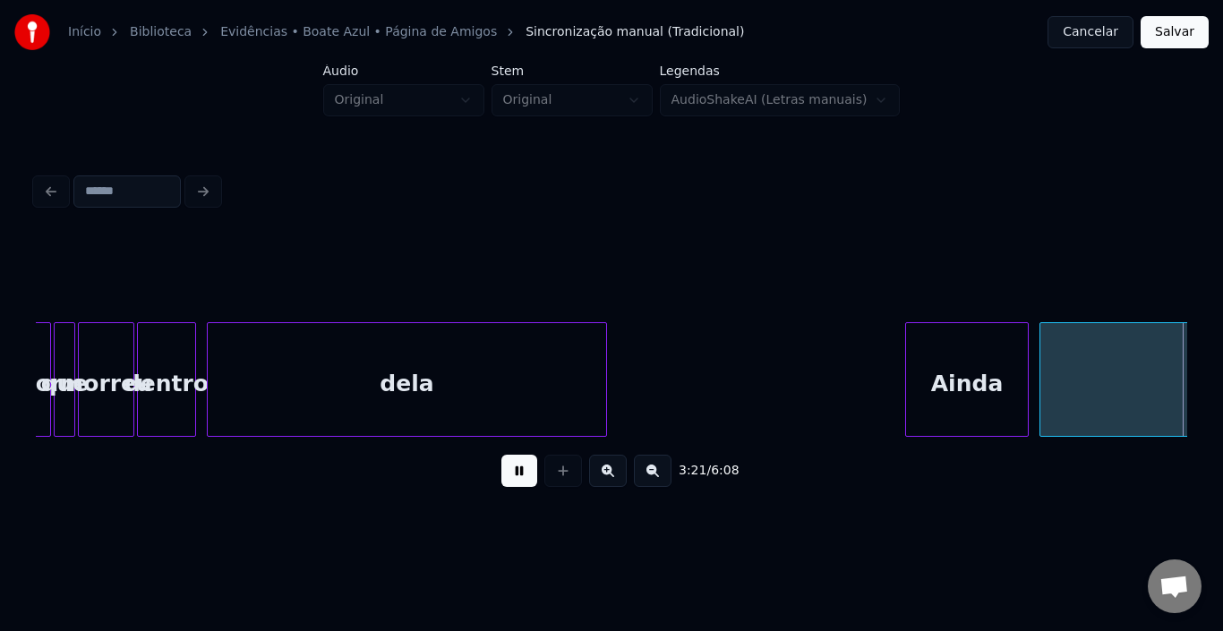
scroll to position [0, 27117]
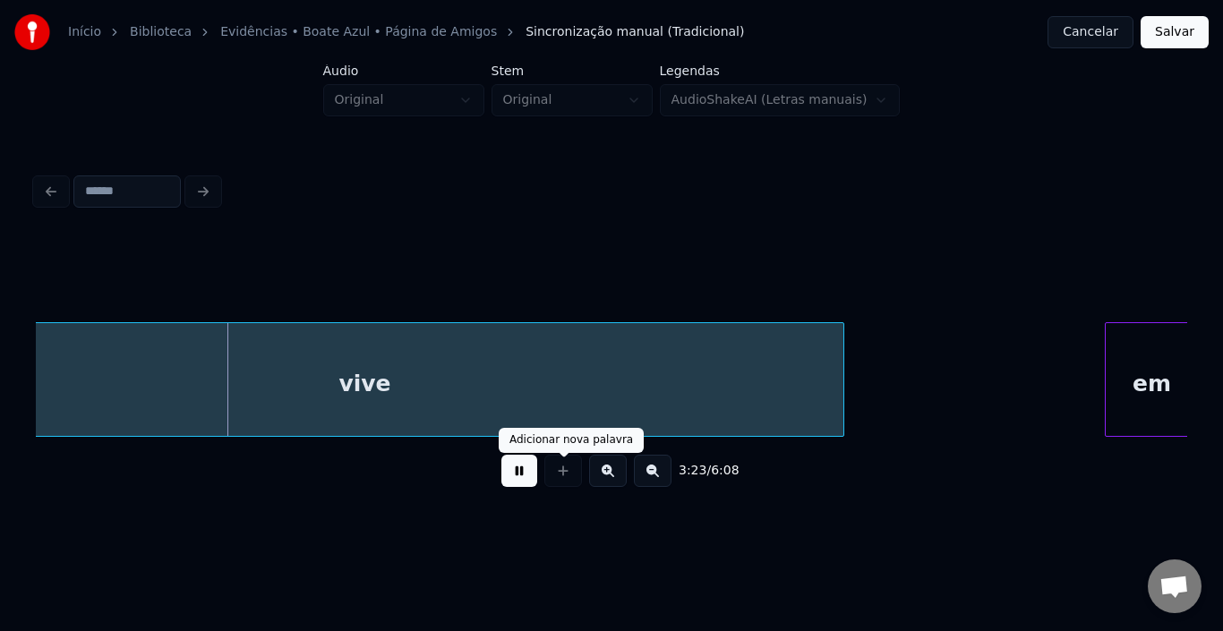
click at [519, 482] on button at bounding box center [520, 471] width 36 height 32
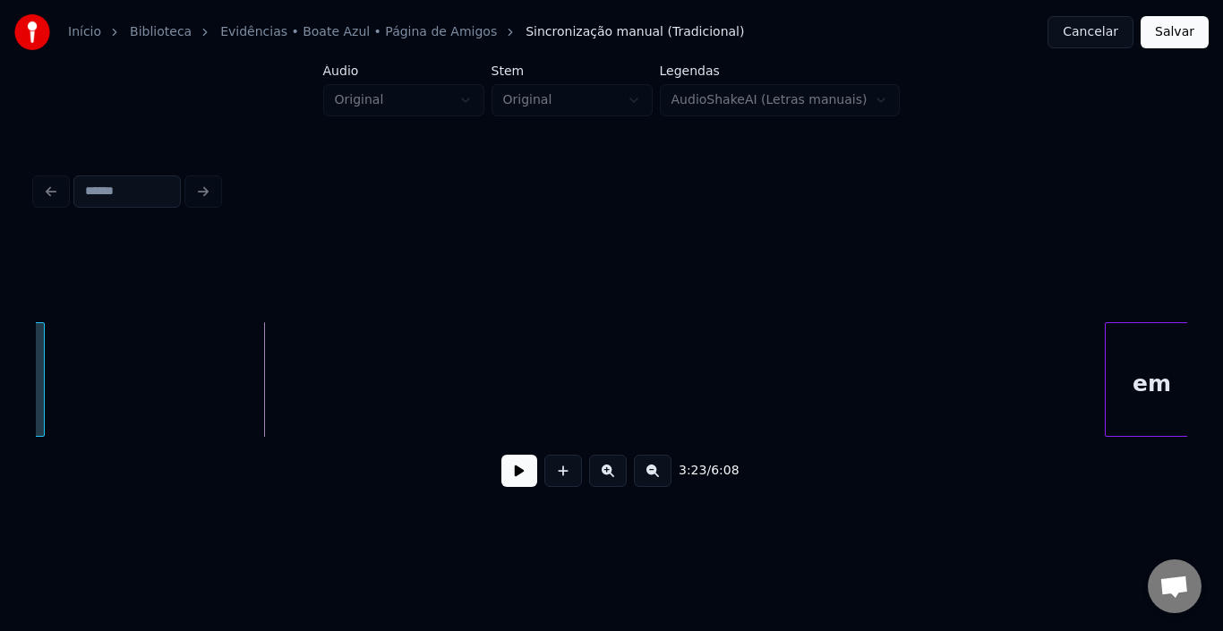
click at [43, 378] on div at bounding box center [41, 379] width 5 height 113
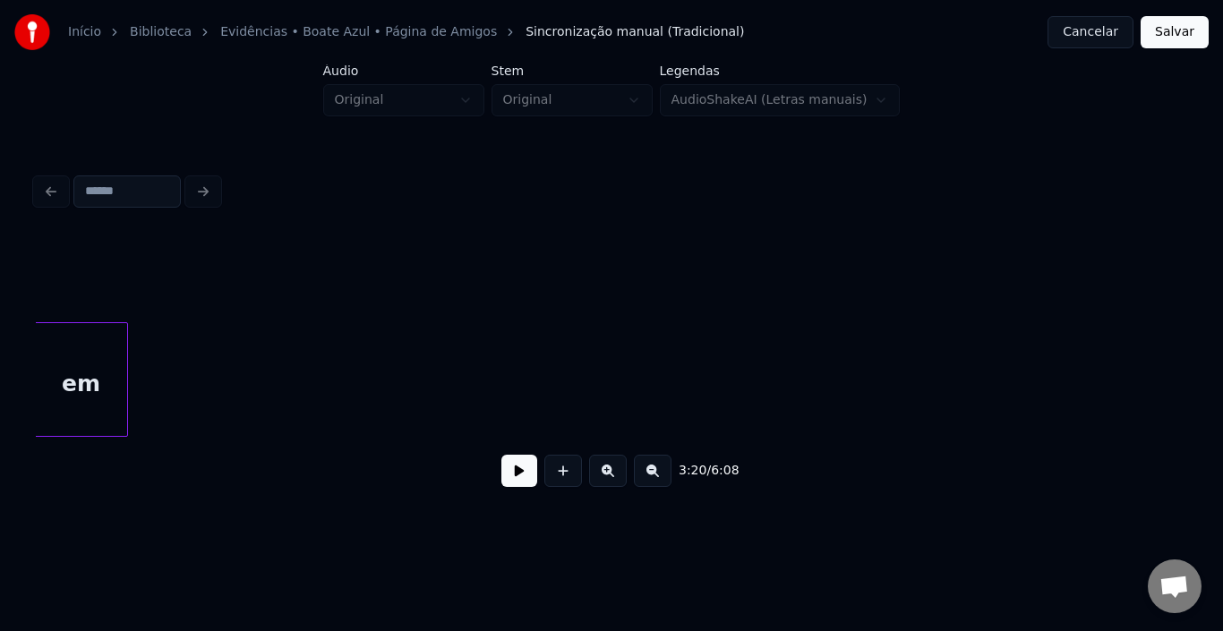
scroll to position [0, 27187]
click at [67, 380] on div "em" at bounding box center [86, 384] width 92 height 122
click at [3, 351] on div "Início Biblioteca Evidências • Boate Azul • Página de Amigos Sincronização manu…" at bounding box center [611, 262] width 1223 height 524
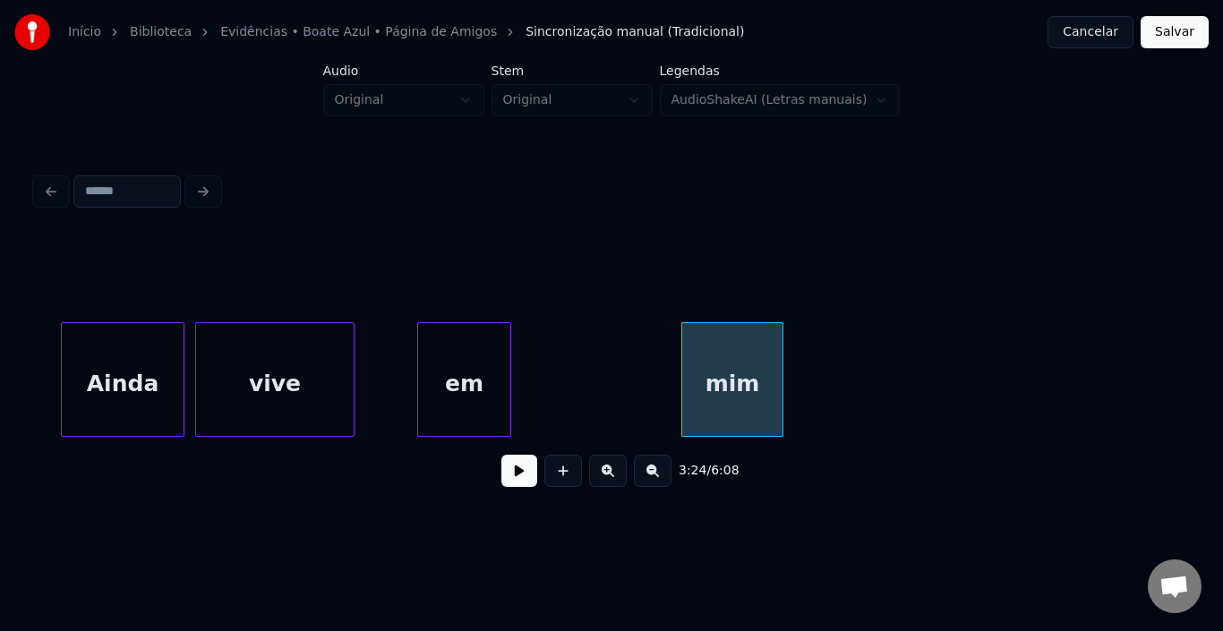
scroll to position [0, 26735]
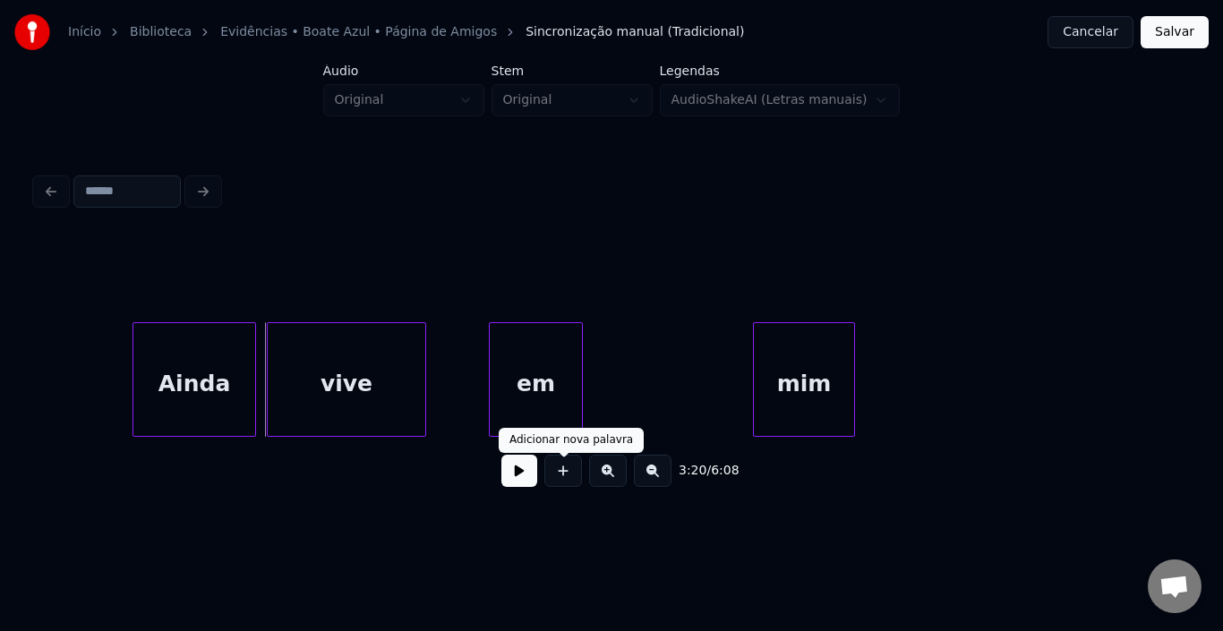
click at [521, 473] on button at bounding box center [520, 471] width 36 height 32
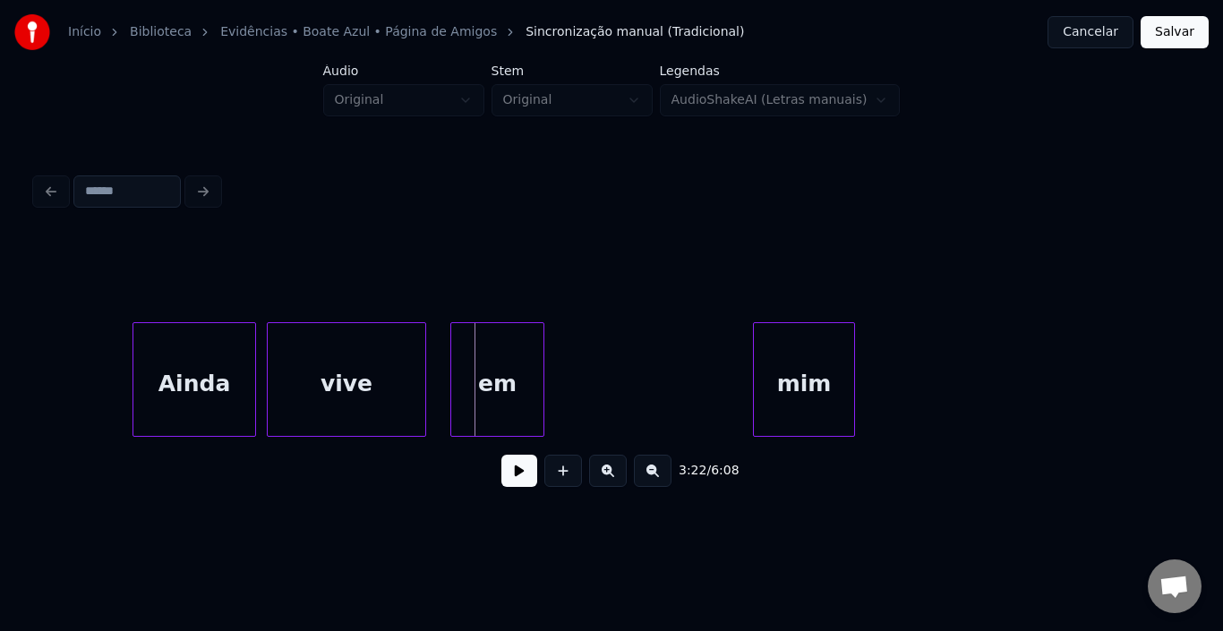
click at [485, 380] on div "em" at bounding box center [497, 384] width 92 height 122
click at [503, 373] on div at bounding box center [504, 379] width 5 height 113
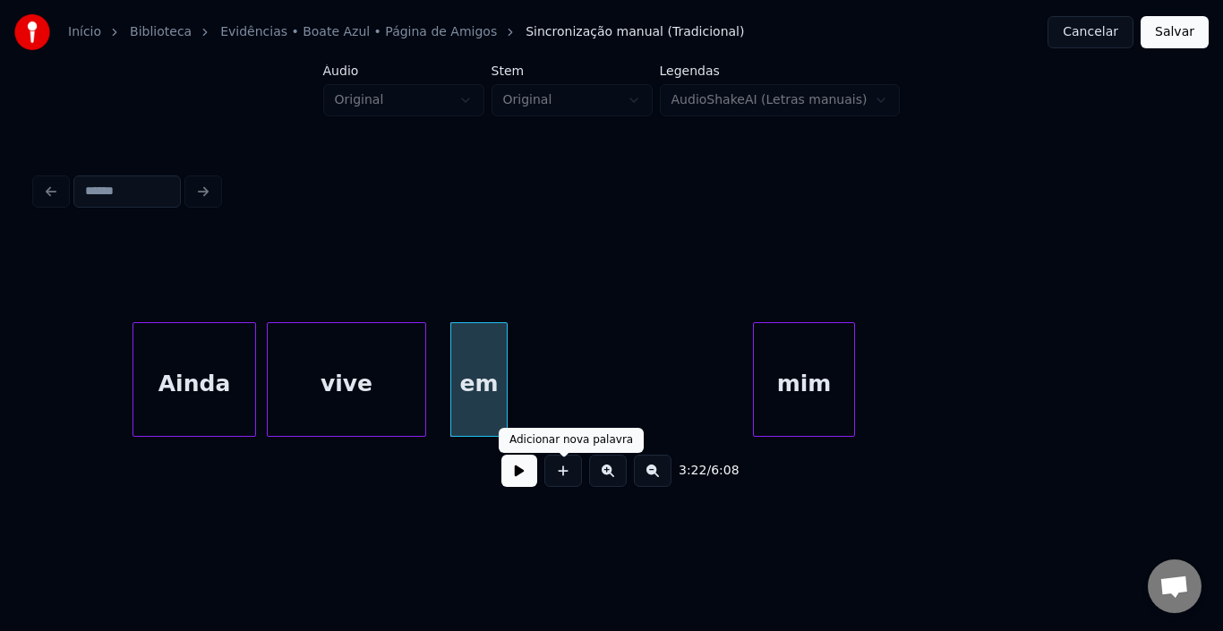
click at [529, 487] on button at bounding box center [520, 471] width 36 height 32
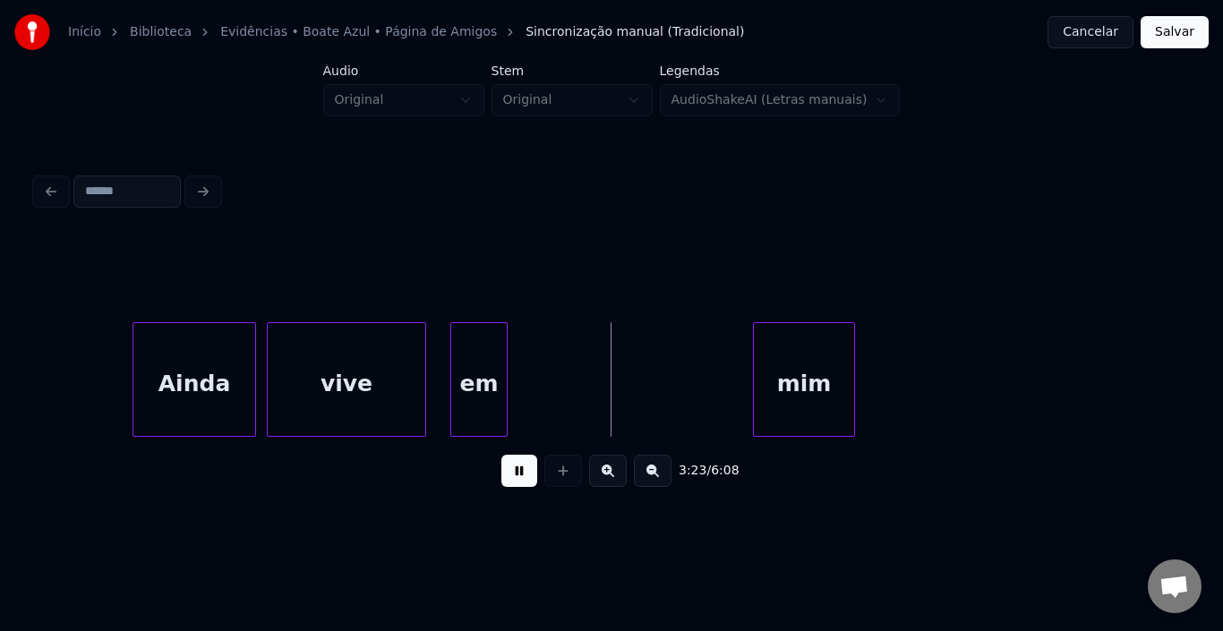
click at [529, 487] on button at bounding box center [520, 471] width 36 height 32
click at [545, 373] on div at bounding box center [547, 379] width 5 height 113
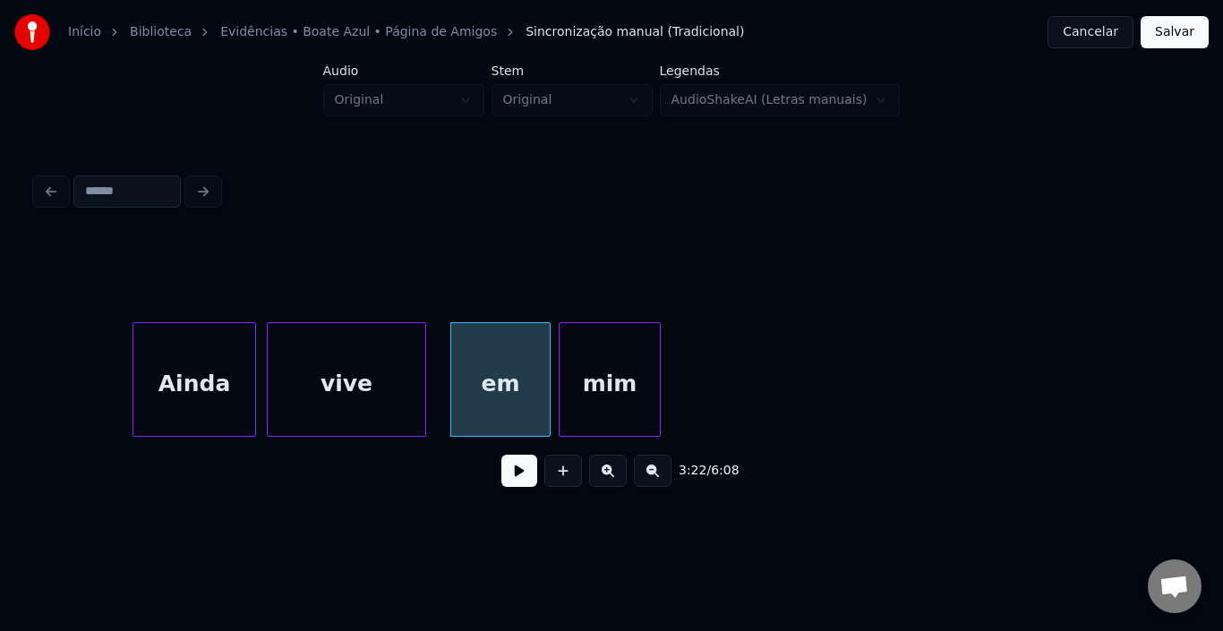
click at [583, 370] on div "mim" at bounding box center [610, 384] width 100 height 122
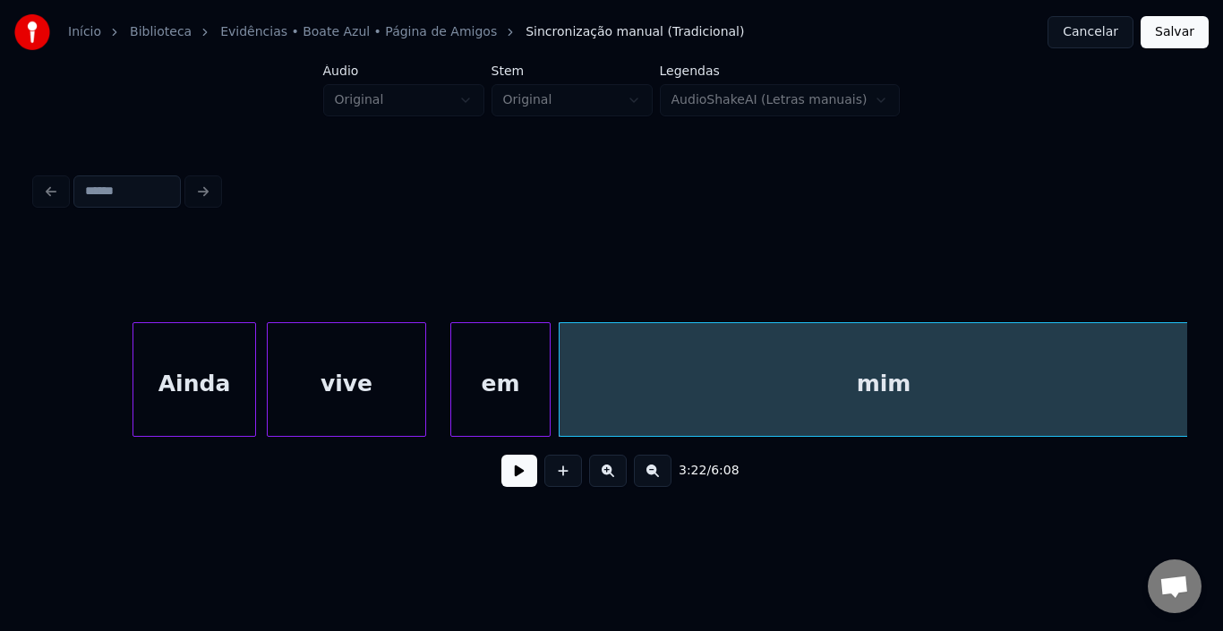
click at [1203, 384] on div "Início Biblioteca Evidências • Boate Azul • Página de Amigos Sincronização manu…" at bounding box center [611, 262] width 1223 height 524
click at [208, 392] on div "Ainda" at bounding box center [194, 384] width 122 height 122
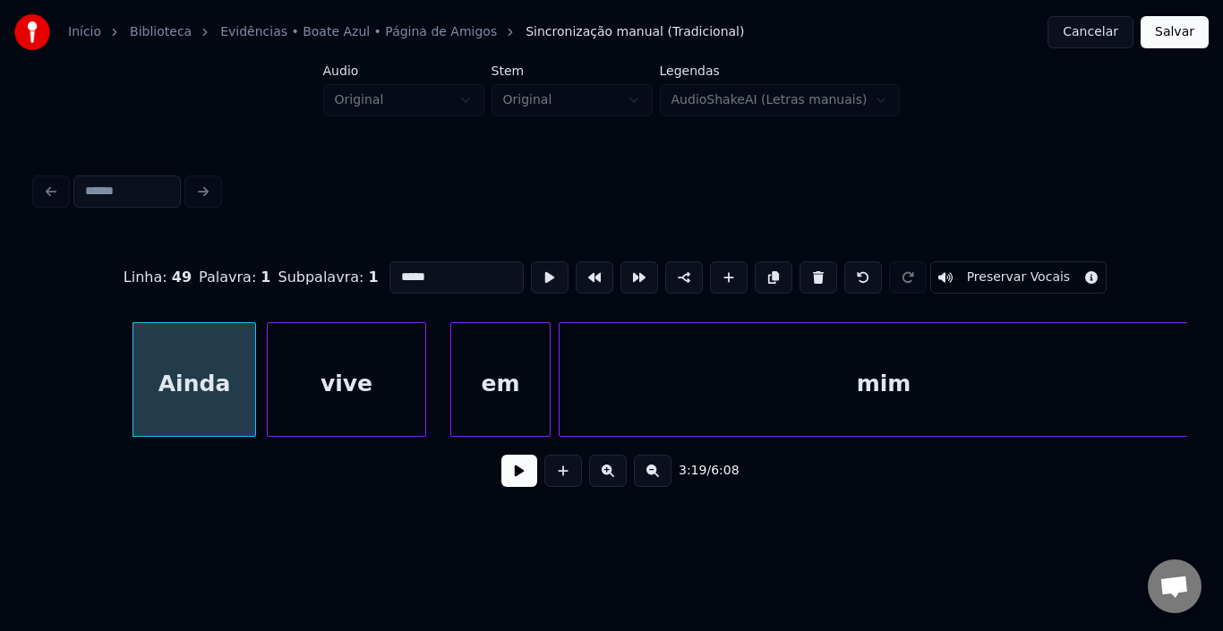
click at [509, 479] on button at bounding box center [520, 471] width 36 height 32
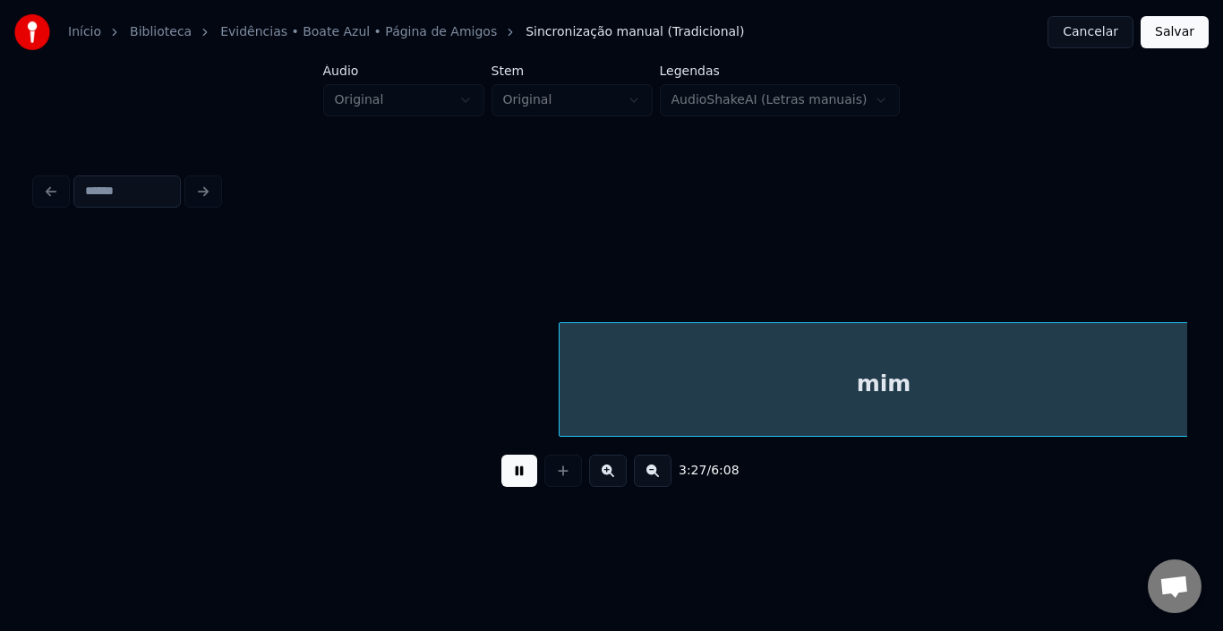
scroll to position [0, 27890]
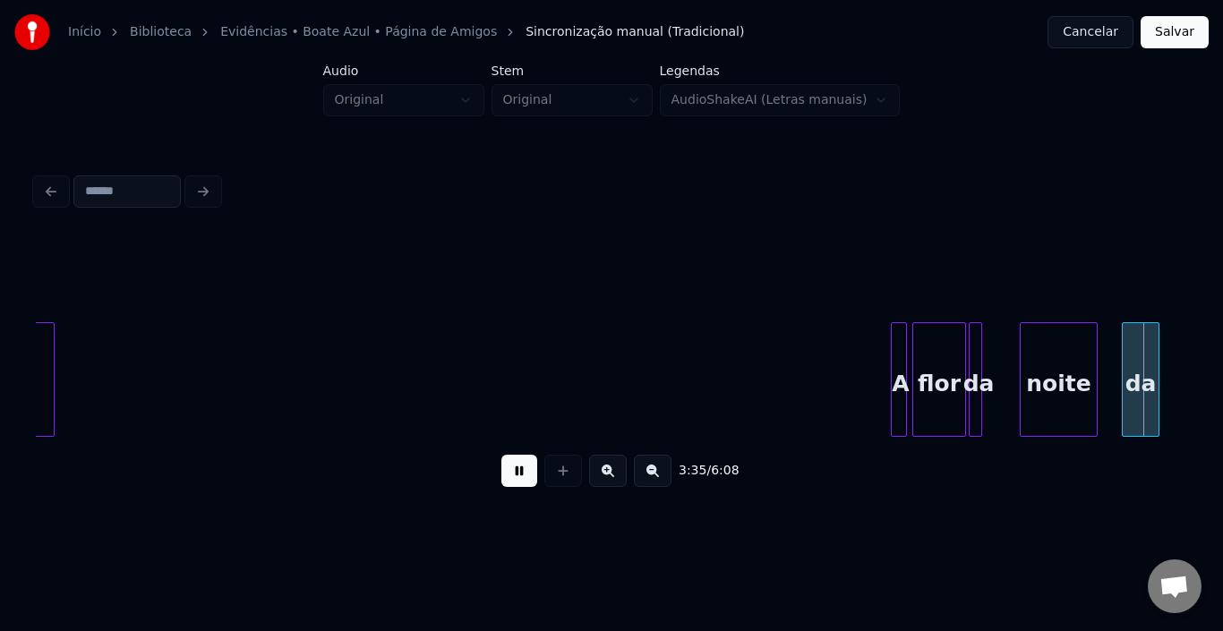
click at [509, 479] on button at bounding box center [520, 471] width 36 height 32
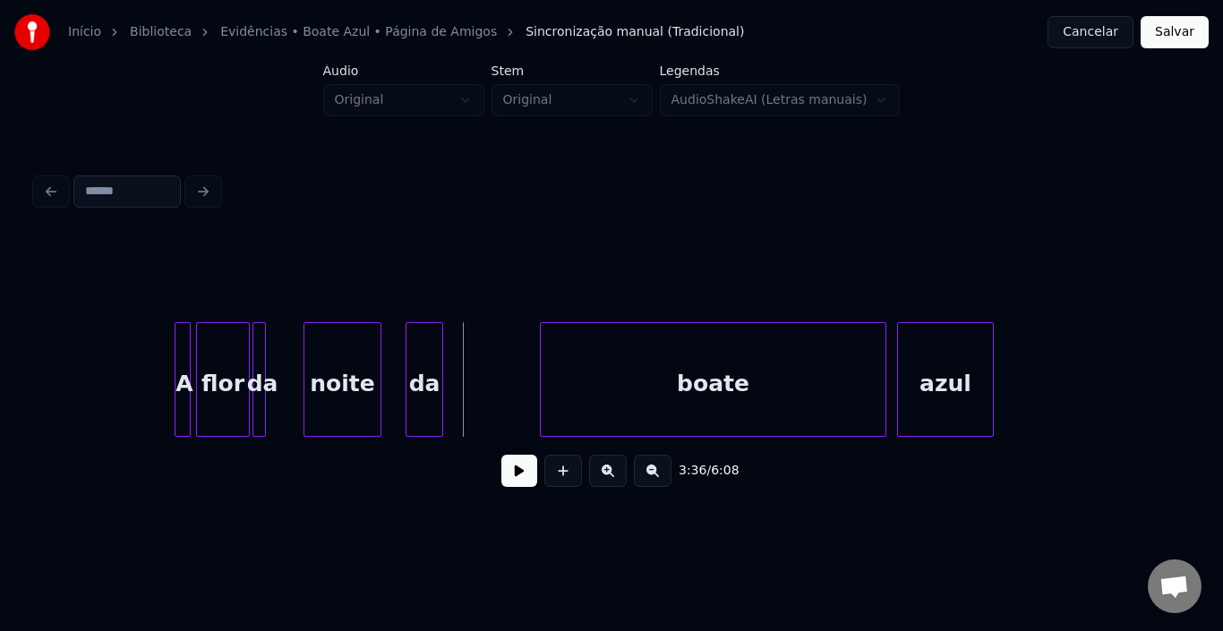
scroll to position [0, 28678]
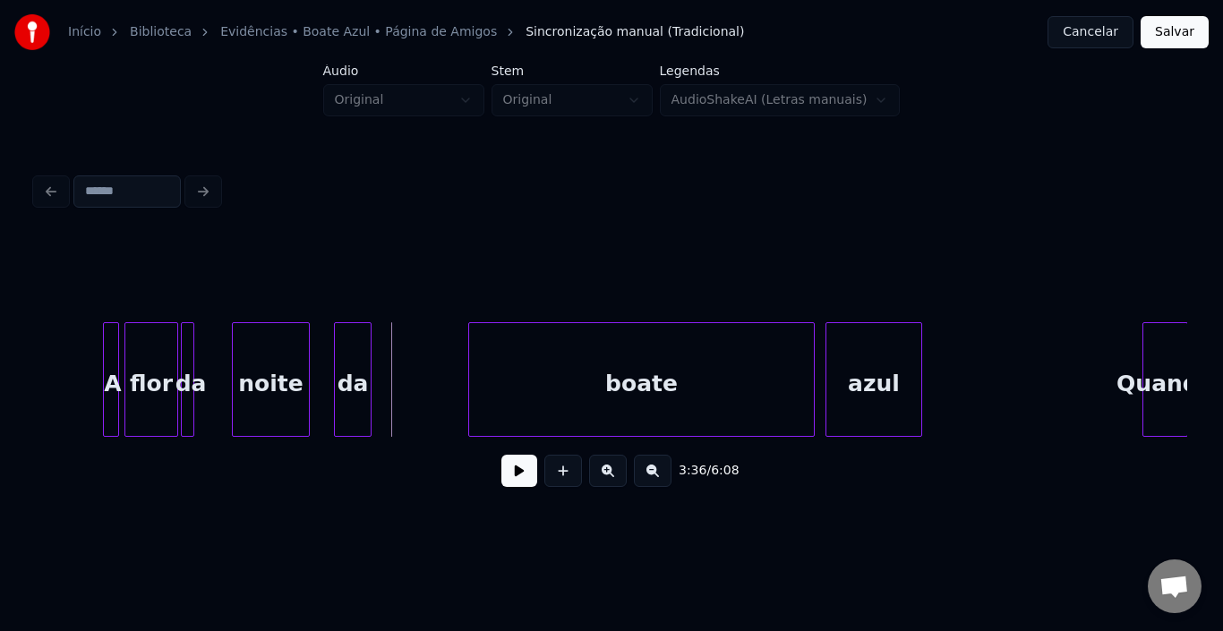
click at [111, 348] on div "A" at bounding box center [113, 384] width 18 height 122
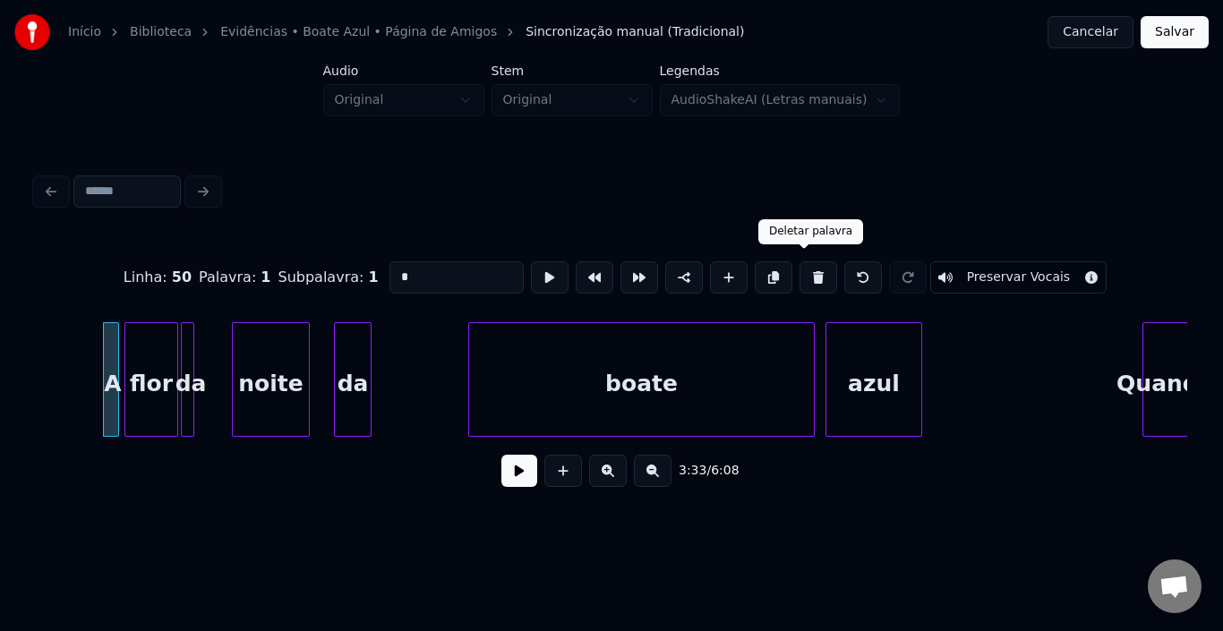
click at [809, 268] on button at bounding box center [819, 278] width 38 height 32
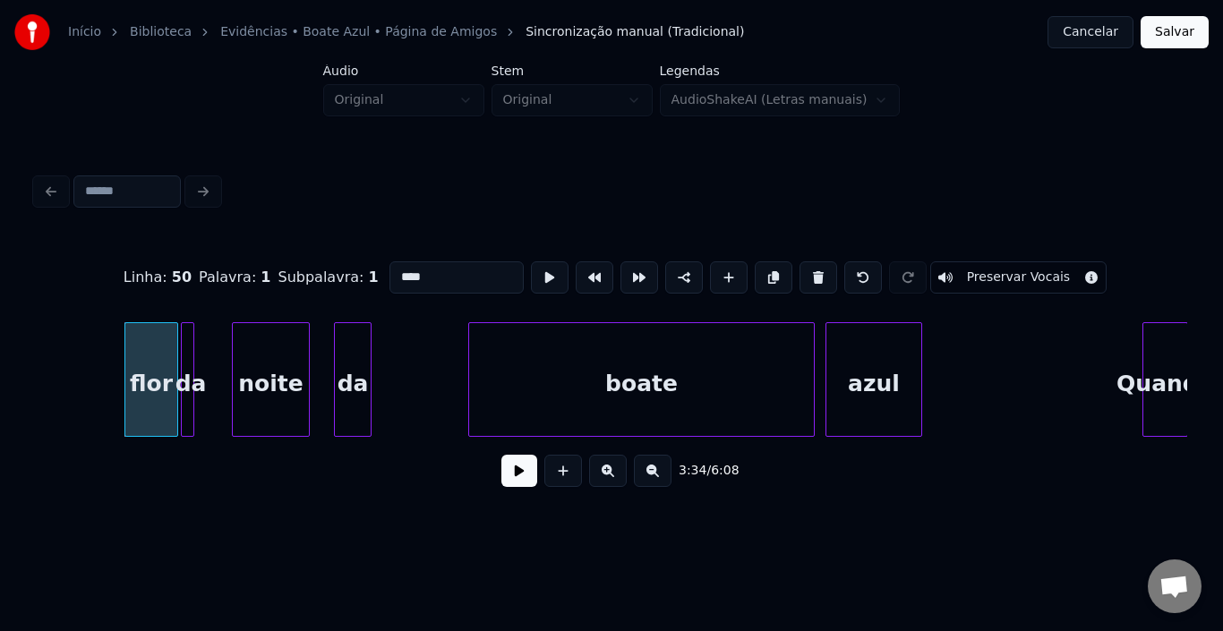
click at [161, 354] on div "flor" at bounding box center [151, 384] width 52 height 122
click at [809, 265] on button at bounding box center [819, 278] width 38 height 32
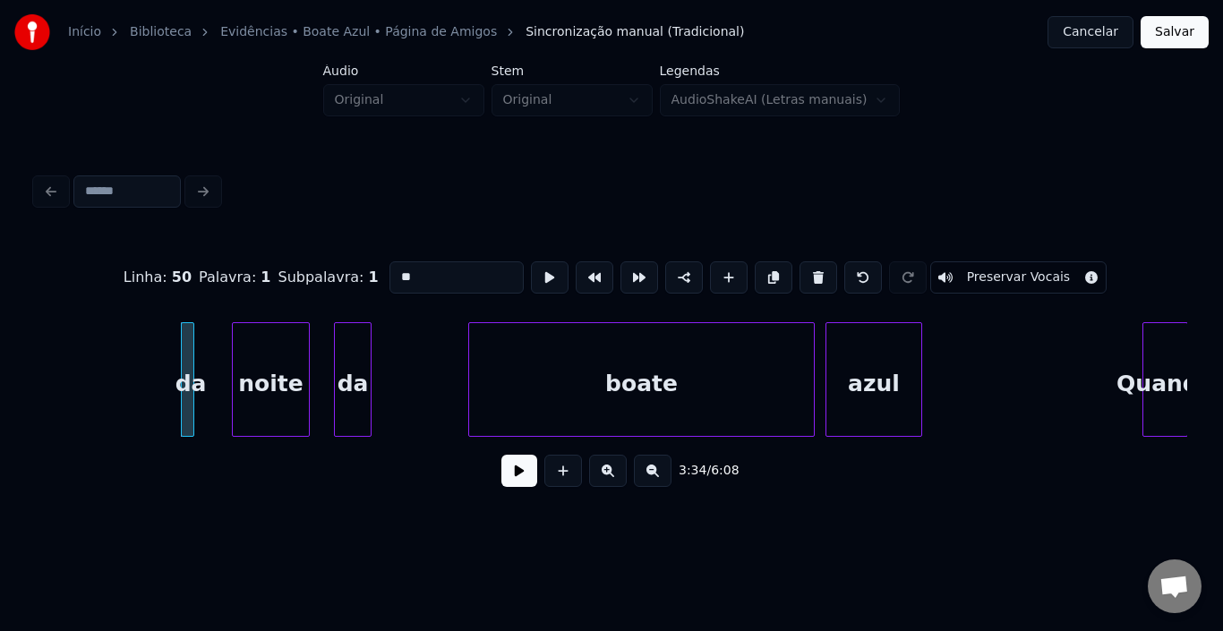
click at [809, 265] on button at bounding box center [819, 278] width 38 height 32
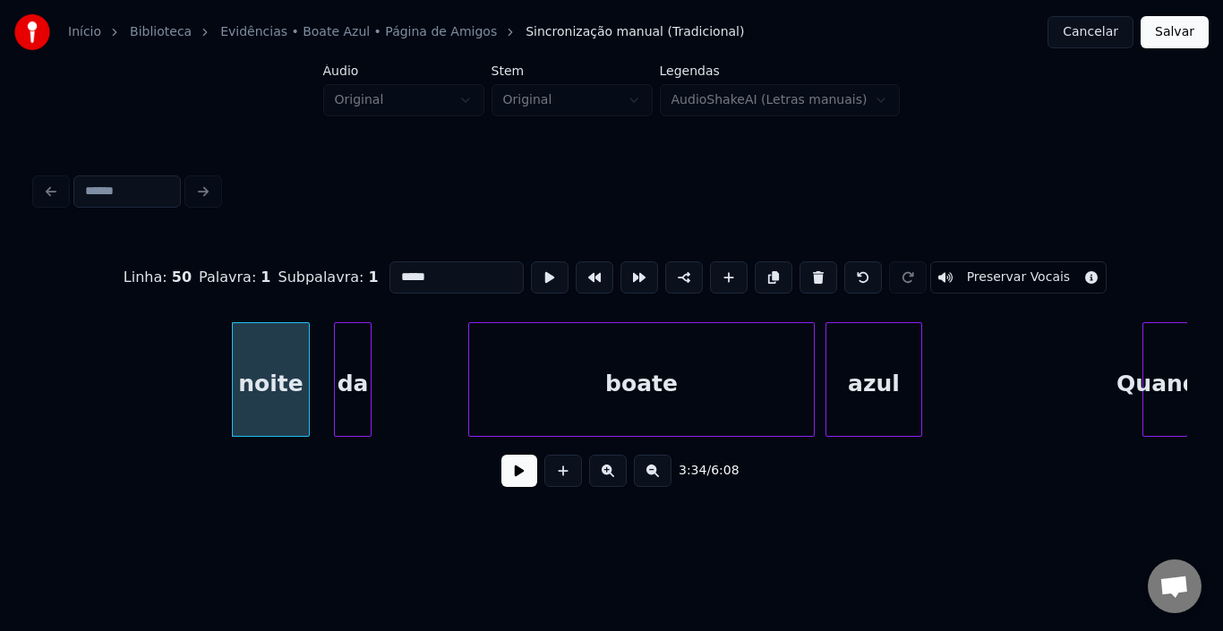
click at [809, 265] on button at bounding box center [819, 278] width 38 height 32
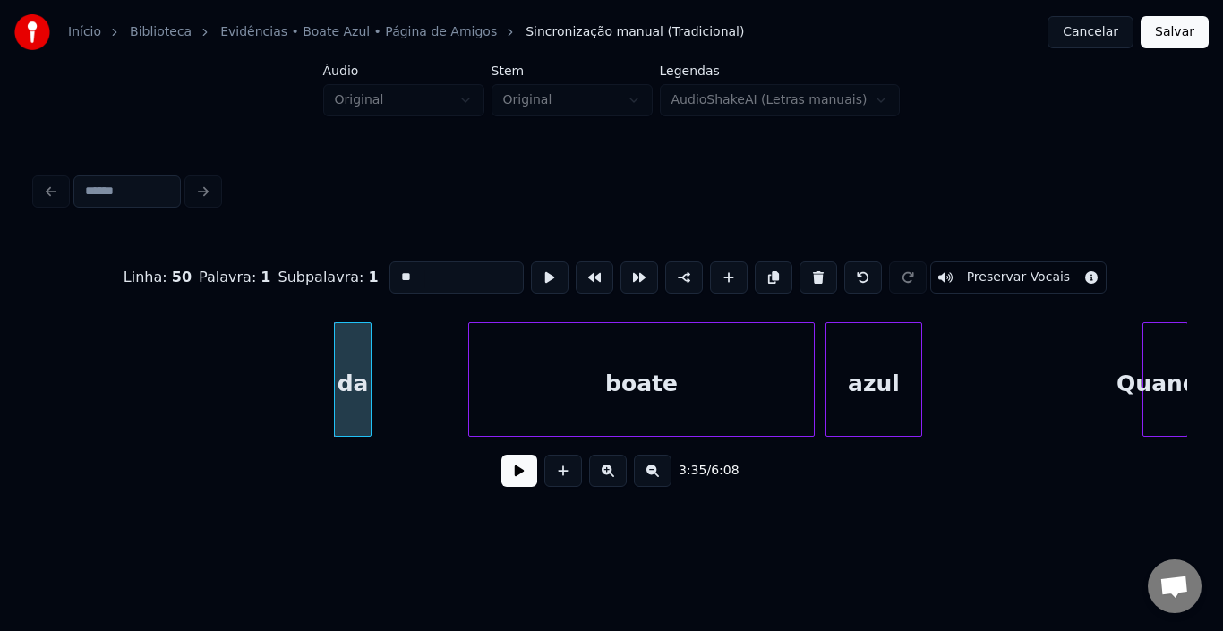
click at [809, 265] on button at bounding box center [819, 278] width 38 height 32
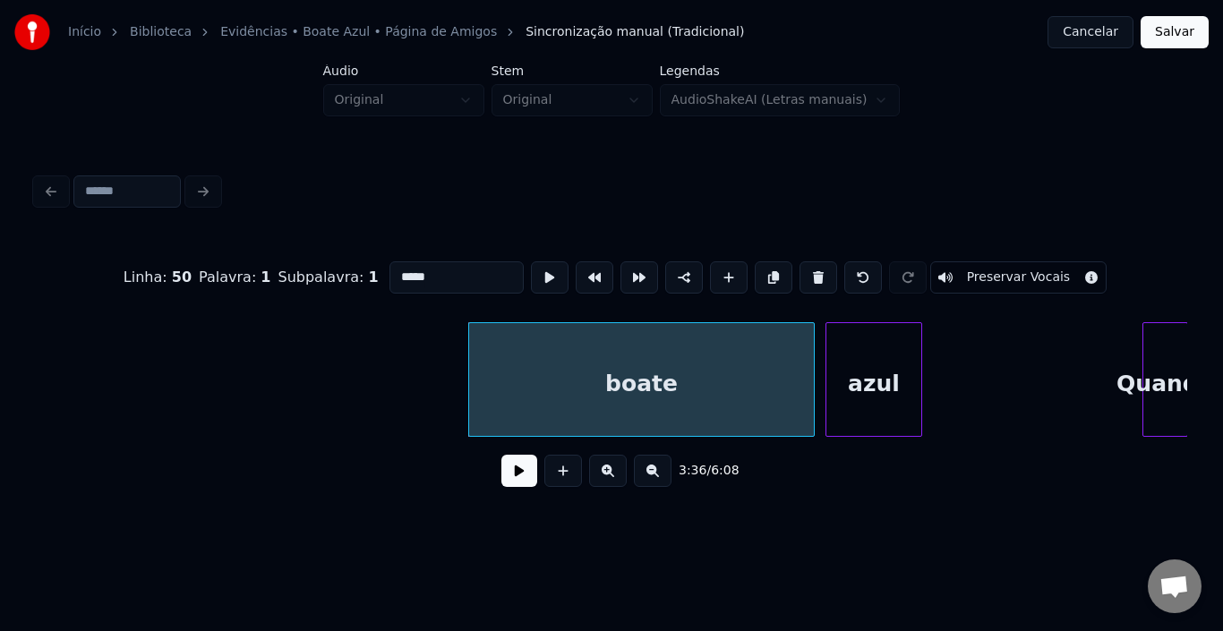
click at [809, 265] on button at bounding box center [819, 278] width 38 height 32
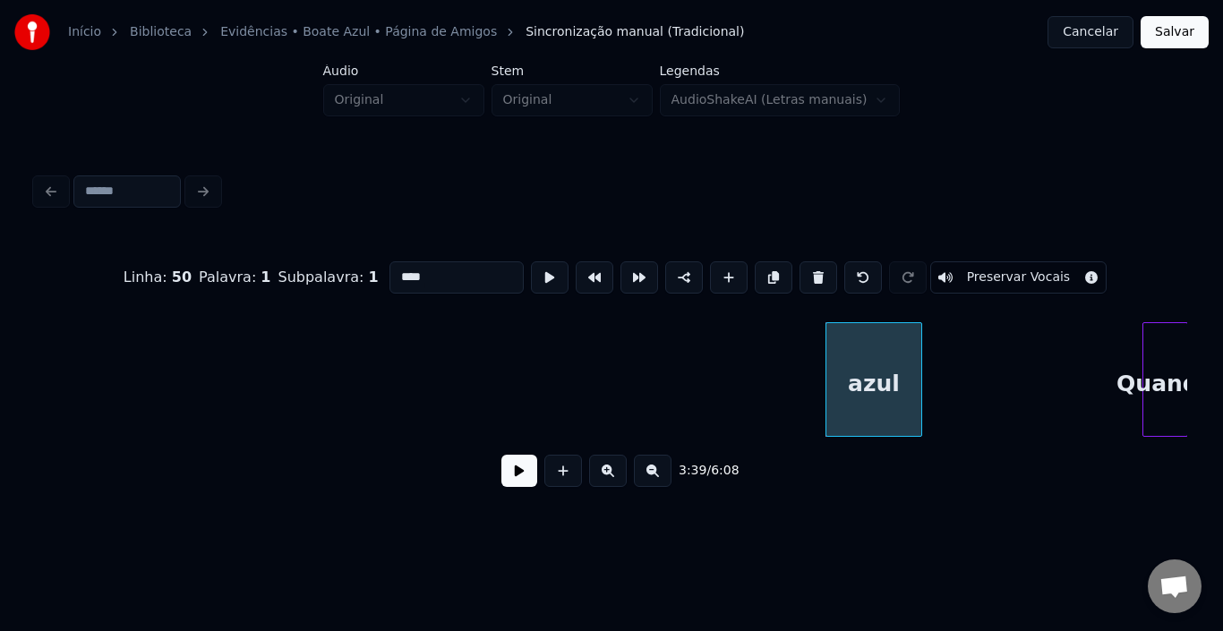
click at [809, 265] on button at bounding box center [819, 278] width 38 height 32
type input "******"
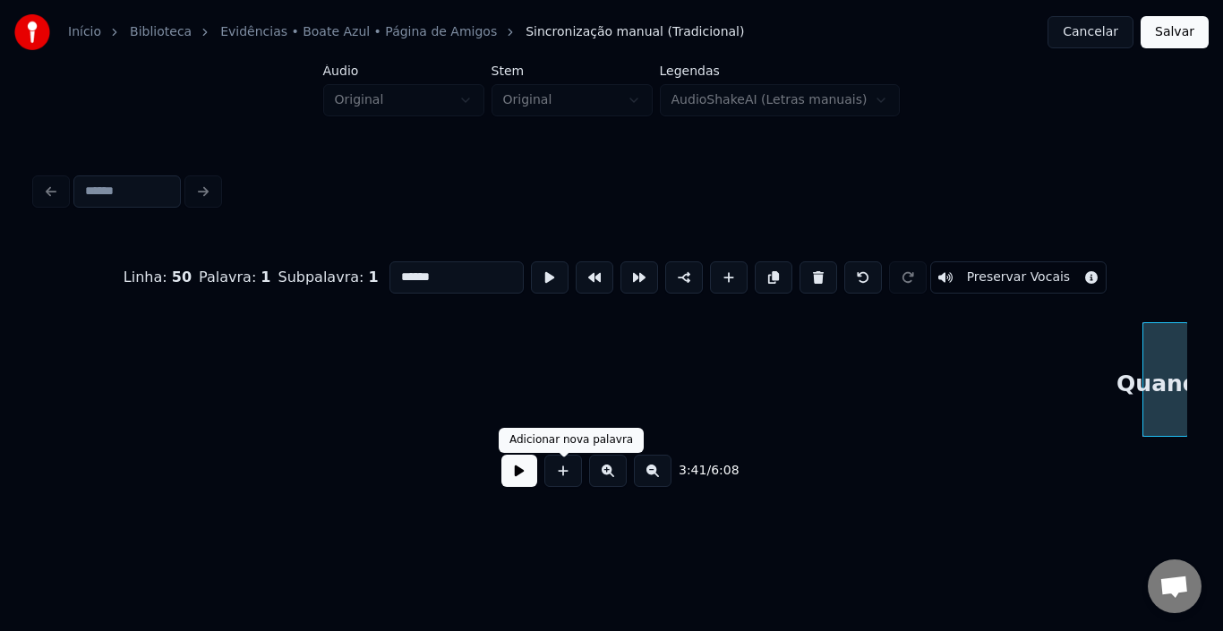
click at [510, 480] on button at bounding box center [520, 471] width 36 height 32
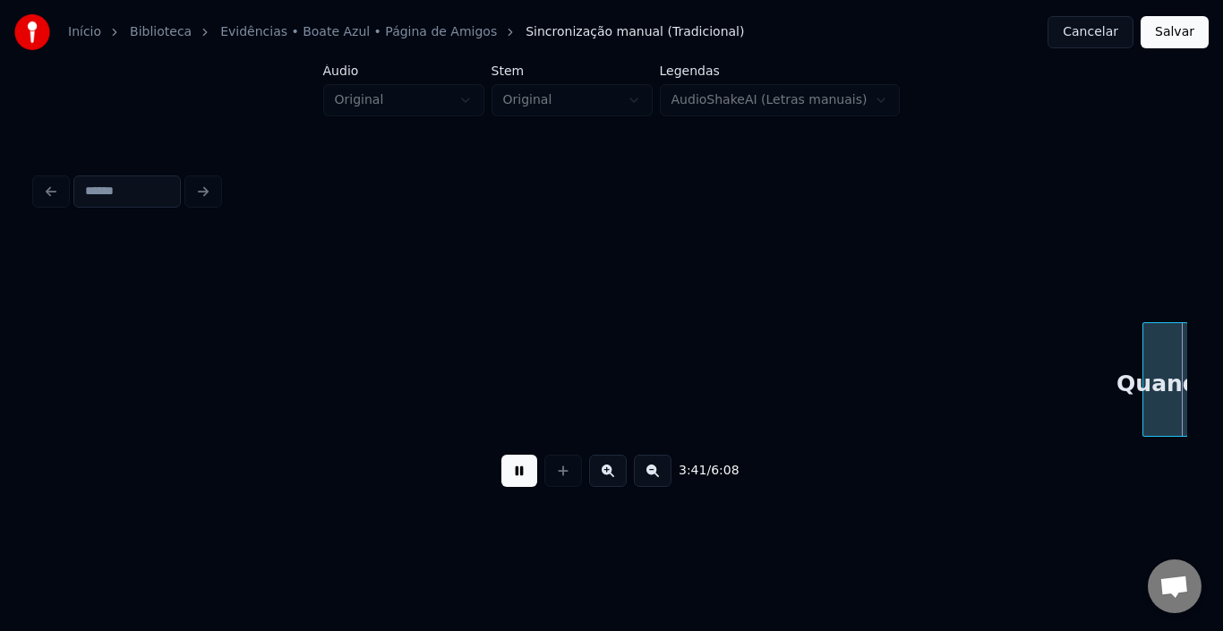
scroll to position [0, 29830]
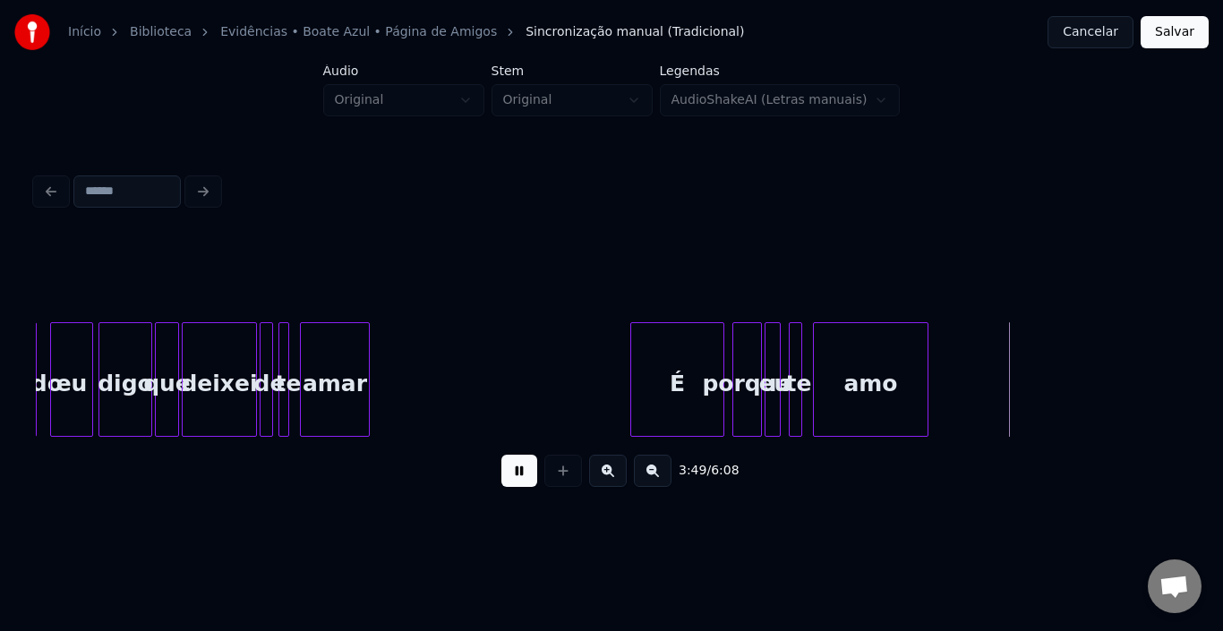
click at [518, 480] on button at bounding box center [520, 471] width 36 height 32
click at [517, 475] on button at bounding box center [520, 471] width 36 height 32
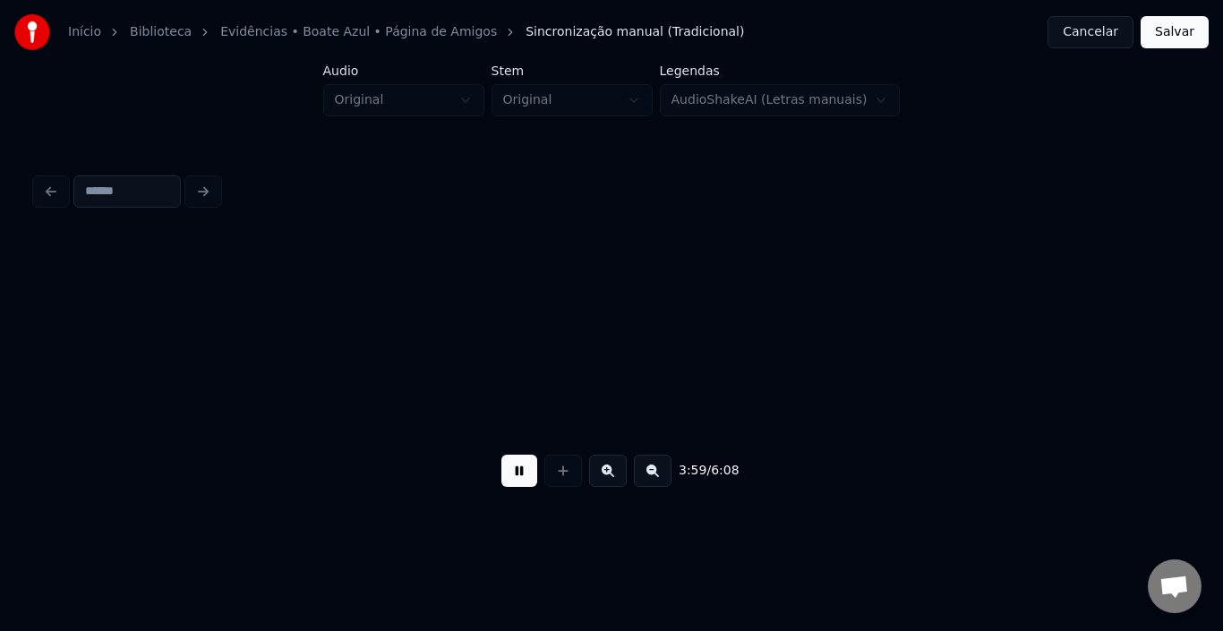
scroll to position [0, 32136]
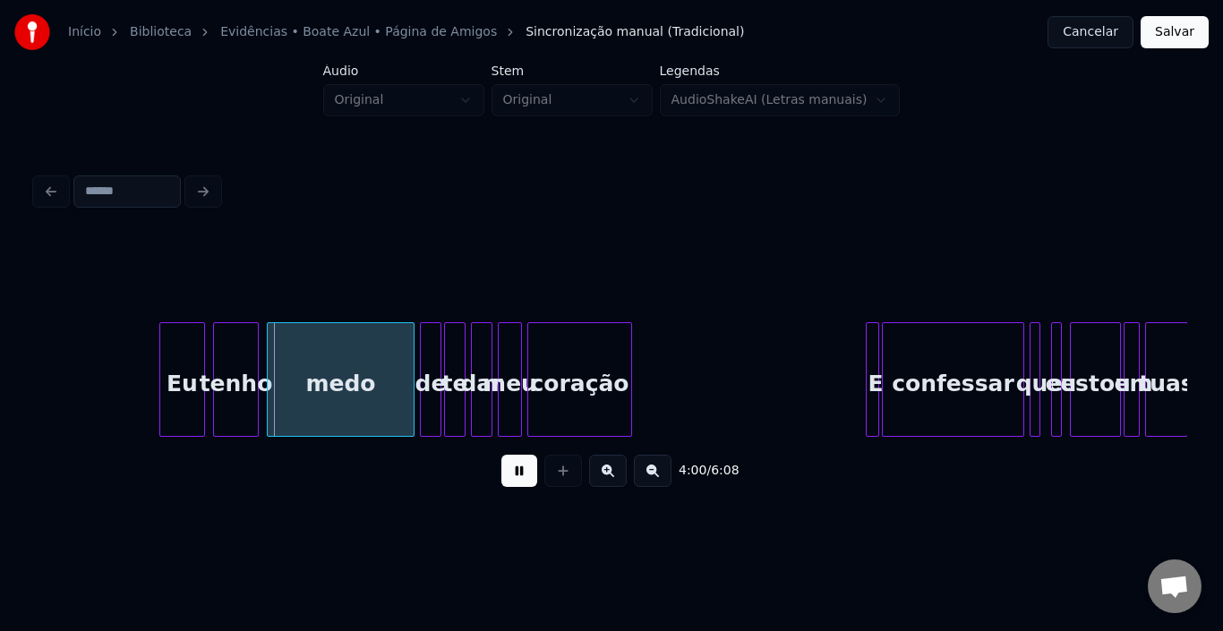
click at [517, 475] on button at bounding box center [520, 471] width 36 height 32
click at [144, 364] on div at bounding box center [146, 379] width 5 height 113
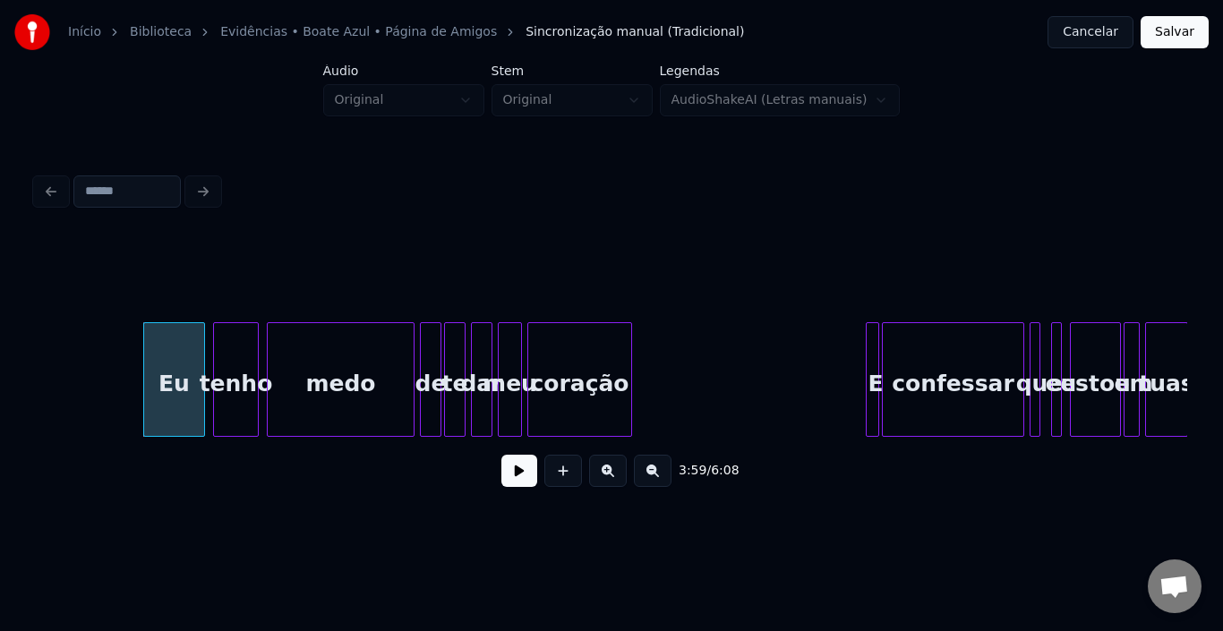
click at [514, 476] on button at bounding box center [520, 471] width 36 height 32
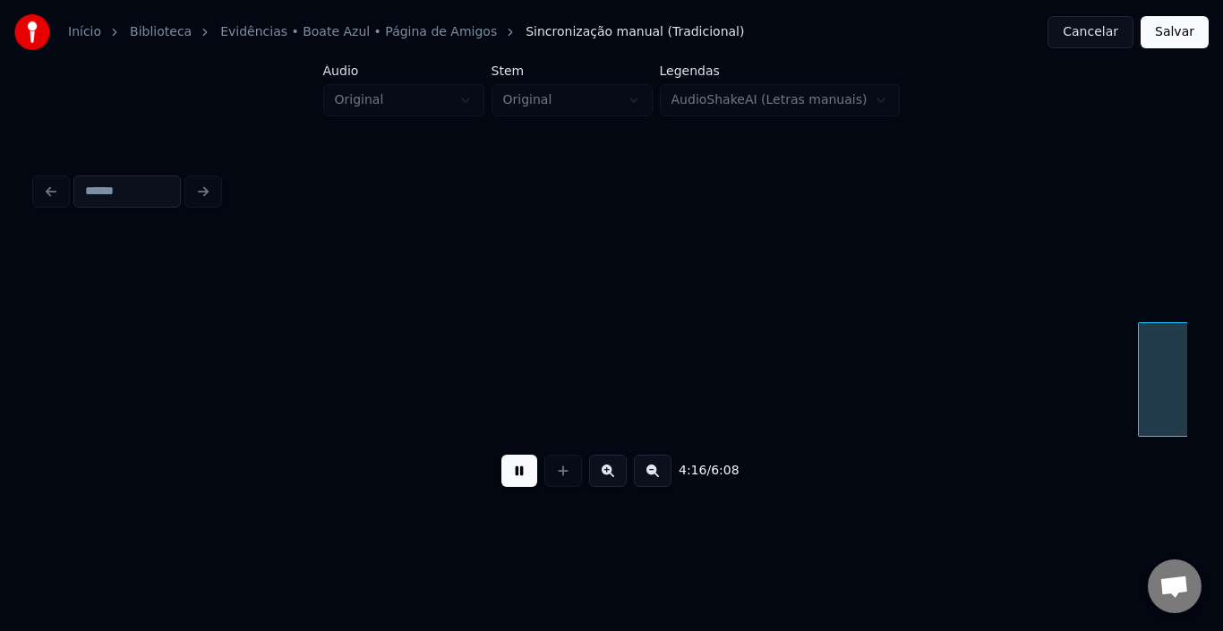
scroll to position [0, 34441]
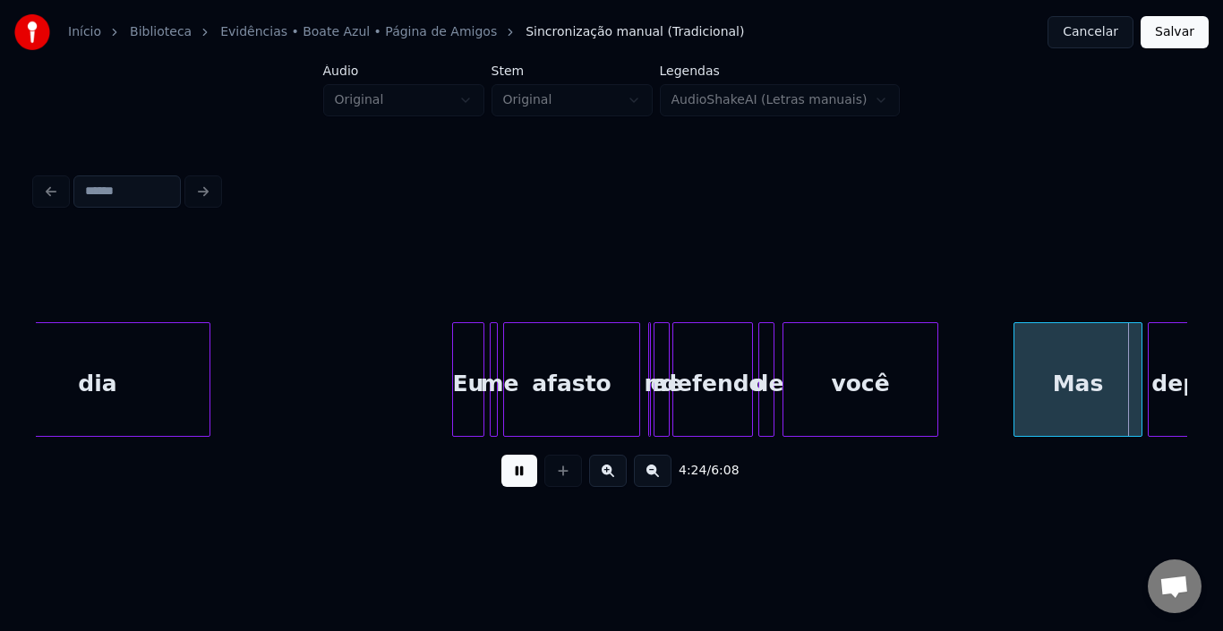
click at [528, 483] on button at bounding box center [520, 471] width 36 height 32
click at [991, 360] on div at bounding box center [993, 379] width 5 height 113
click at [502, 477] on button at bounding box center [520, 471] width 36 height 32
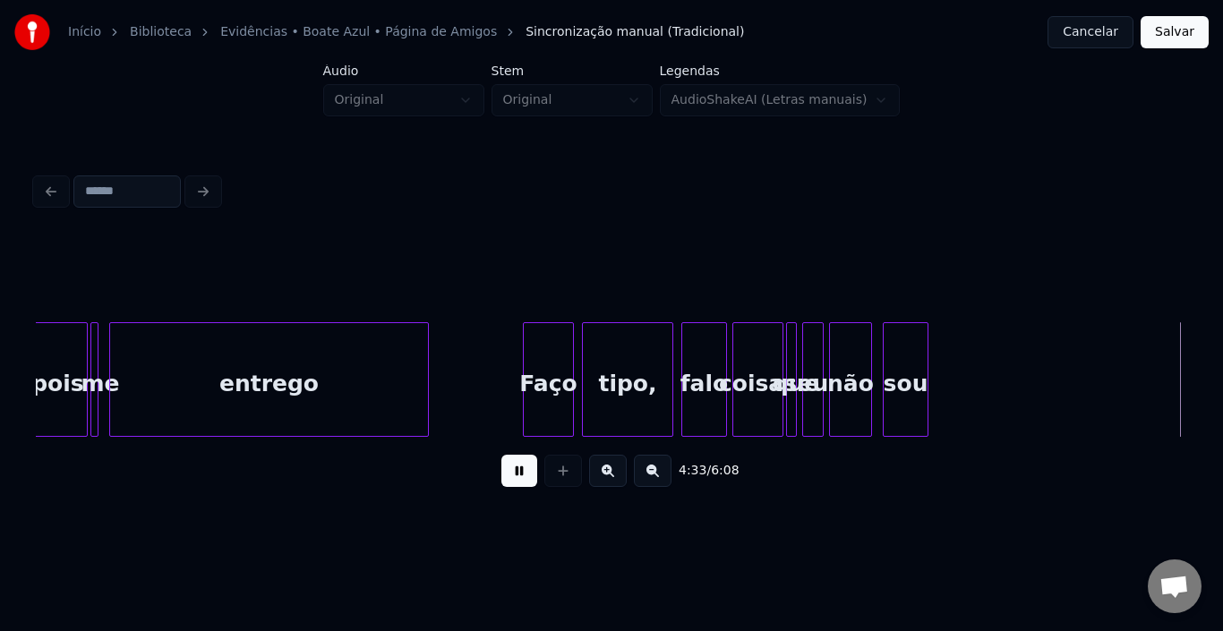
scroll to position [0, 36748]
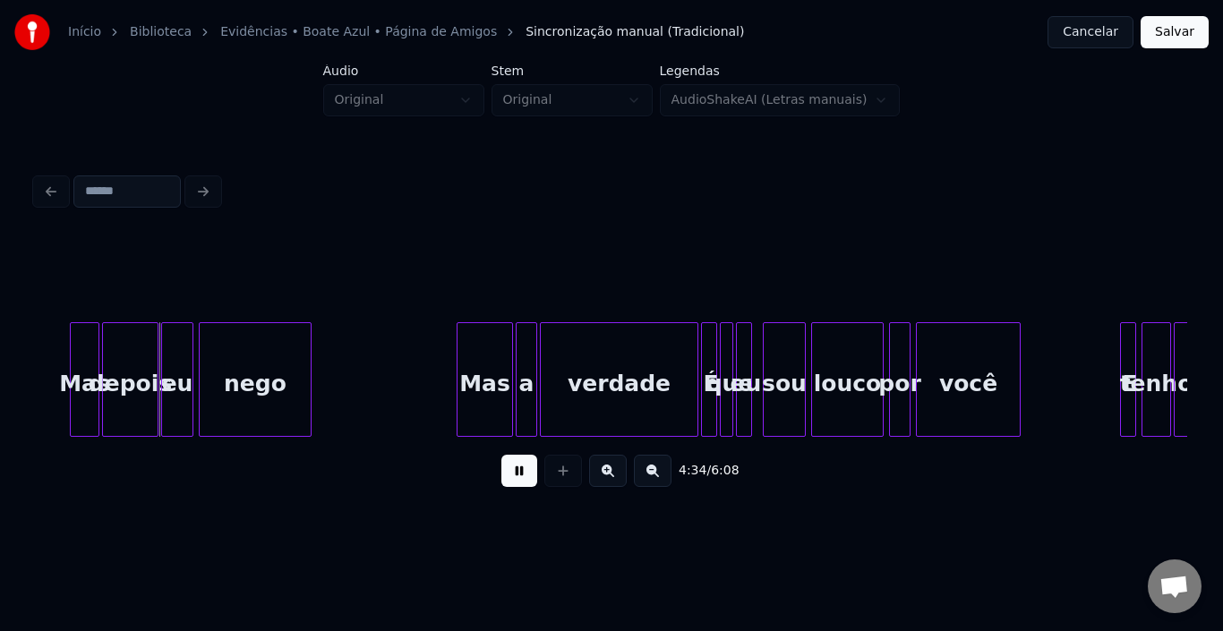
click at [503, 476] on button at bounding box center [520, 471] width 36 height 32
click at [41, 365] on div at bounding box center [43, 379] width 5 height 113
click at [519, 468] on button at bounding box center [520, 471] width 36 height 32
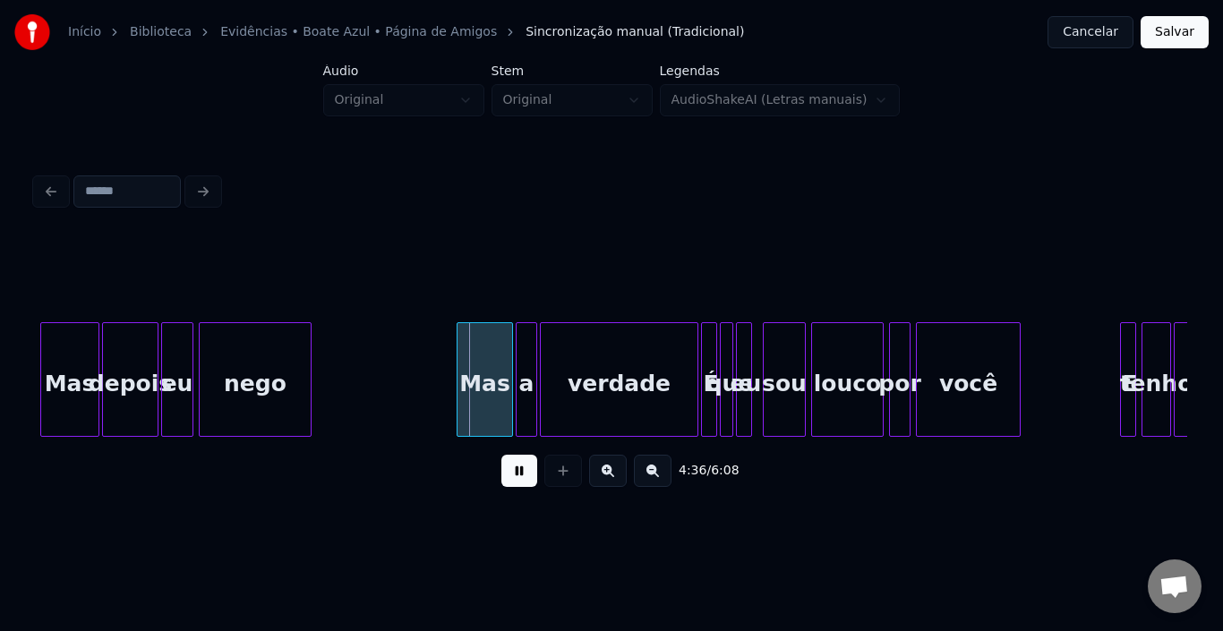
click at [511, 472] on button at bounding box center [520, 471] width 36 height 32
click at [421, 374] on div at bounding box center [420, 379] width 5 height 113
click at [526, 487] on button at bounding box center [520, 471] width 36 height 32
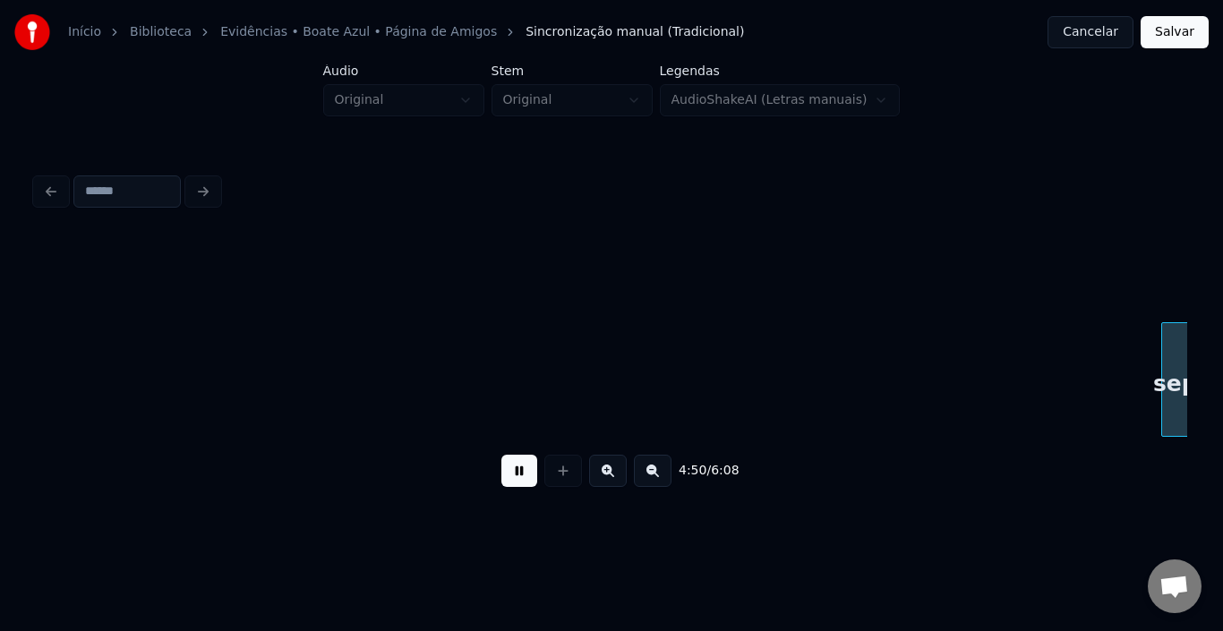
scroll to position [0, 39052]
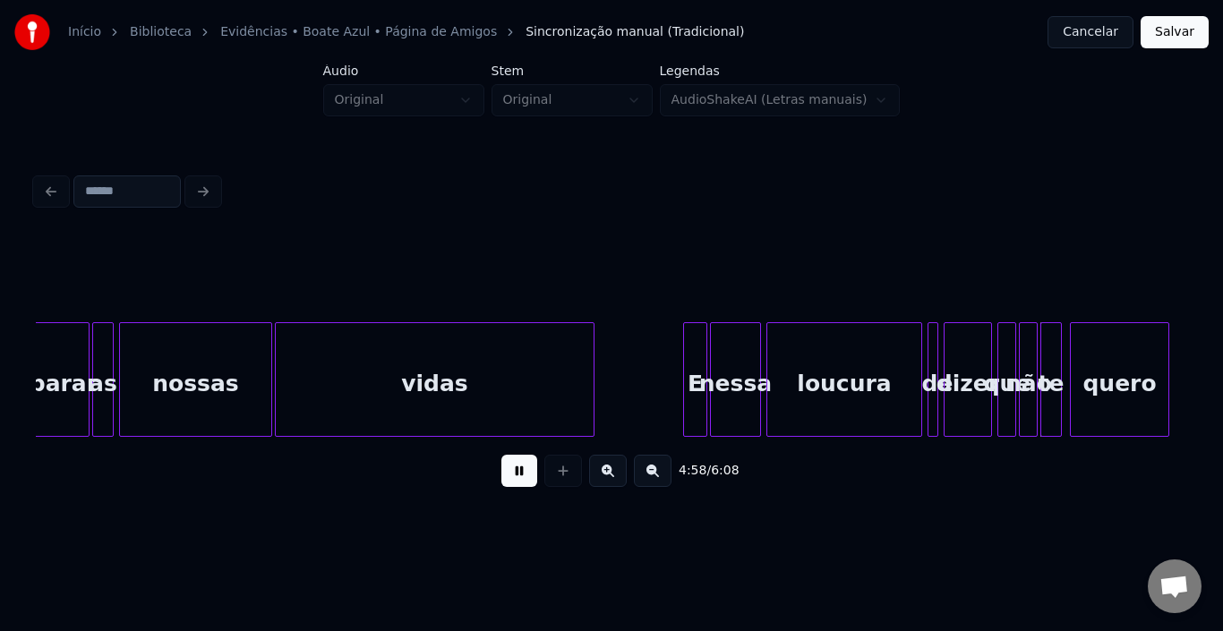
click at [524, 487] on button at bounding box center [520, 471] width 36 height 32
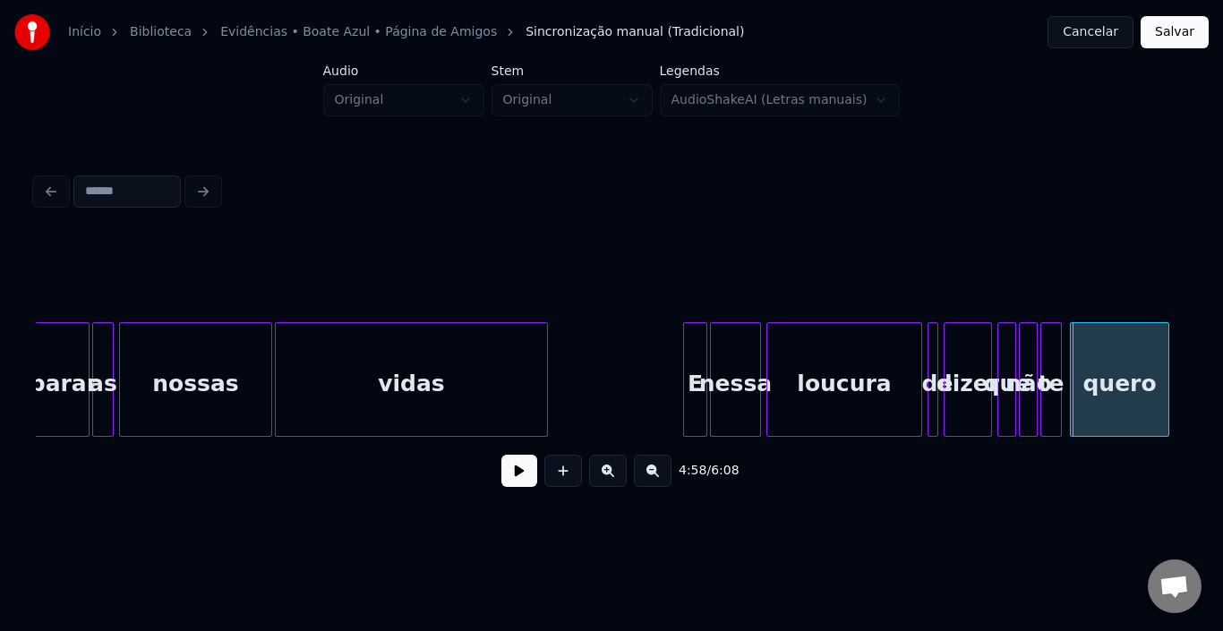
click at [545, 371] on div at bounding box center [544, 379] width 5 height 113
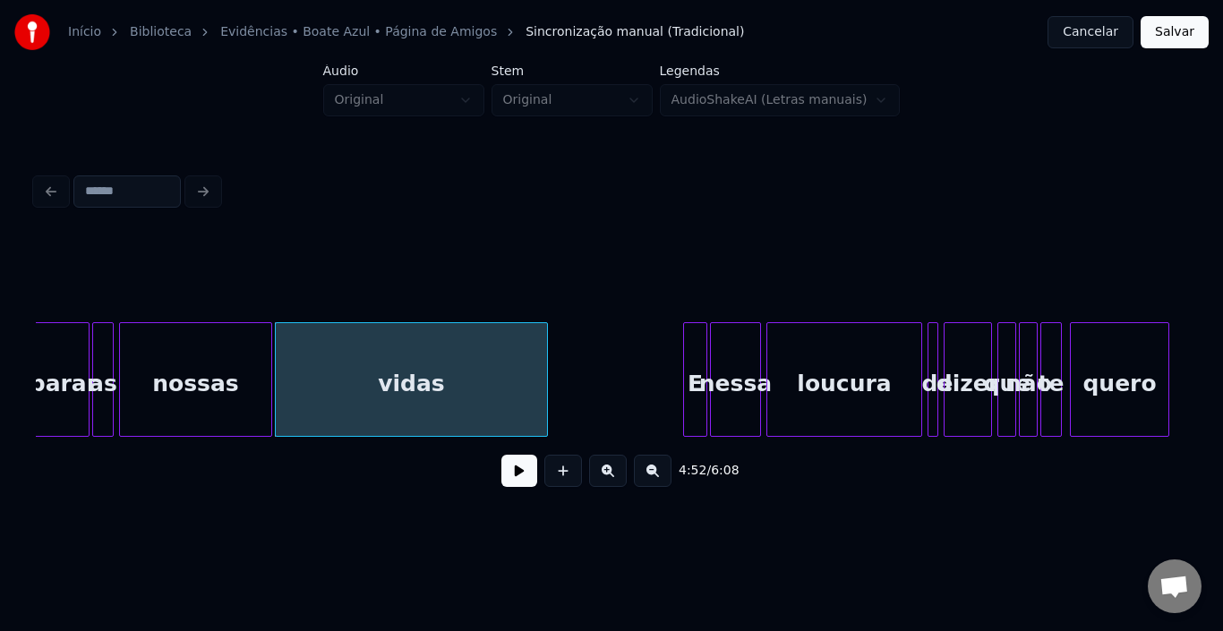
click at [510, 474] on button at bounding box center [520, 471] width 36 height 32
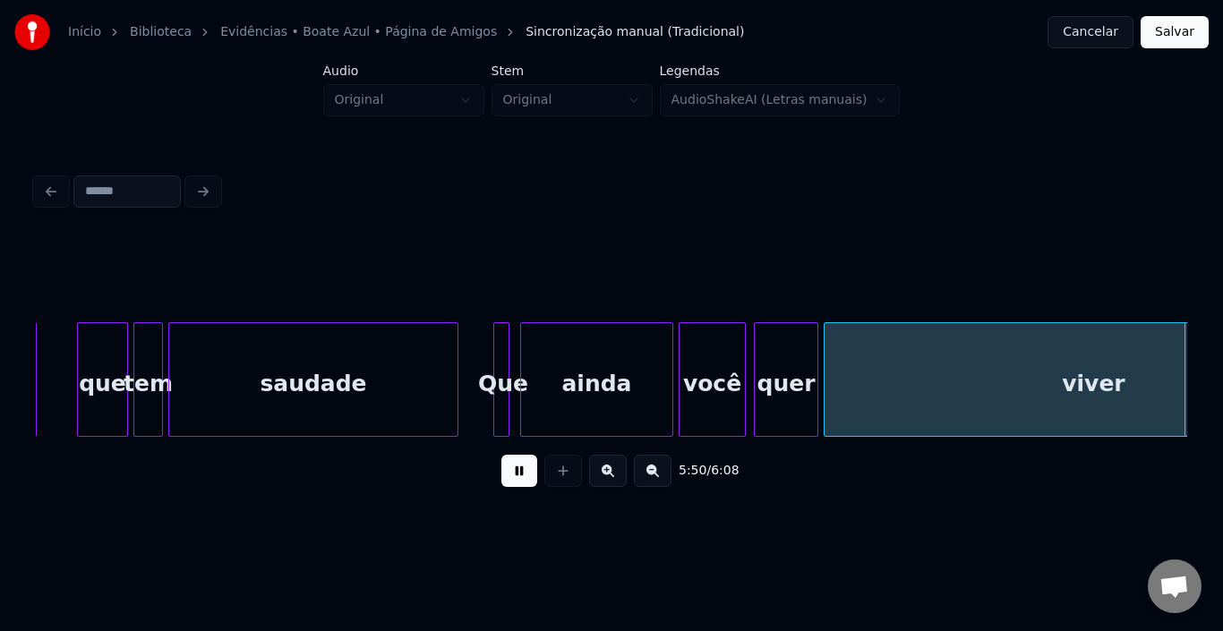
scroll to position [0, 47126]
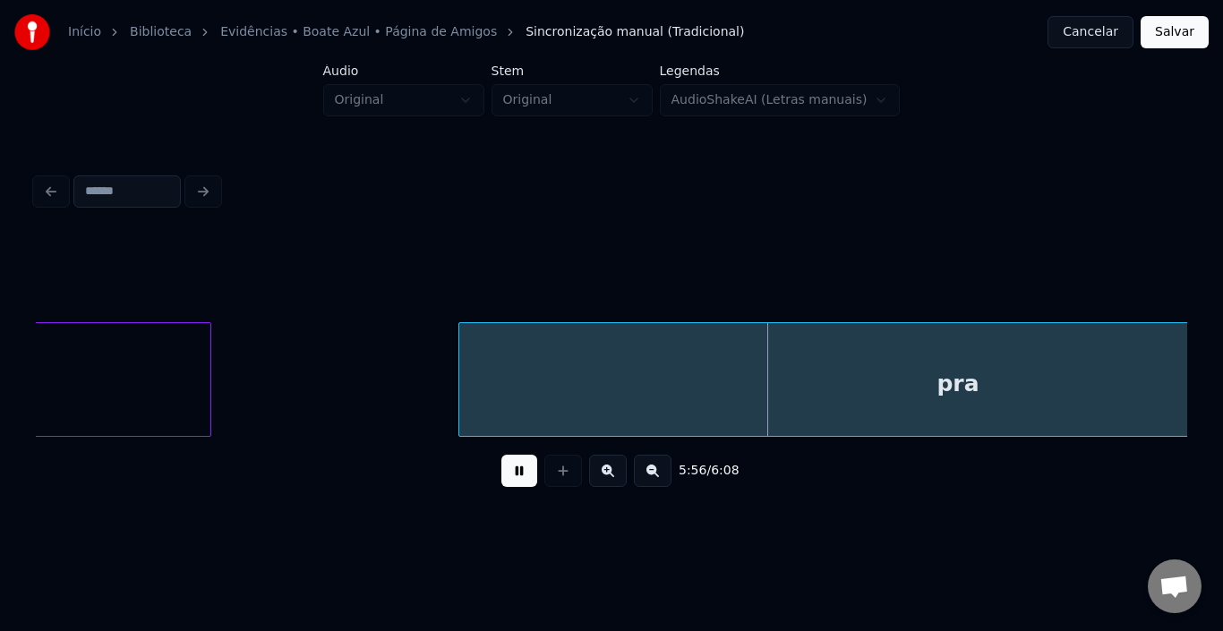
click at [510, 474] on button at bounding box center [520, 471] width 36 height 32
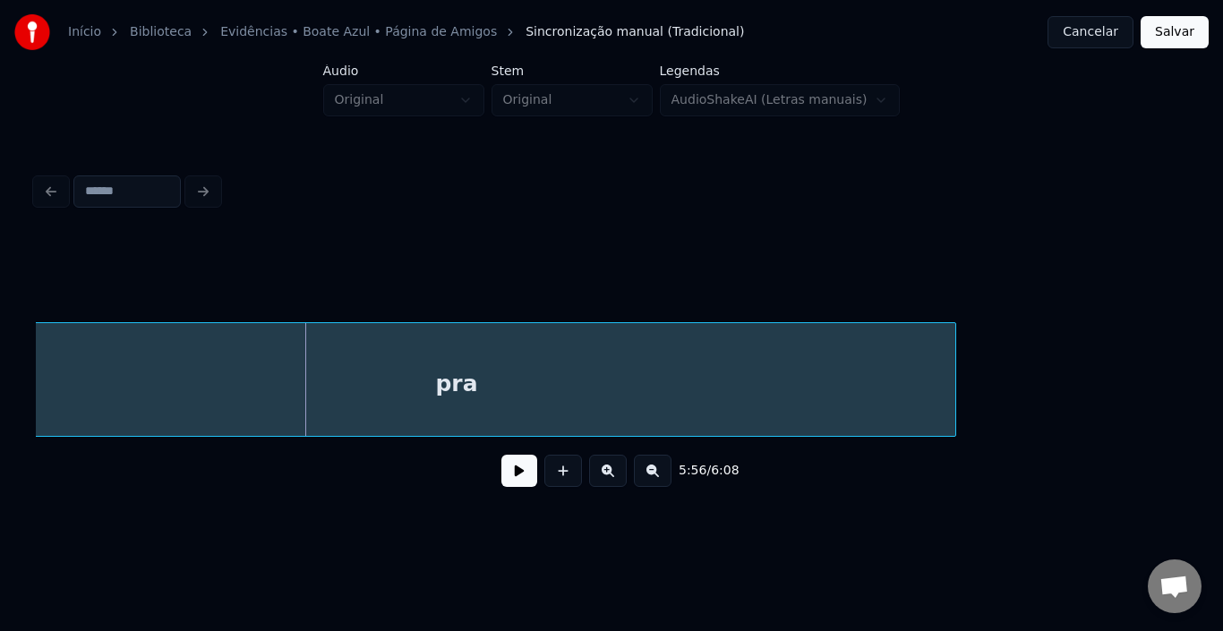
scroll to position [0, 47663]
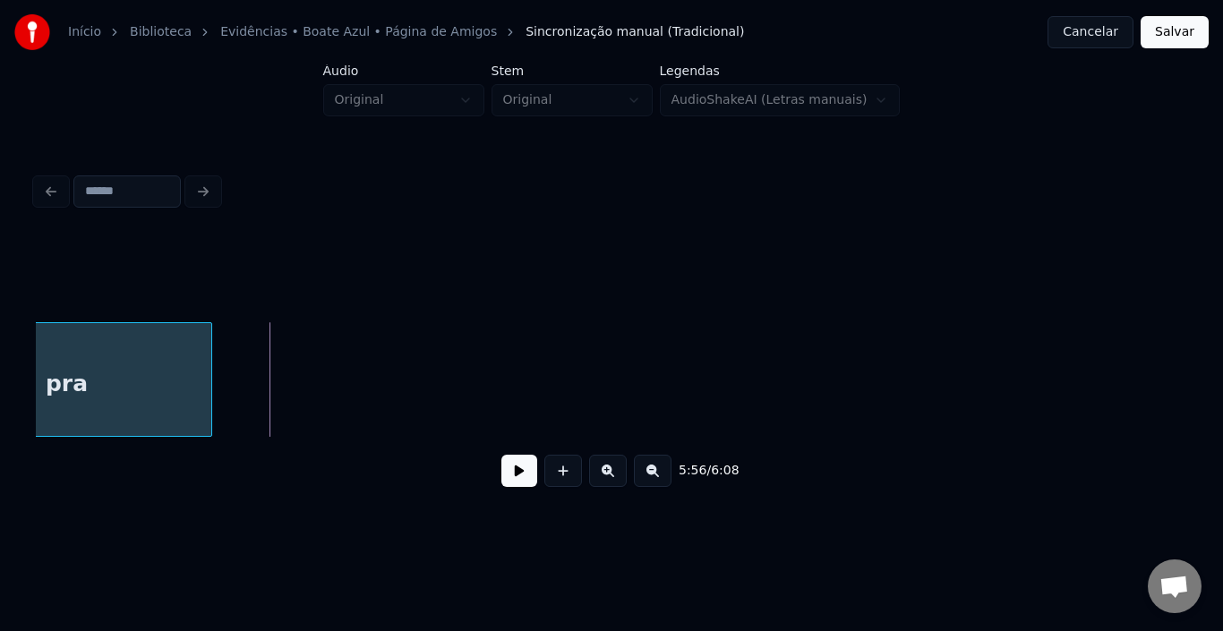
click at [210, 375] on div at bounding box center [208, 379] width 5 height 113
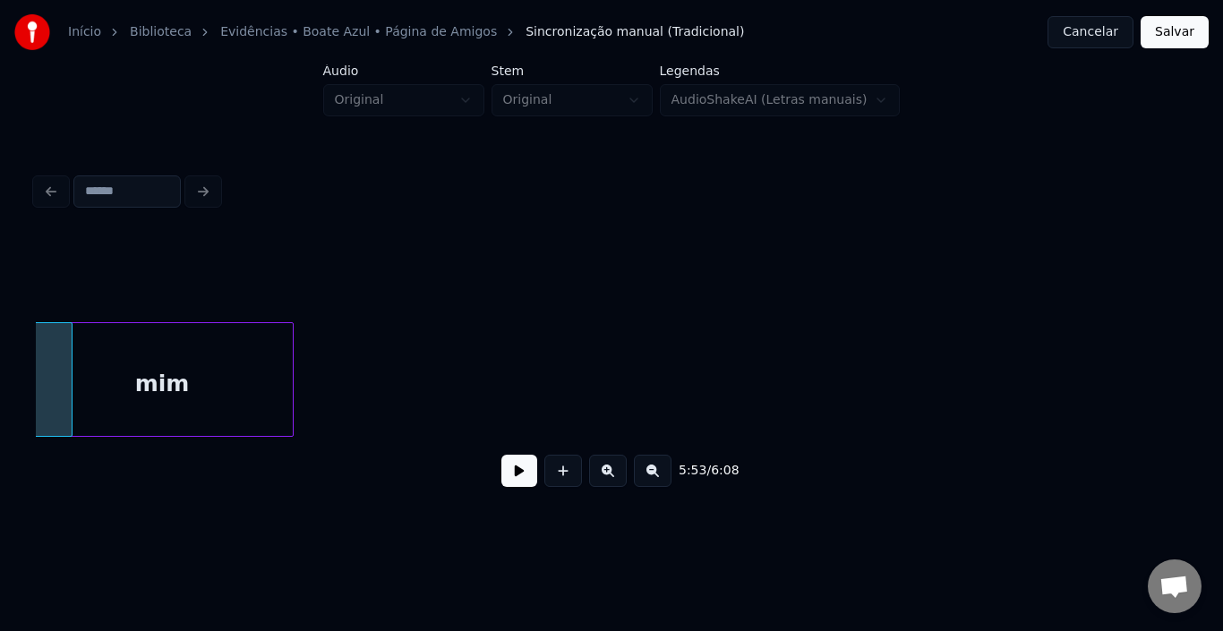
scroll to position [0, 47778]
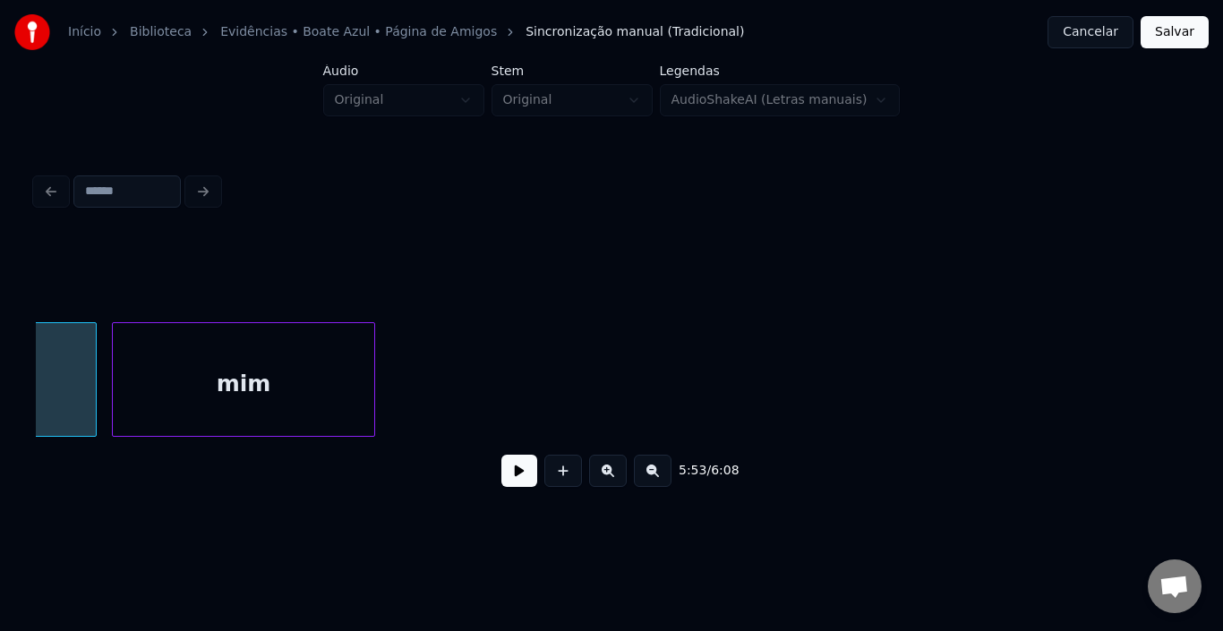
click at [124, 398] on div "mim" at bounding box center [244, 384] width 262 height 122
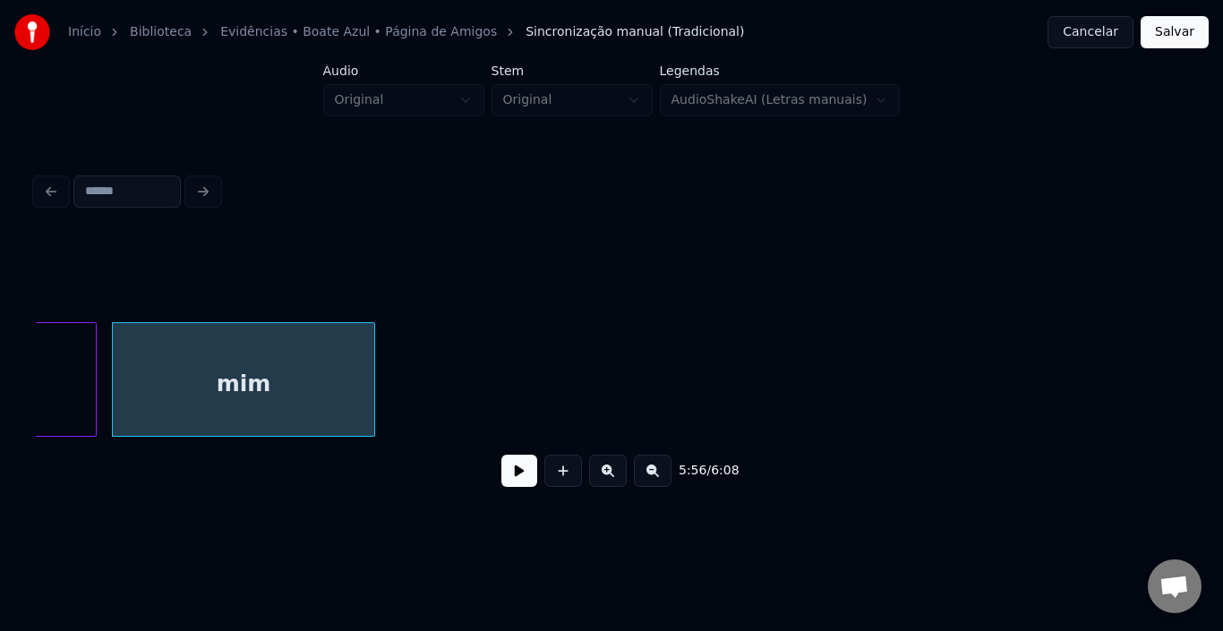
click at [504, 477] on button at bounding box center [520, 471] width 36 height 32
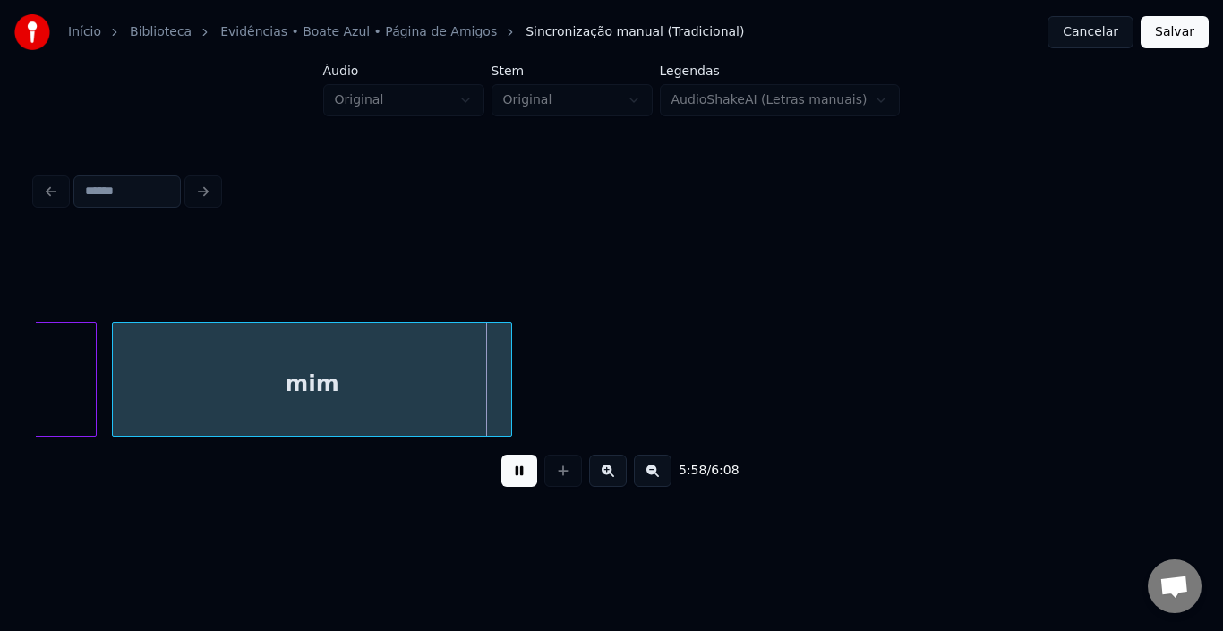
click at [511, 373] on div at bounding box center [508, 379] width 5 height 113
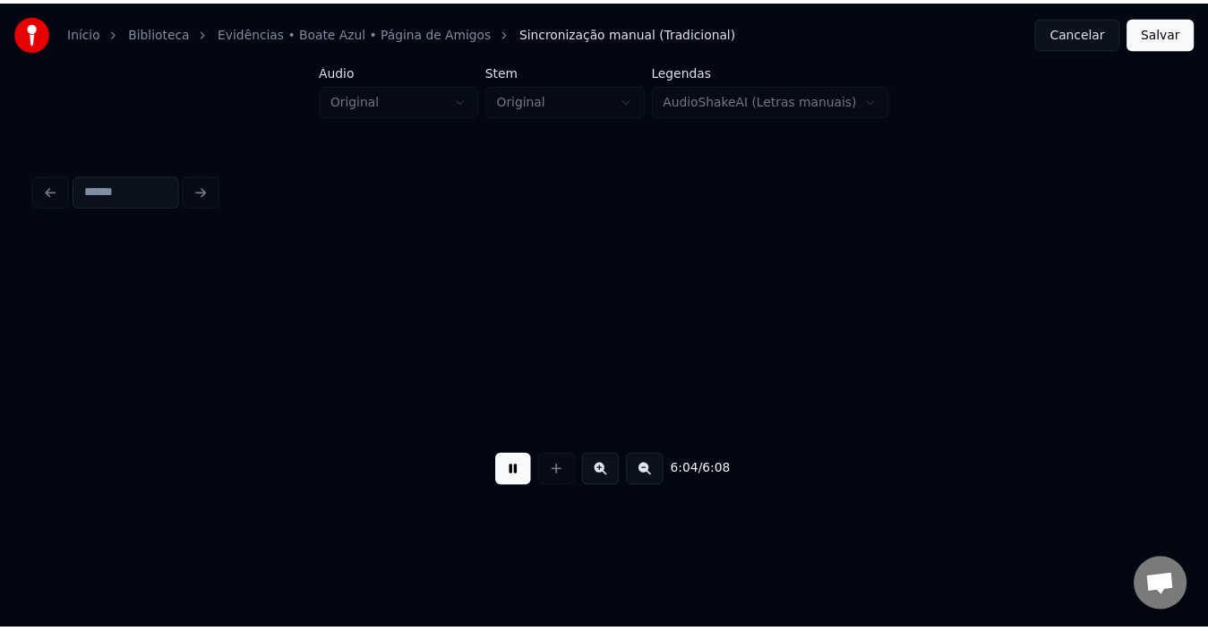
scroll to position [0, 48331]
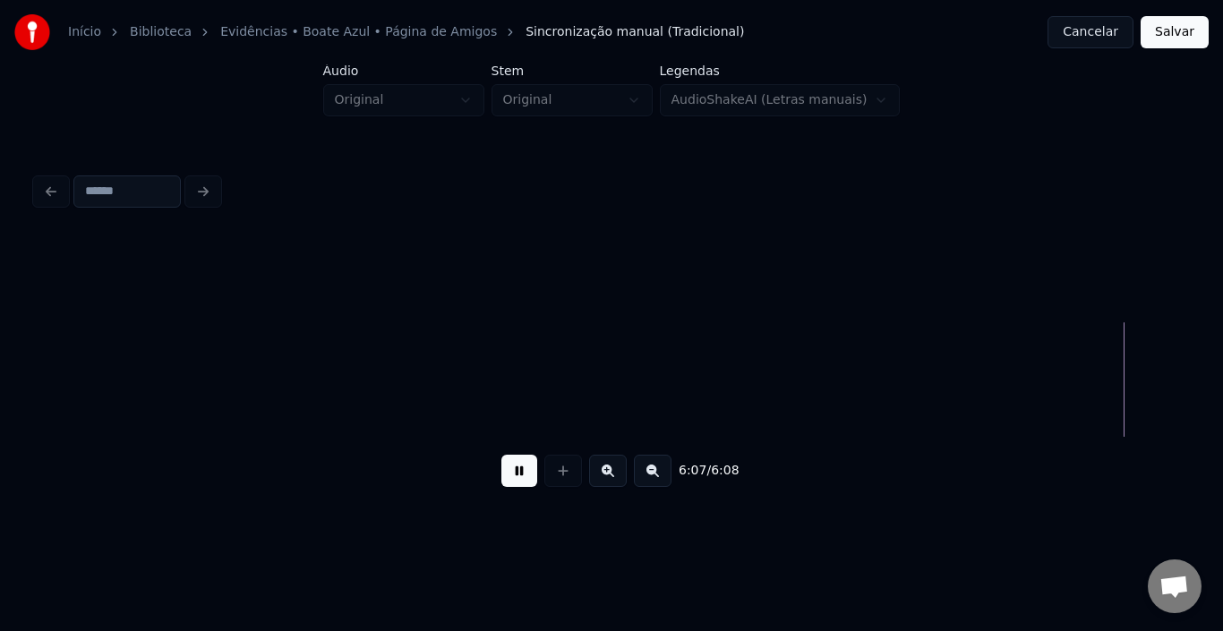
click at [1176, 32] on button "Salvar" at bounding box center [1175, 32] width 68 height 32
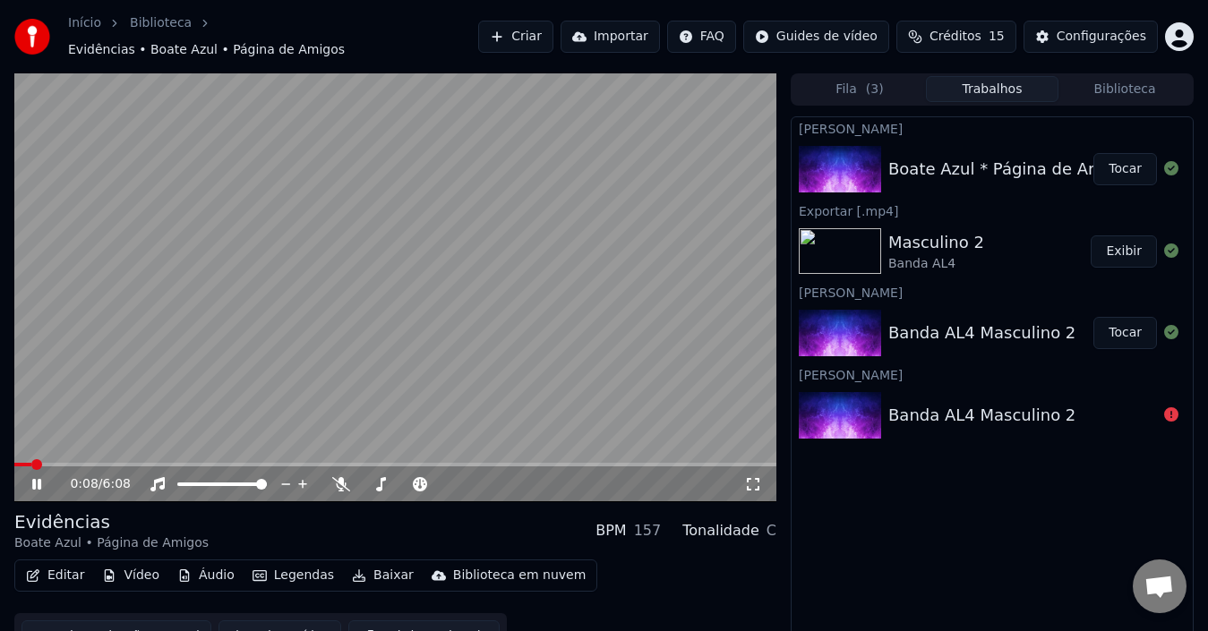
click at [37, 477] on icon at bounding box center [49, 484] width 41 height 14
click at [50, 566] on button "Editar" at bounding box center [55, 575] width 73 height 25
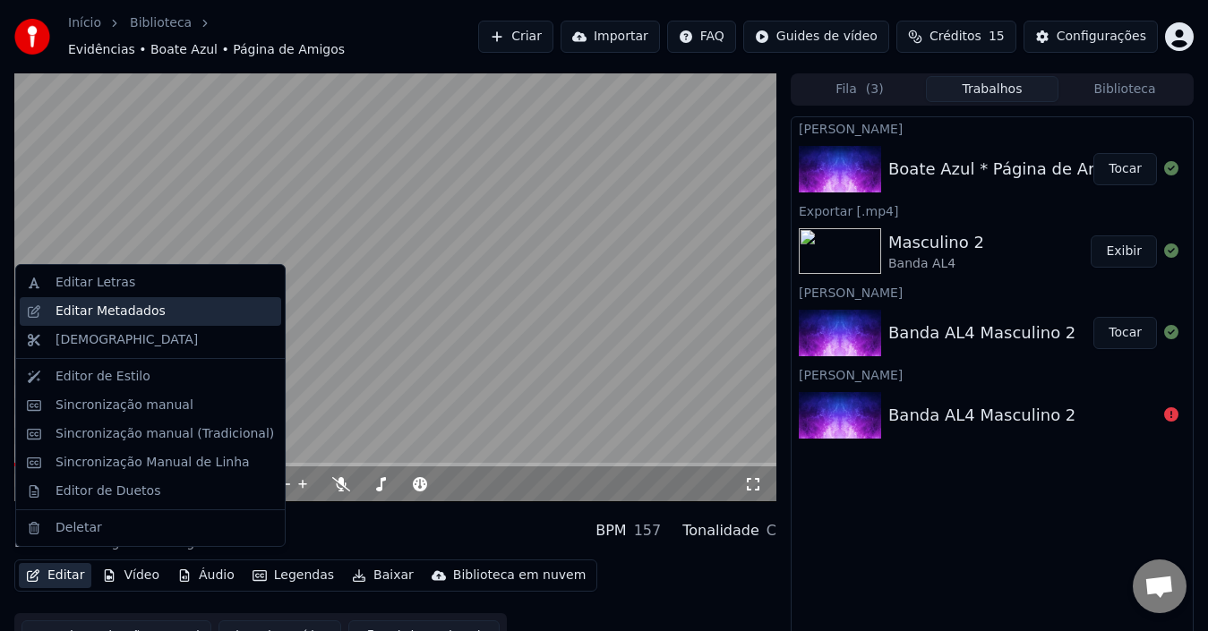
click at [74, 308] on div "Editar Metadados" at bounding box center [111, 312] width 110 height 18
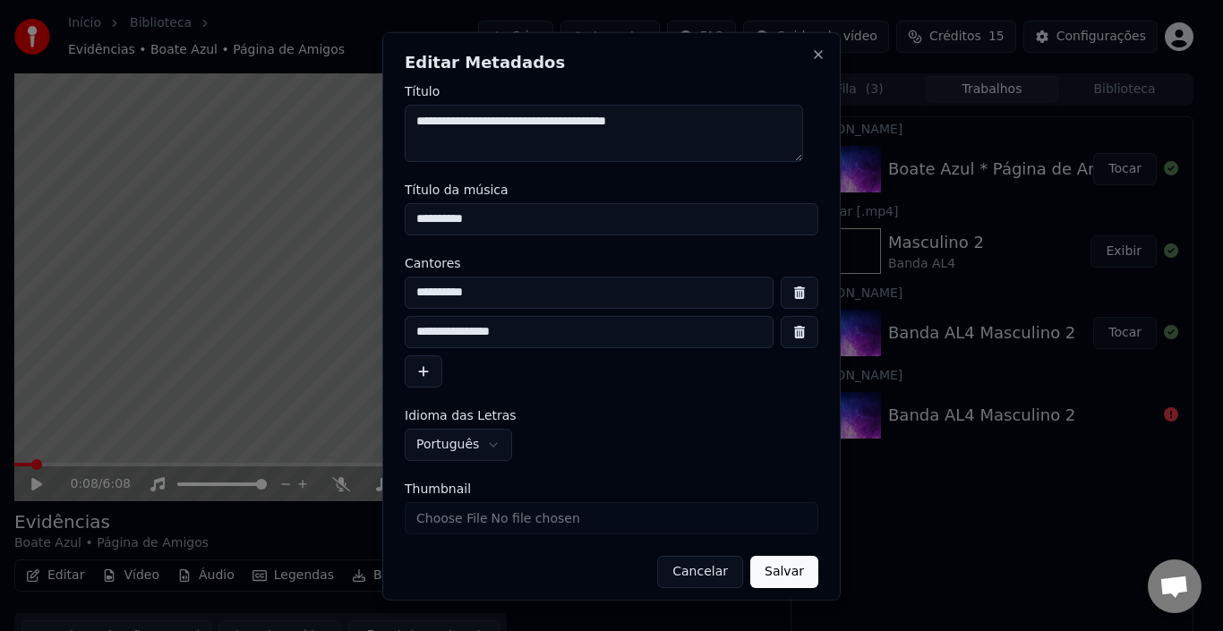
drag, startPoint x: 494, startPoint y: 295, endPoint x: 332, endPoint y: 309, distance: 162.7
click at [372, 305] on body "**********" at bounding box center [604, 315] width 1208 height 631
paste input "**********"
drag, startPoint x: 499, startPoint y: 296, endPoint x: 647, endPoint y: 294, distance: 147.8
click at [647, 294] on input "**********" at bounding box center [589, 292] width 369 height 32
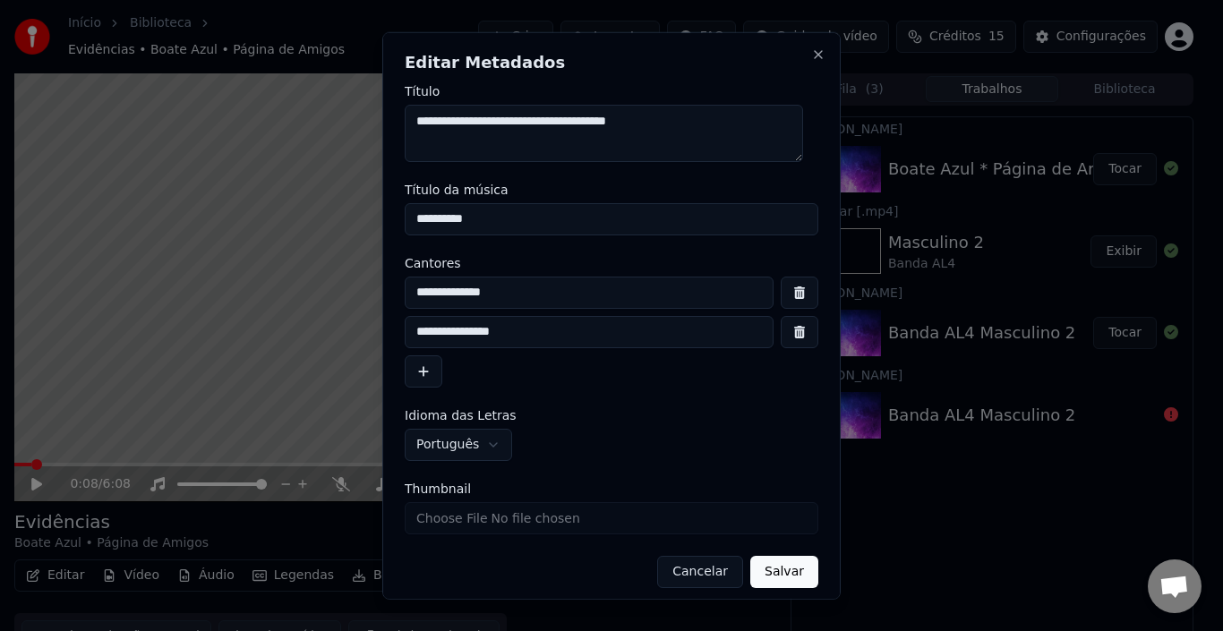
type input "**********"
drag, startPoint x: 545, startPoint y: 329, endPoint x: 253, endPoint y: 345, distance: 292.4
click at [249, 349] on body "**********" at bounding box center [604, 315] width 1208 height 631
paste input
drag, startPoint x: 431, startPoint y: 332, endPoint x: 256, endPoint y: 334, distance: 174.7
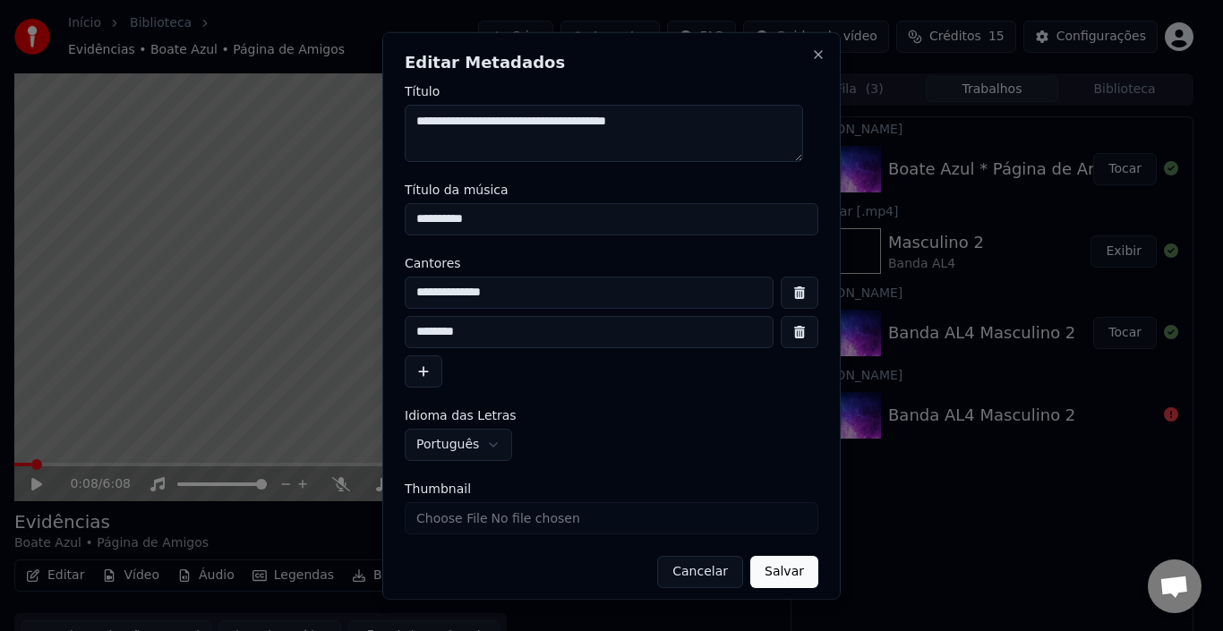
click at [269, 334] on body "**********" at bounding box center [604, 315] width 1208 height 631
type input "*****"
drag, startPoint x: 485, startPoint y: 218, endPoint x: 233, endPoint y: 229, distance: 252.8
click at [236, 225] on body "**********" at bounding box center [604, 315] width 1208 height 631
paste input "**********"
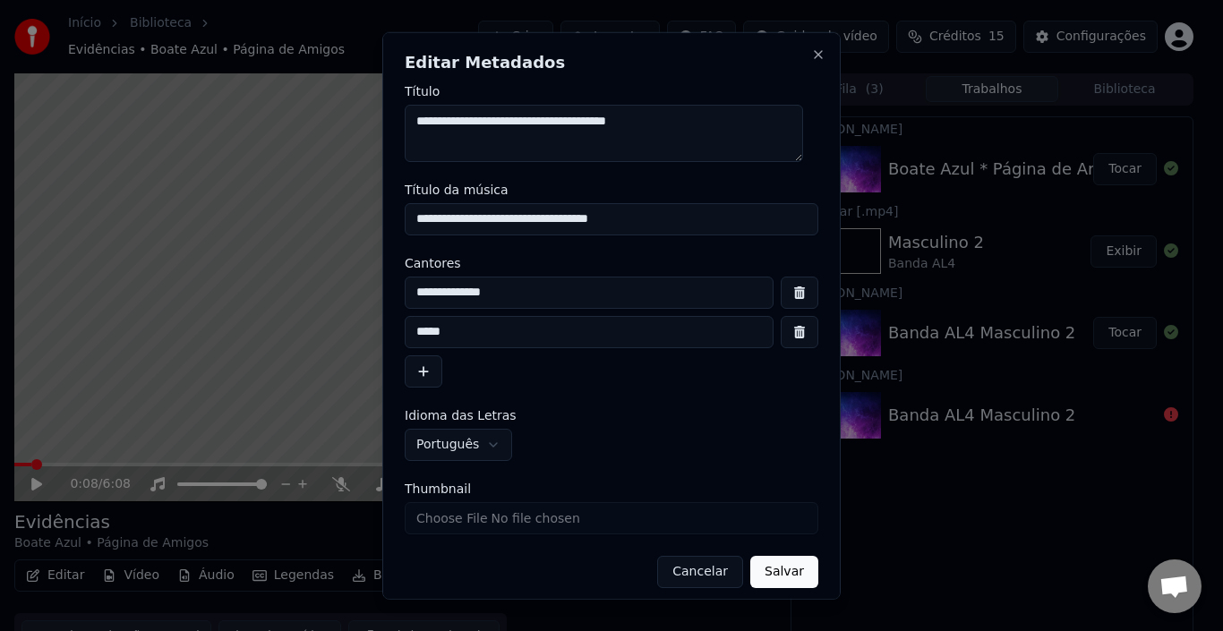
click at [476, 219] on input "**********" at bounding box center [612, 218] width 414 height 32
click at [483, 219] on input "**********" at bounding box center [612, 218] width 414 height 32
click at [584, 216] on input "**********" at bounding box center [612, 218] width 414 height 32
click at [591, 218] on input "**********" at bounding box center [612, 218] width 414 height 32
click at [584, 217] on input "**********" at bounding box center [612, 218] width 414 height 32
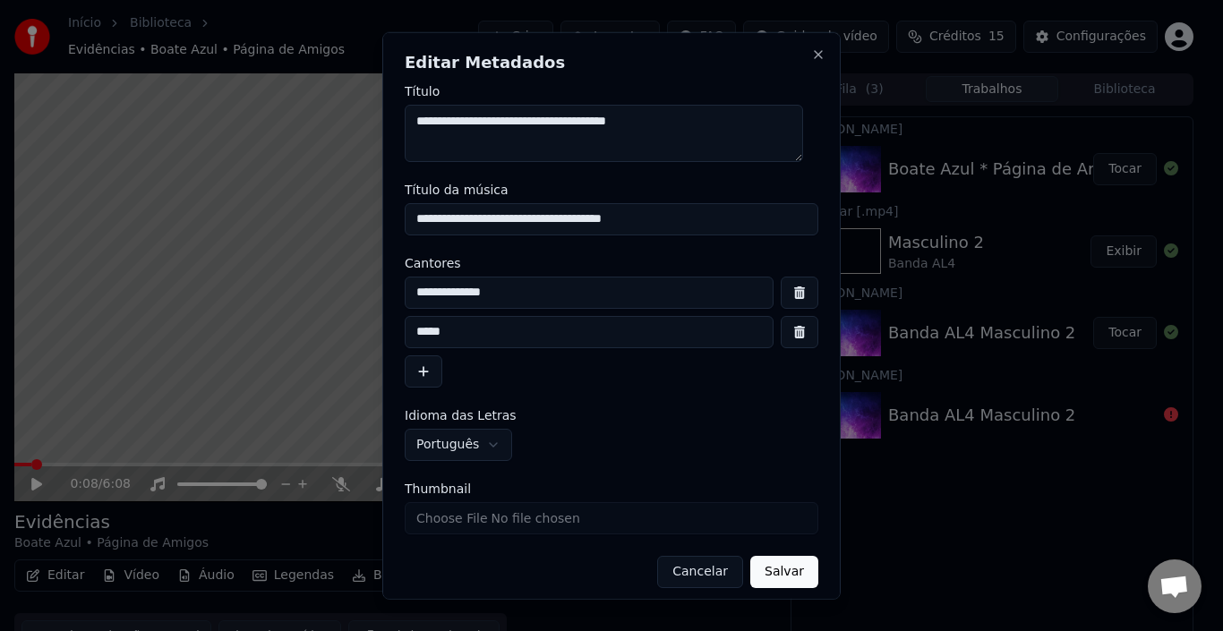
click at [585, 219] on input "**********" at bounding box center [612, 218] width 414 height 32
click at [548, 219] on input "**********" at bounding box center [612, 218] width 414 height 32
click at [479, 219] on input "**********" at bounding box center [612, 218] width 414 height 32
type input "**********"
click at [495, 121] on textarea "**********" at bounding box center [604, 132] width 399 height 57
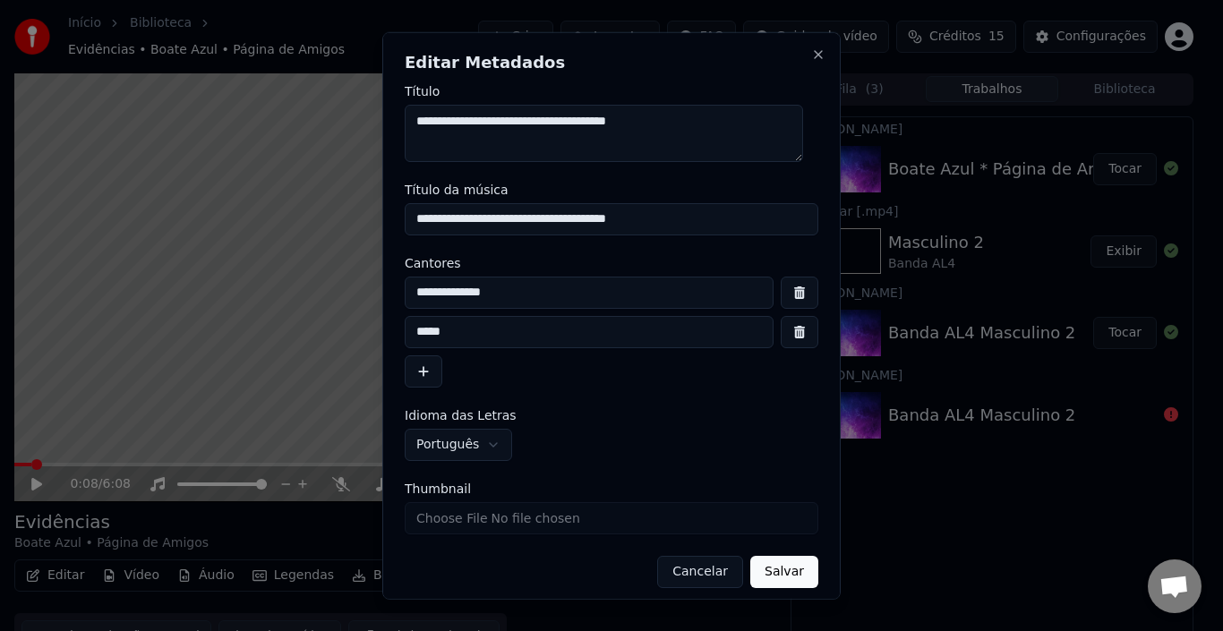
paste textarea "**********"
click at [414, 123] on textarea "**********" at bounding box center [604, 132] width 399 height 57
click at [477, 124] on textarea "**********" at bounding box center [604, 132] width 399 height 57
click at [688, 120] on textarea "**********" at bounding box center [604, 132] width 399 height 57
click at [459, 142] on textarea "**********" at bounding box center [604, 132] width 399 height 57
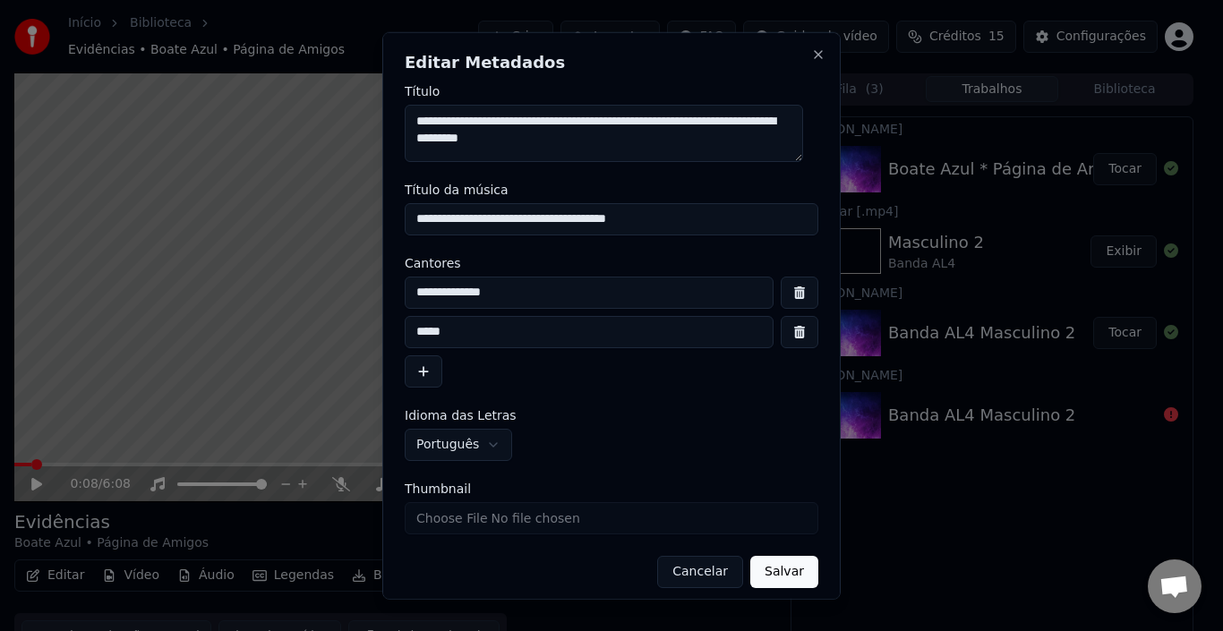
type textarea "**********"
click at [774, 568] on button "Salvar" at bounding box center [785, 571] width 68 height 32
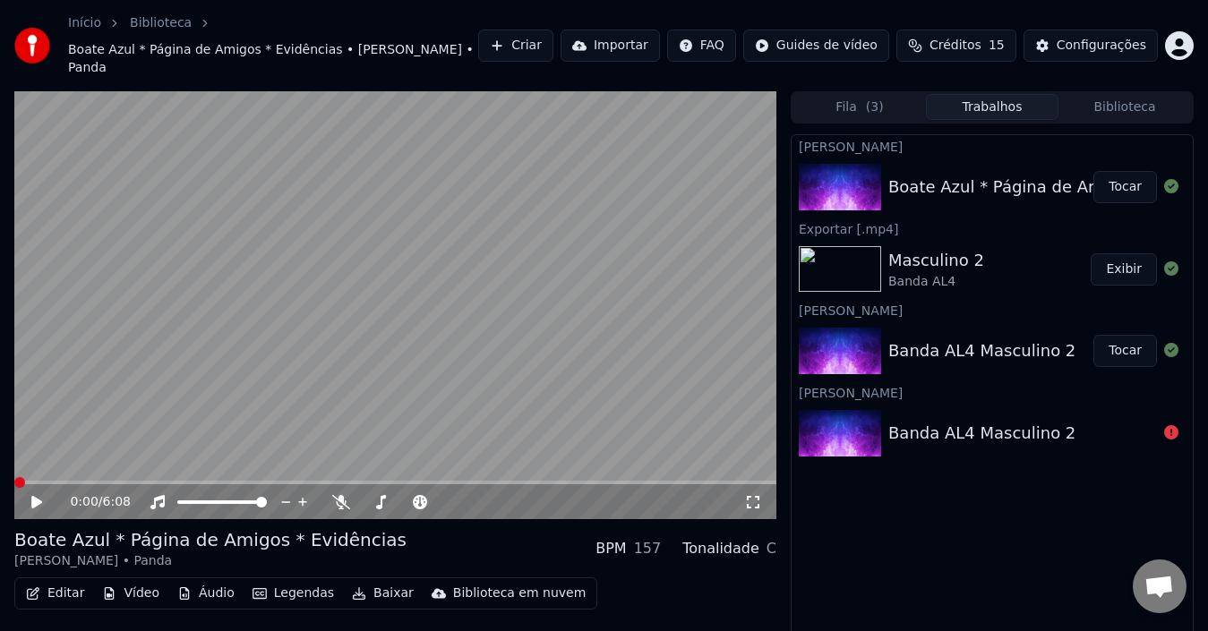
click at [28, 494] on div "0:00 / 6:08" at bounding box center [395, 503] width 748 height 18
click at [14, 477] on span at bounding box center [19, 482] width 11 height 11
click at [169, 481] on span at bounding box center [395, 483] width 762 height 4
click at [136, 481] on span at bounding box center [75, 483] width 122 height 4
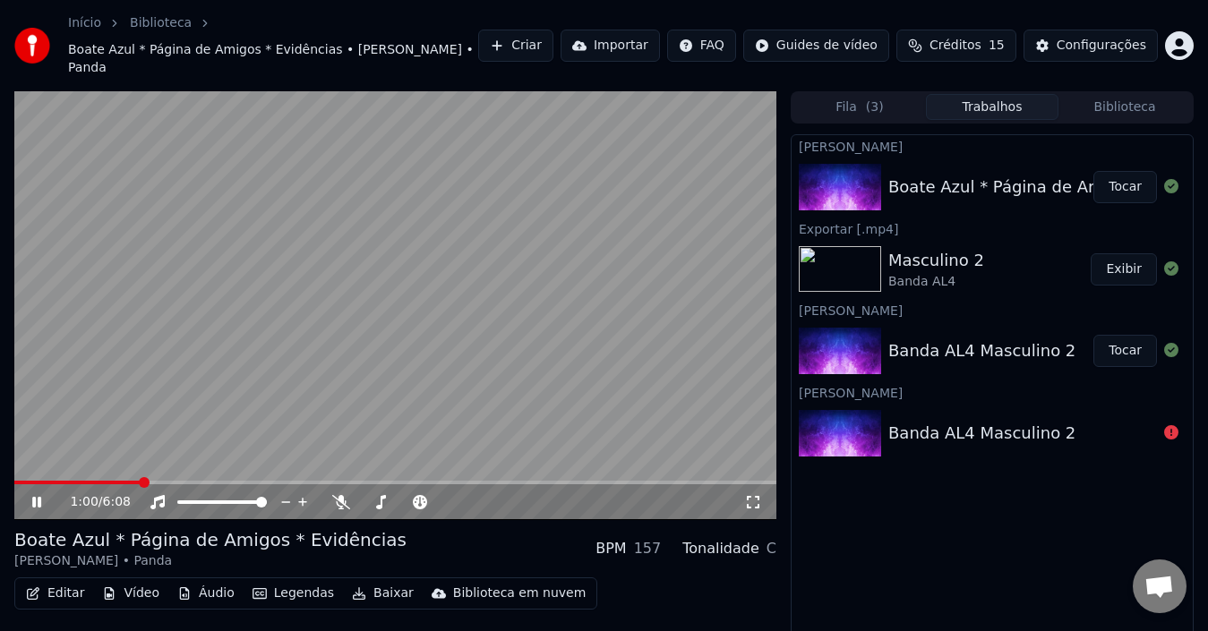
click at [117, 481] on span at bounding box center [77, 483] width 126 height 4
click at [107, 481] on span at bounding box center [60, 483] width 93 height 4
click at [88, 481] on span at bounding box center [67, 483] width 106 height 4
drag, startPoint x: 38, startPoint y: 482, endPoint x: 105, endPoint y: 486, distance: 67.3
click at [38, 495] on icon at bounding box center [49, 502] width 41 height 14
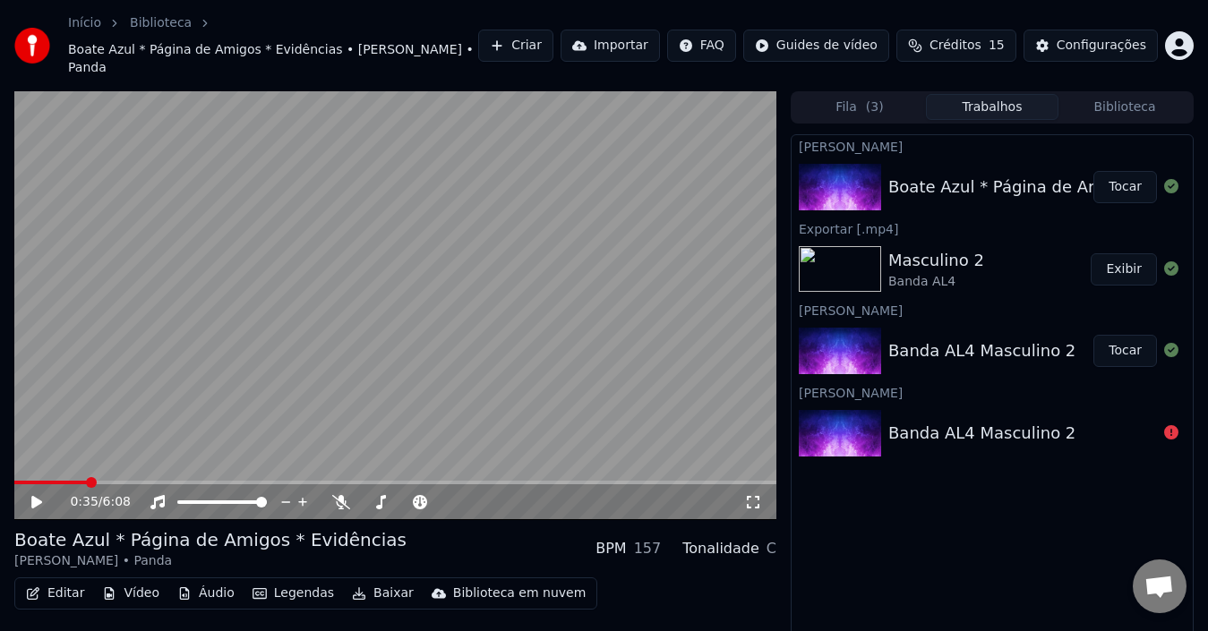
scroll to position [29, 0]
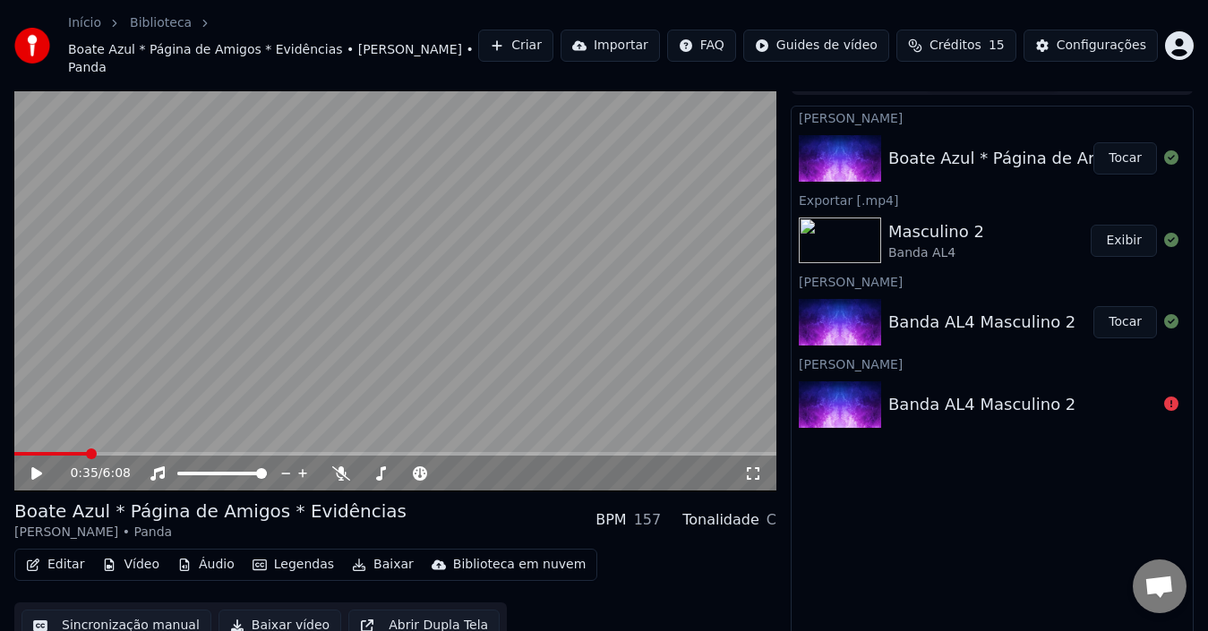
click at [270, 610] on button "Baixar vídeo" at bounding box center [280, 626] width 123 height 32
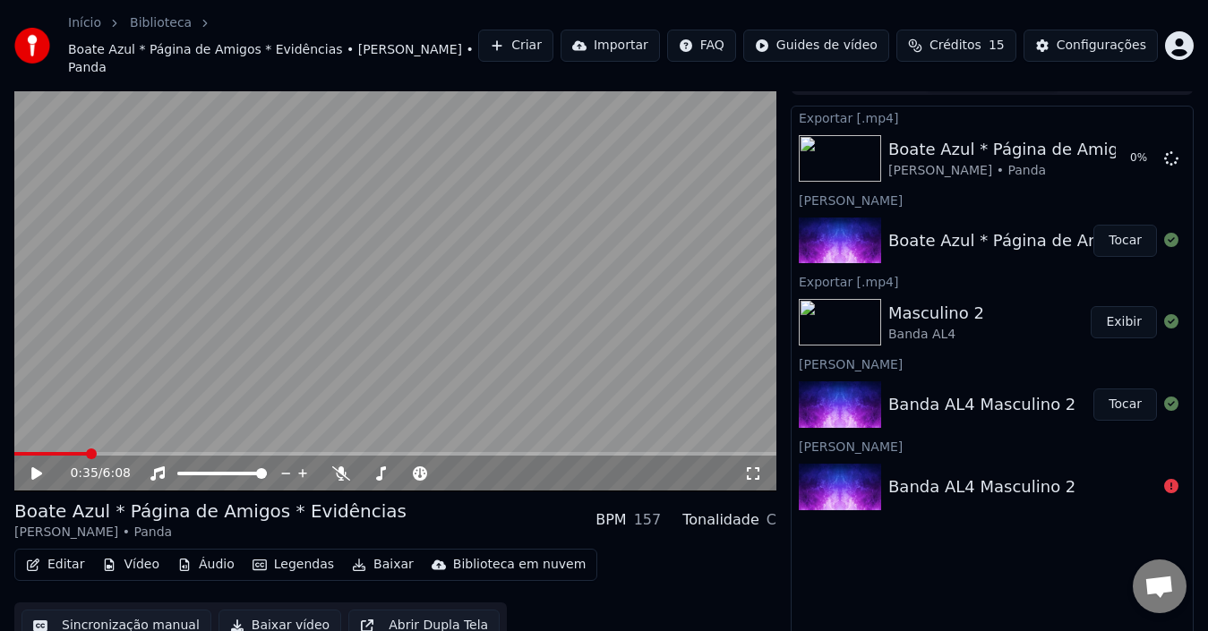
click at [64, 553] on button "Editar" at bounding box center [55, 565] width 73 height 25
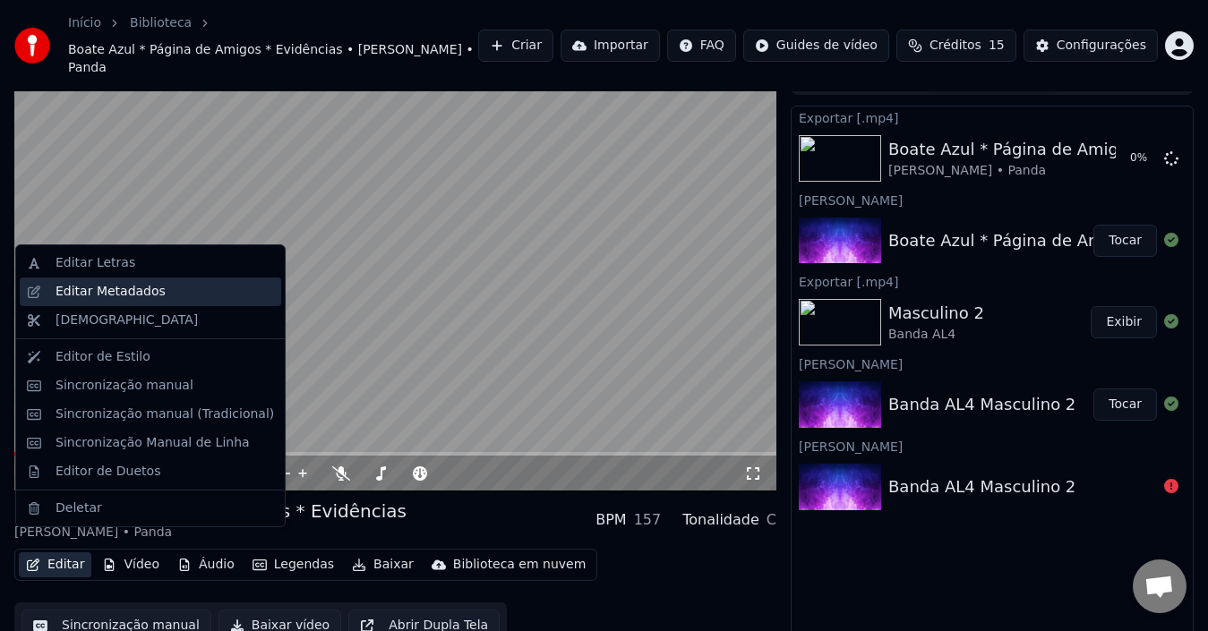
click at [87, 290] on div "Editar Metadados" at bounding box center [111, 292] width 110 height 18
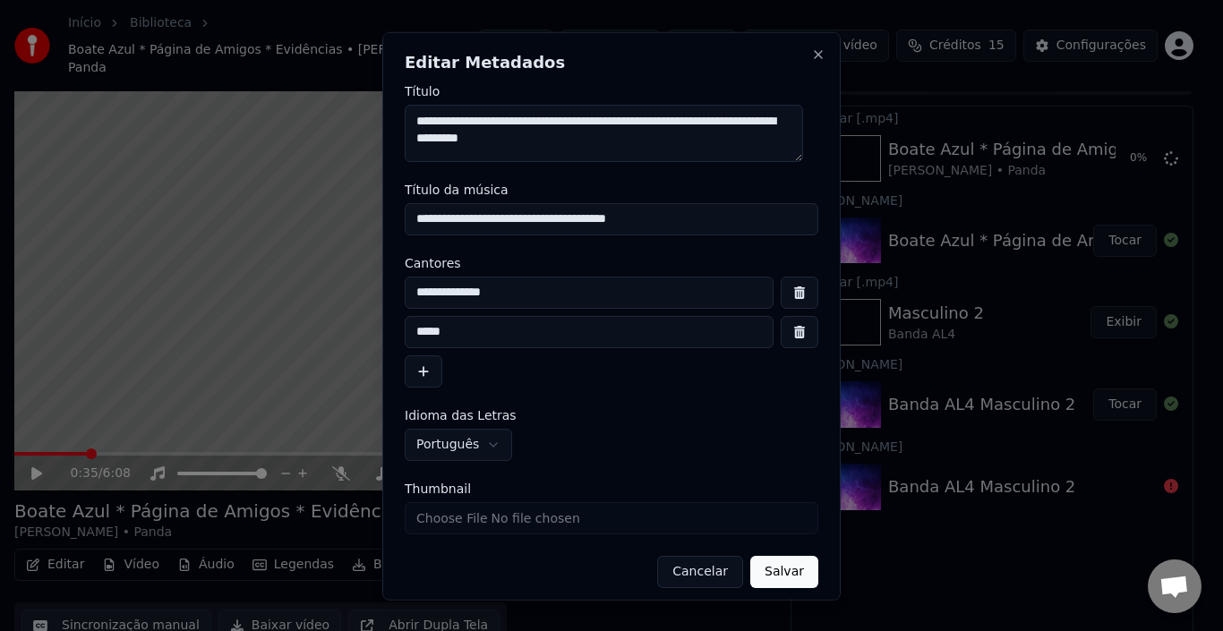
click at [472, 120] on textarea "**********" at bounding box center [604, 132] width 399 height 57
drag, startPoint x: 472, startPoint y: 121, endPoint x: 419, endPoint y: 118, distance: 52.9
click at [419, 118] on textarea "**********" at bounding box center [604, 132] width 399 height 57
type textarea "**********"
click at [761, 573] on button "Salvar" at bounding box center [785, 571] width 68 height 32
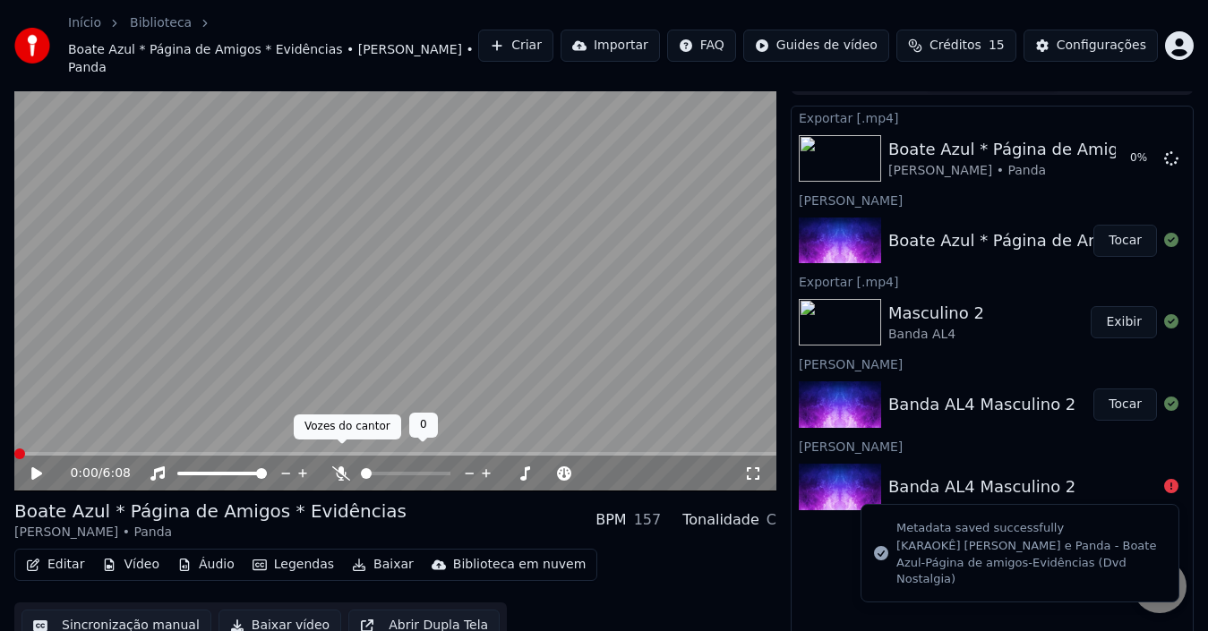
click at [346, 467] on icon at bounding box center [341, 474] width 18 height 14
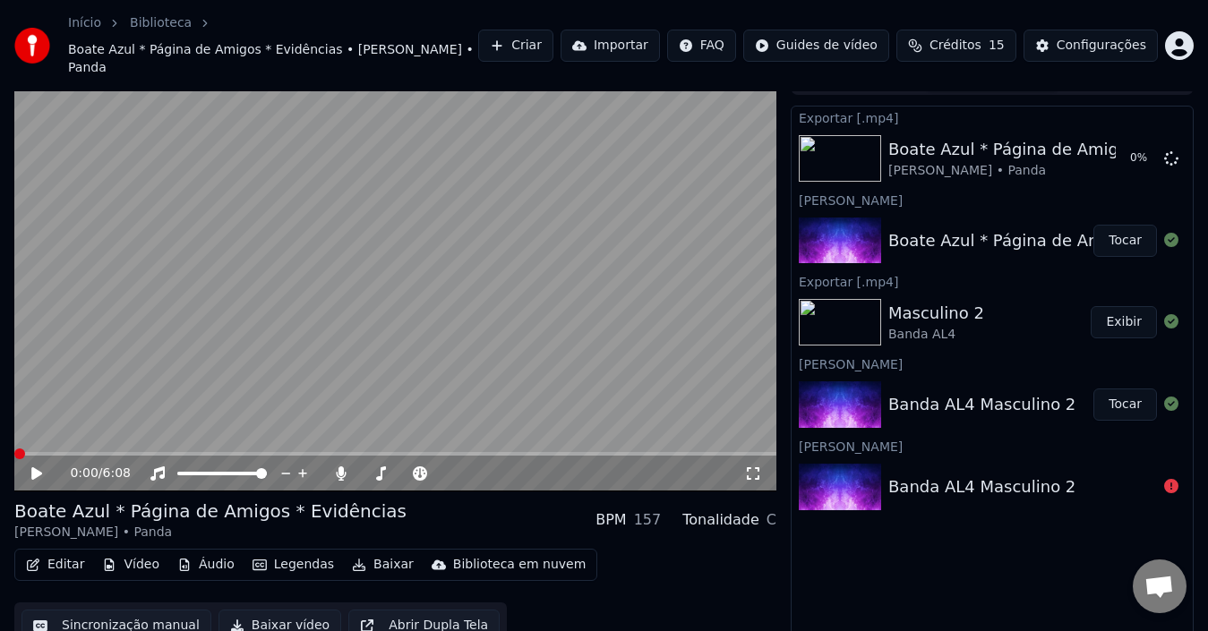
click at [236, 610] on button "Baixar vídeo" at bounding box center [280, 626] width 123 height 32
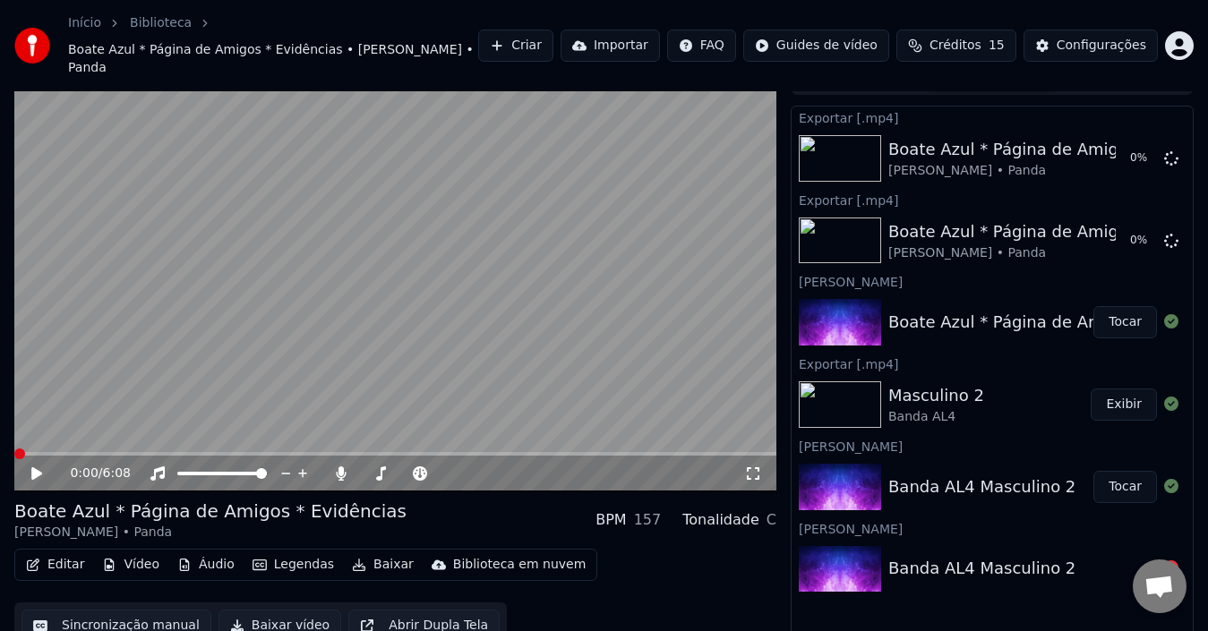
scroll to position [0, 0]
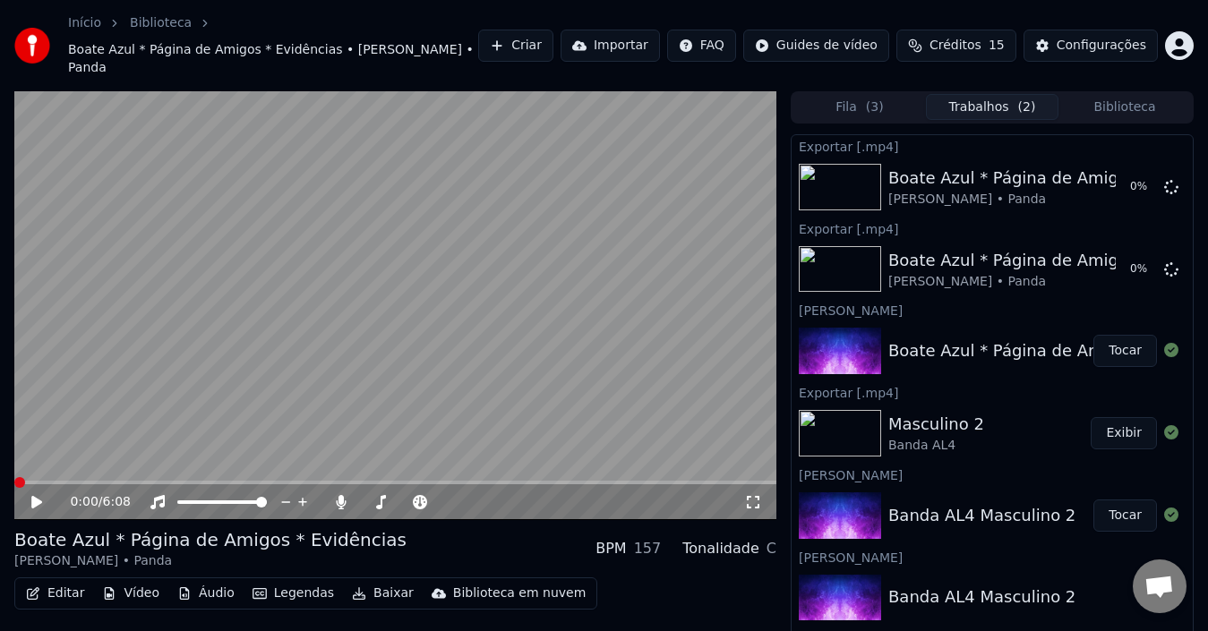
click at [946, 416] on div "Masculino 2" at bounding box center [936, 424] width 96 height 25
click at [1119, 417] on button "Exibir" at bounding box center [1124, 433] width 66 height 32
drag, startPoint x: 399, startPoint y: 339, endPoint x: 60, endPoint y: 457, distance: 358.6
click at [399, 339] on video at bounding box center [395, 305] width 762 height 429
